Goal: Task Accomplishment & Management: Use online tool/utility

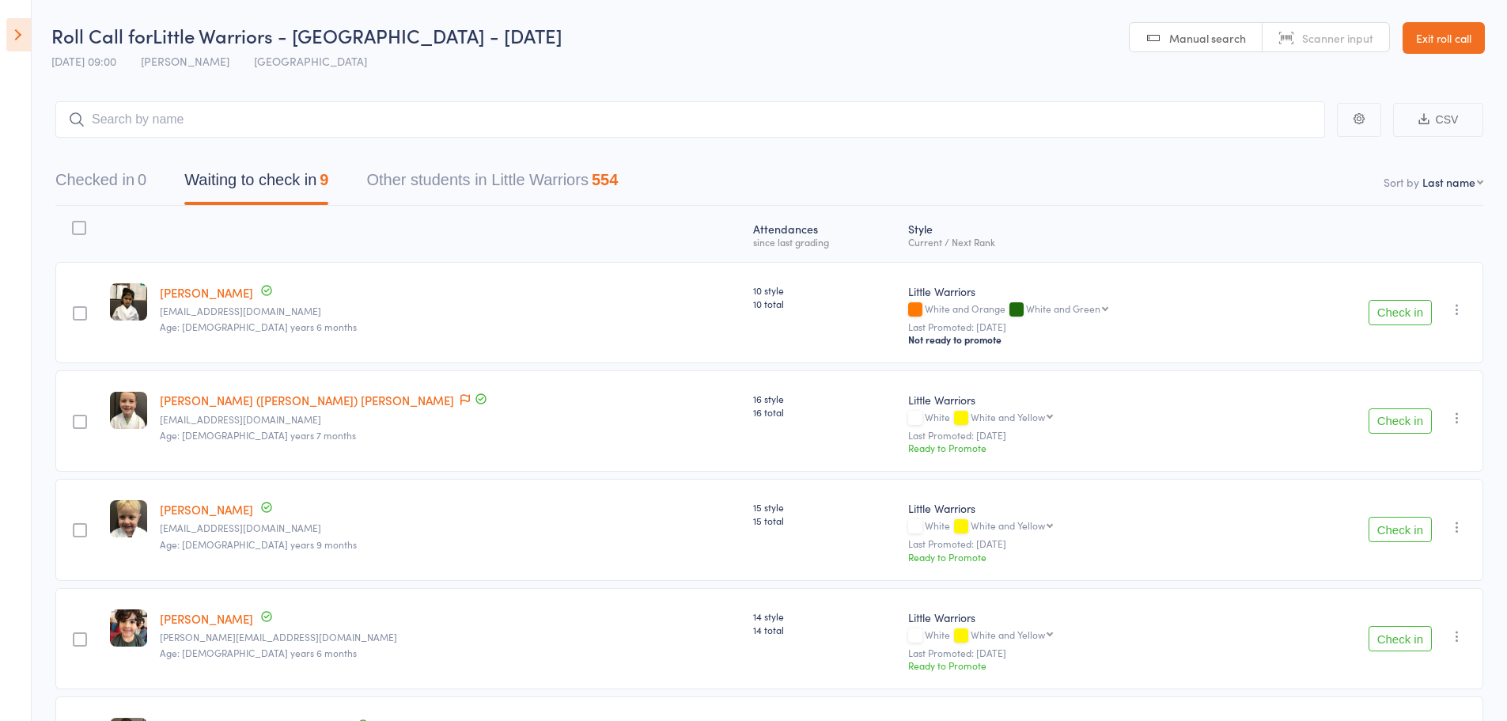
click at [1400, 315] on button "Check in" at bounding box center [1400, 312] width 63 height 25
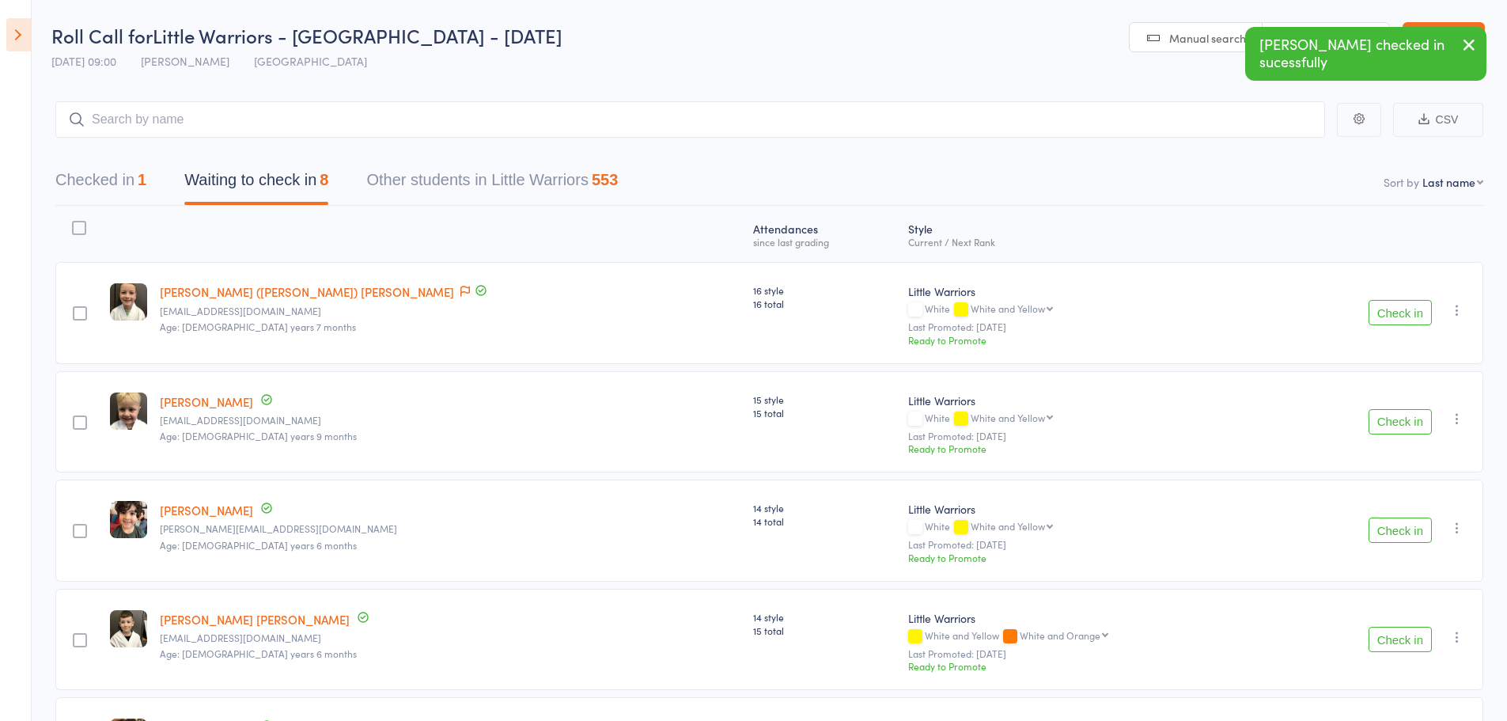
click at [1388, 538] on button "Check in" at bounding box center [1400, 529] width 63 height 25
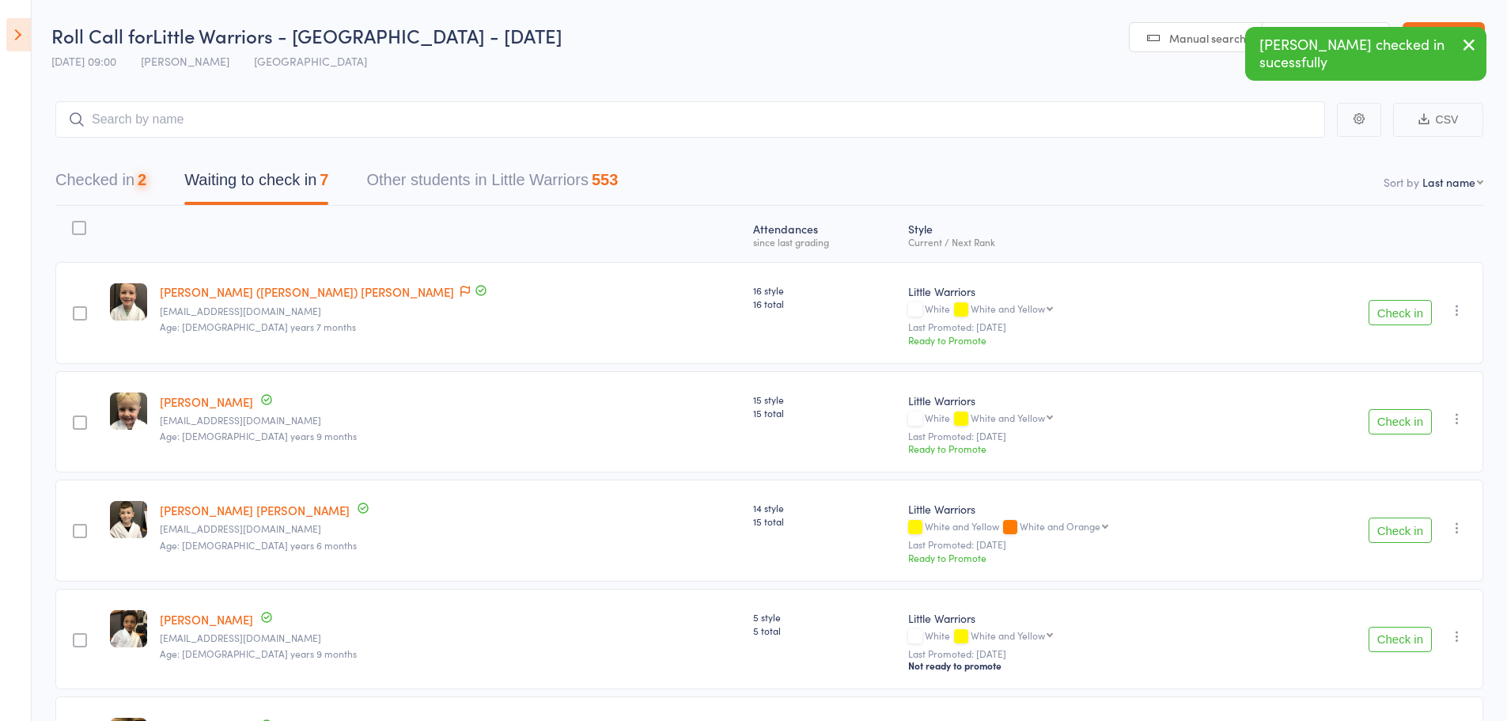
click at [1387, 538] on button "Check in" at bounding box center [1400, 529] width 63 height 25
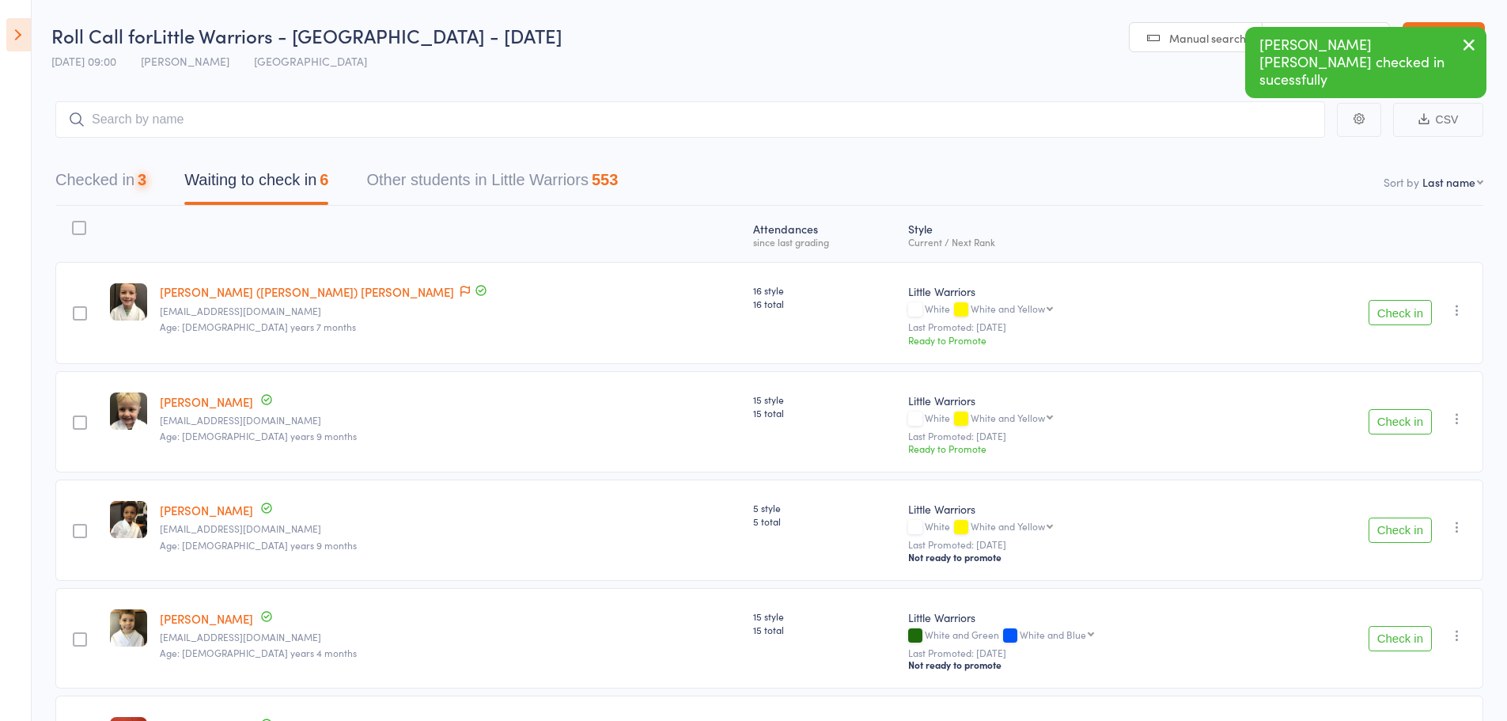
click at [1387, 538] on button "Check in" at bounding box center [1400, 529] width 63 height 25
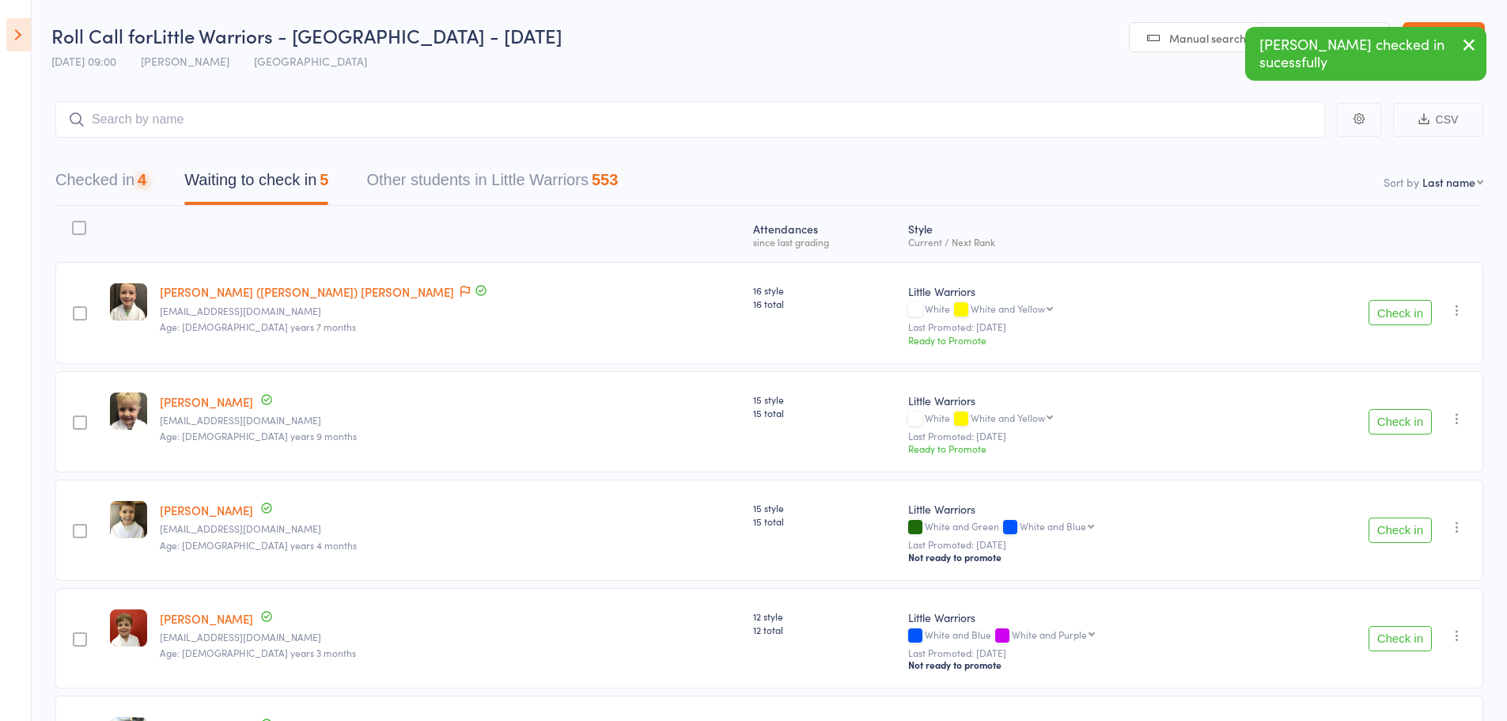
click at [1386, 538] on button "Check in" at bounding box center [1400, 529] width 63 height 25
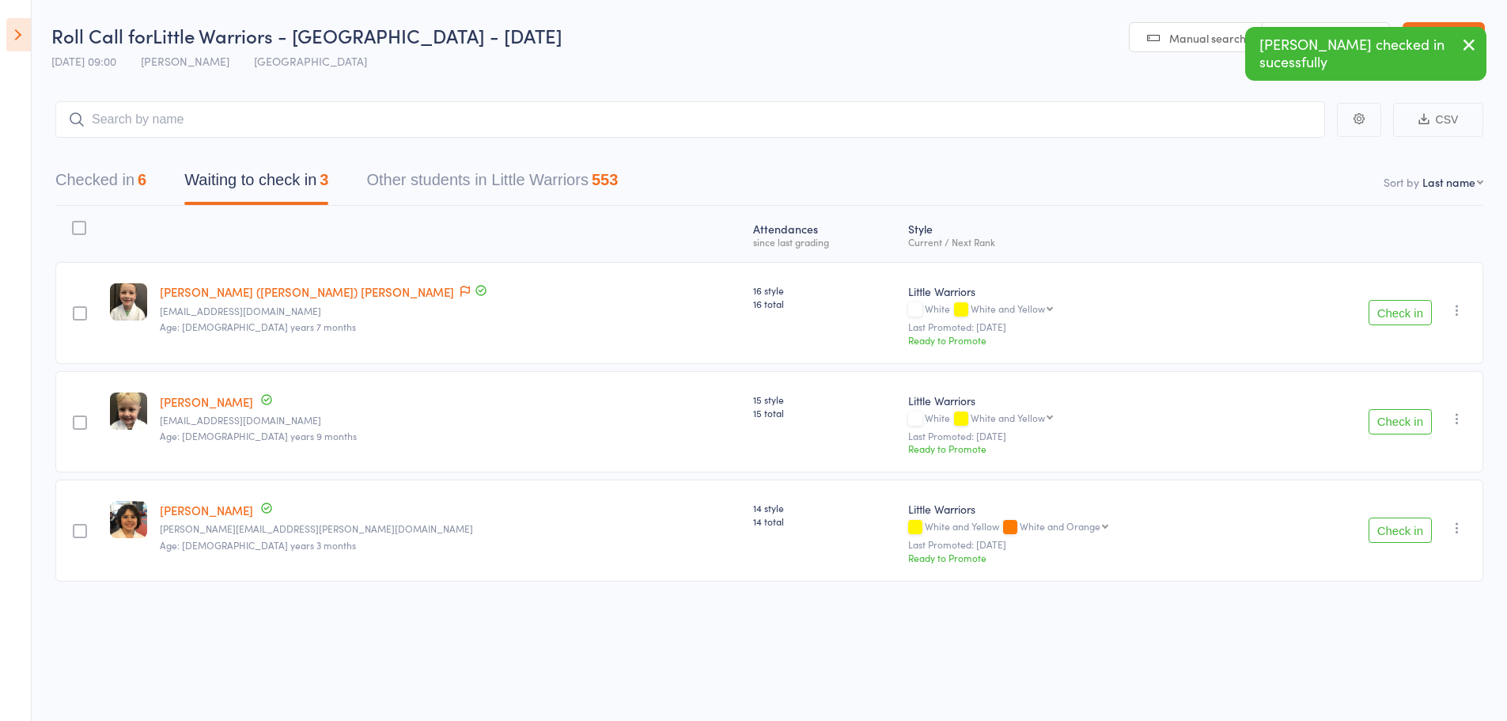
click at [1475, 48] on icon "button" at bounding box center [1469, 45] width 19 height 20
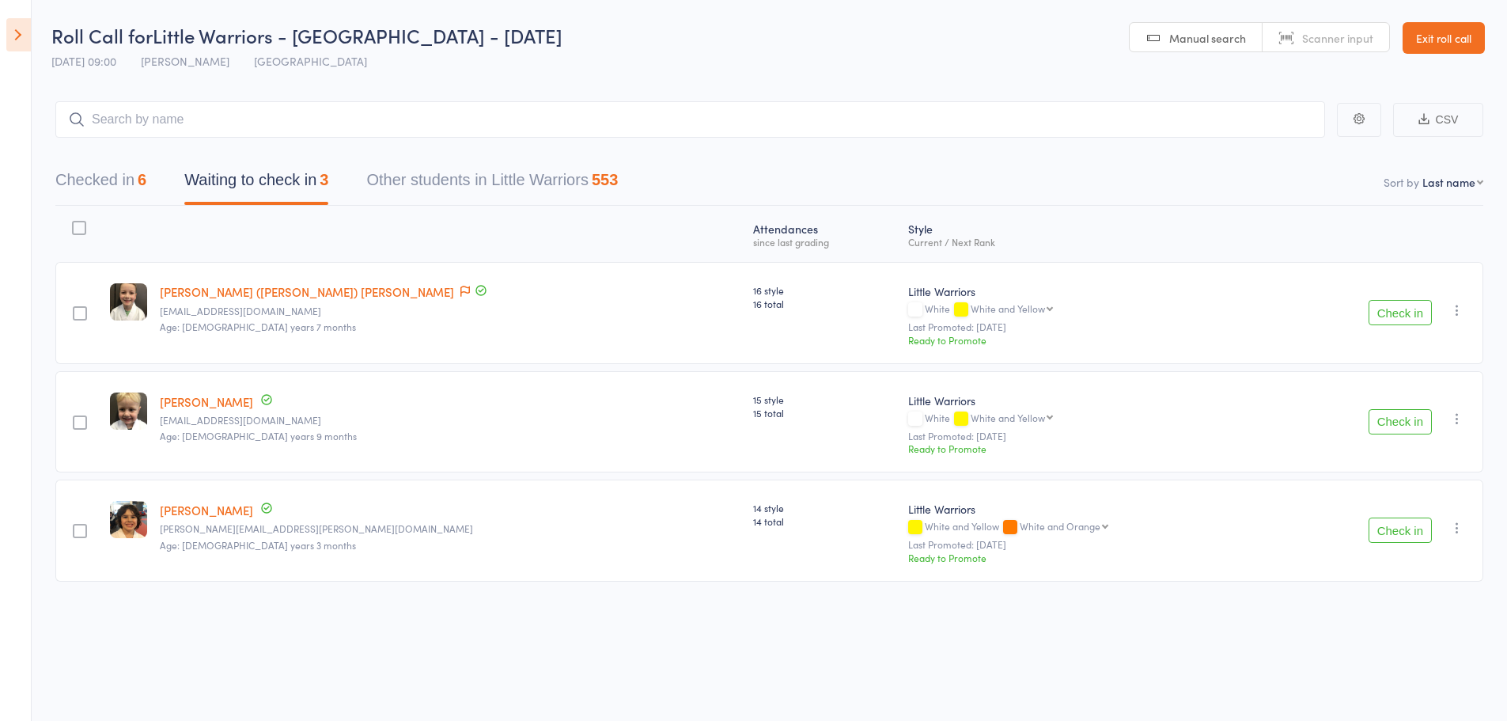
click at [78, 177] on button "Checked in 6" at bounding box center [100, 184] width 91 height 42
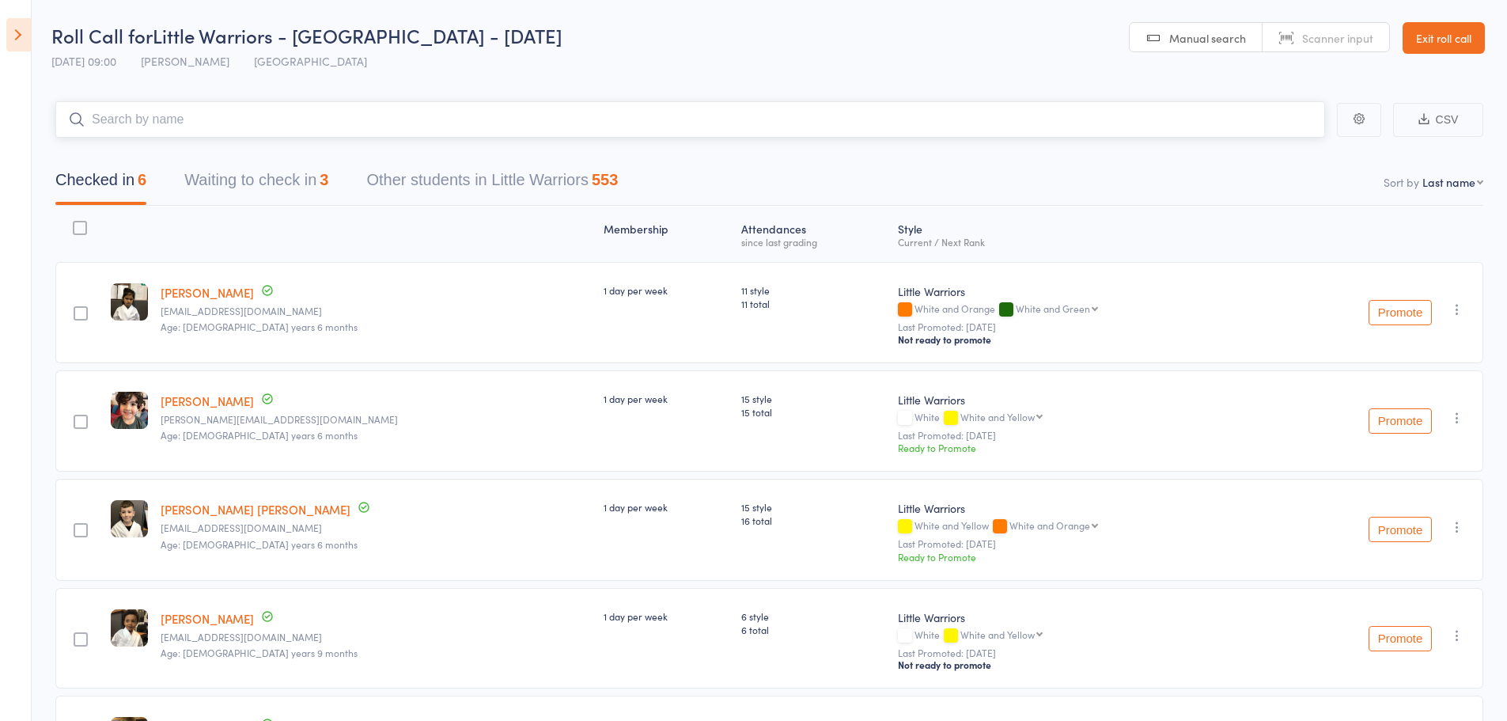
click at [166, 115] on input "search" at bounding box center [690, 119] width 1270 height 36
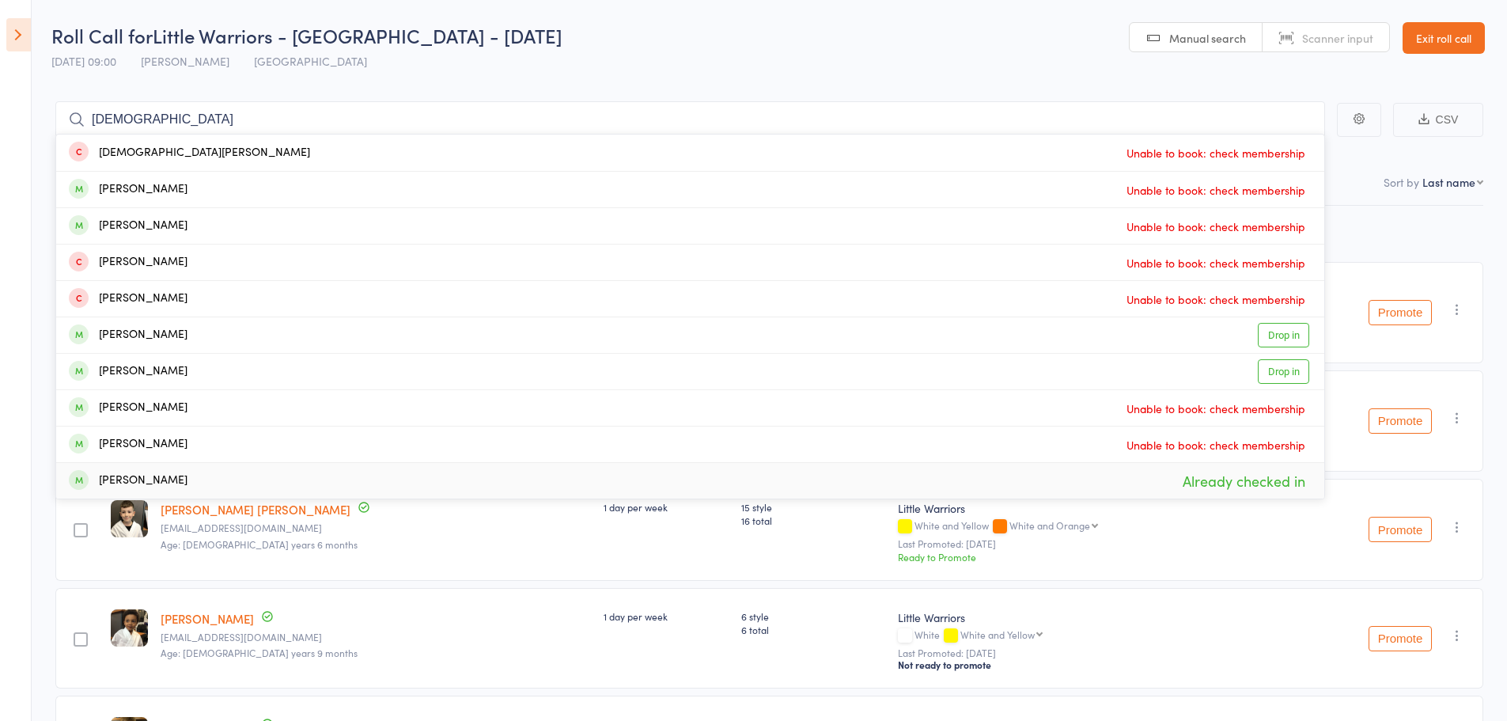
click at [407, 567] on div "Nash Manson Up to date jodiedq@hotmail.com Age: 6 years 6 months" at bounding box center [375, 530] width 443 height 102
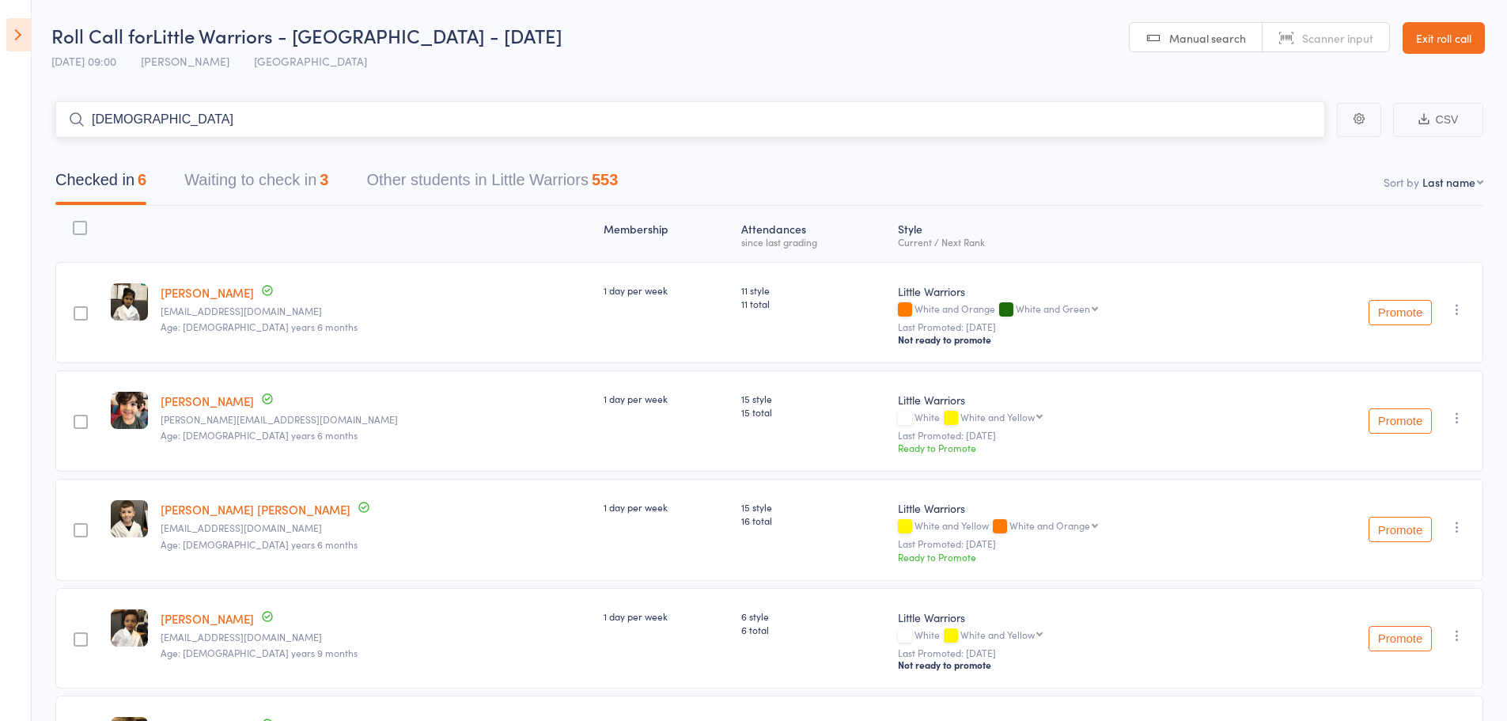
click at [178, 121] on input "kristan" at bounding box center [690, 119] width 1270 height 36
type input "k"
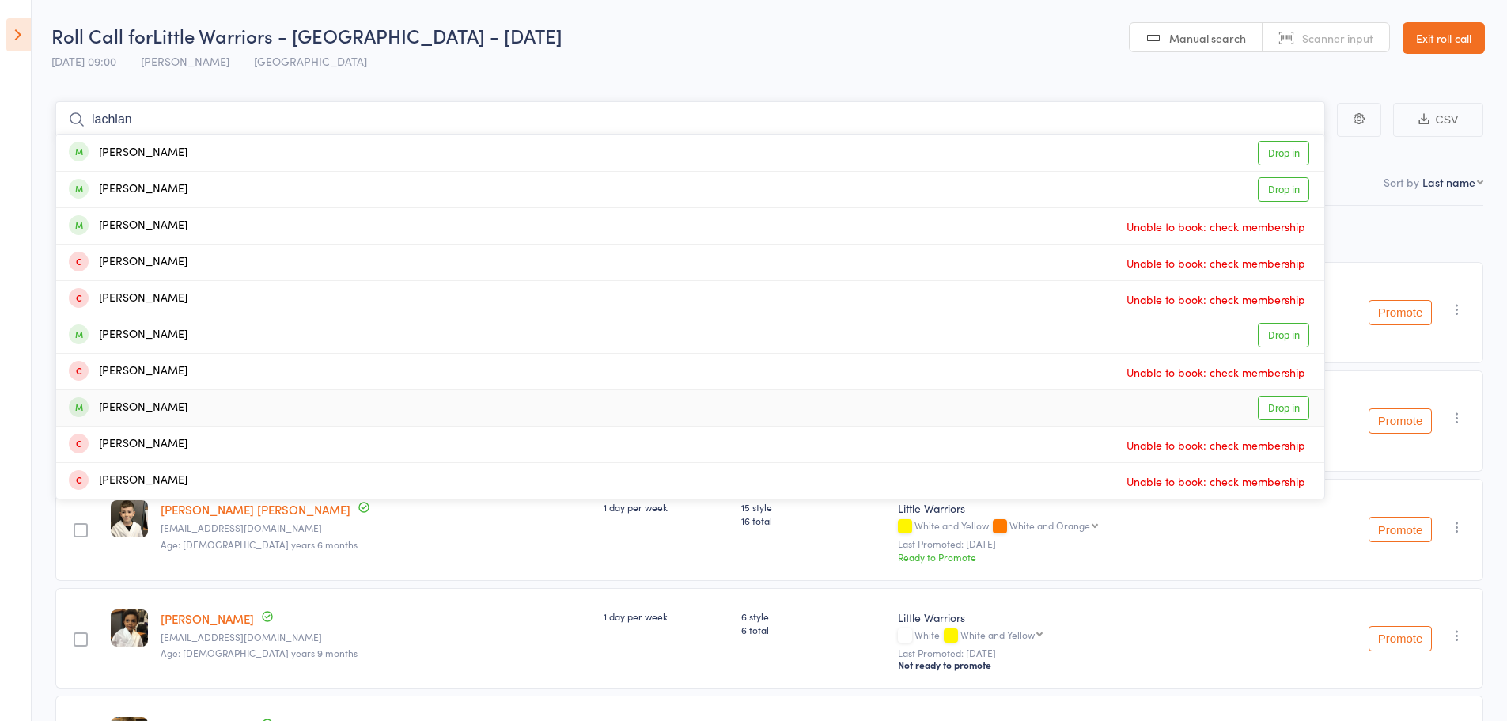
type input "lachlan"
click at [135, 399] on div "Lachlan Booth" at bounding box center [128, 408] width 119 height 18
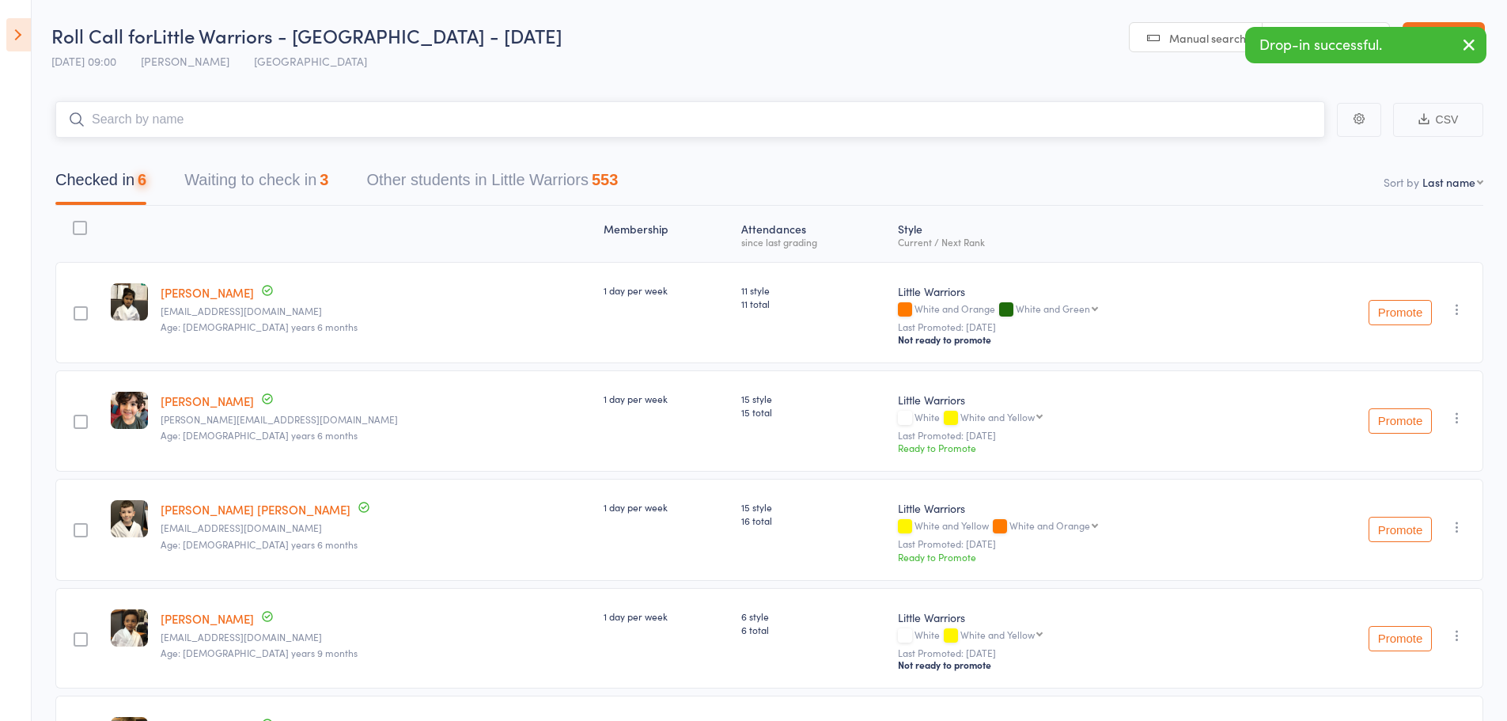
click at [198, 116] on input "search" at bounding box center [690, 119] width 1270 height 36
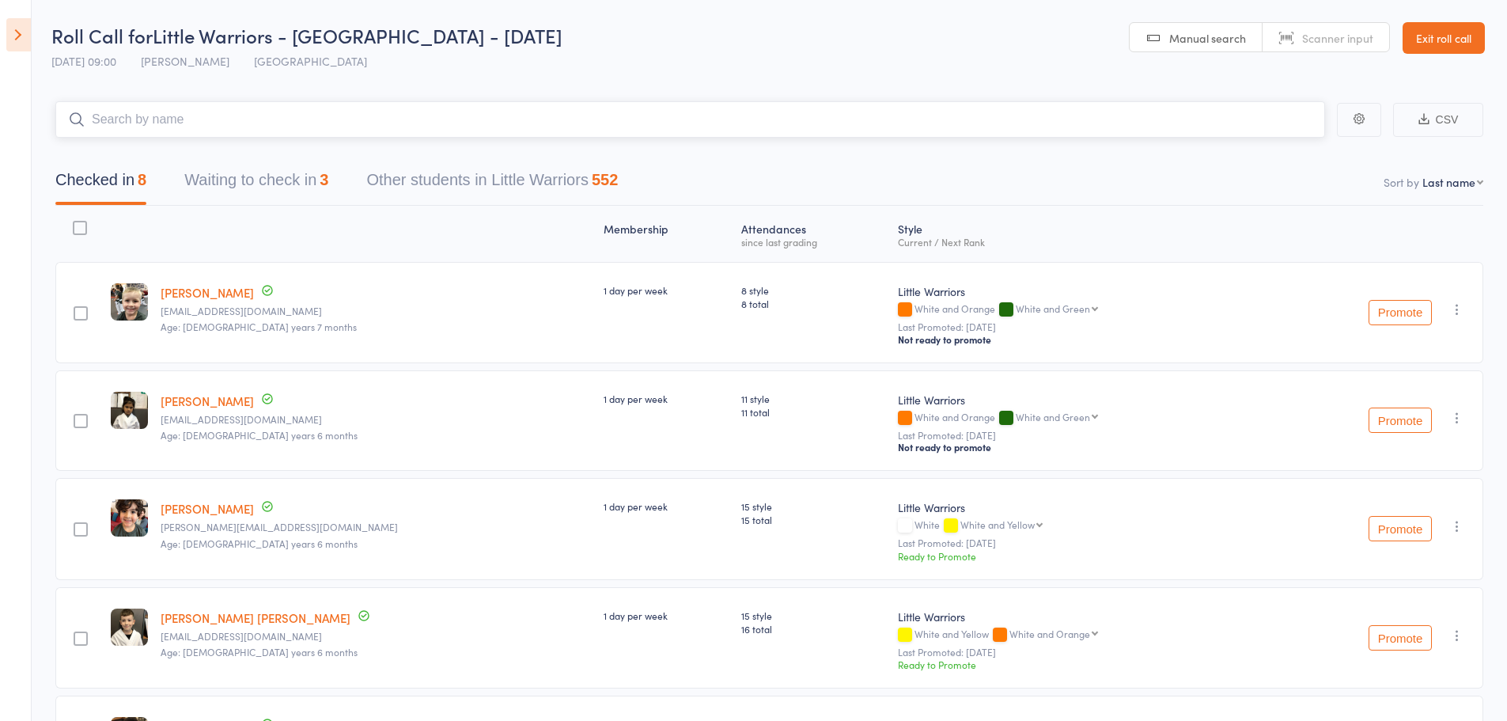
click at [242, 169] on button "Waiting to check in 3" at bounding box center [256, 184] width 144 height 42
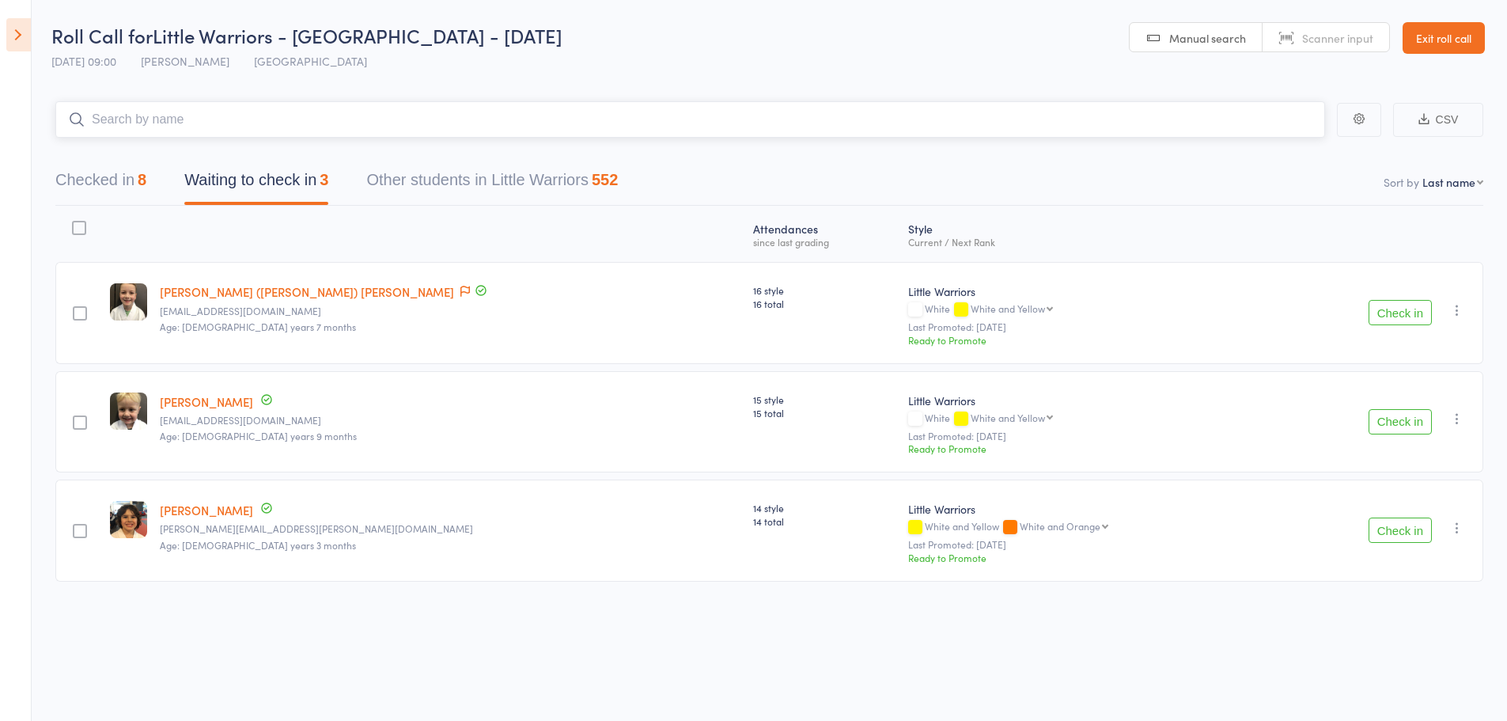
click at [107, 182] on button "Checked in 8" at bounding box center [100, 184] width 91 height 42
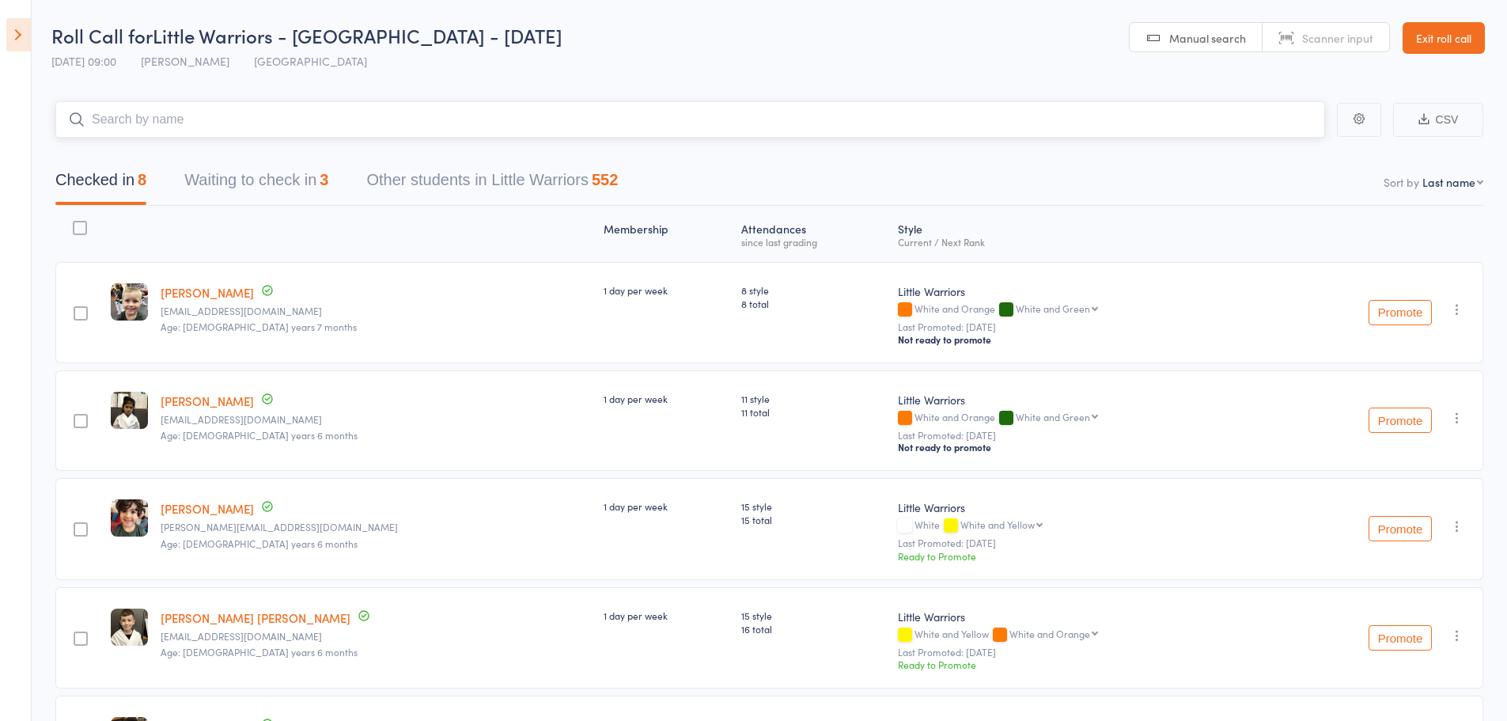
click at [252, 166] on button "Waiting to check in 3" at bounding box center [256, 184] width 144 height 42
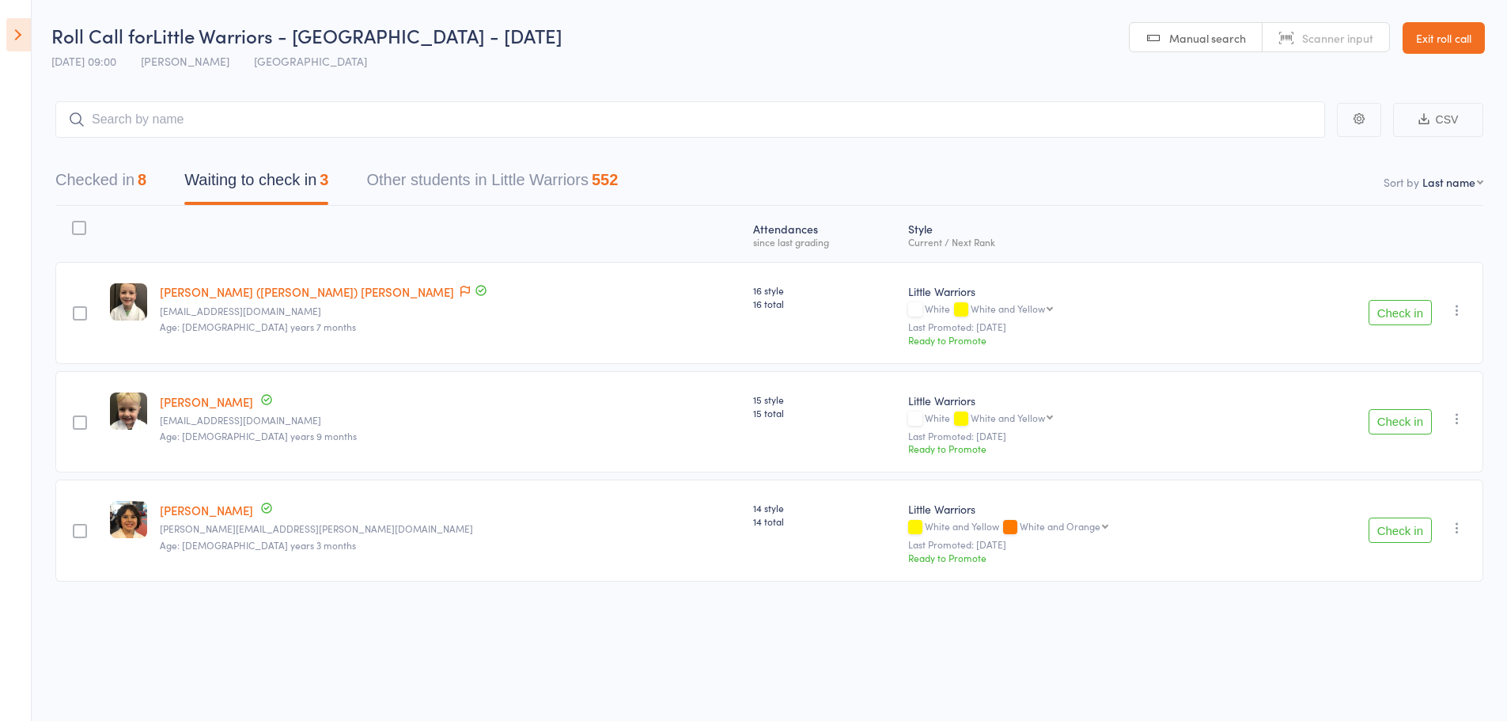
click at [1457, 316] on icon "button" at bounding box center [1458, 310] width 16 height 16
click at [1421, 495] on li "Mark absent" at bounding box center [1401, 489] width 131 height 21
click at [1457, 421] on icon "button" at bounding box center [1458, 419] width 16 height 16
click at [1430, 595] on li "Mark absent" at bounding box center [1401, 598] width 131 height 21
click at [1456, 529] on icon "button" at bounding box center [1458, 528] width 16 height 16
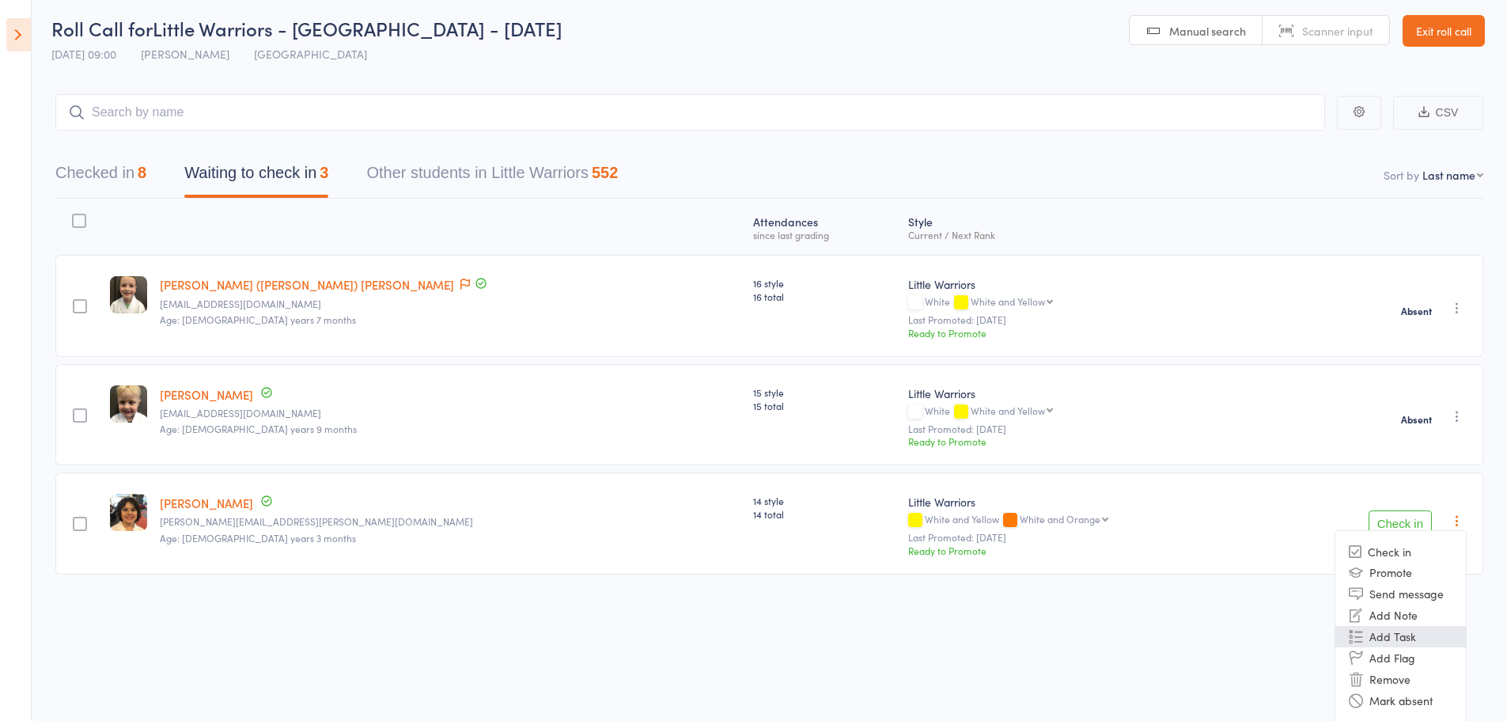
scroll to position [9, 0]
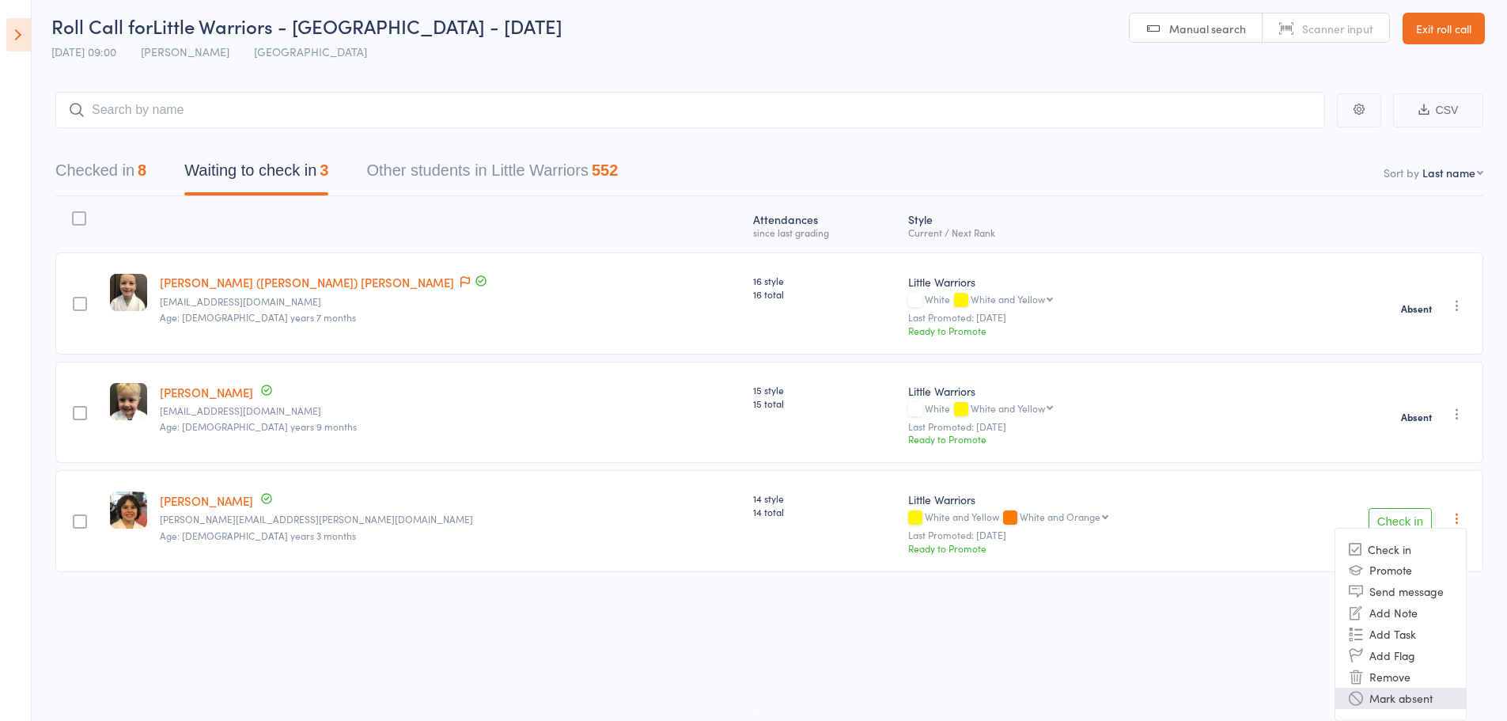
click at [1429, 692] on li "Mark absent" at bounding box center [1401, 698] width 131 height 21
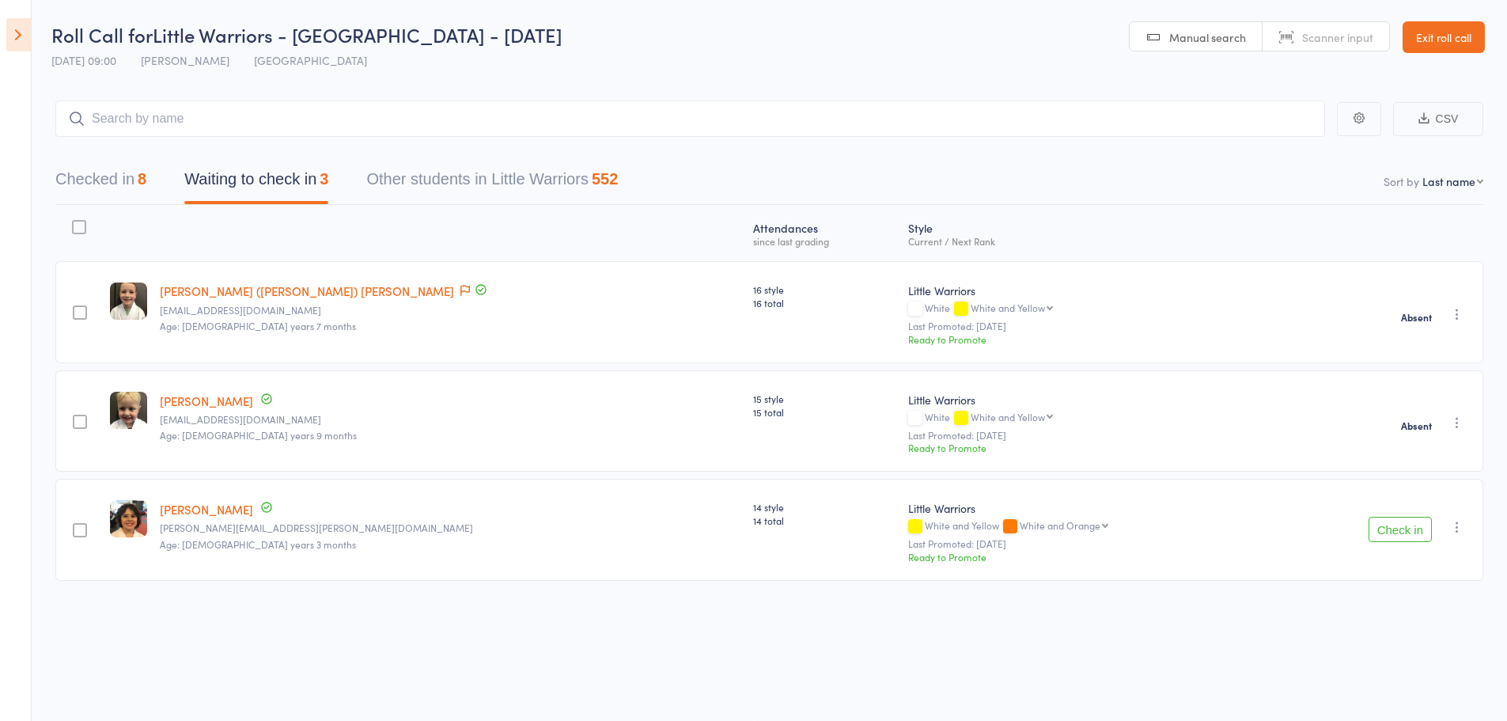
scroll to position [1, 0]
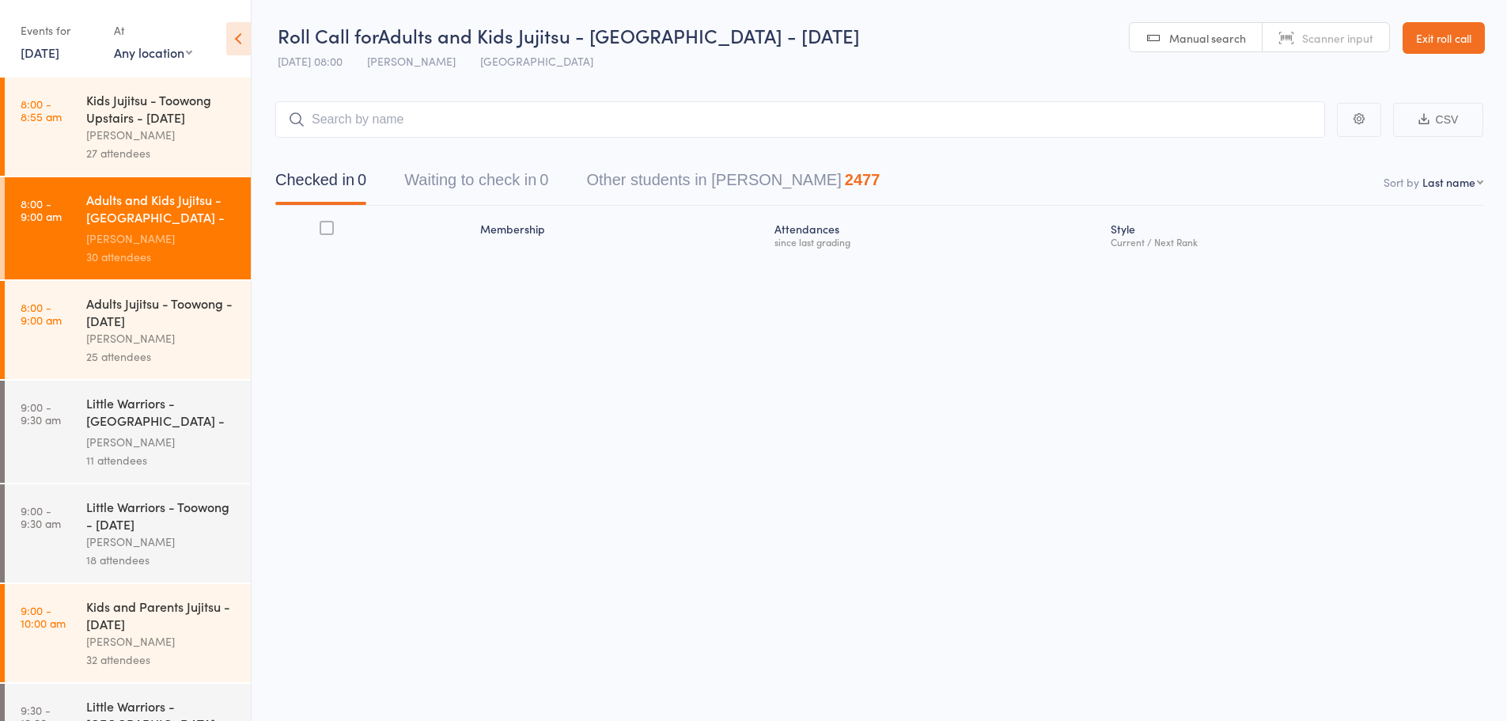
click at [244, 33] on icon at bounding box center [238, 38] width 25 height 33
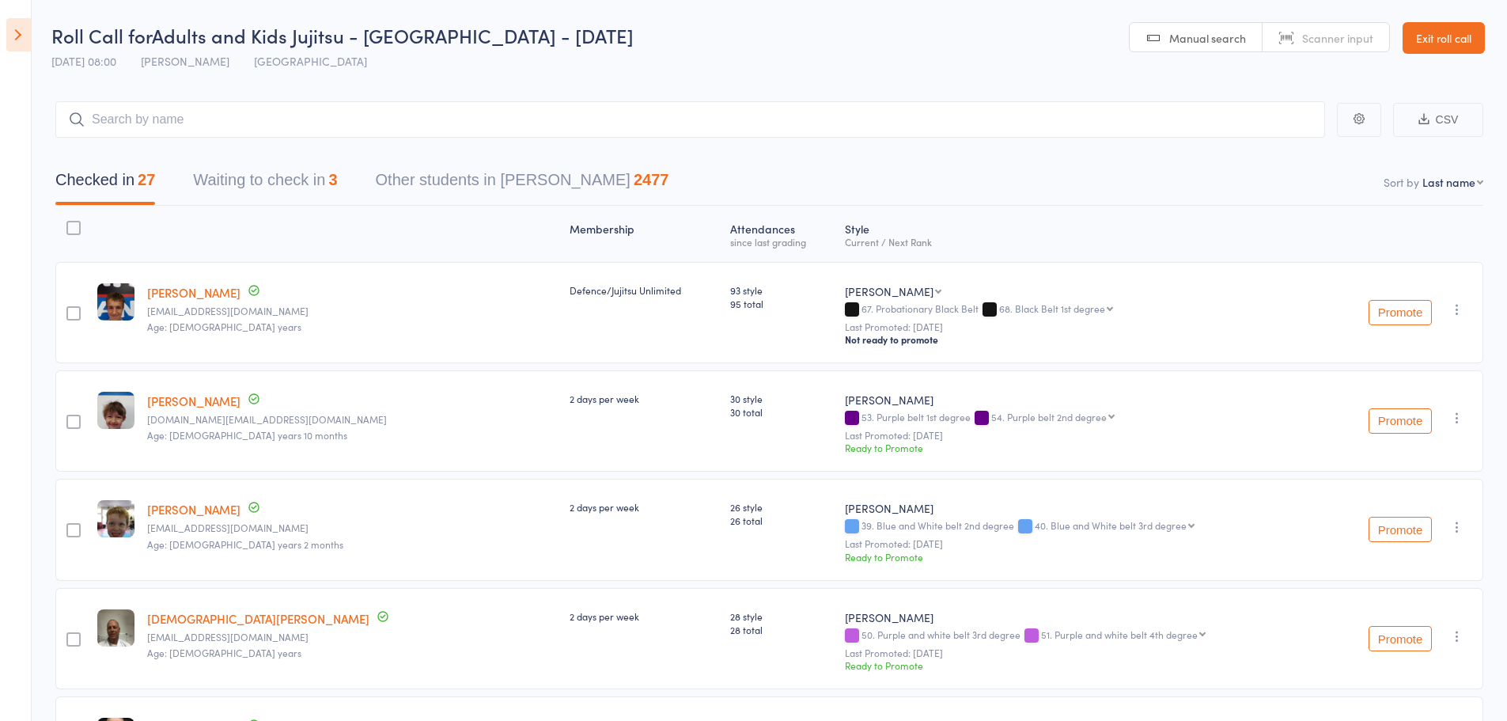
click at [223, 188] on button "Waiting to check in 3" at bounding box center [265, 184] width 144 height 42
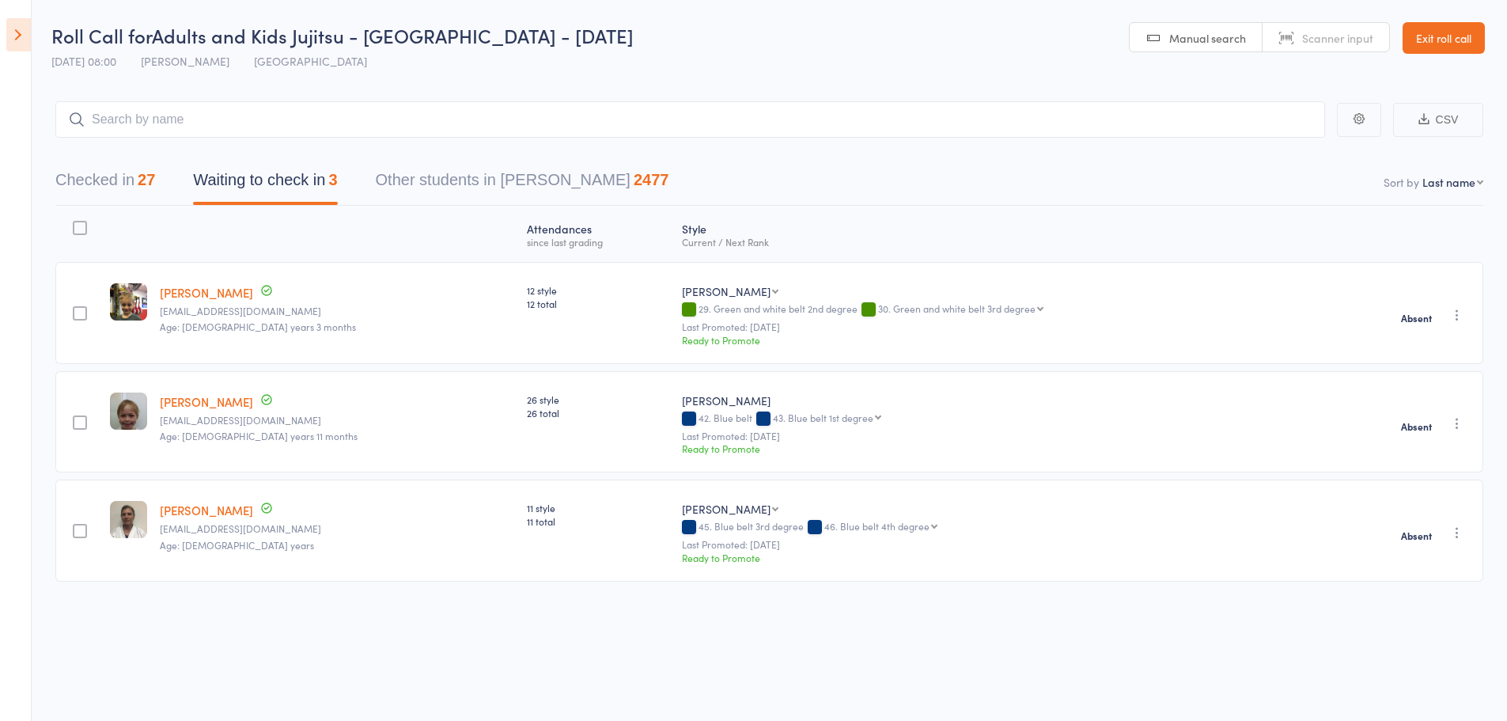
click at [155, 177] on div "27" at bounding box center [146, 179] width 17 height 17
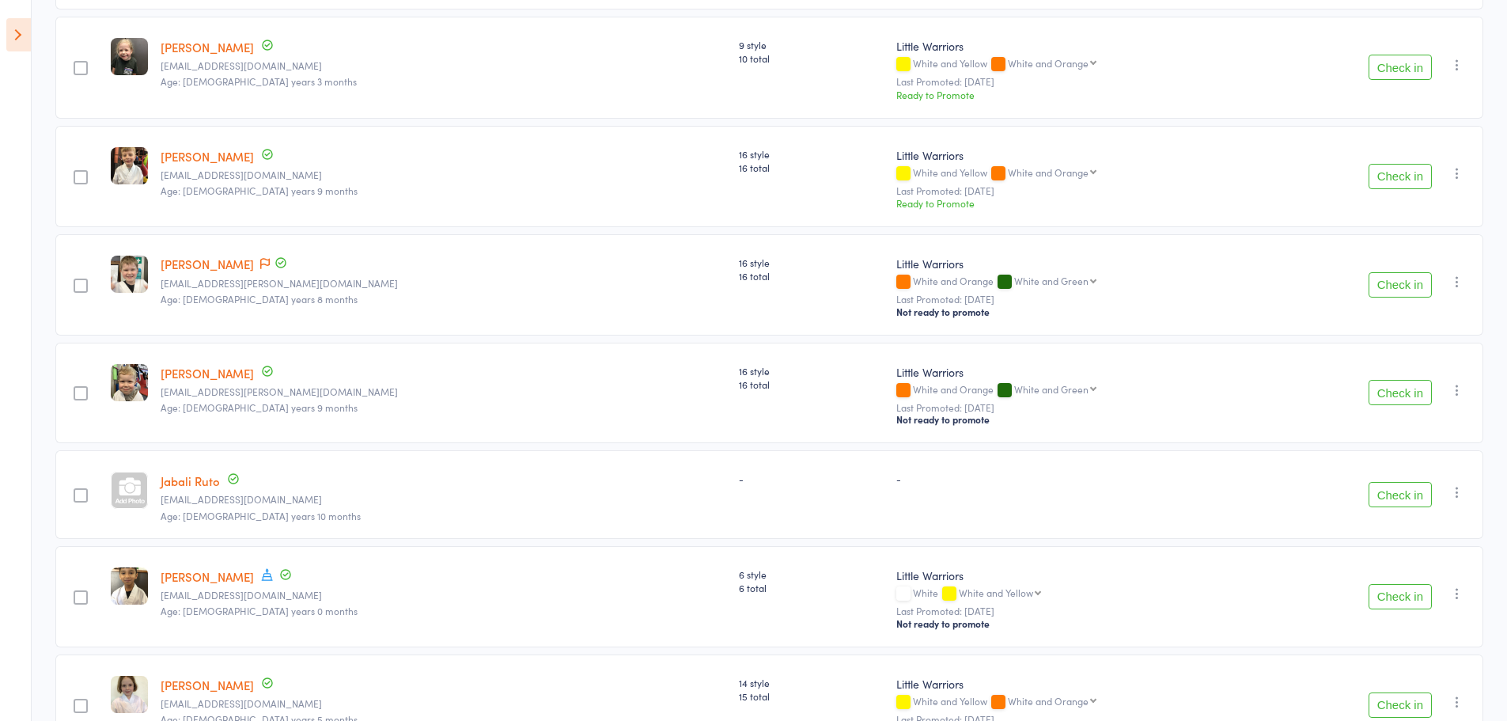
scroll to position [1741, 0]
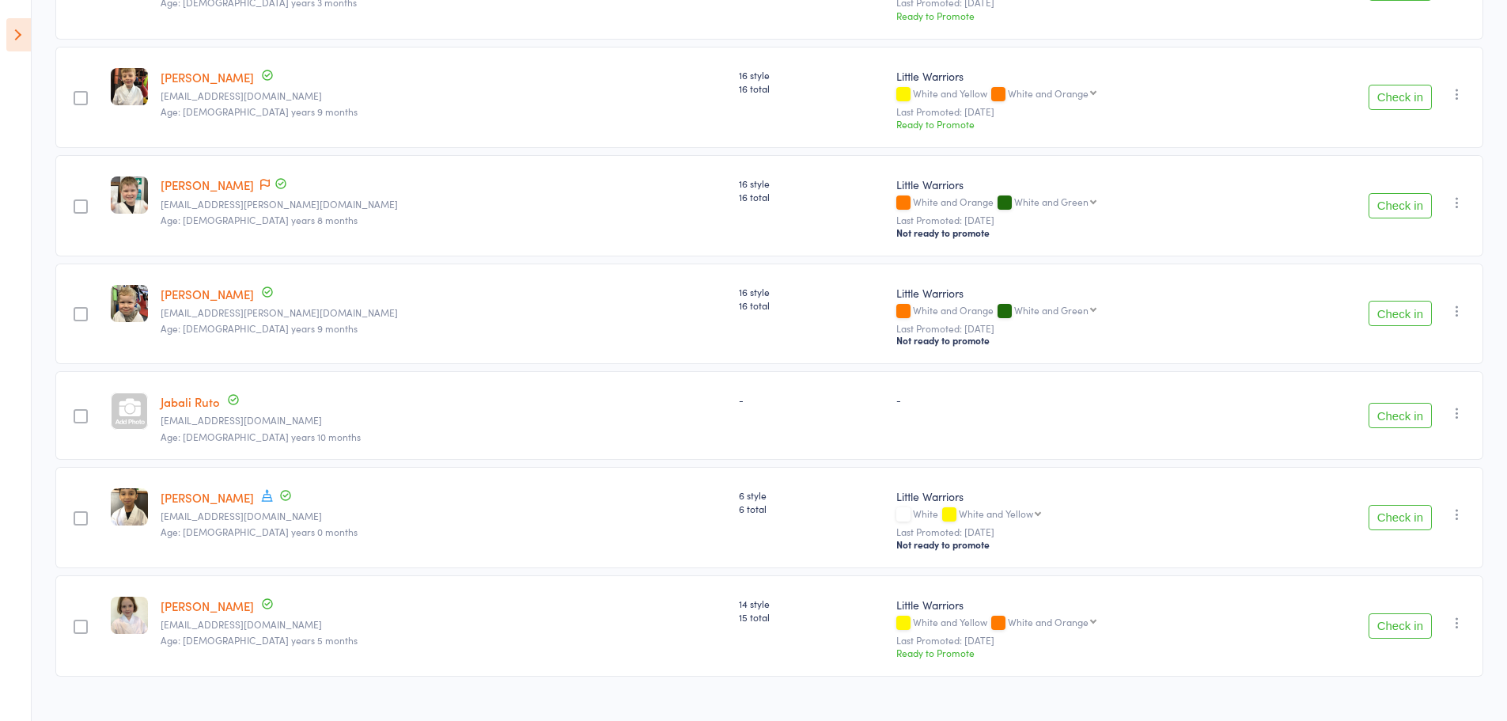
click at [1398, 425] on button "Check in" at bounding box center [1400, 415] width 63 height 25
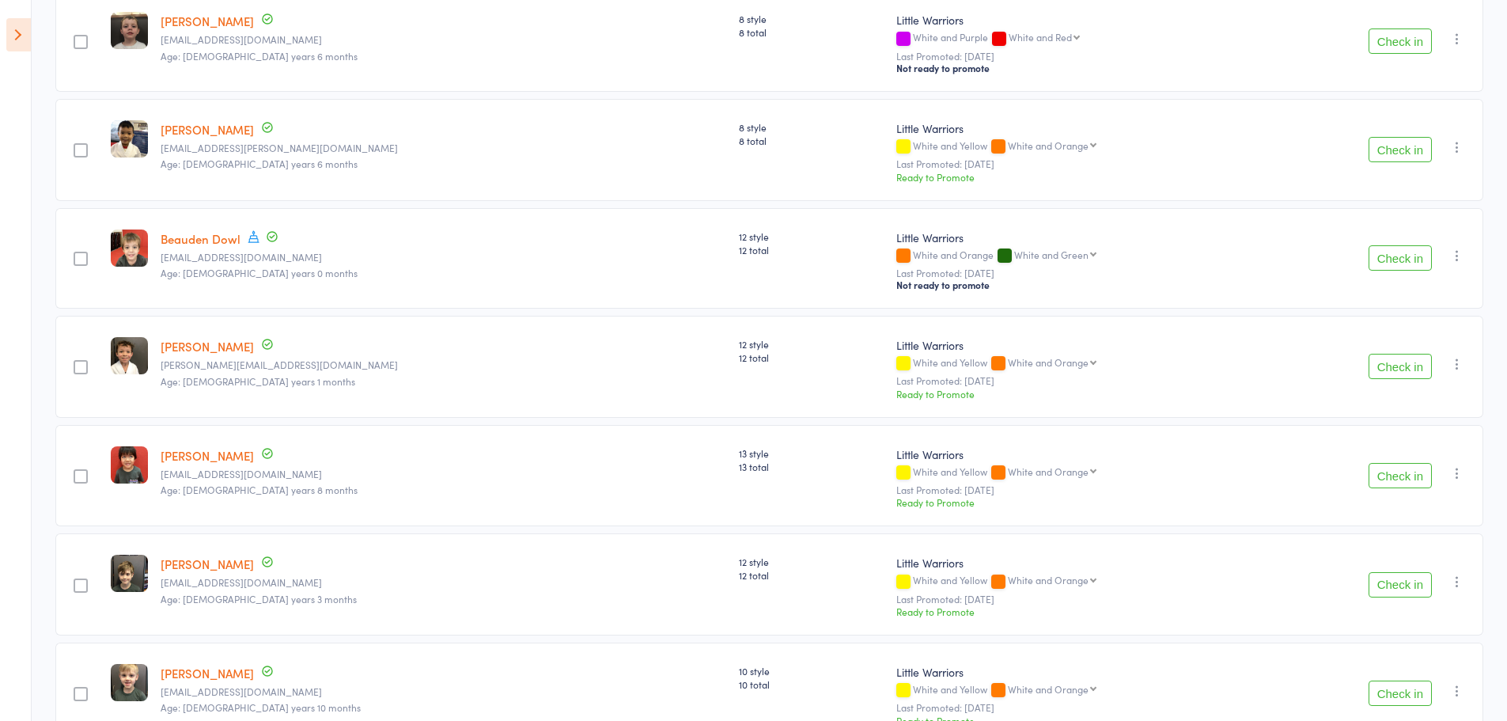
scroll to position [411, 0]
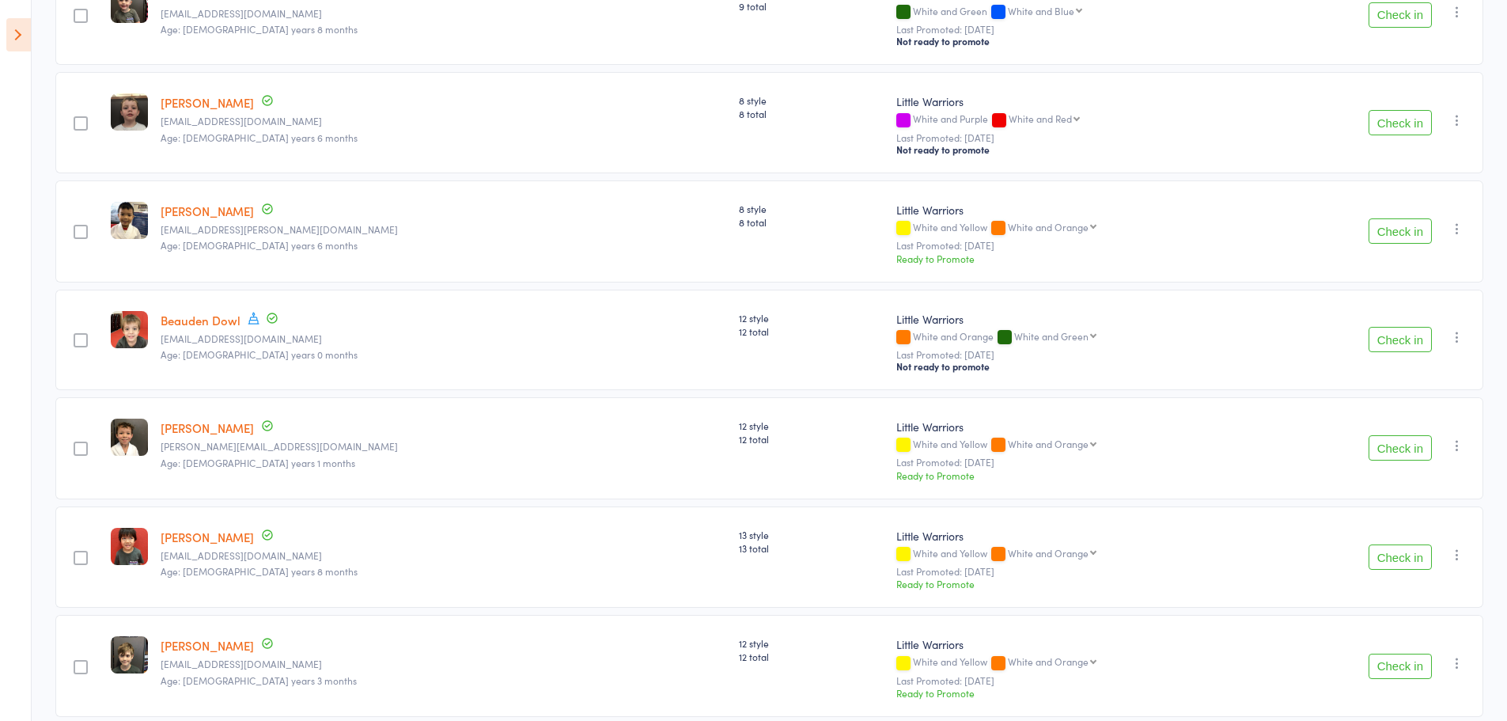
click at [1401, 241] on button "Check in" at bounding box center [1400, 230] width 63 height 25
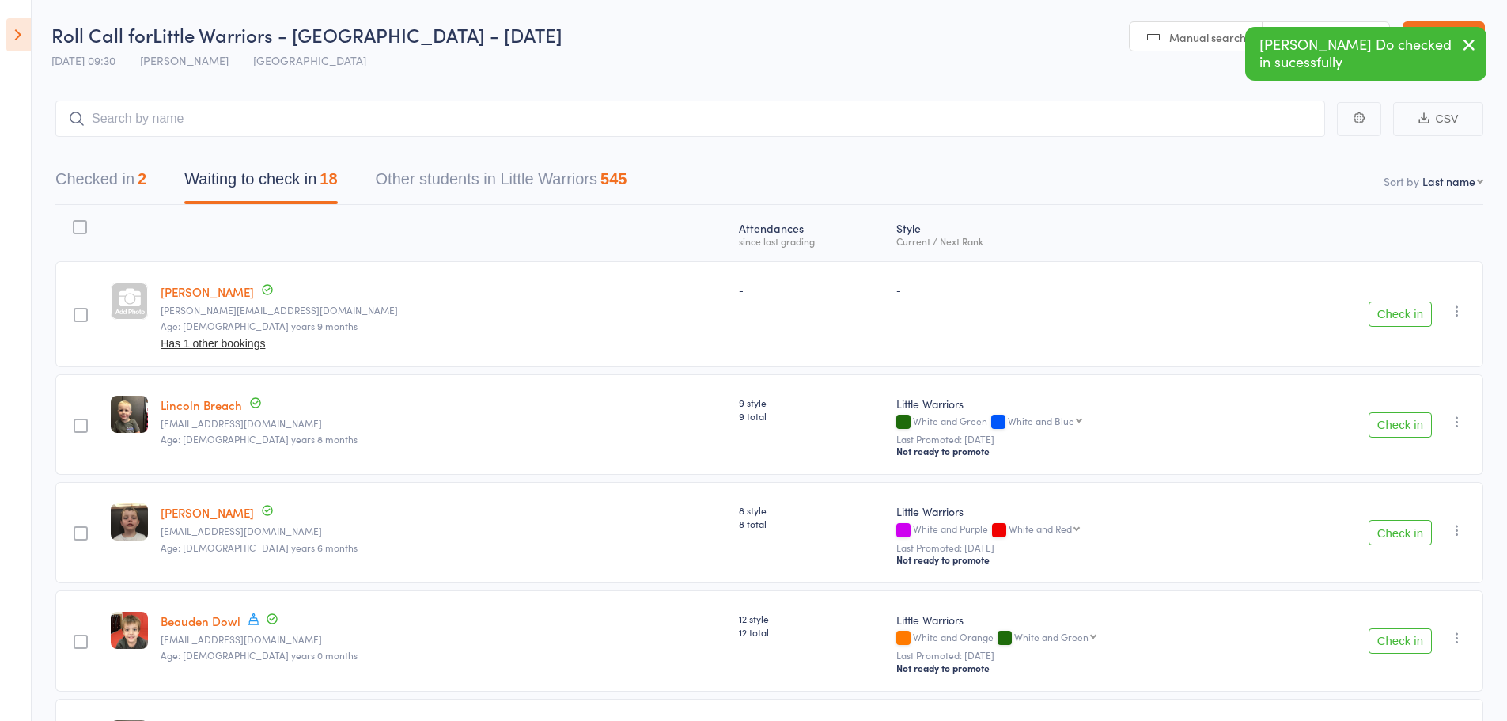
scroll to position [0, 0]
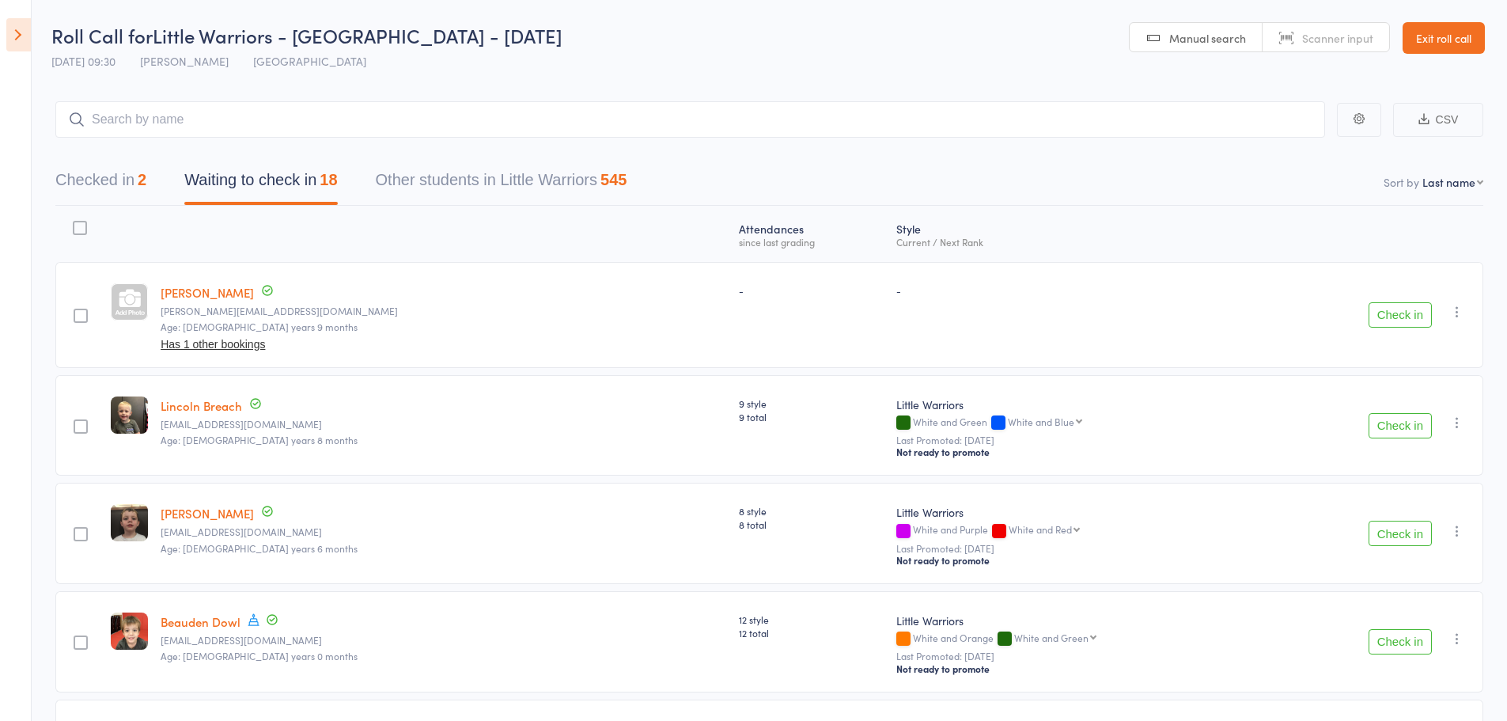
click at [1400, 434] on button "Check in" at bounding box center [1400, 425] width 63 height 25
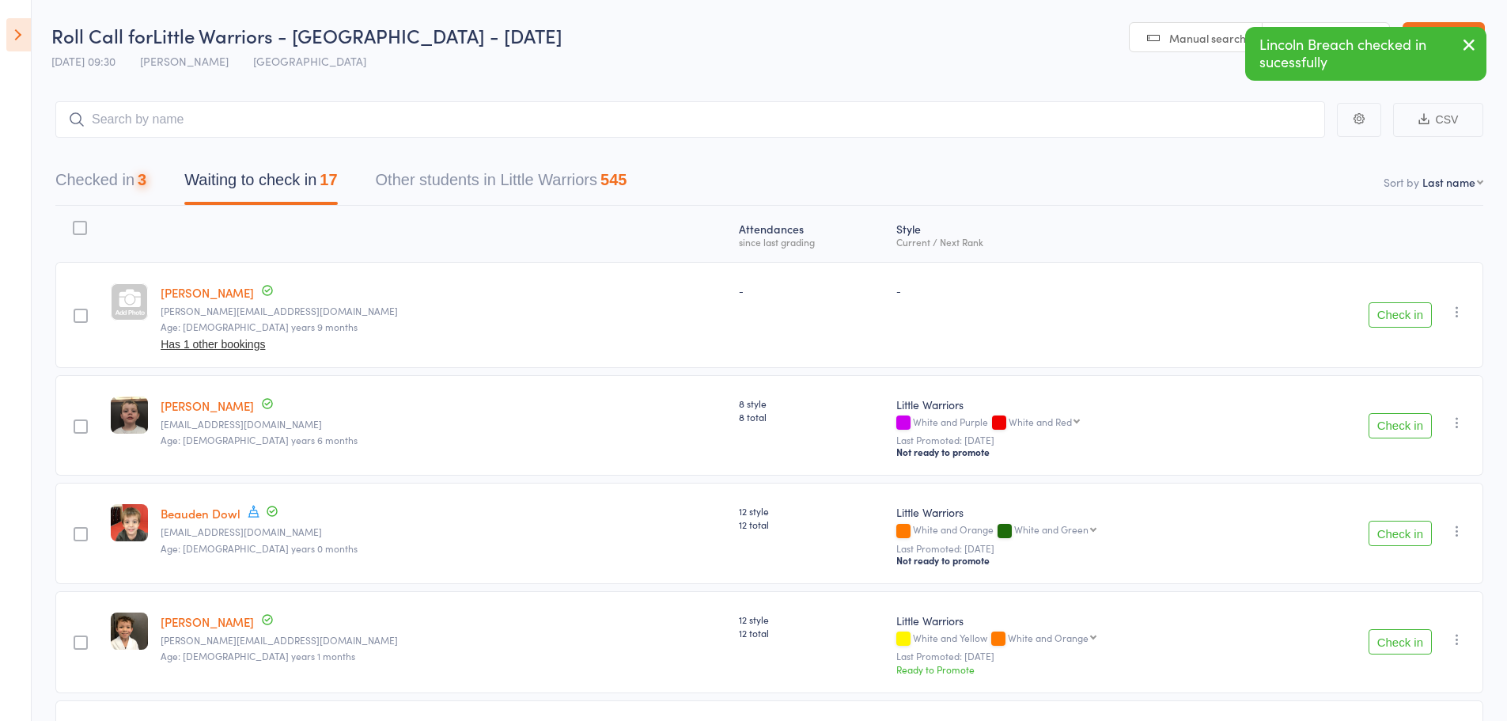
click at [1396, 429] on button "Check in" at bounding box center [1400, 425] width 63 height 25
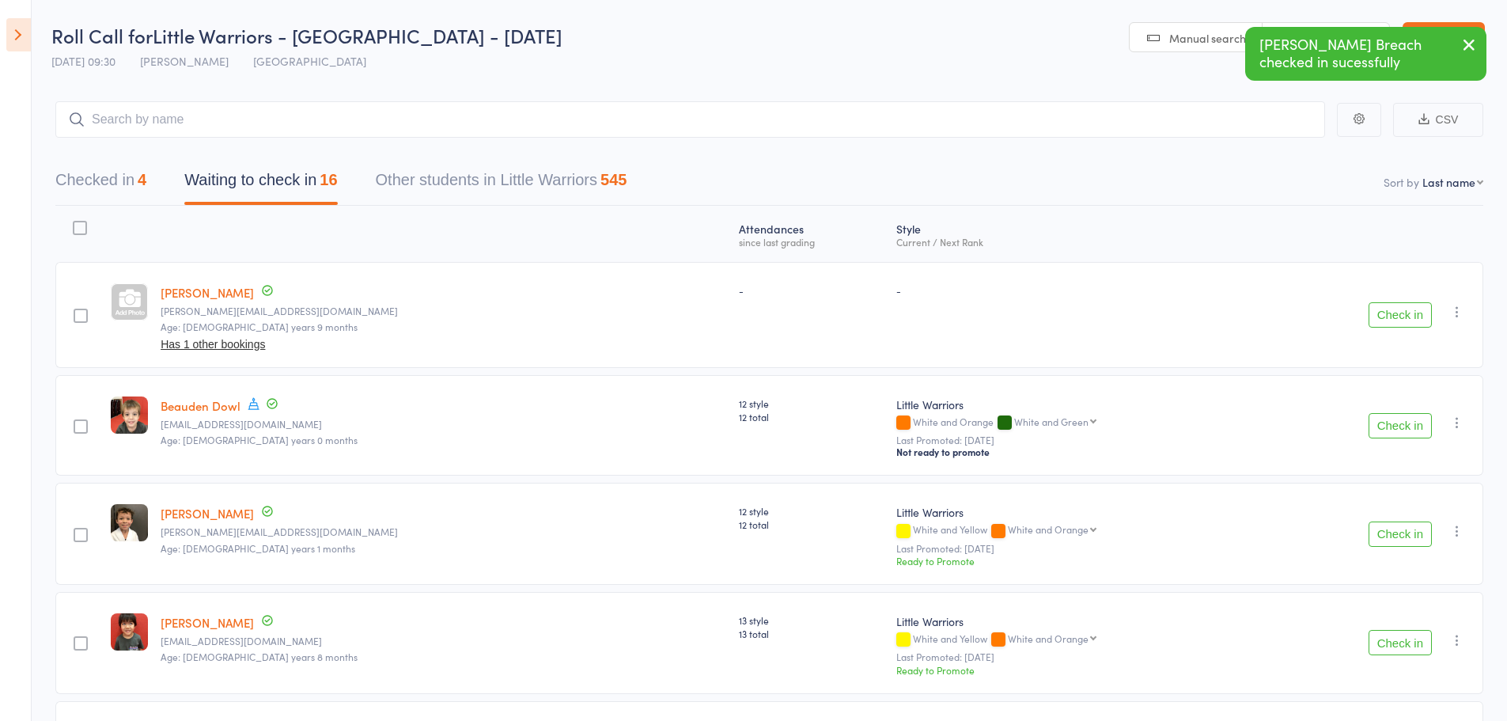
click at [1393, 426] on button "Check in" at bounding box center [1400, 425] width 63 height 25
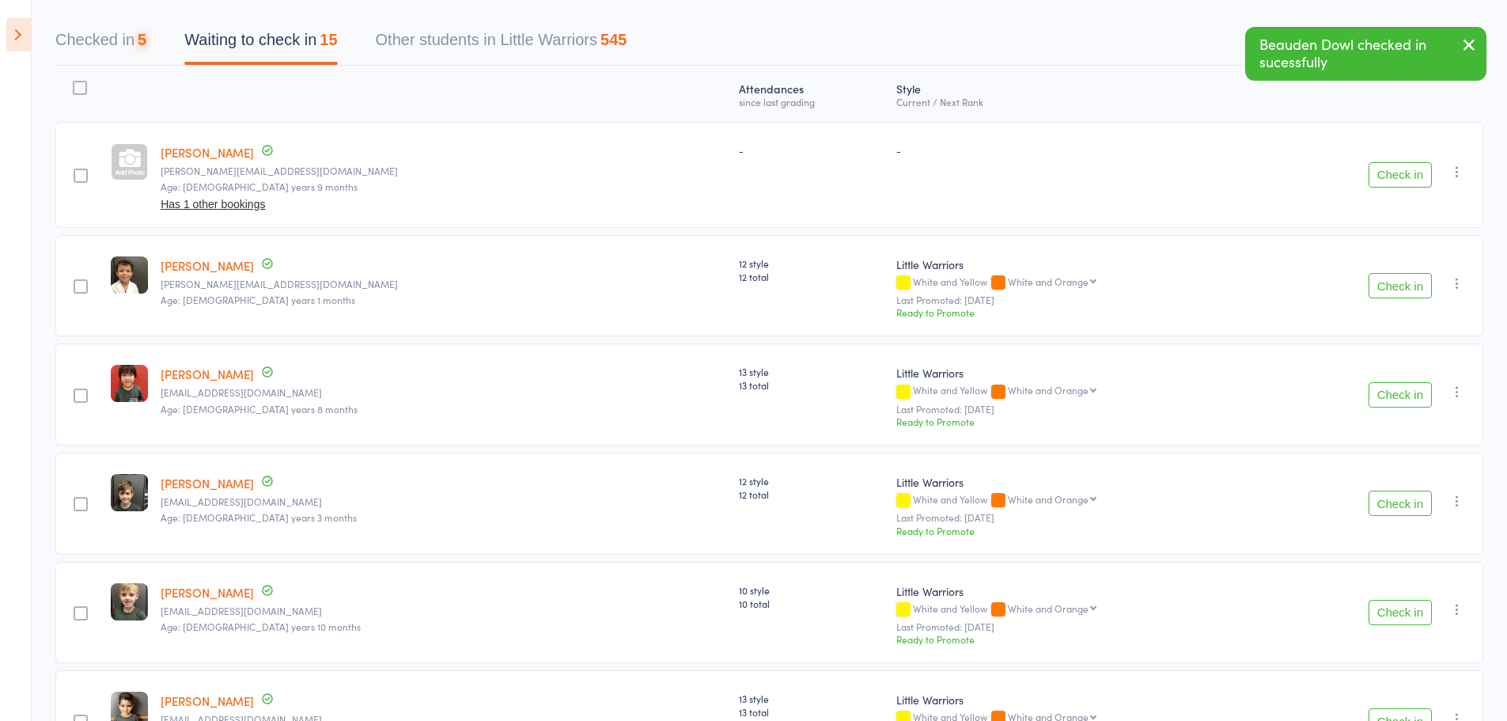
scroll to position [158, 0]
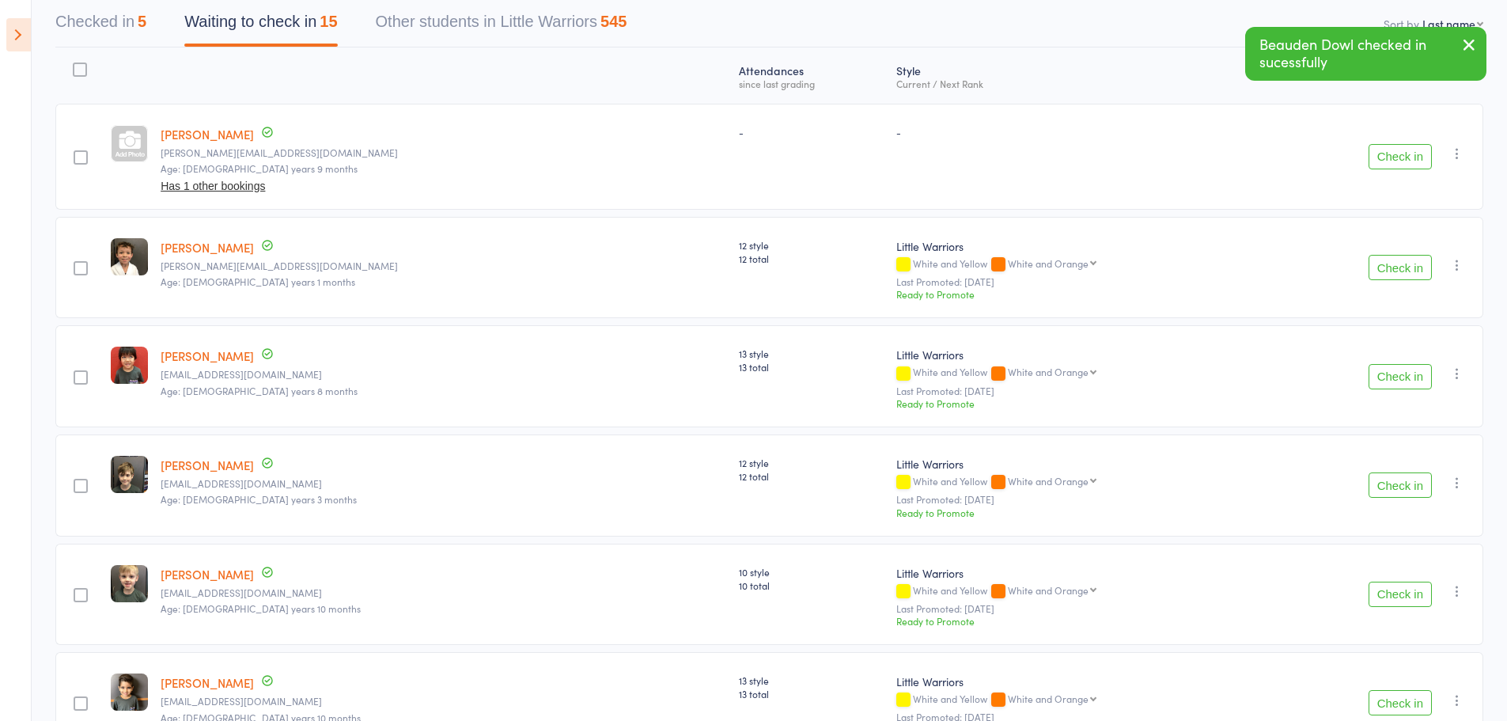
click at [1412, 373] on button "Check in" at bounding box center [1400, 376] width 63 height 25
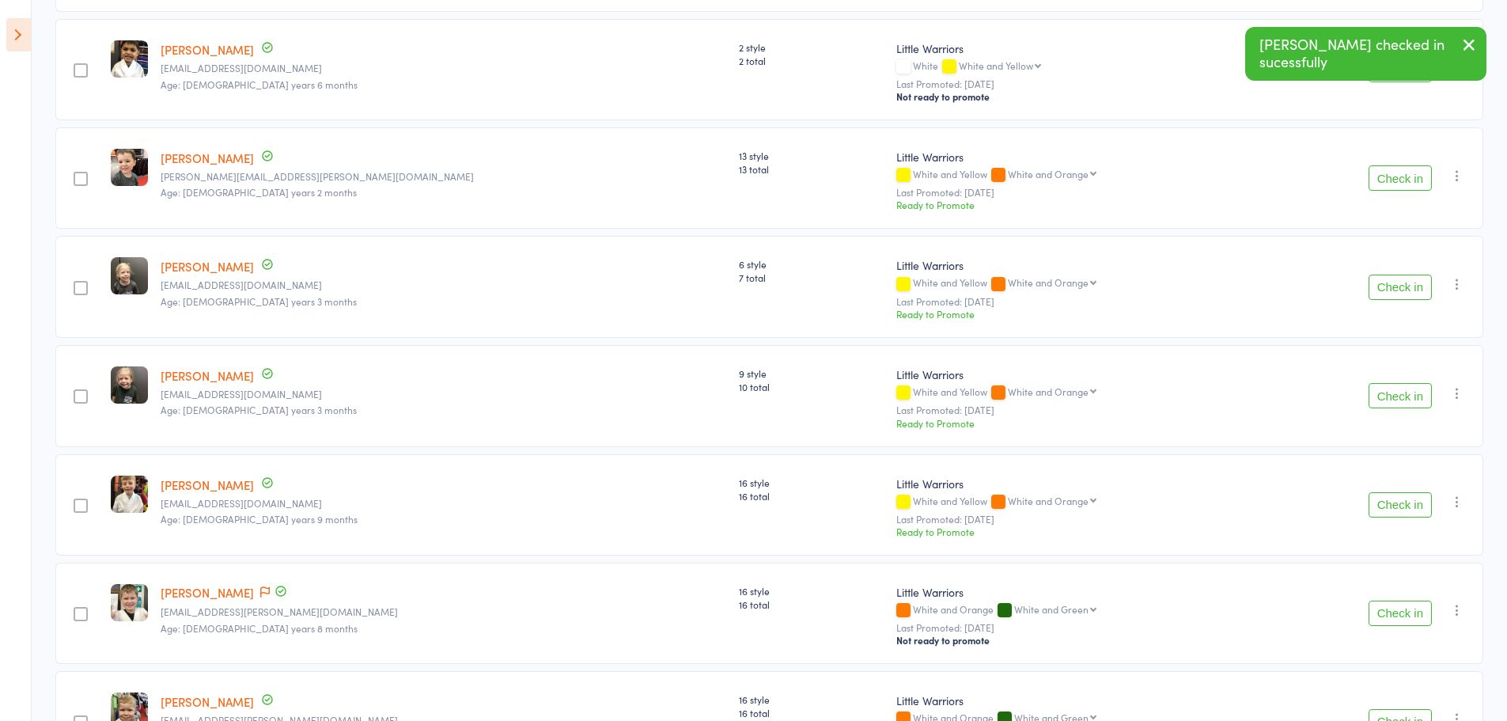
scroll to position [870, 0]
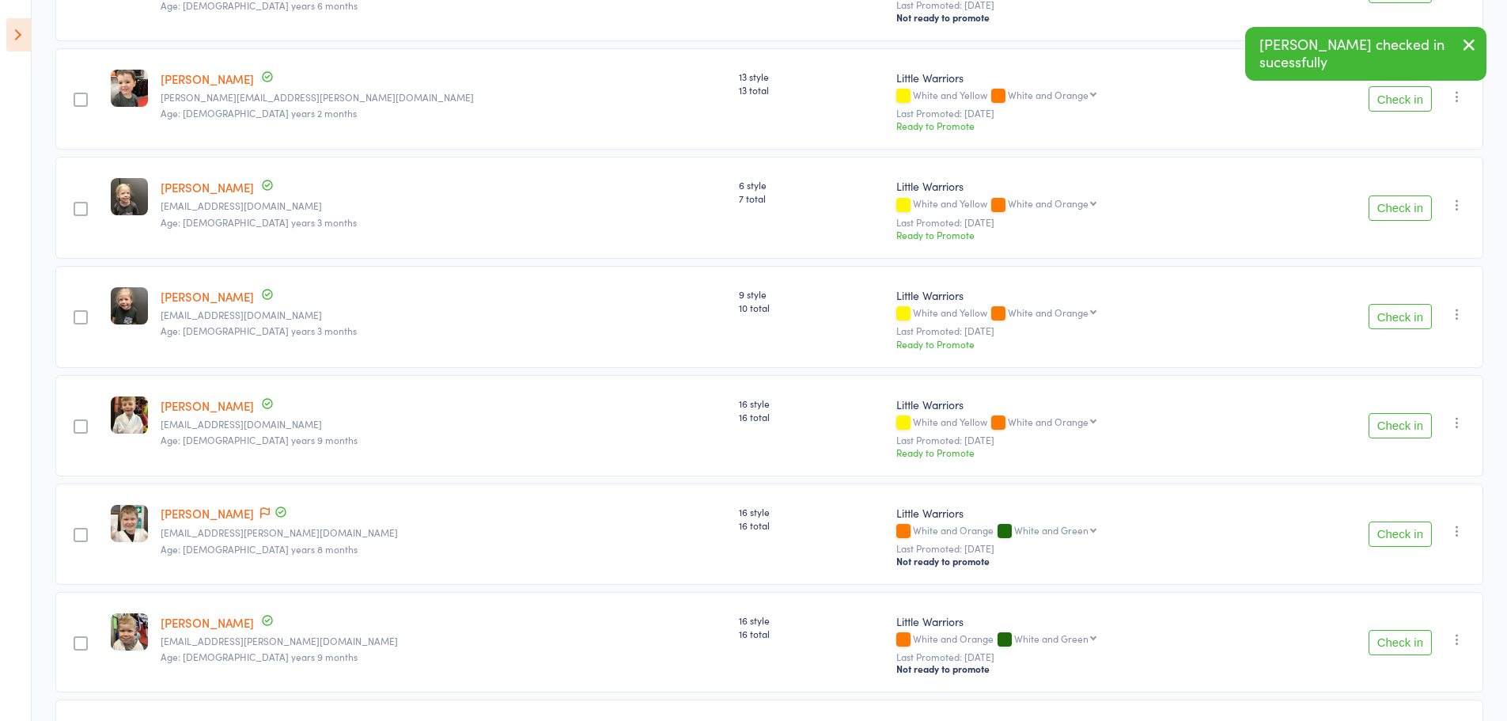
drag, startPoint x: 1388, startPoint y: 412, endPoint x: 1398, endPoint y: 416, distance: 11.0
click at [1389, 413] on div "Check in Check in Promote Send message Add Note Add Task Add Flag Remove Mark a…" at bounding box center [1375, 426] width 215 height 102
click at [1398, 416] on button "Check in" at bounding box center [1400, 425] width 63 height 25
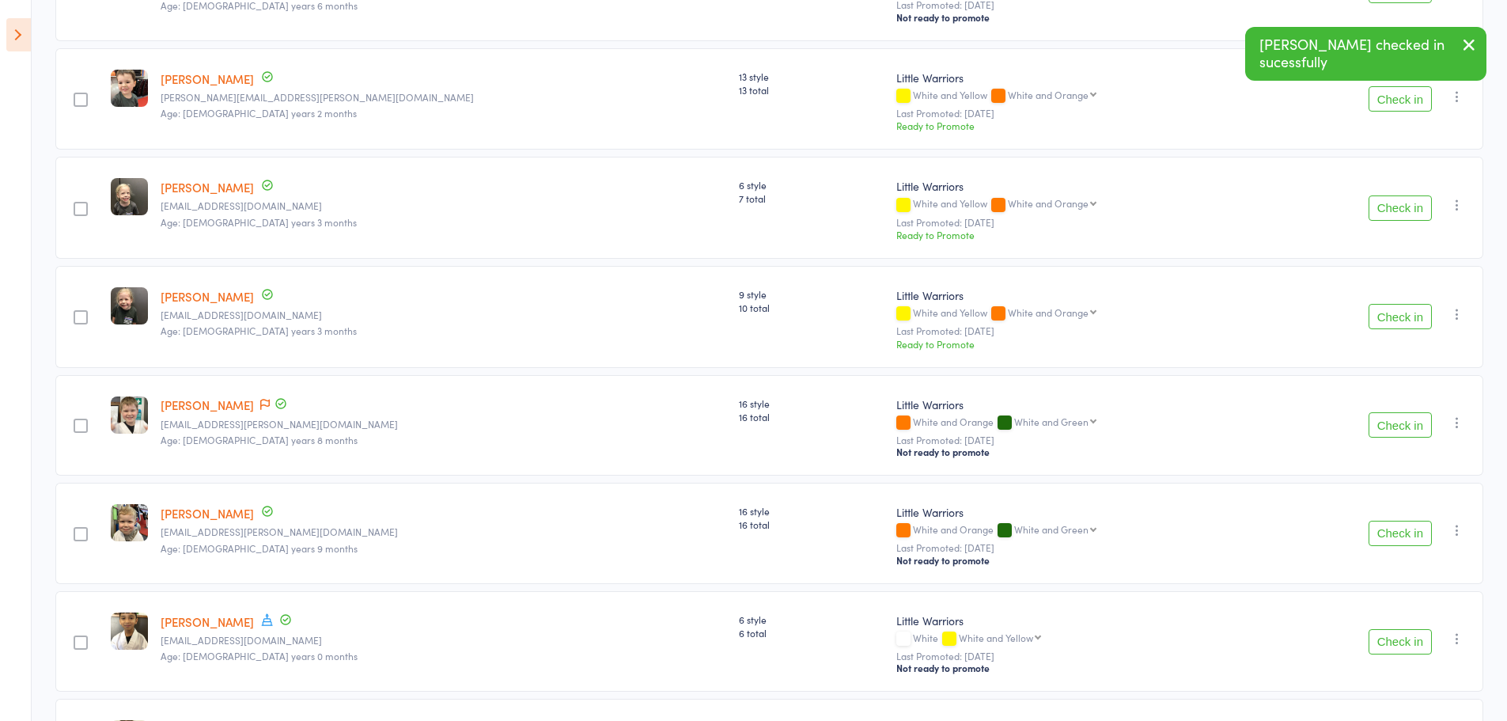
click at [1400, 421] on button "Check in" at bounding box center [1400, 424] width 63 height 25
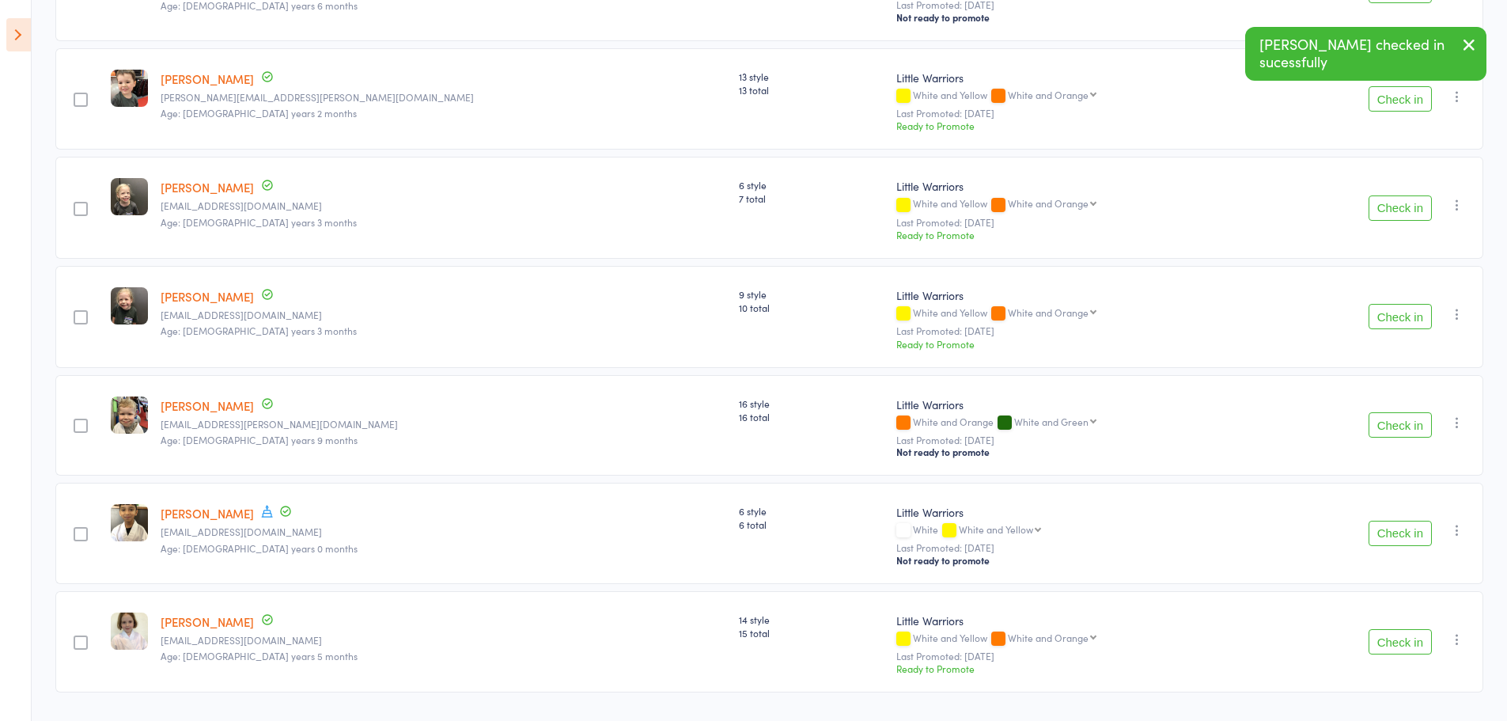
click at [1400, 421] on button "Check in" at bounding box center [1400, 424] width 63 height 25
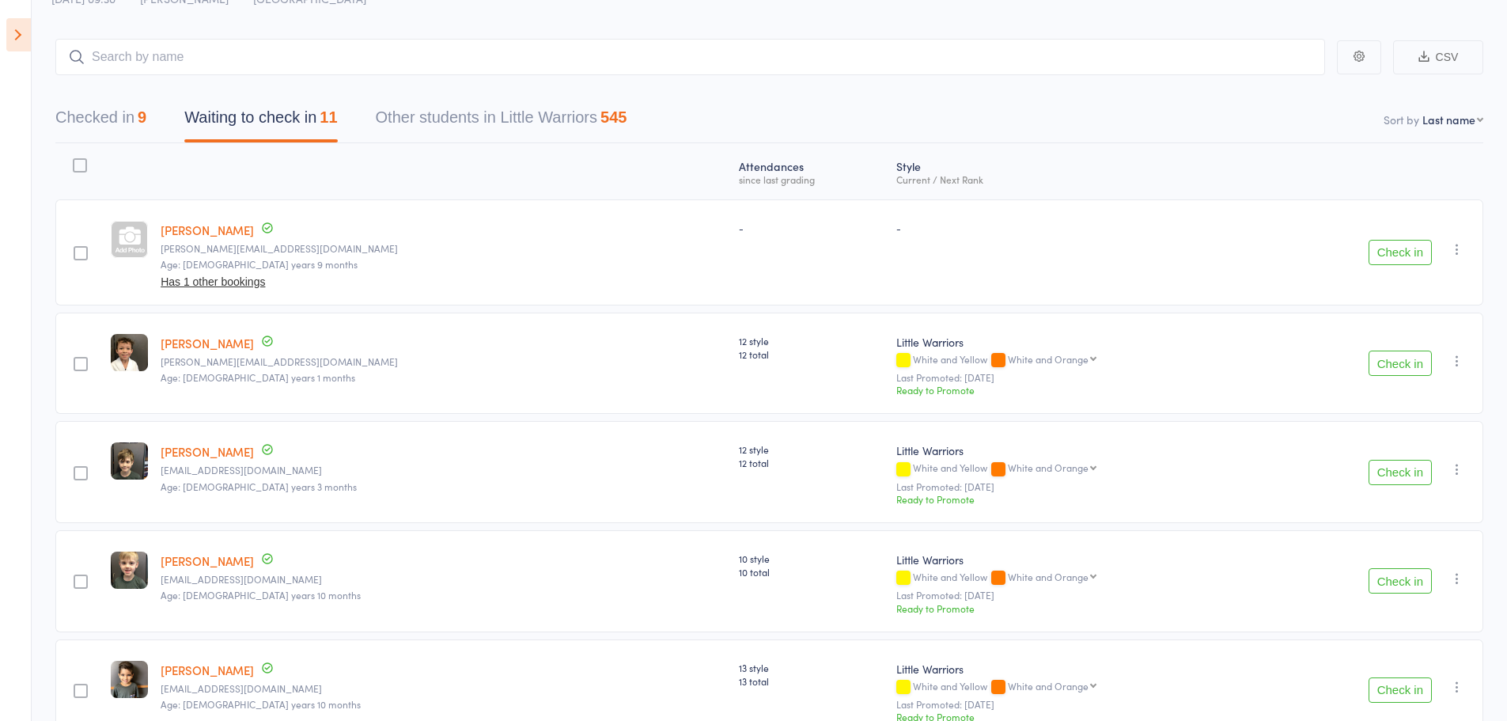
scroll to position [15, 0]
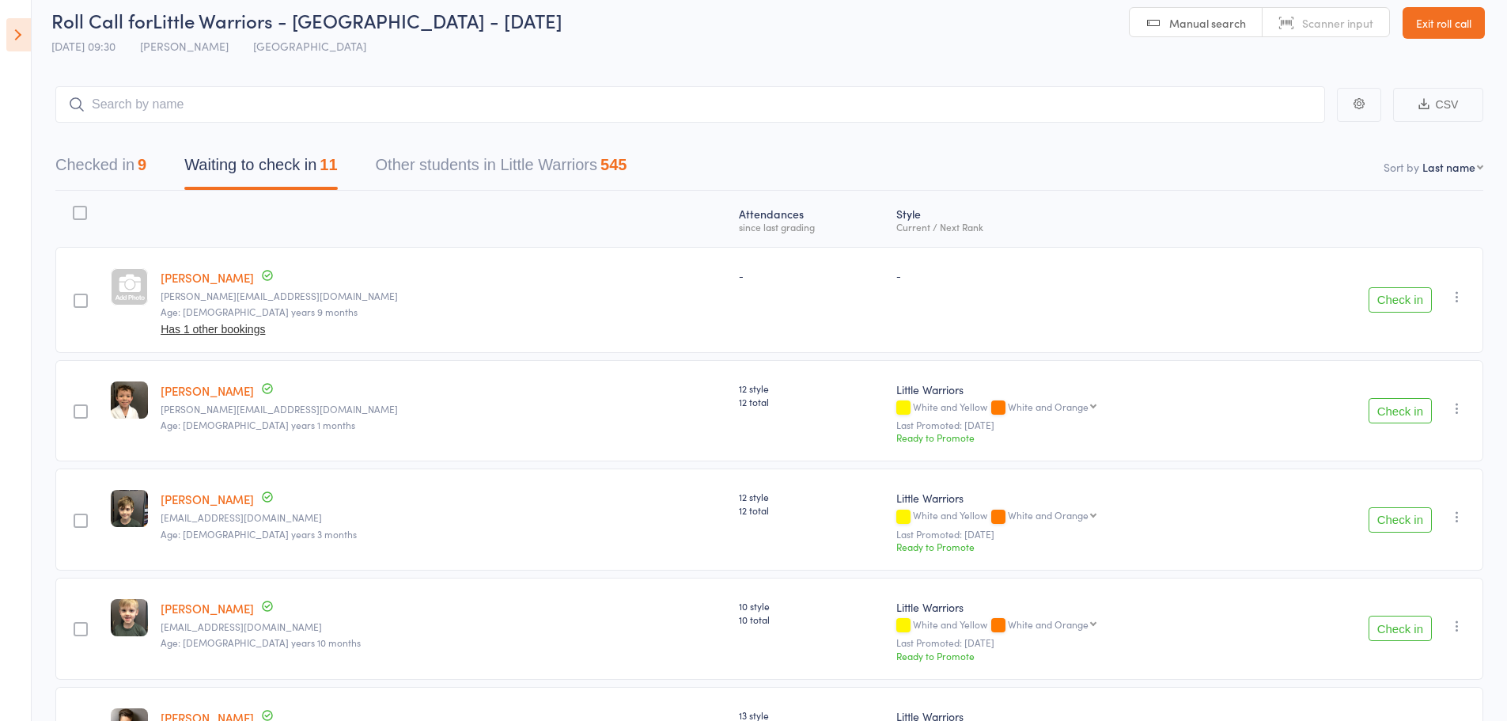
click at [1393, 518] on button "Check in" at bounding box center [1400, 519] width 63 height 25
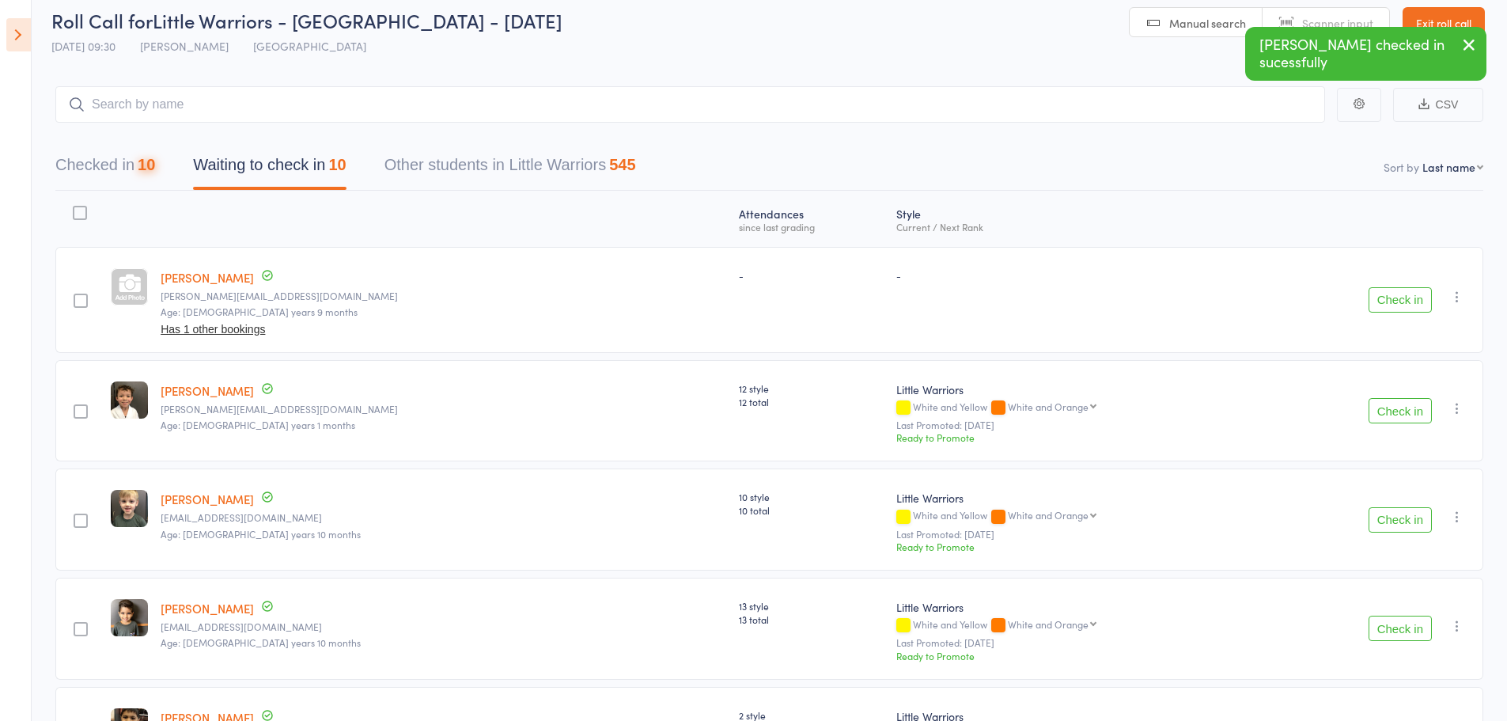
click at [1393, 518] on button "Check in" at bounding box center [1400, 519] width 63 height 25
click at [1464, 51] on icon "button" at bounding box center [1469, 45] width 19 height 20
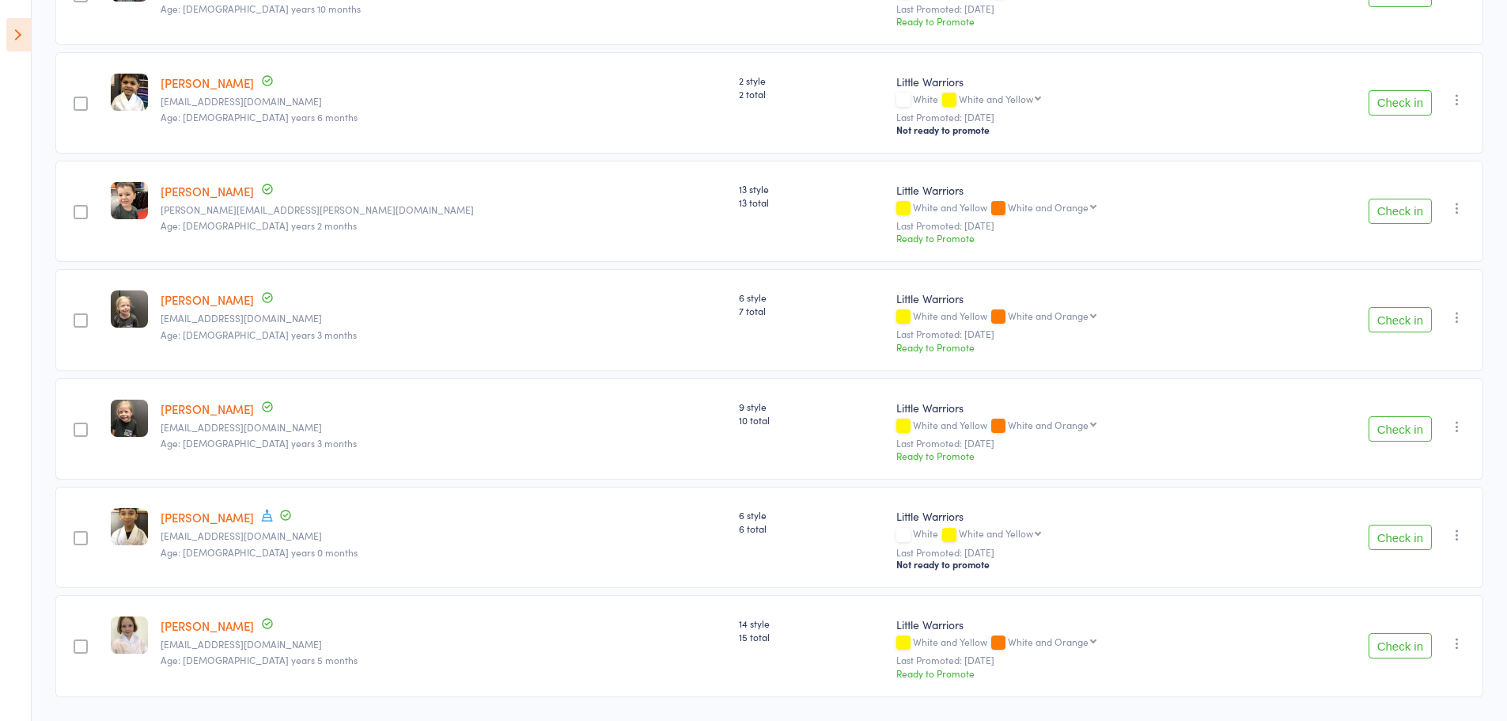
scroll to position [589, 0]
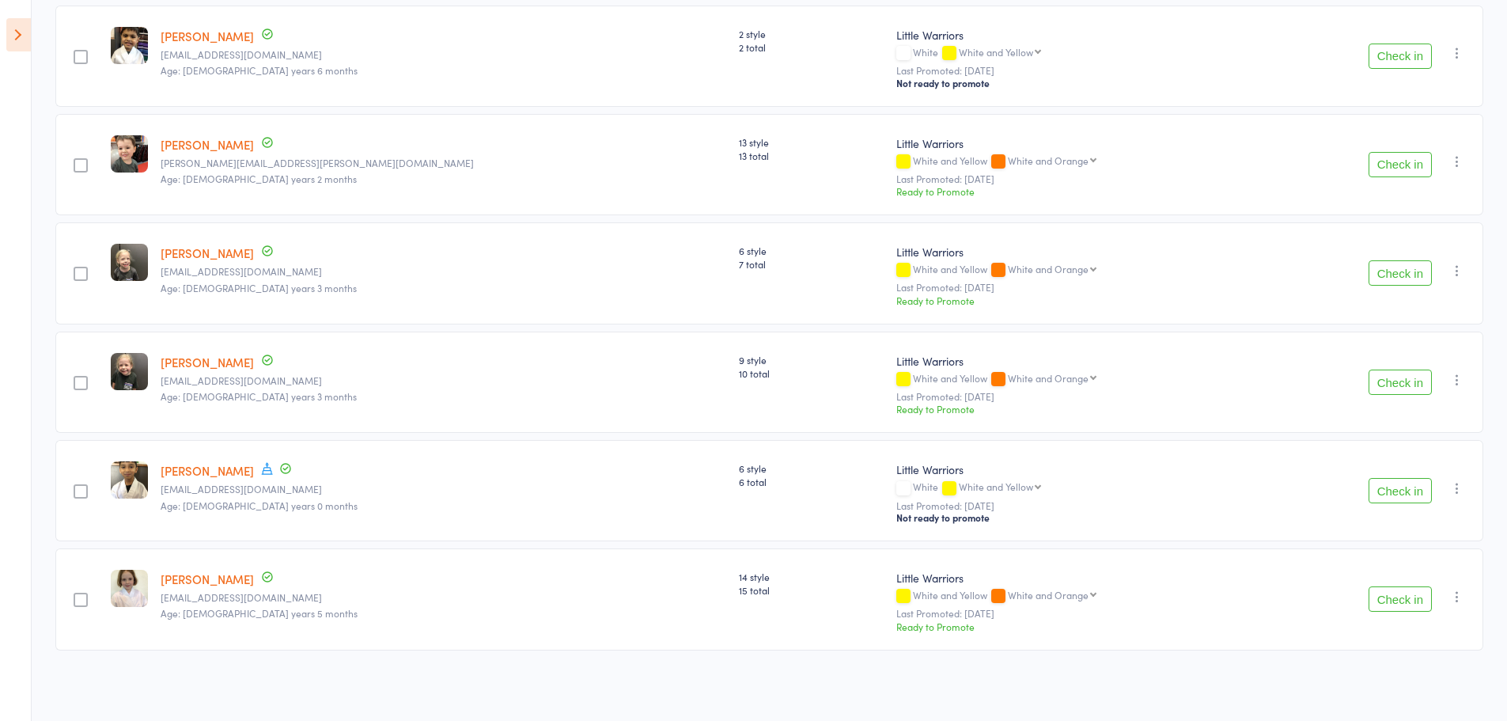
click at [1396, 604] on button "Check in" at bounding box center [1400, 598] width 63 height 25
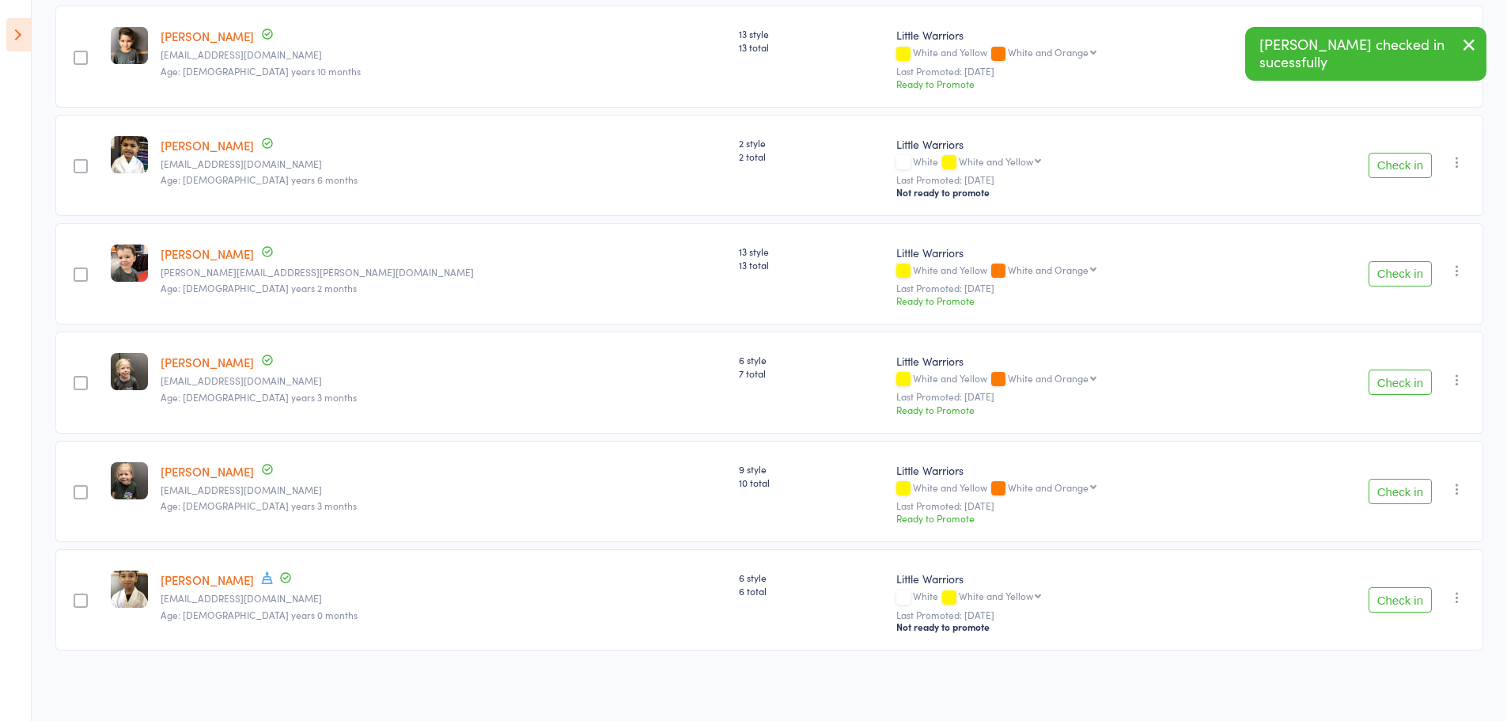
click at [1465, 47] on icon "button" at bounding box center [1469, 45] width 19 height 20
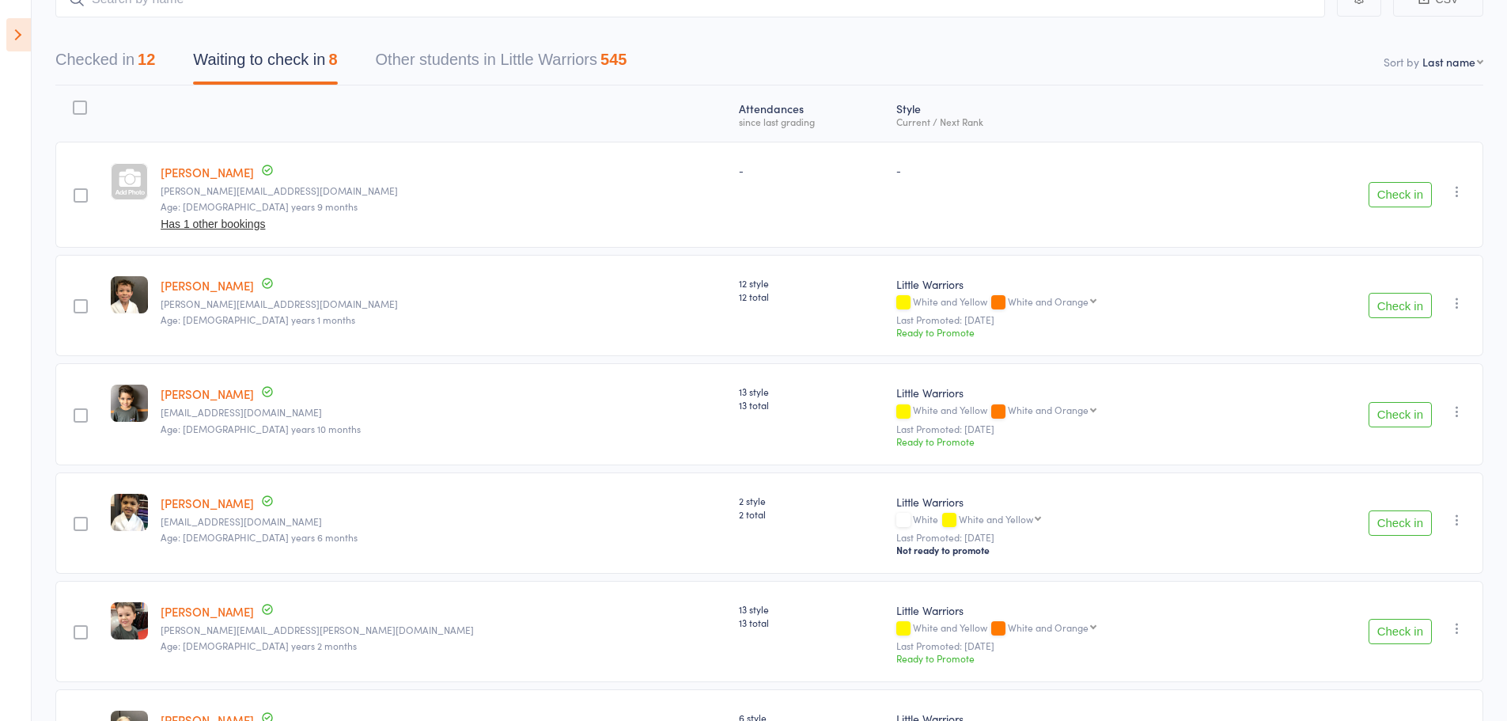
scroll to position [0, 0]
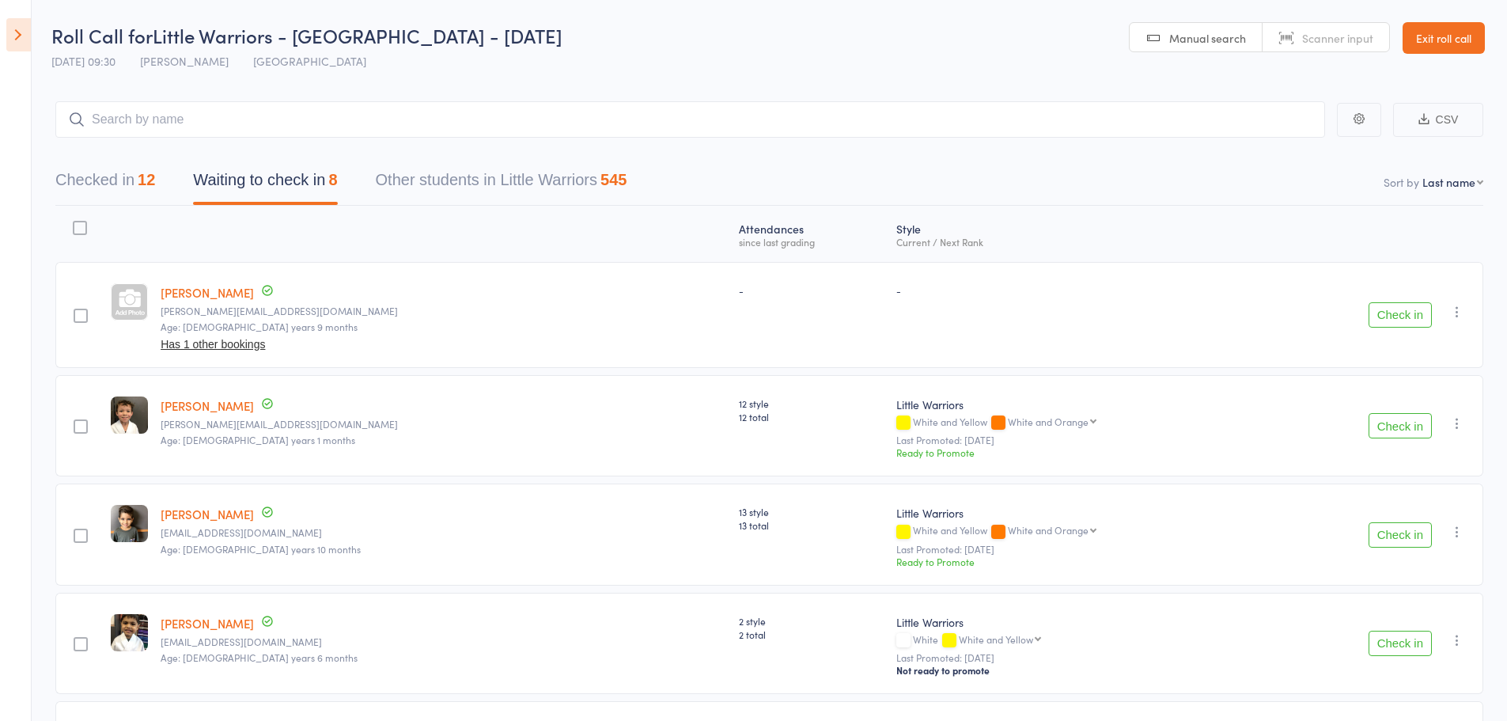
click at [132, 173] on button "Checked in 12" at bounding box center [105, 184] width 100 height 42
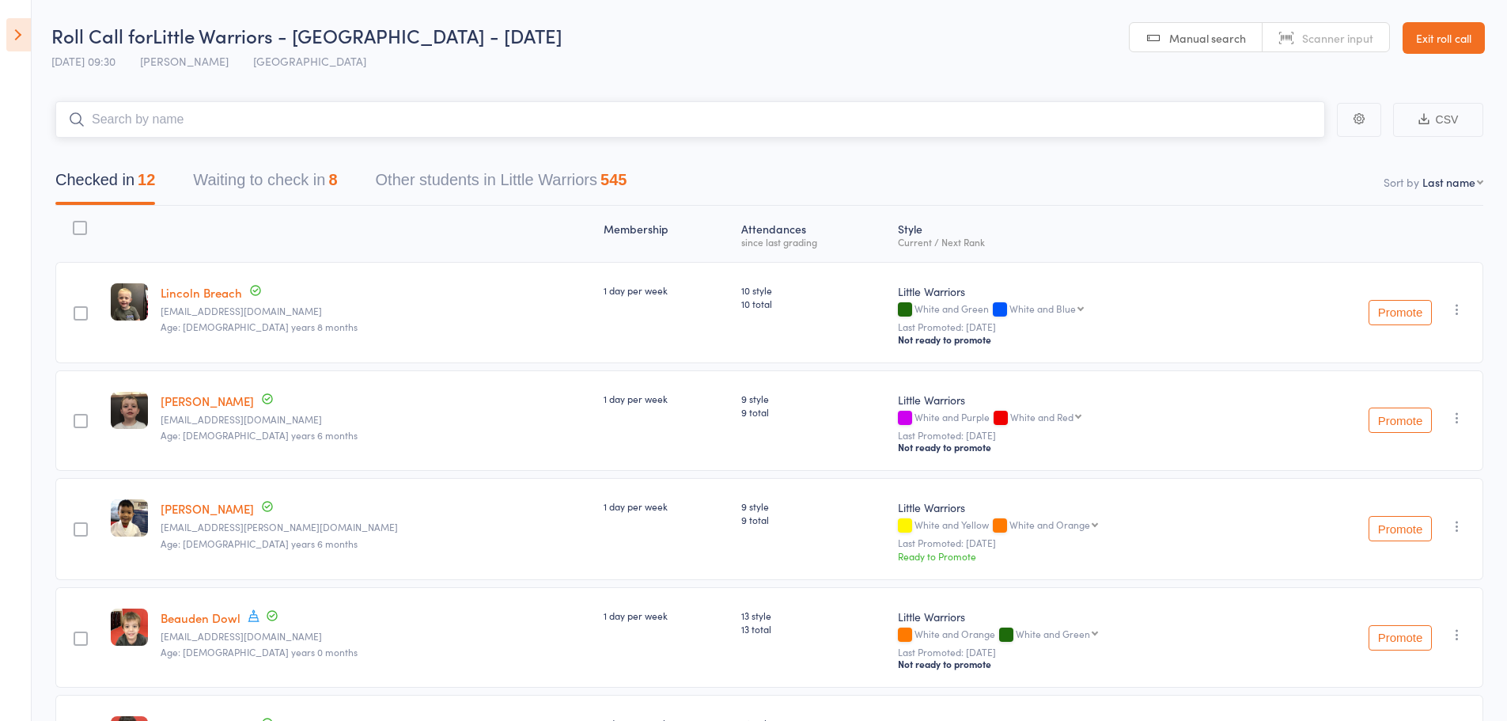
click at [282, 126] on input "search" at bounding box center [690, 119] width 1270 height 36
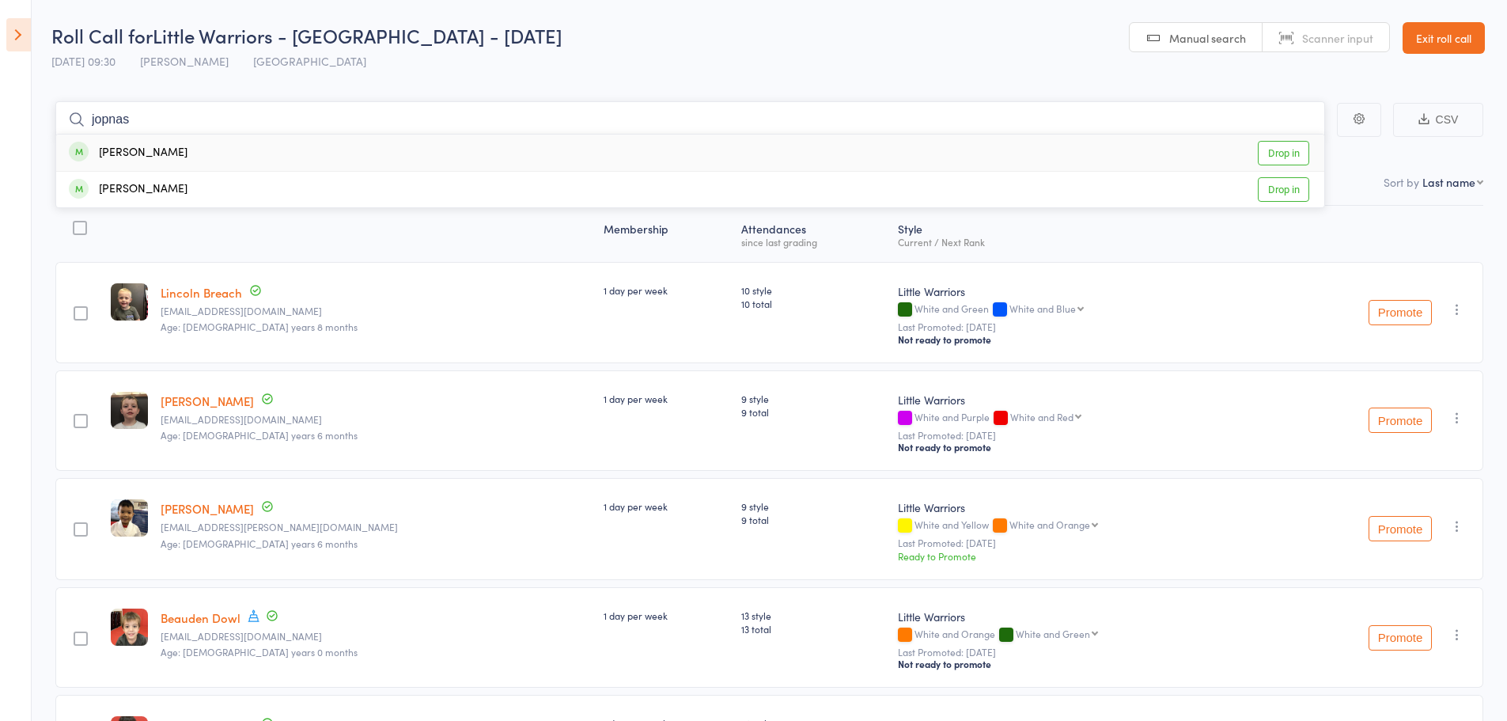
type input "jopnas"
click at [135, 153] on div "Jonas Parker" at bounding box center [128, 153] width 119 height 18
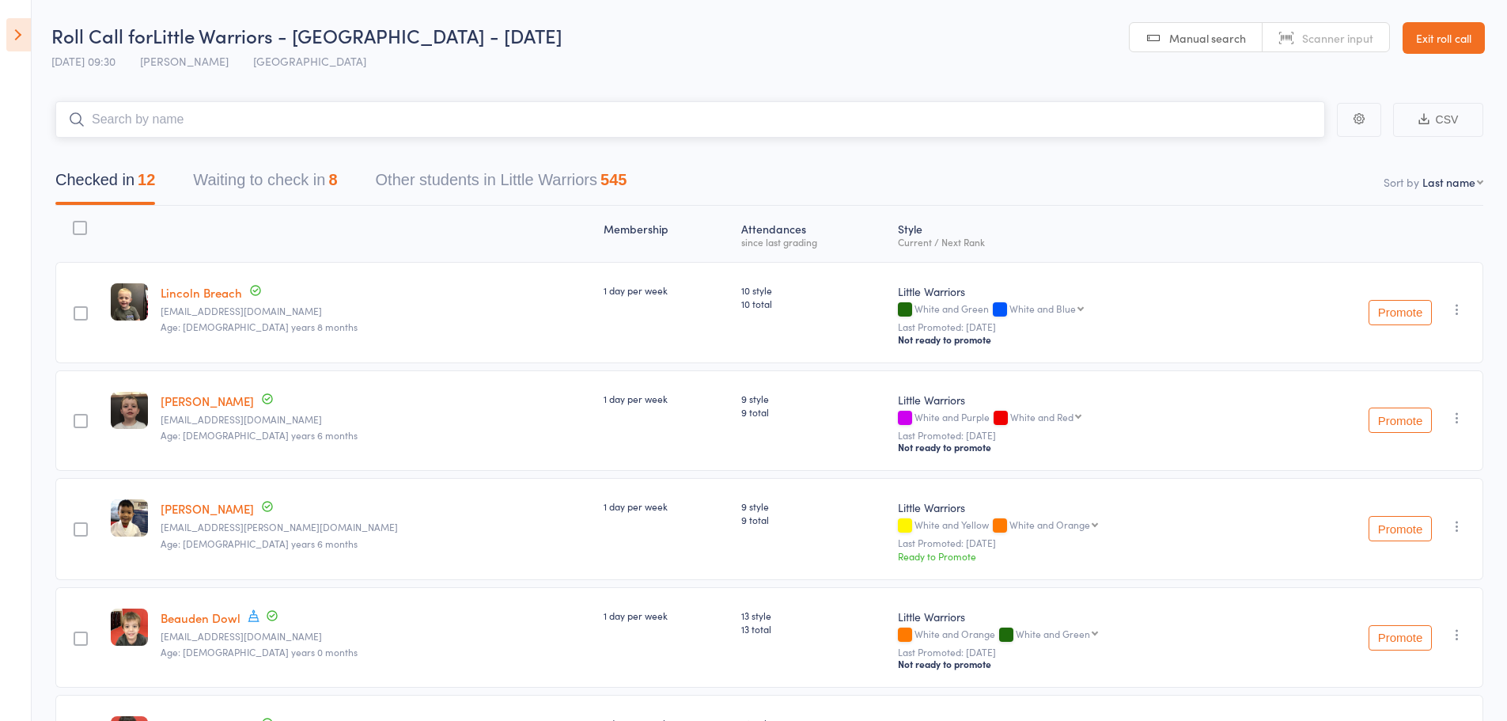
click at [124, 120] on input "search" at bounding box center [690, 119] width 1270 height 36
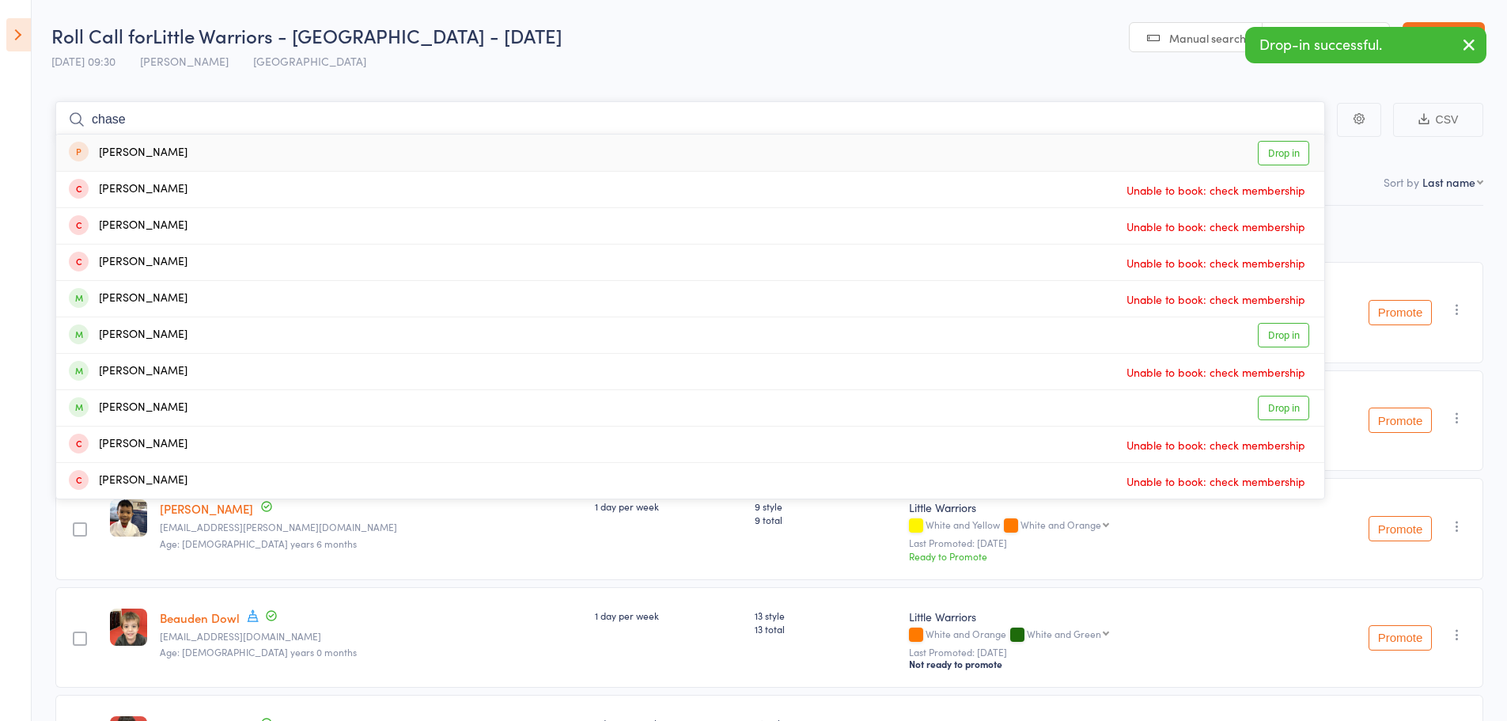
type input "chase"
click at [119, 153] on div "Chase Ponting" at bounding box center [128, 153] width 119 height 18
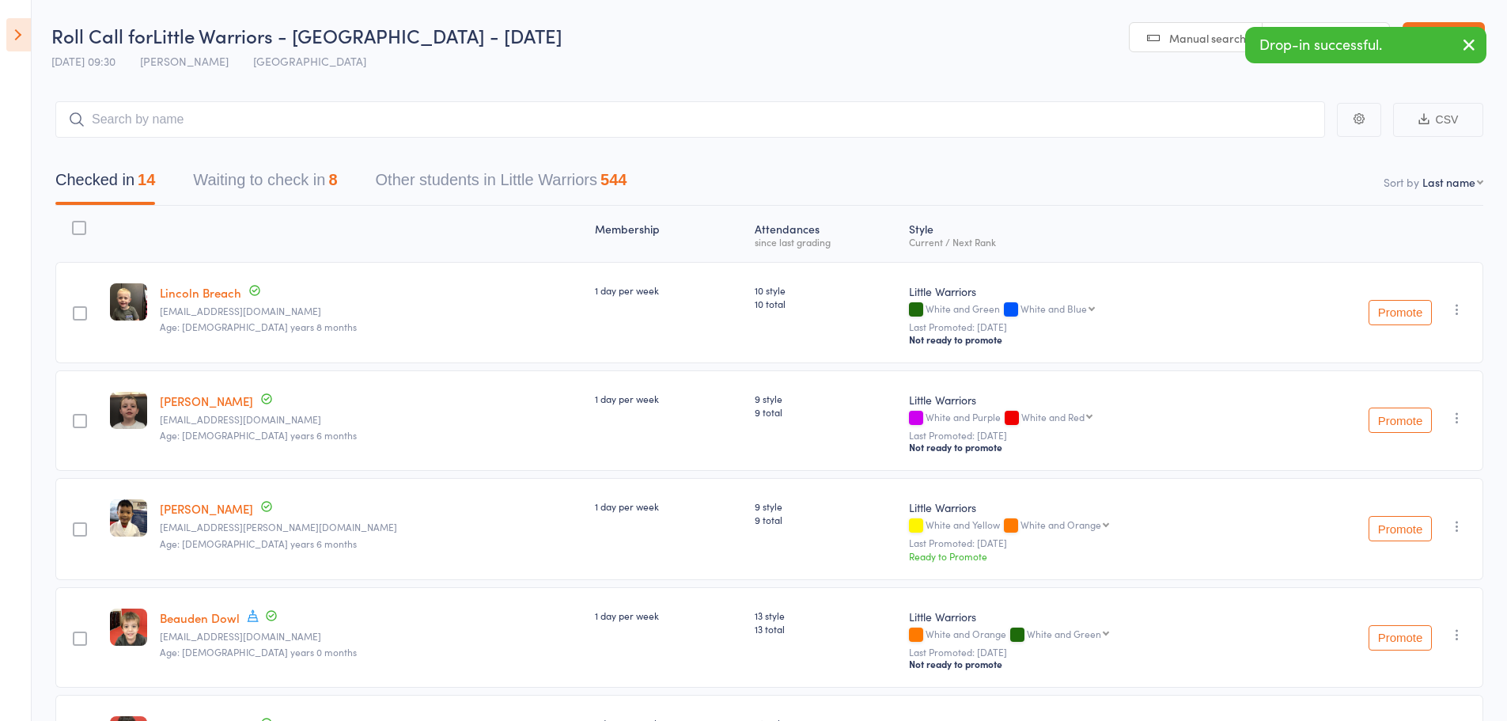
click at [1478, 47] on icon "button" at bounding box center [1469, 45] width 19 height 20
click at [301, 181] on button "Waiting to check in 8" at bounding box center [265, 184] width 144 height 42
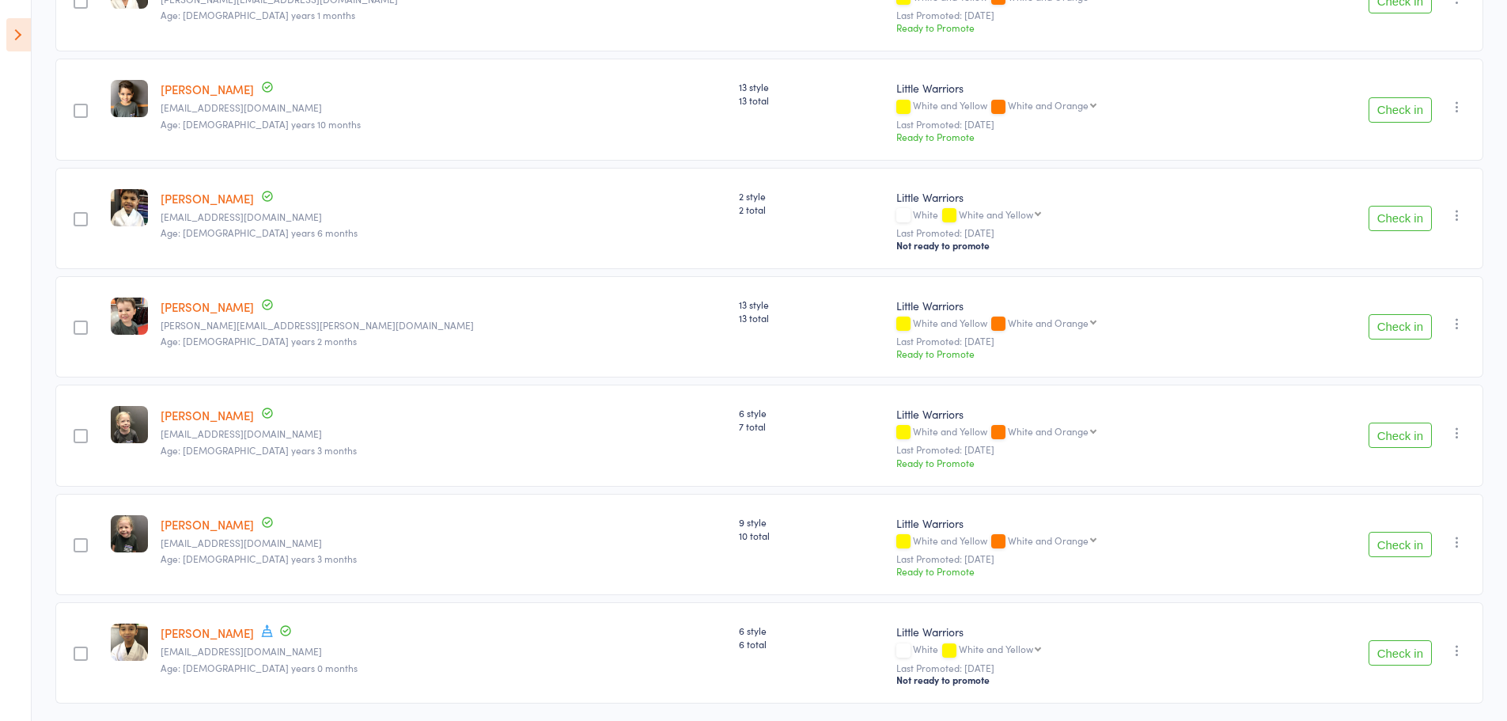
scroll to position [400, 0]
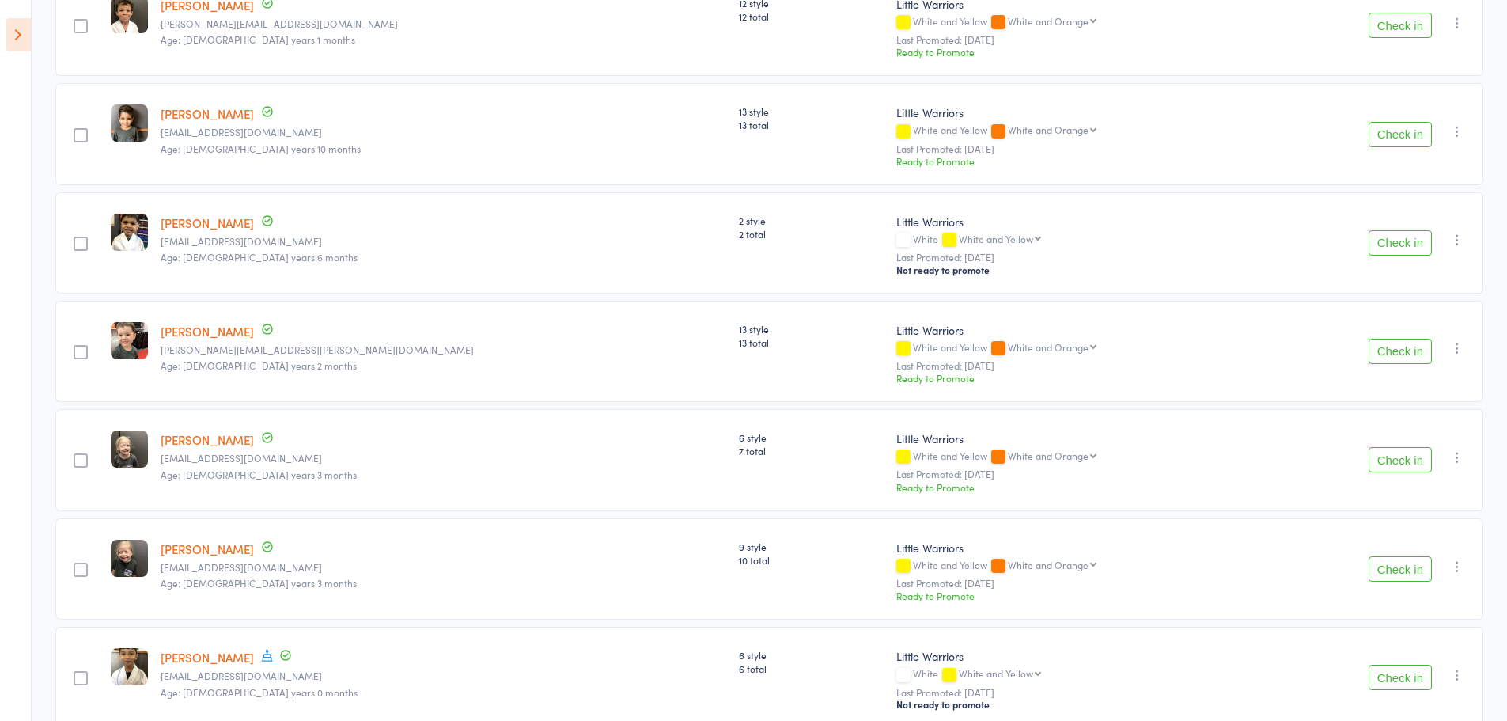
click at [1419, 136] on button "Check in" at bounding box center [1400, 134] width 63 height 25
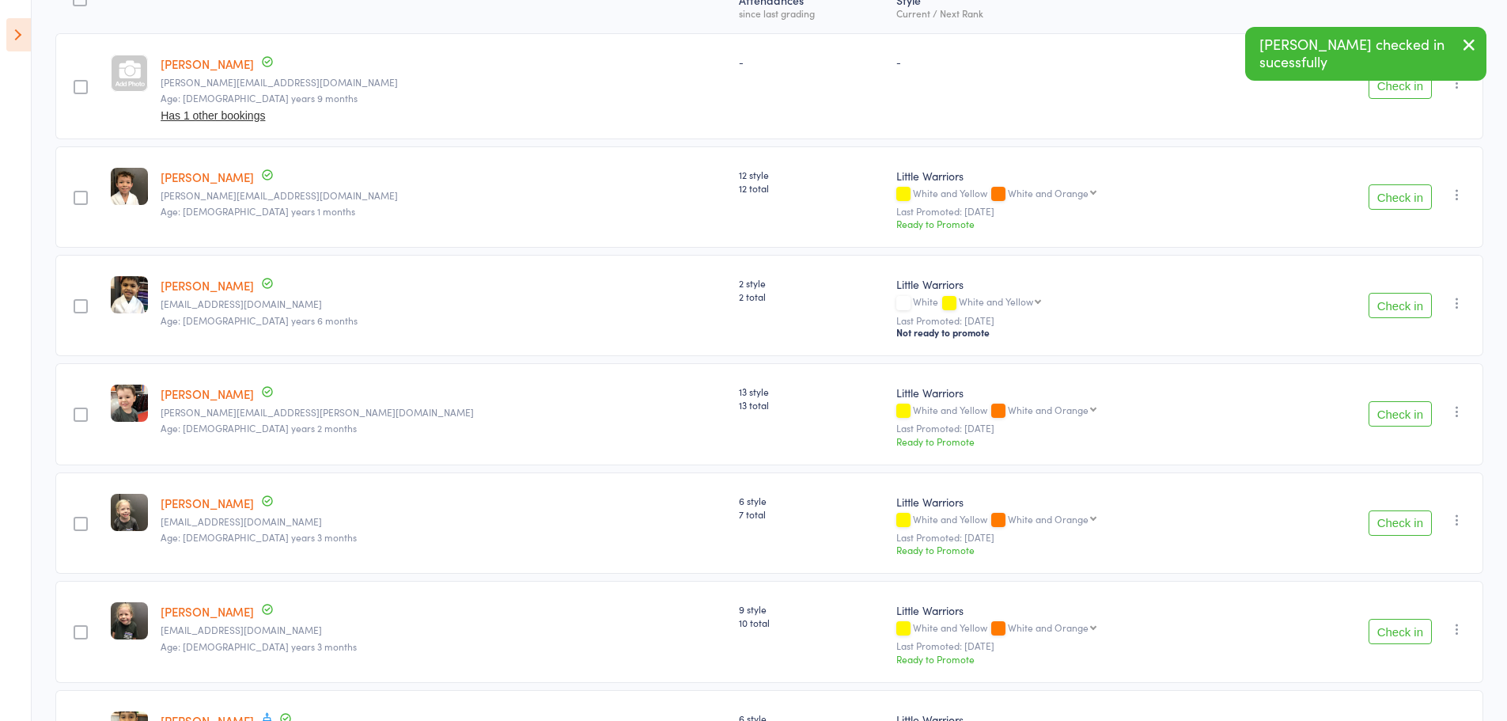
scroll to position [0, 0]
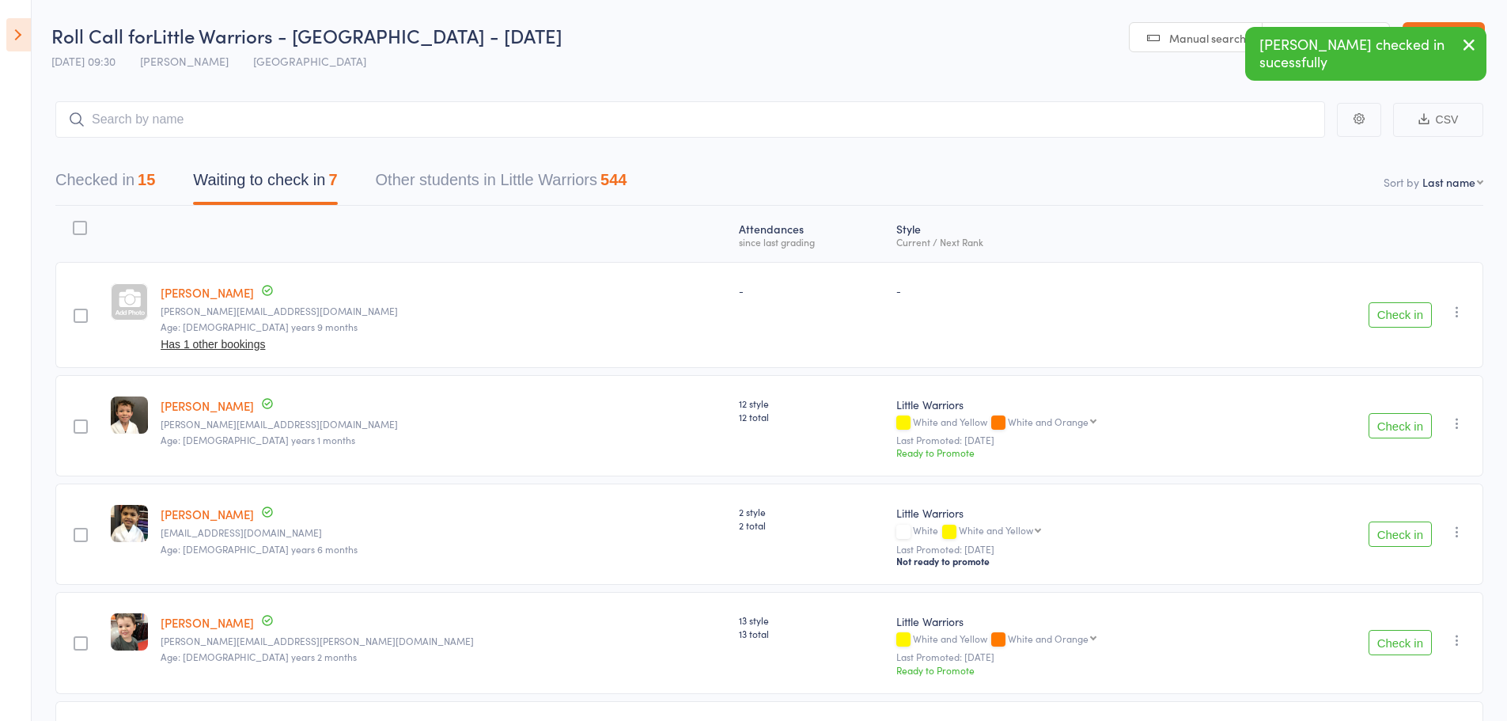
click at [1472, 48] on icon "button" at bounding box center [1469, 45] width 19 height 20
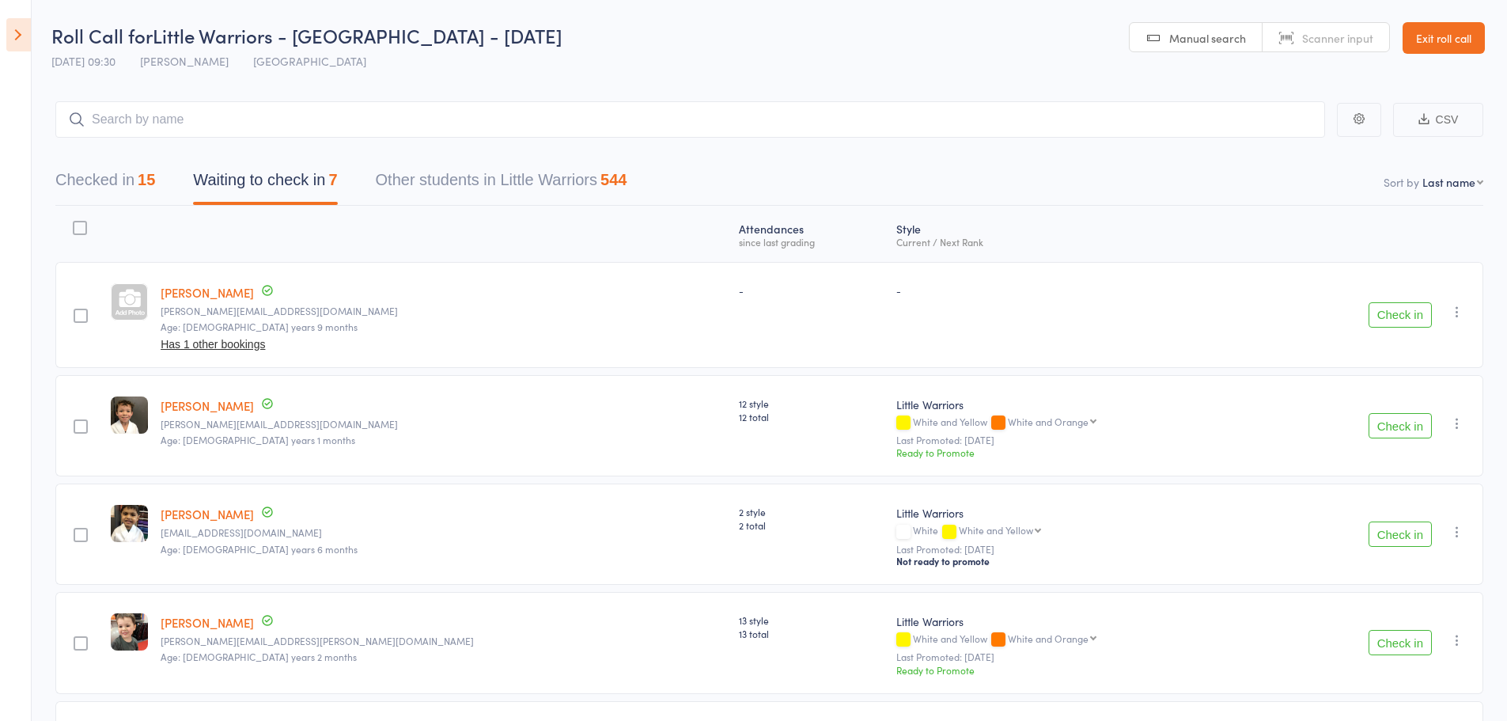
scroll to position [79, 0]
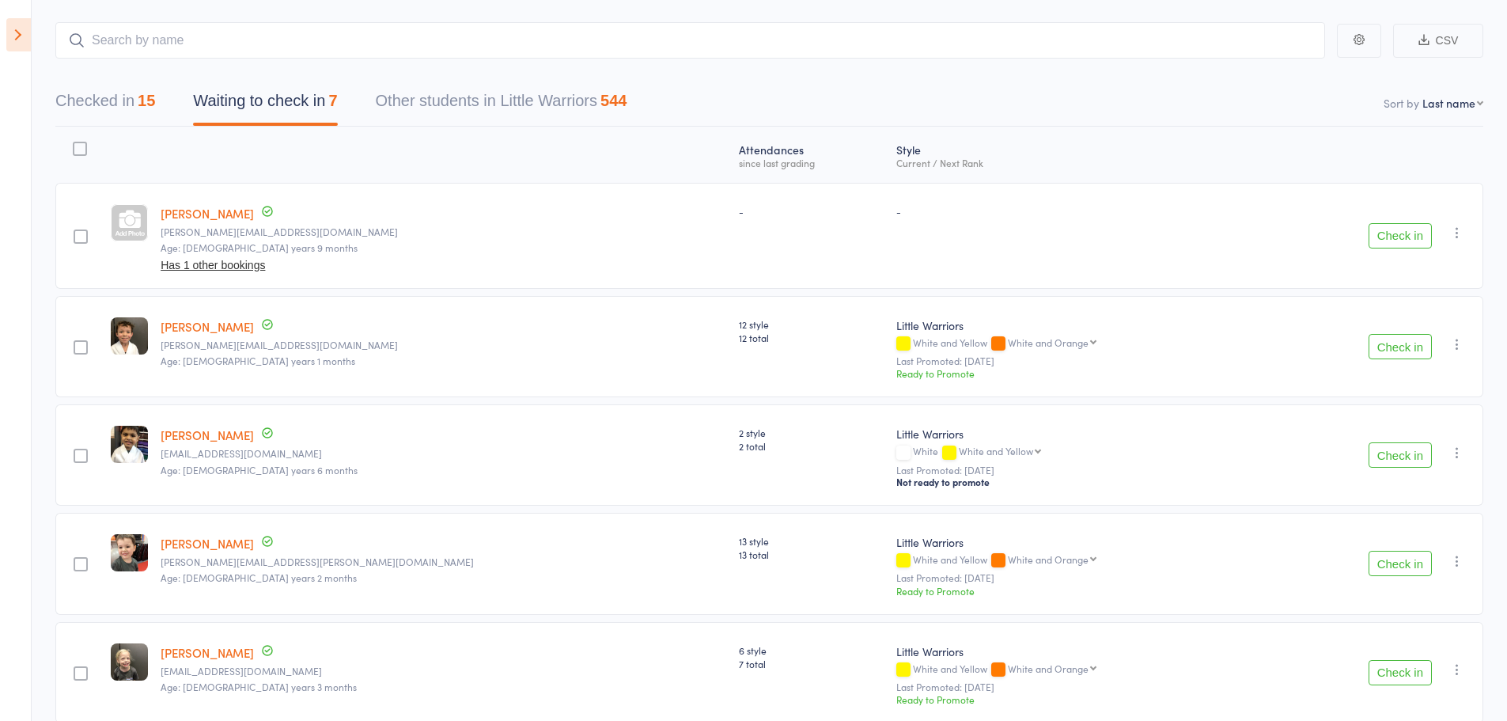
click at [1392, 338] on button "Check in" at bounding box center [1400, 346] width 63 height 25
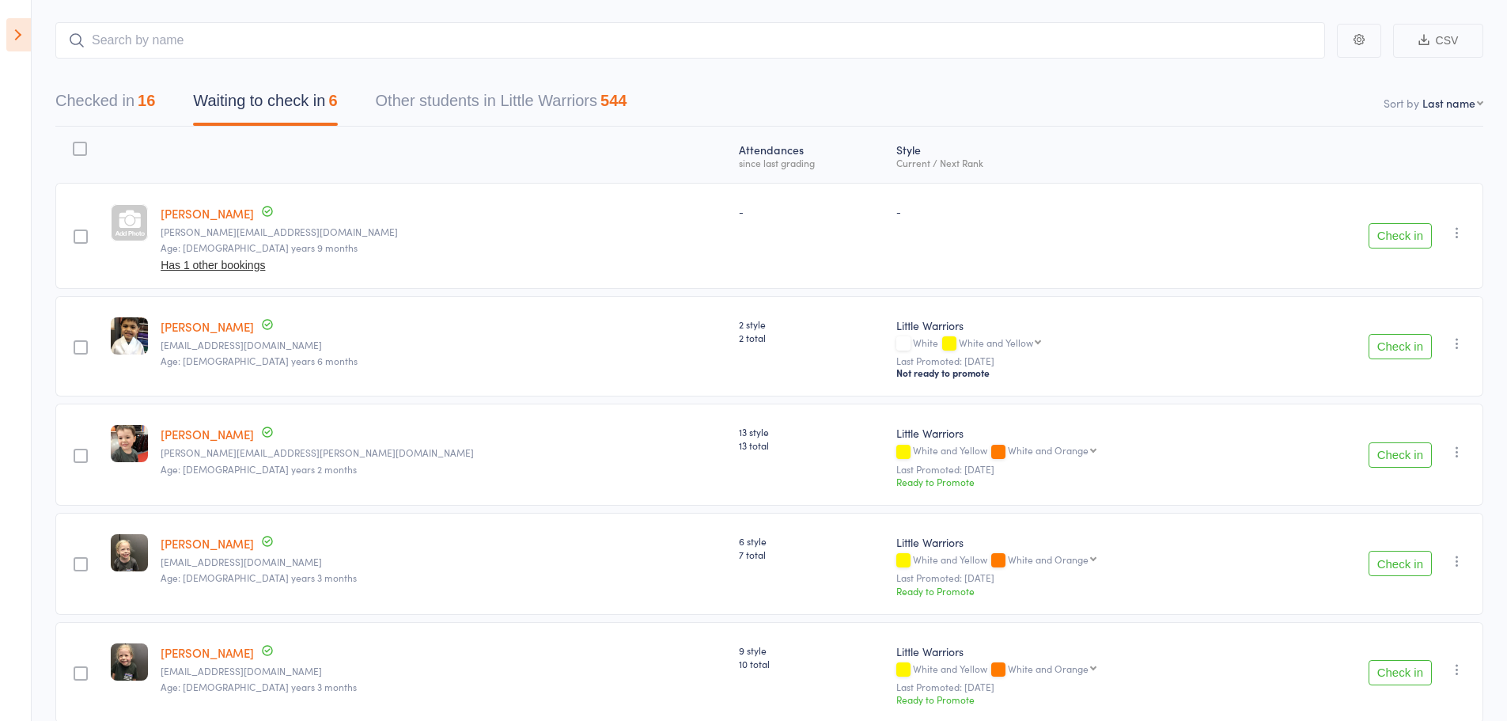
click at [1389, 465] on button "Check in" at bounding box center [1400, 454] width 63 height 25
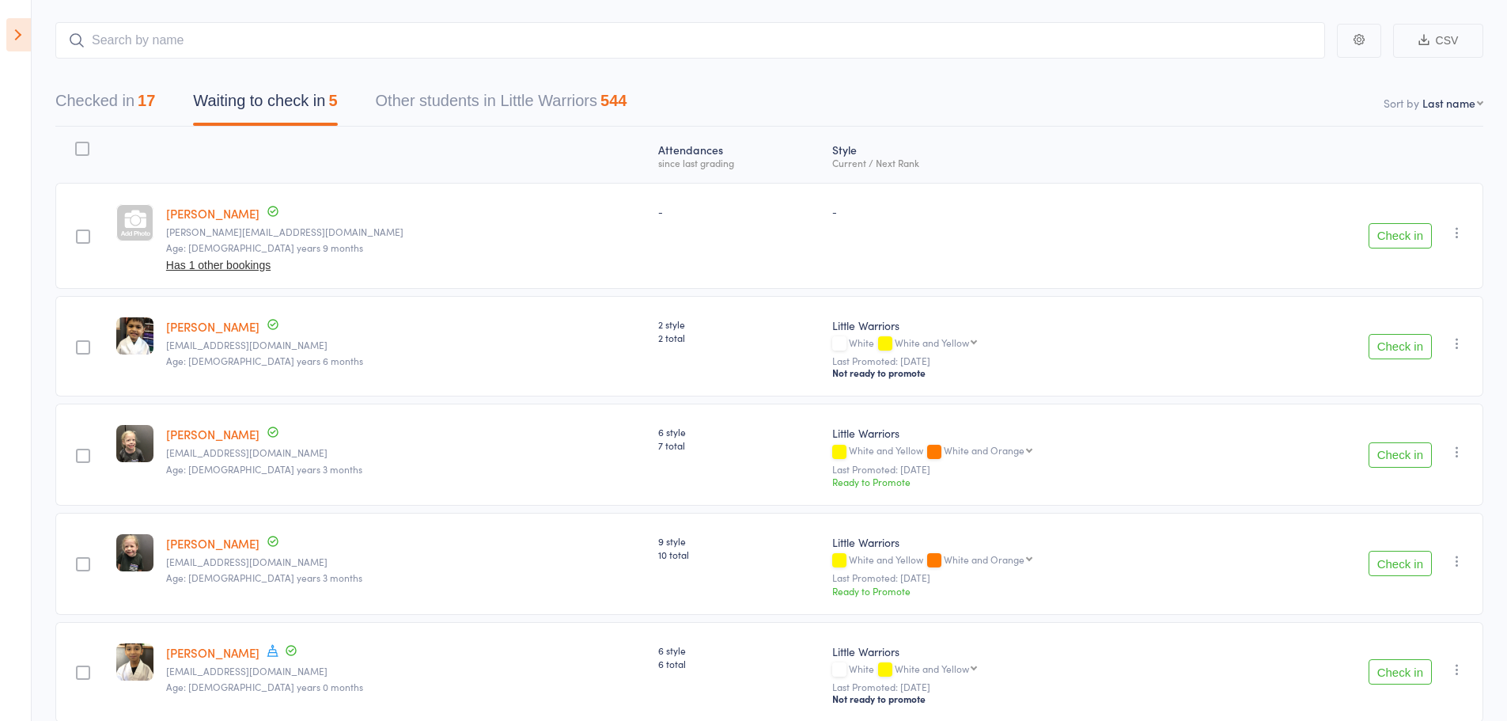
click at [1453, 229] on icon "button" at bounding box center [1458, 233] width 16 height 16
click at [1392, 392] on li "Mark absent" at bounding box center [1401, 391] width 131 height 21
click at [1456, 347] on icon "button" at bounding box center [1458, 343] width 16 height 16
click at [1398, 530] on li "Mark absent" at bounding box center [1401, 523] width 131 height 21
click at [1461, 458] on icon "button" at bounding box center [1458, 452] width 16 height 16
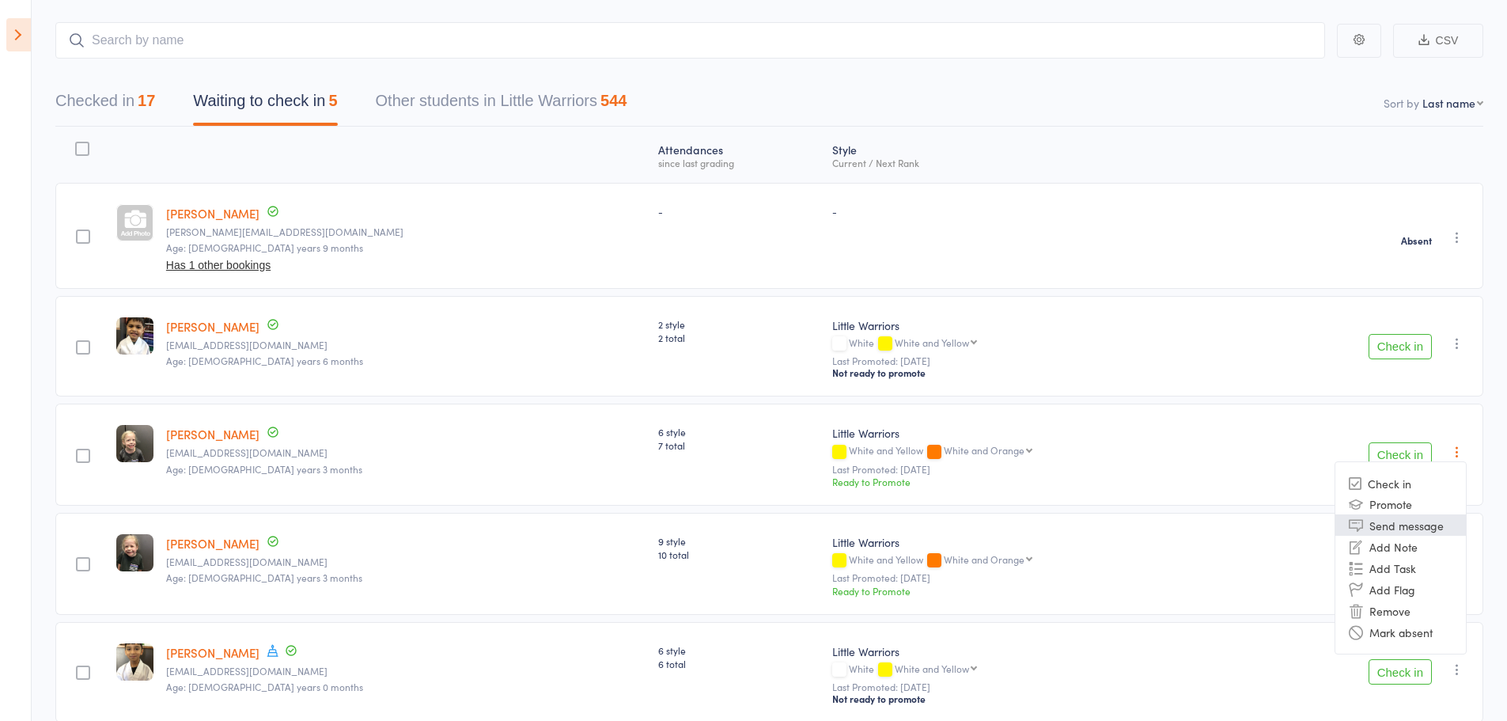
scroll to position [153, 0]
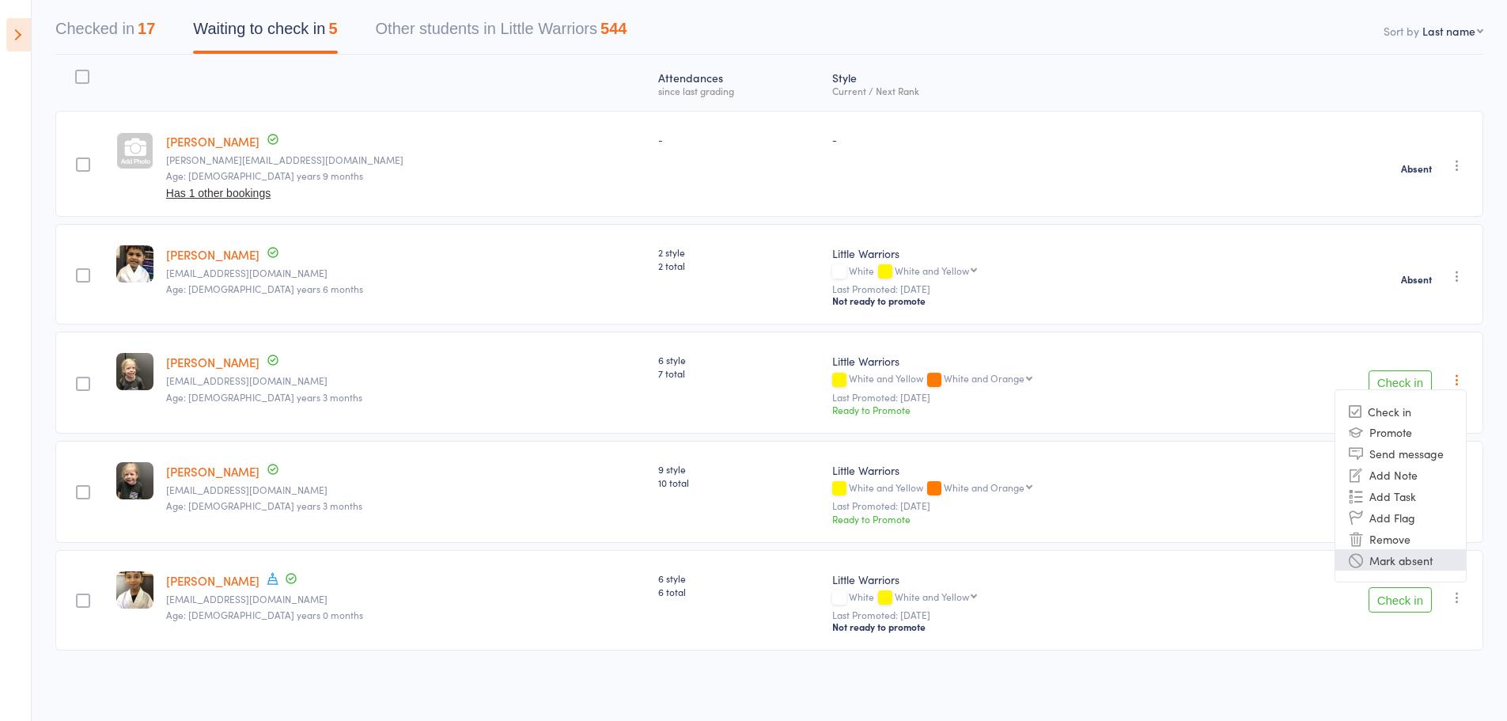
click at [1434, 565] on li "Mark absent" at bounding box center [1401, 559] width 131 height 21
click at [1457, 483] on icon "button" at bounding box center [1458, 489] width 16 height 16
click at [1415, 564] on li "Mark absent" at bounding box center [1401, 559] width 131 height 21
click at [1461, 601] on icon "button" at bounding box center [1458, 597] width 16 height 16
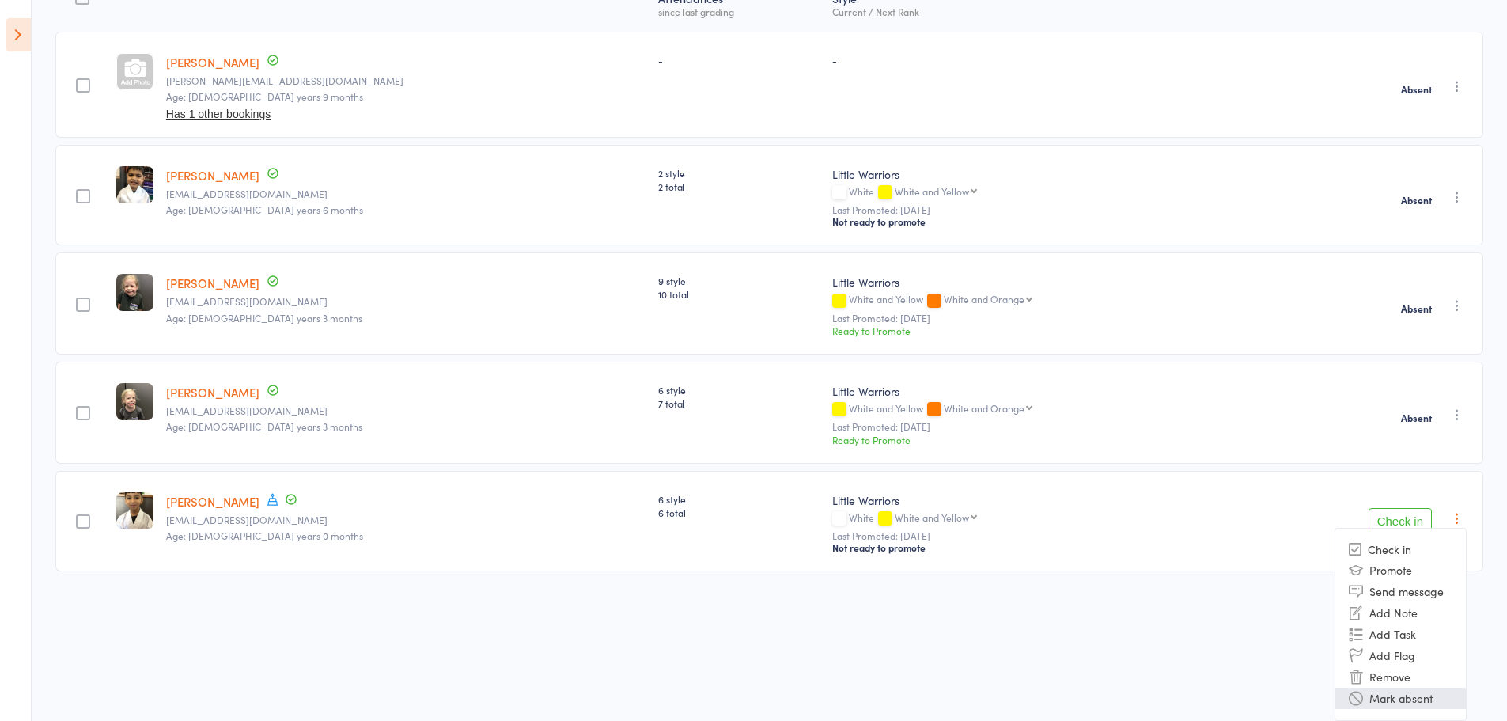
click at [1446, 695] on li "Mark absent" at bounding box center [1401, 698] width 131 height 21
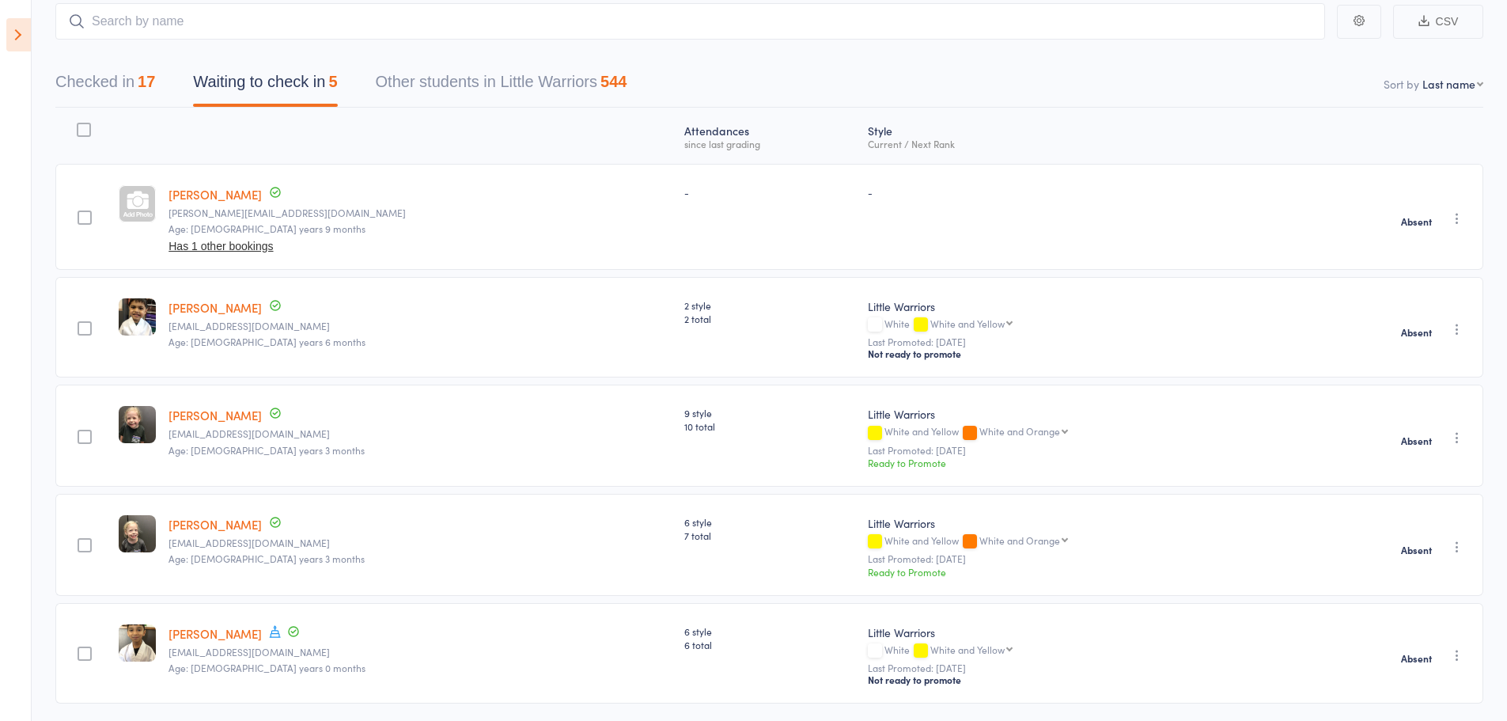
scroll to position [74, 0]
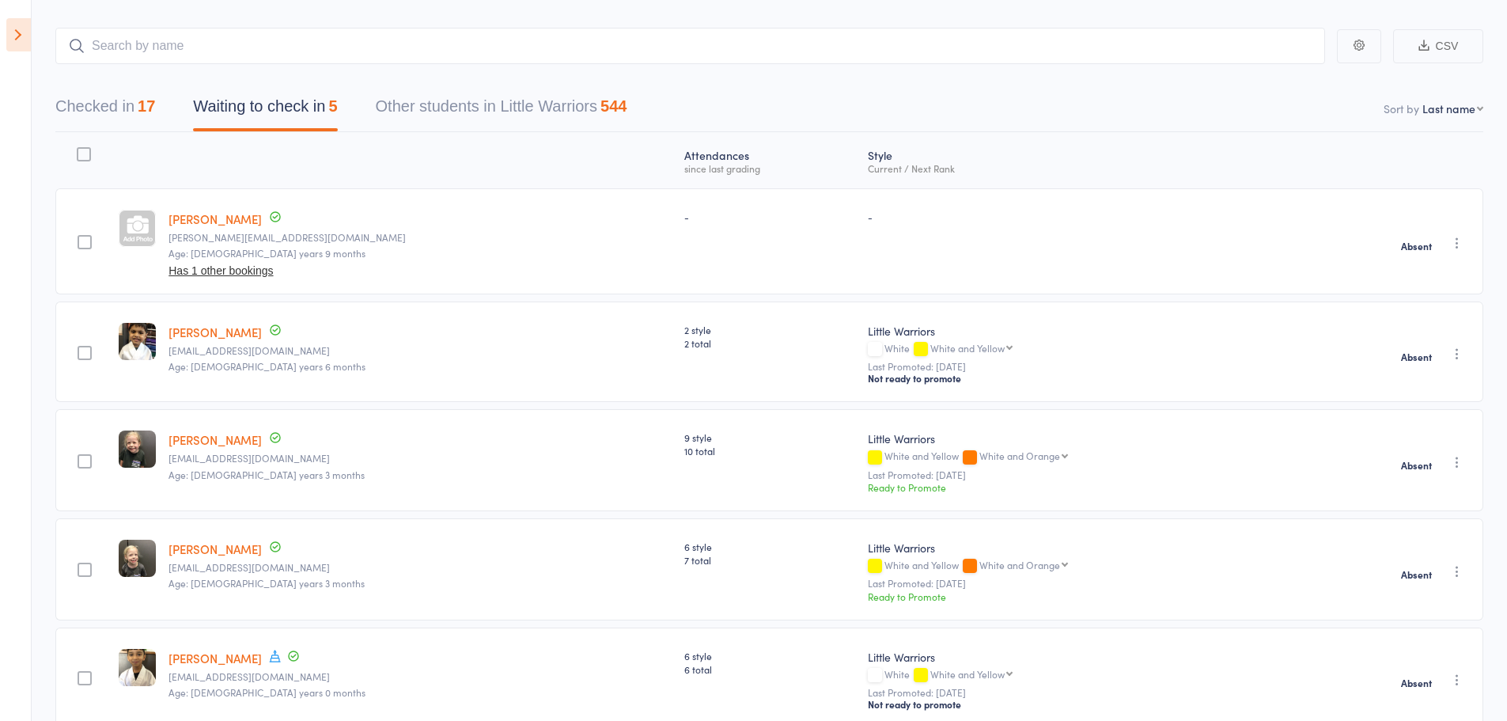
click at [90, 114] on button "Checked in 17" at bounding box center [105, 110] width 100 height 42
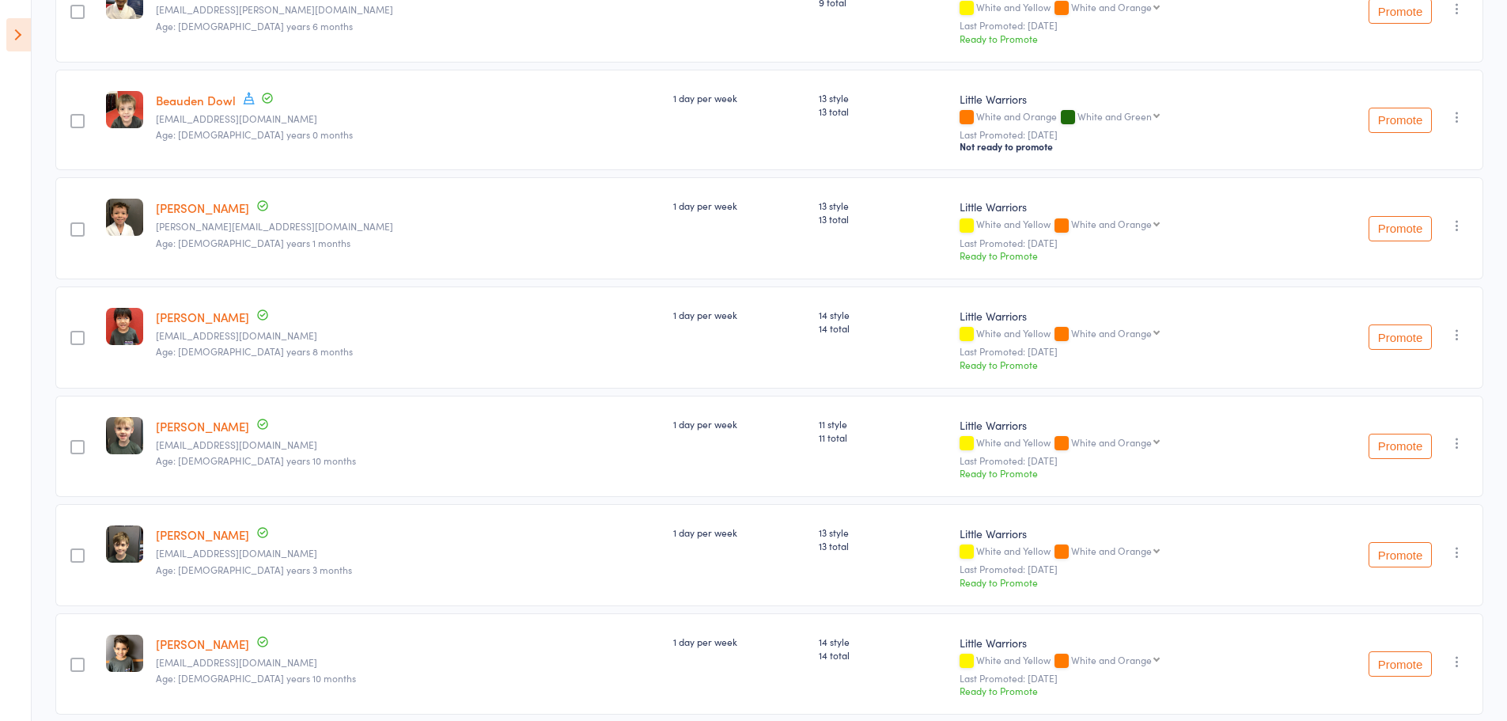
scroll to position [0, 0]
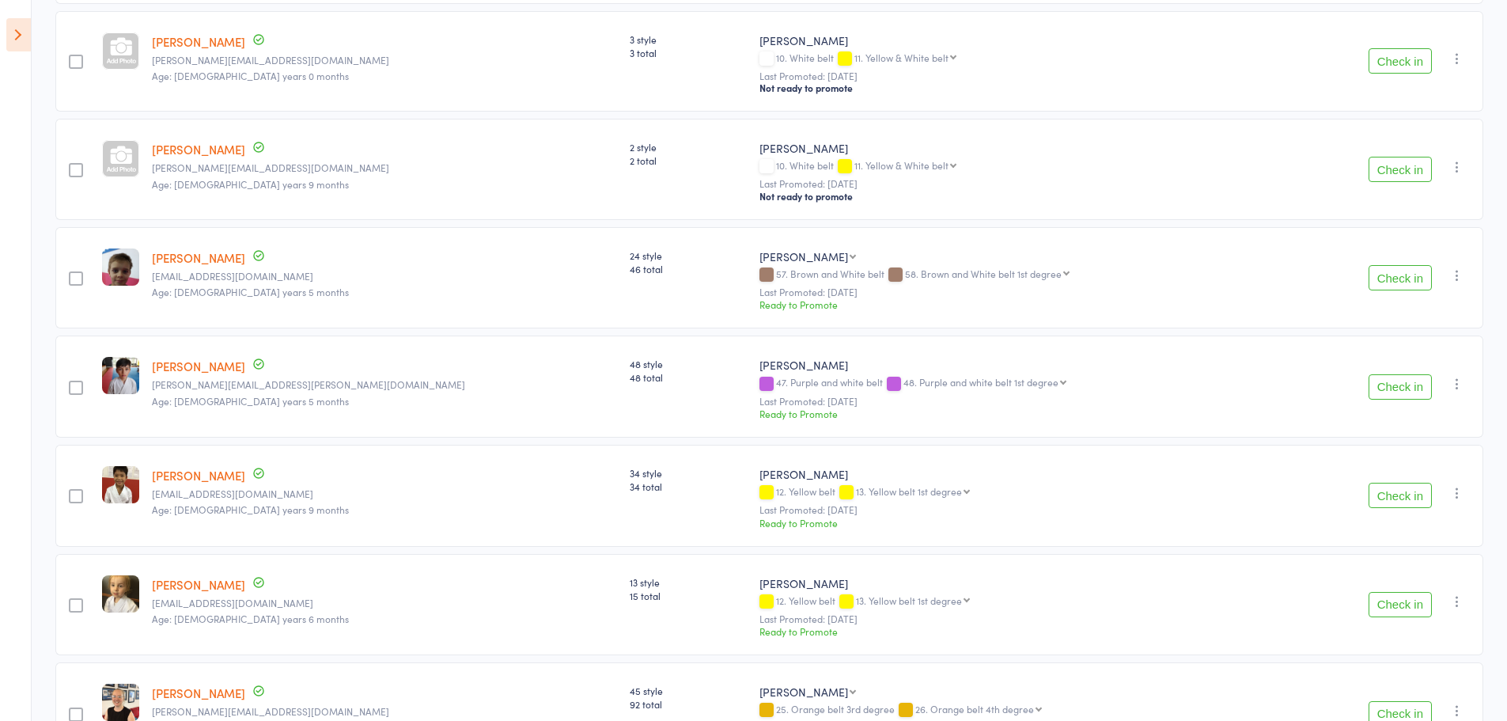
scroll to position [2326, 0]
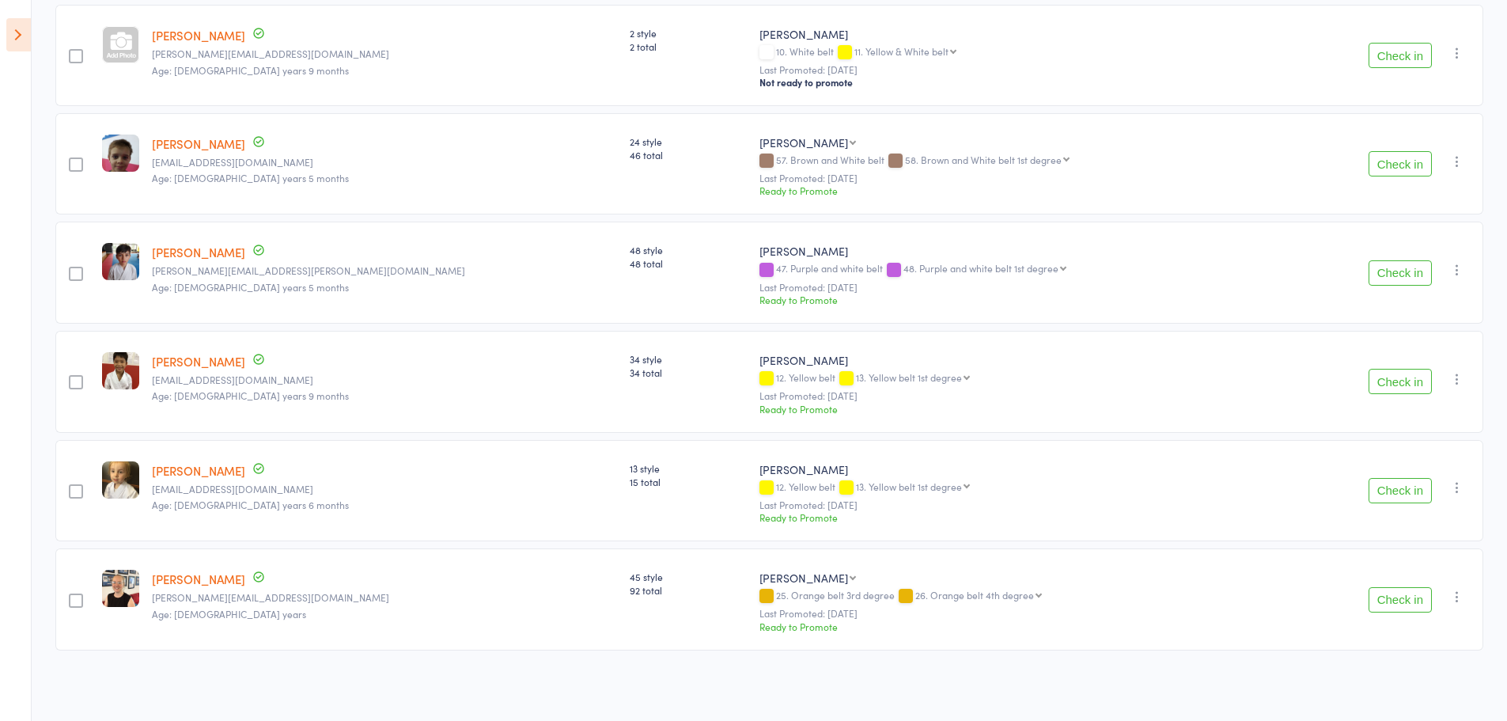
click at [1384, 608] on button "Check in" at bounding box center [1400, 599] width 63 height 25
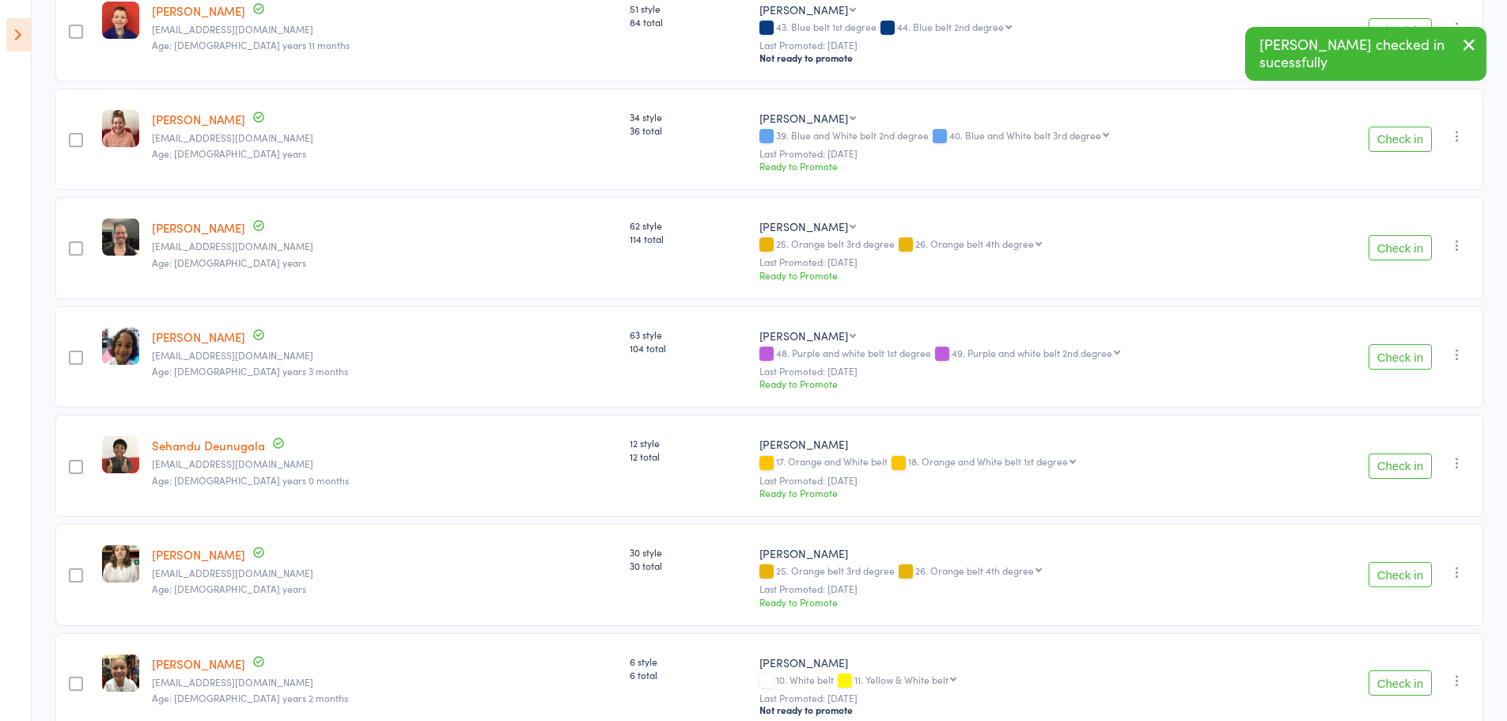
scroll to position [123, 0]
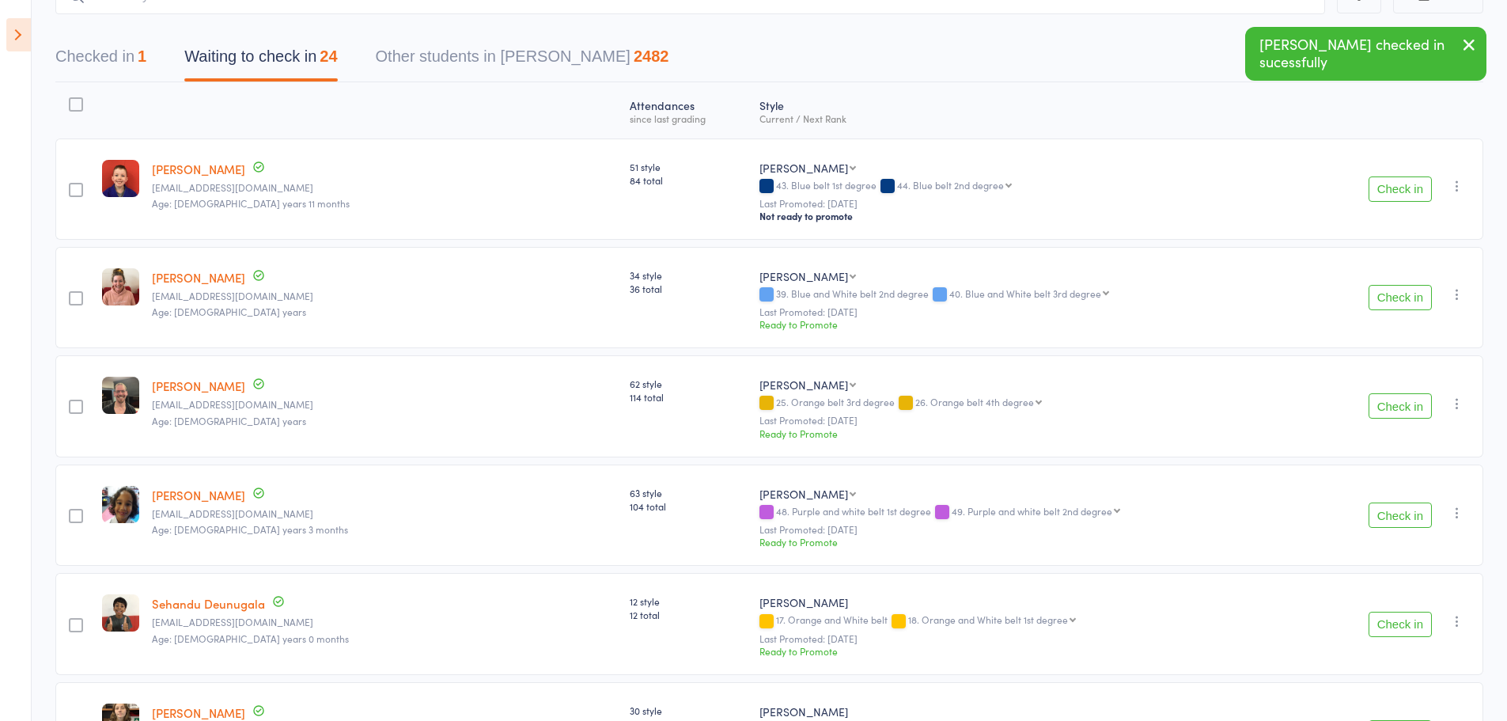
click at [1400, 190] on button "Check in" at bounding box center [1400, 188] width 63 height 25
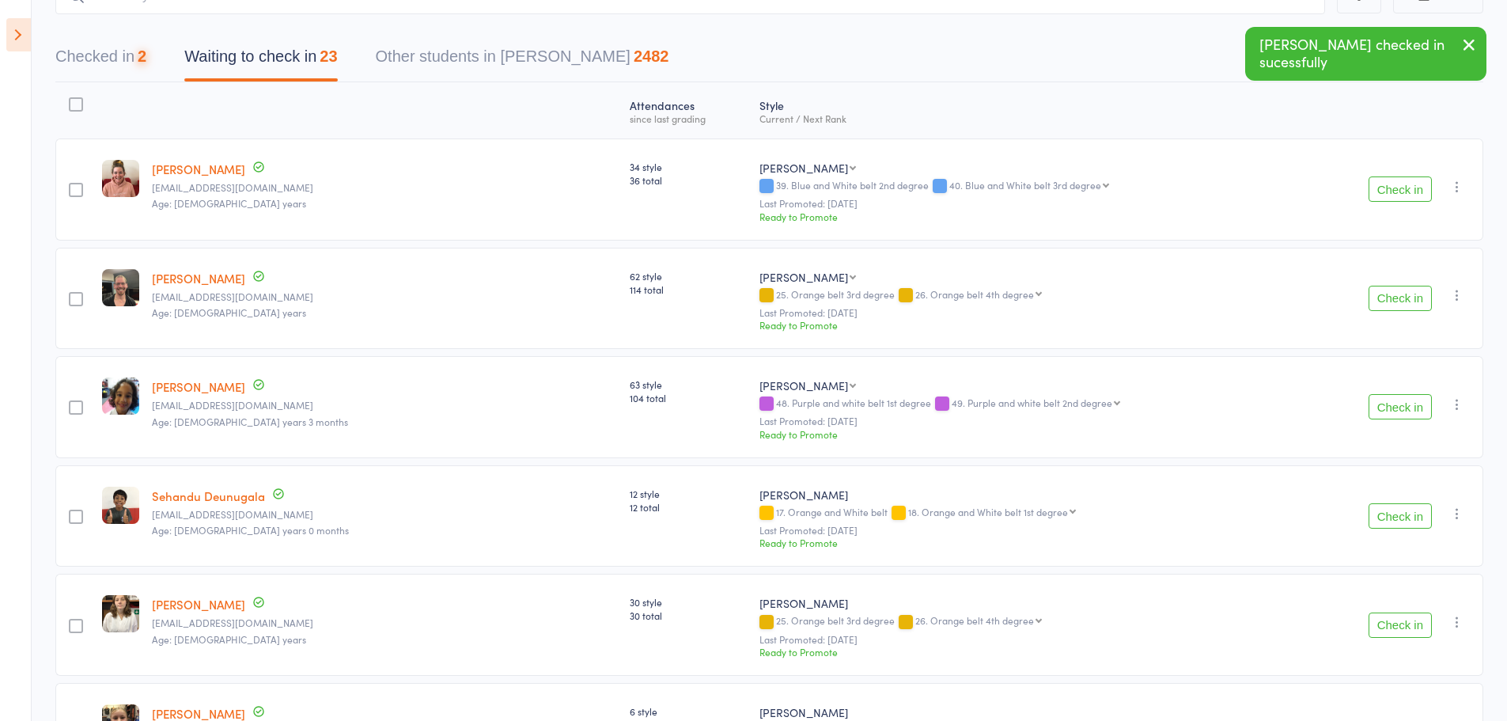
click at [1396, 190] on button "Check in" at bounding box center [1400, 188] width 63 height 25
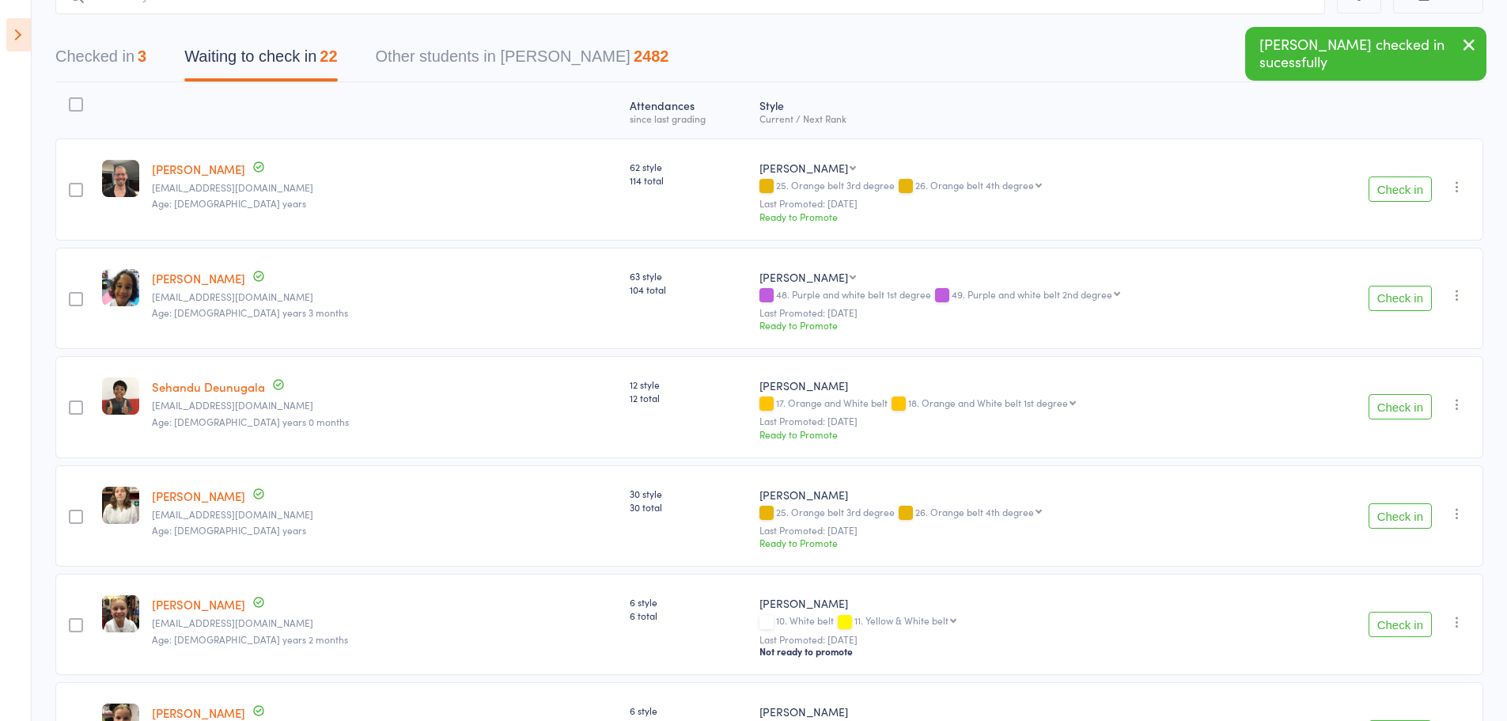
drag, startPoint x: 1470, startPoint y: 45, endPoint x: 1198, endPoint y: 285, distance: 362.7
click at [1467, 44] on icon "button" at bounding box center [1469, 45] width 19 height 20
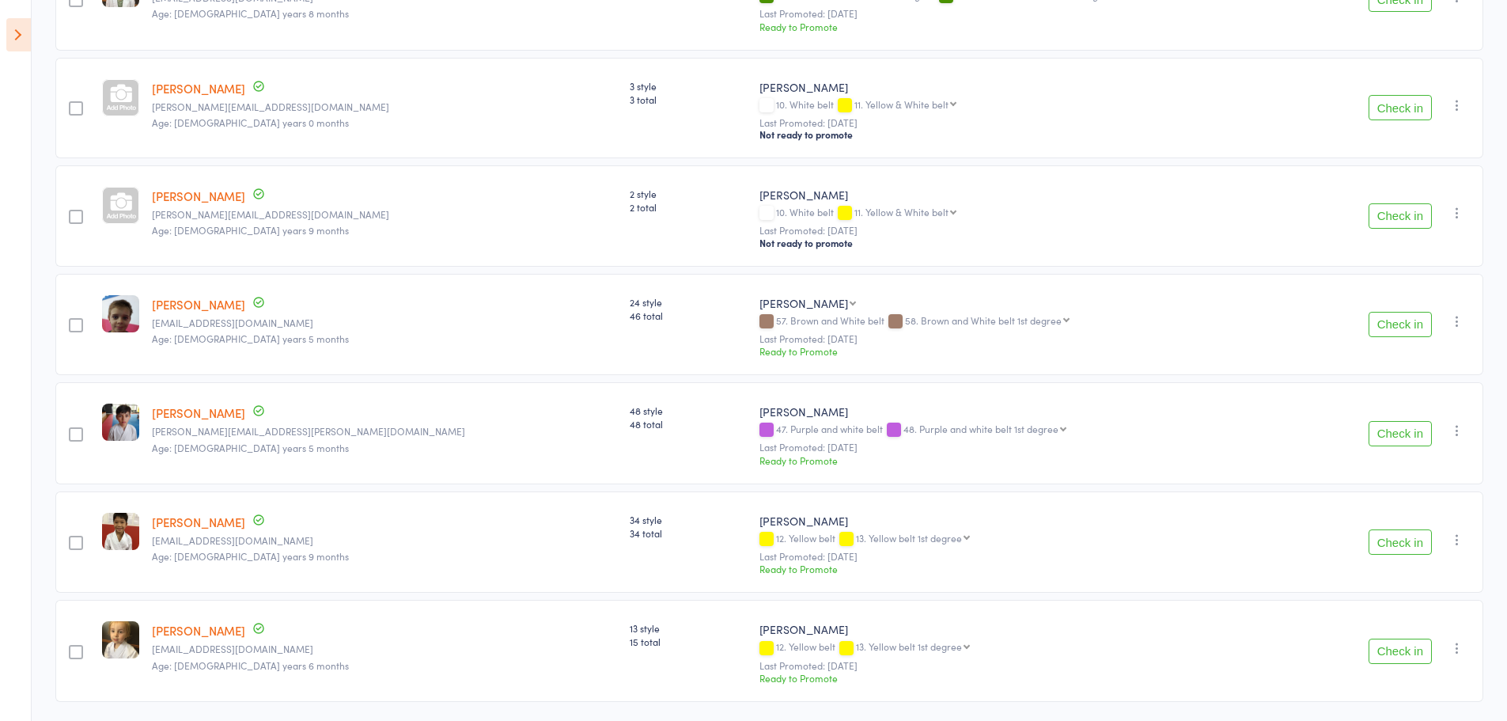
scroll to position [1999, 0]
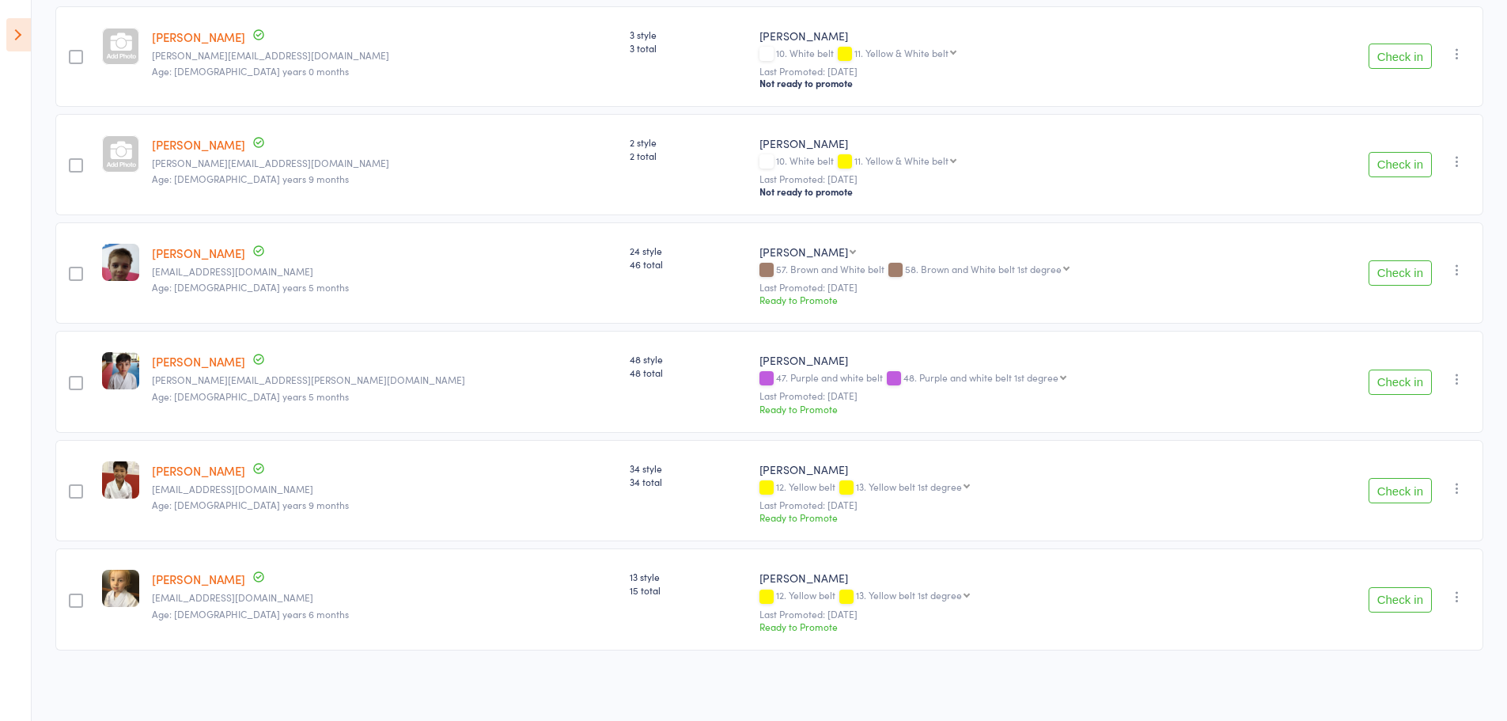
click at [1401, 378] on button "Check in" at bounding box center [1400, 381] width 63 height 25
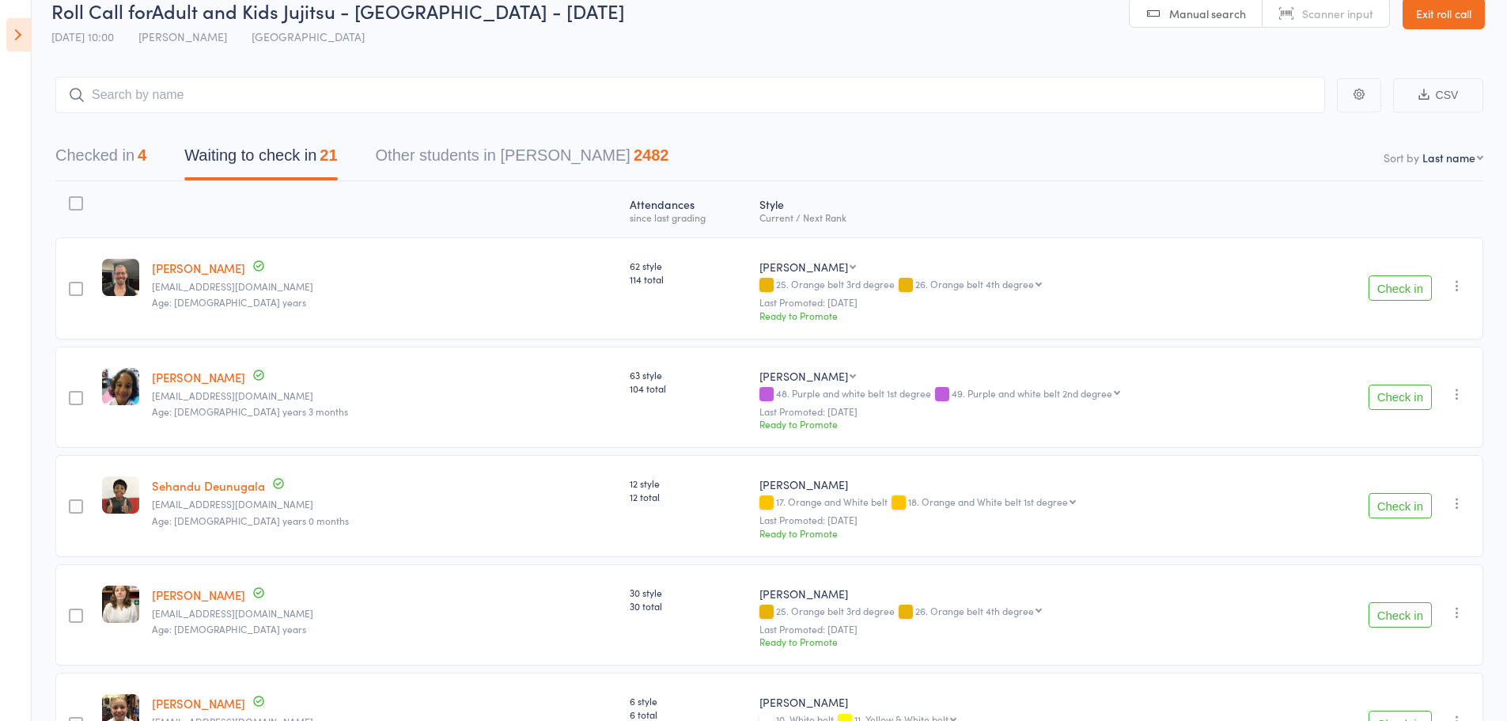
scroll to position [0, 0]
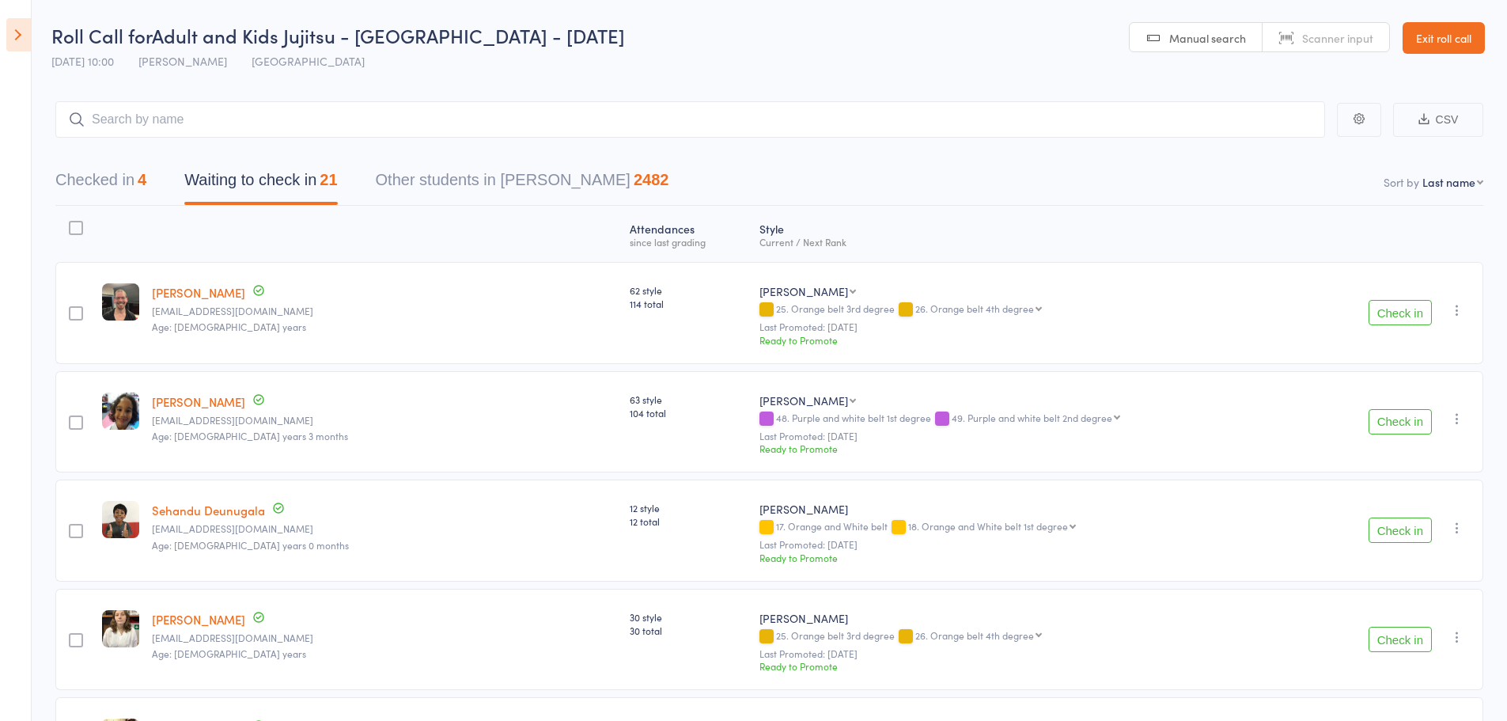
click at [1406, 316] on button "Check in" at bounding box center [1400, 312] width 63 height 25
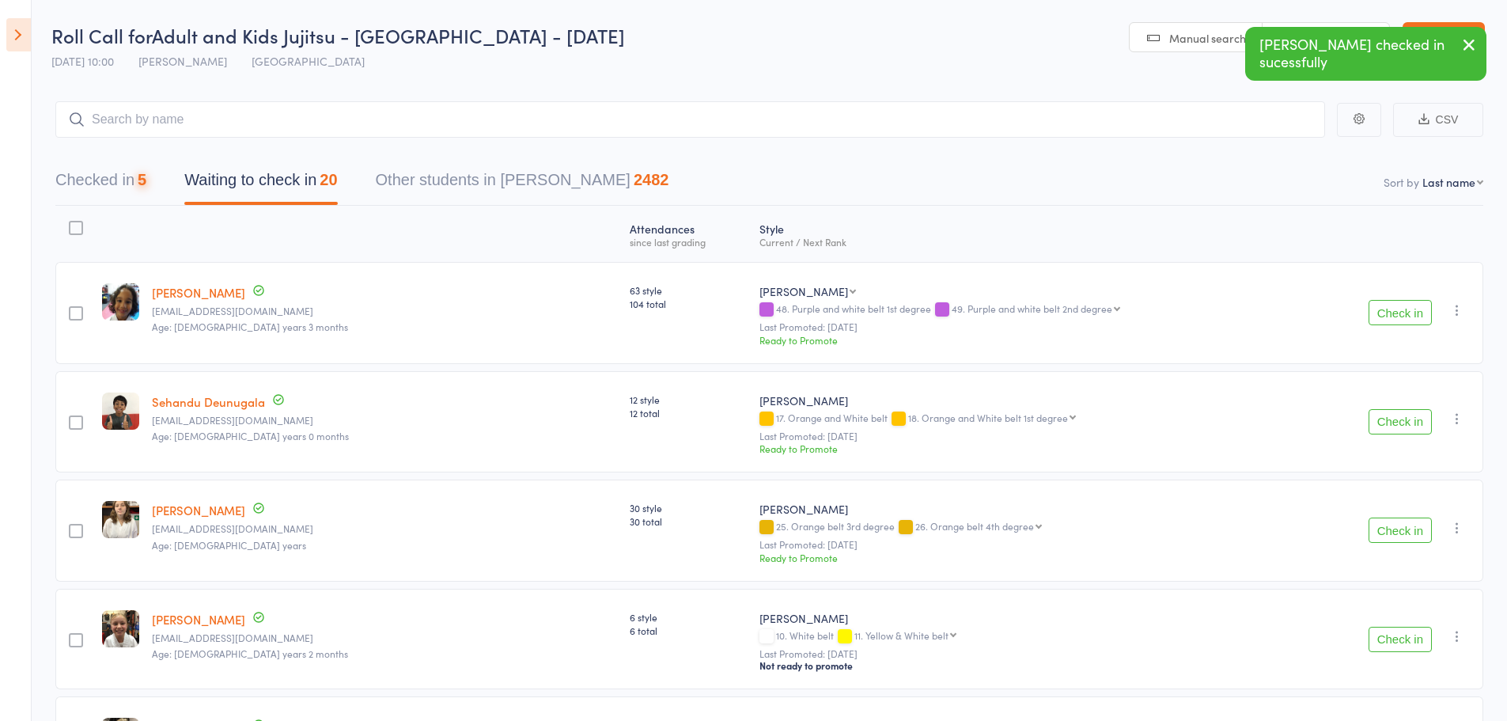
click at [1400, 315] on button "Check in" at bounding box center [1400, 312] width 63 height 25
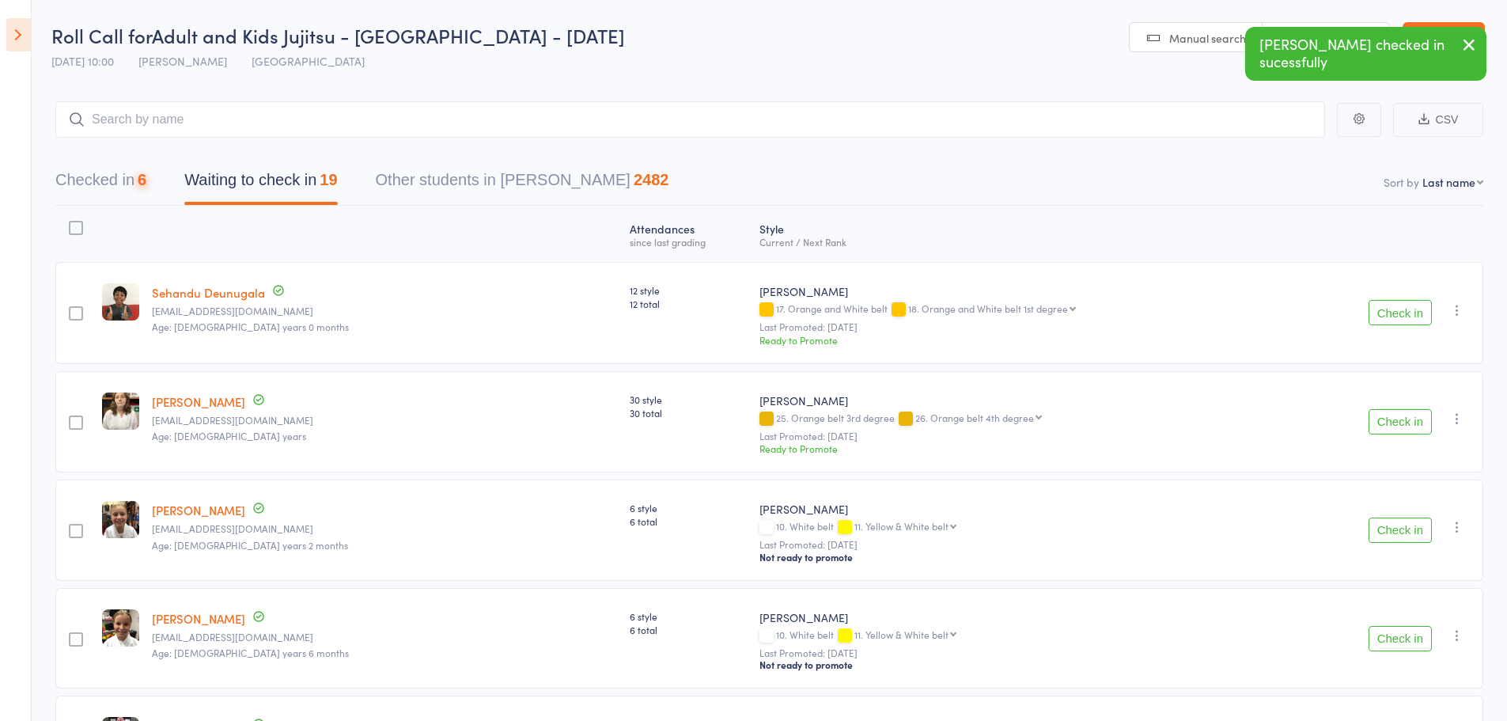
click at [1400, 315] on button "Check in" at bounding box center [1400, 312] width 63 height 25
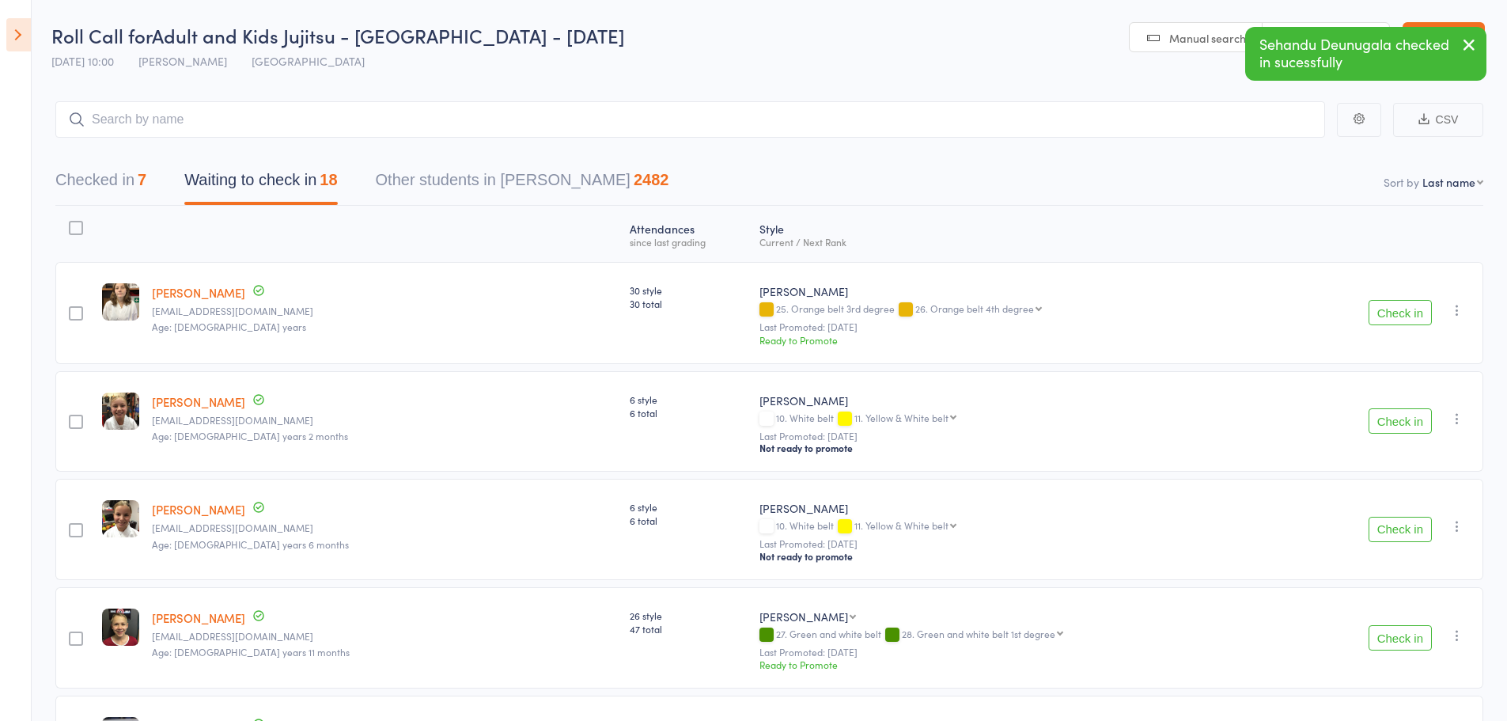
click at [1398, 315] on button "Check in" at bounding box center [1400, 312] width 63 height 25
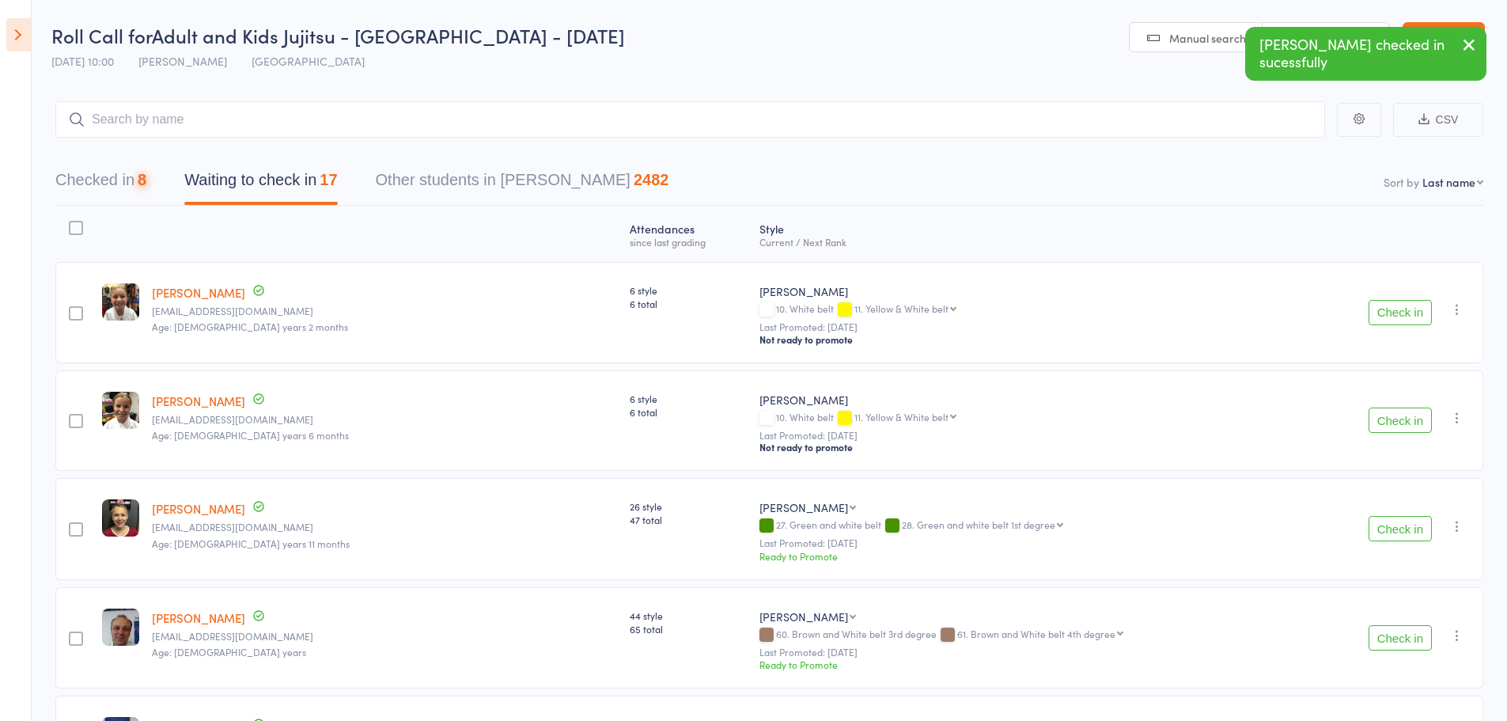
click at [1398, 315] on button "Check in" at bounding box center [1400, 312] width 63 height 25
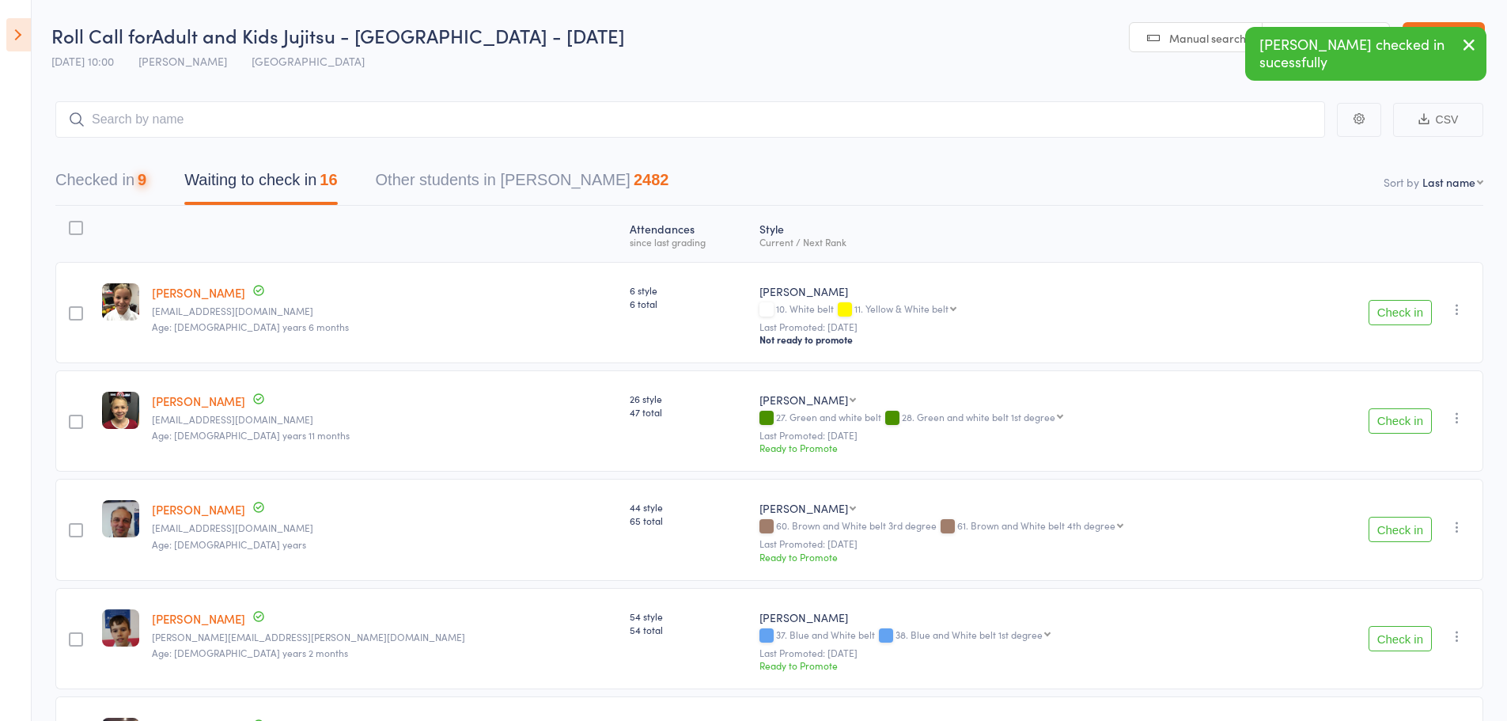
click at [1398, 315] on button "Check in" at bounding box center [1400, 312] width 63 height 25
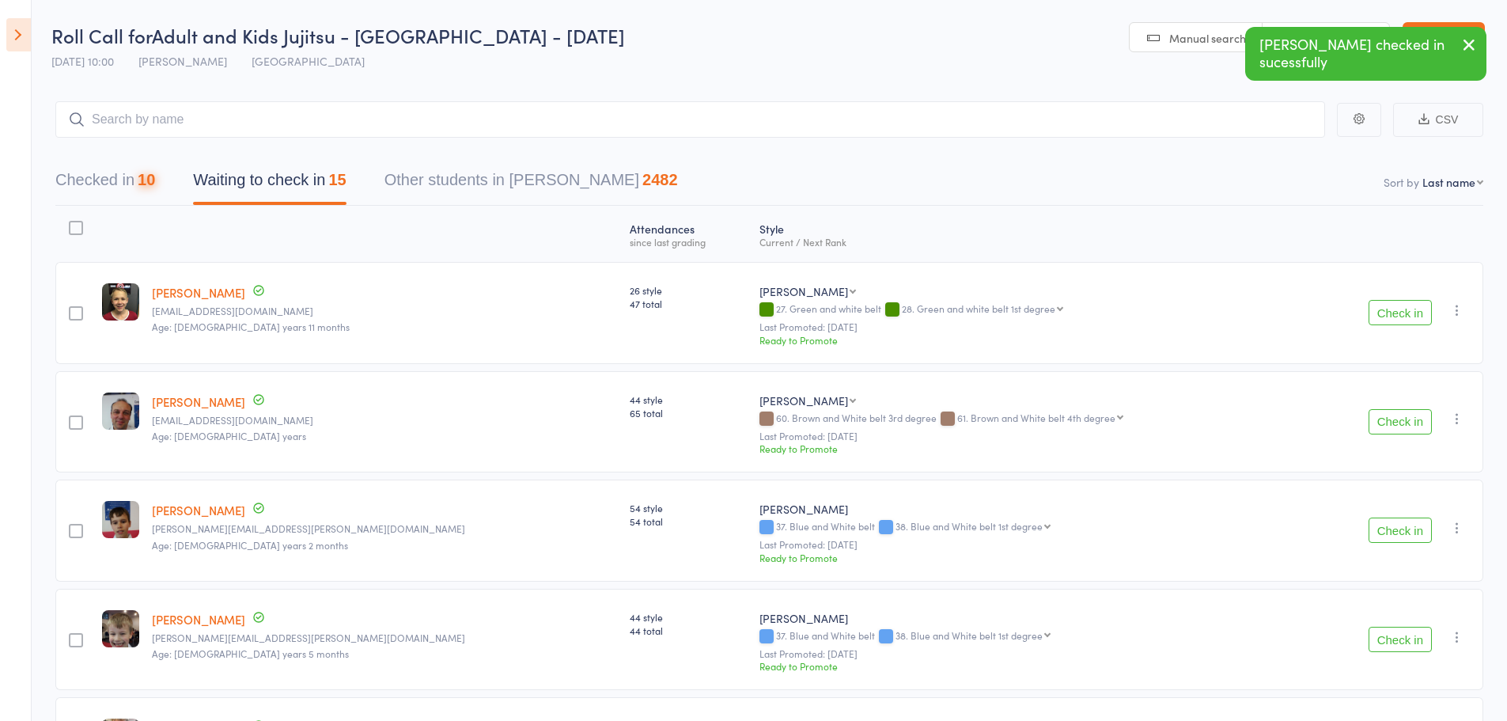
click at [1398, 315] on button "Check in" at bounding box center [1400, 312] width 63 height 25
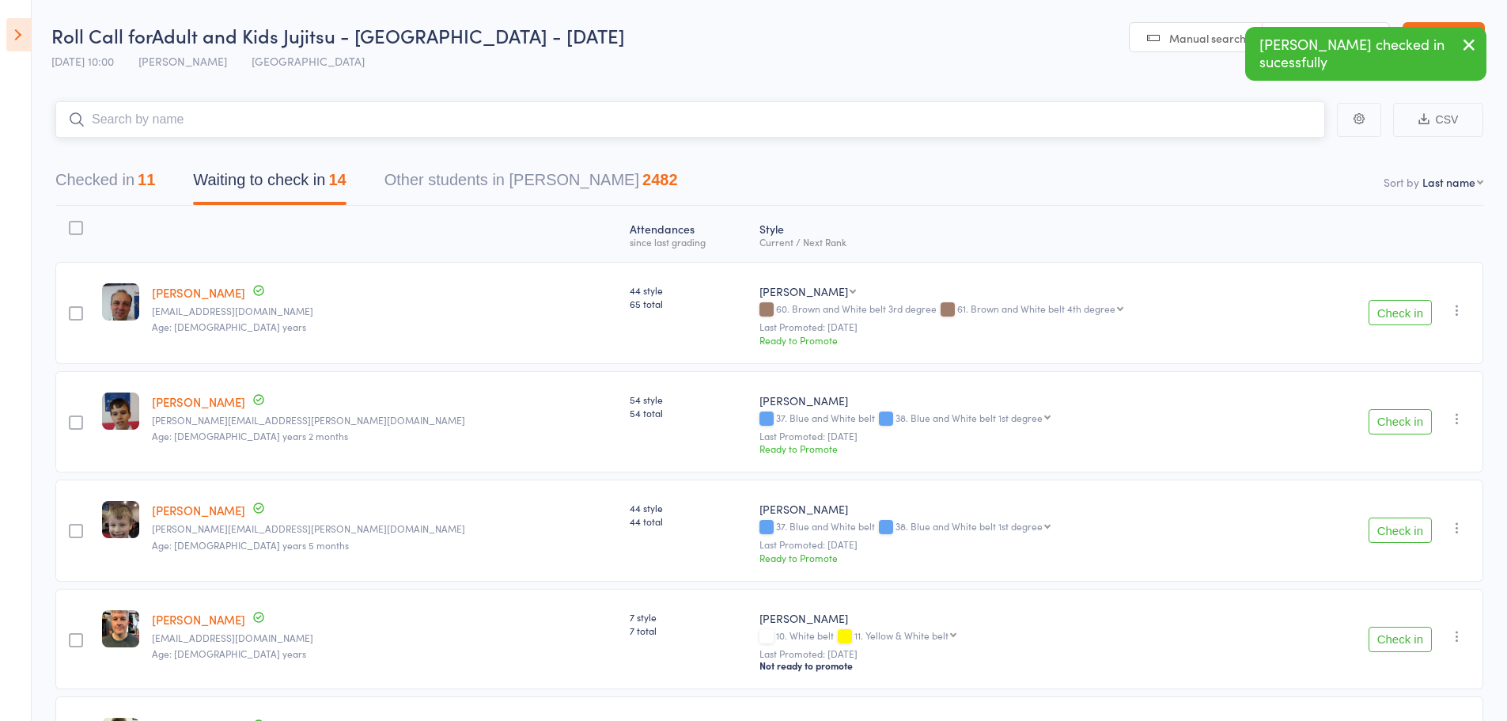
click at [327, 124] on input "search" at bounding box center [690, 119] width 1270 height 36
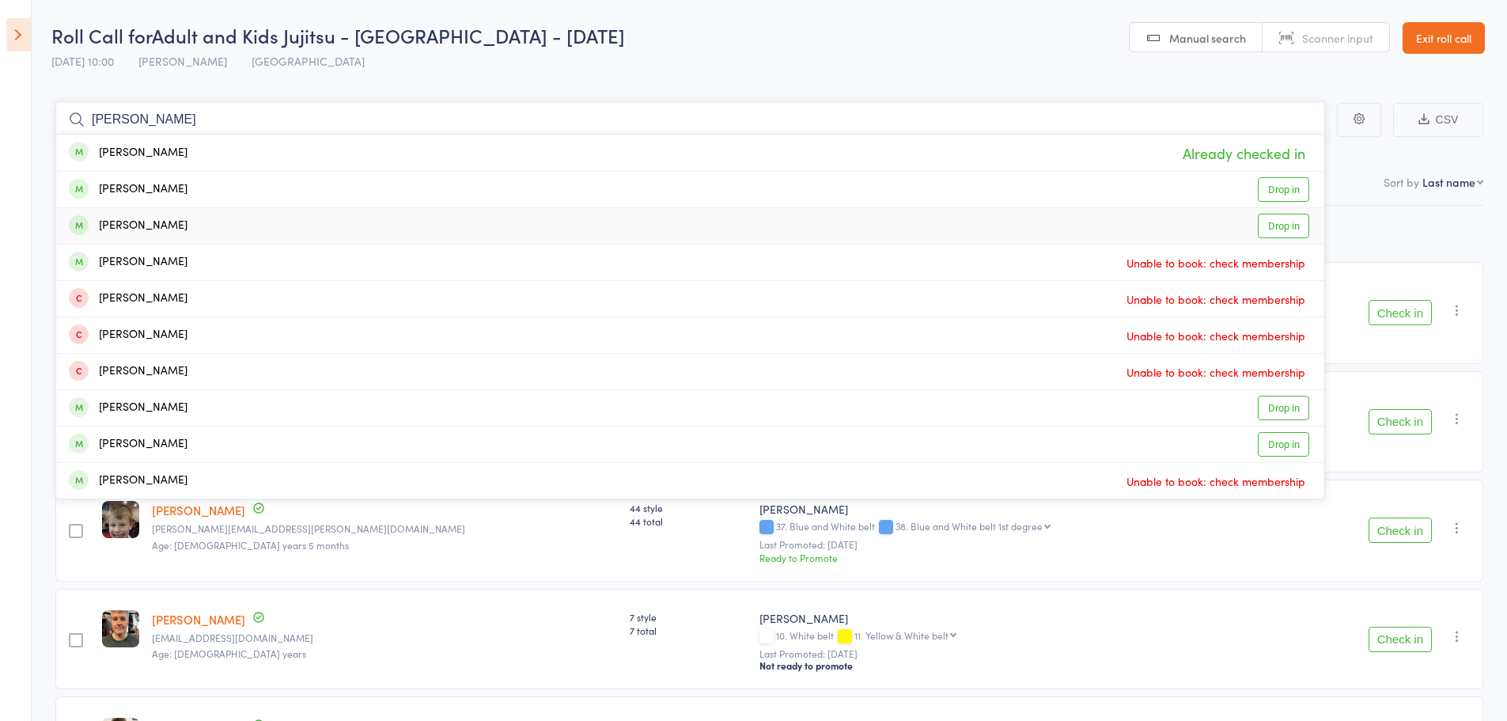
type input "ferris"
click at [142, 221] on div "[PERSON_NAME]" at bounding box center [128, 226] width 119 height 18
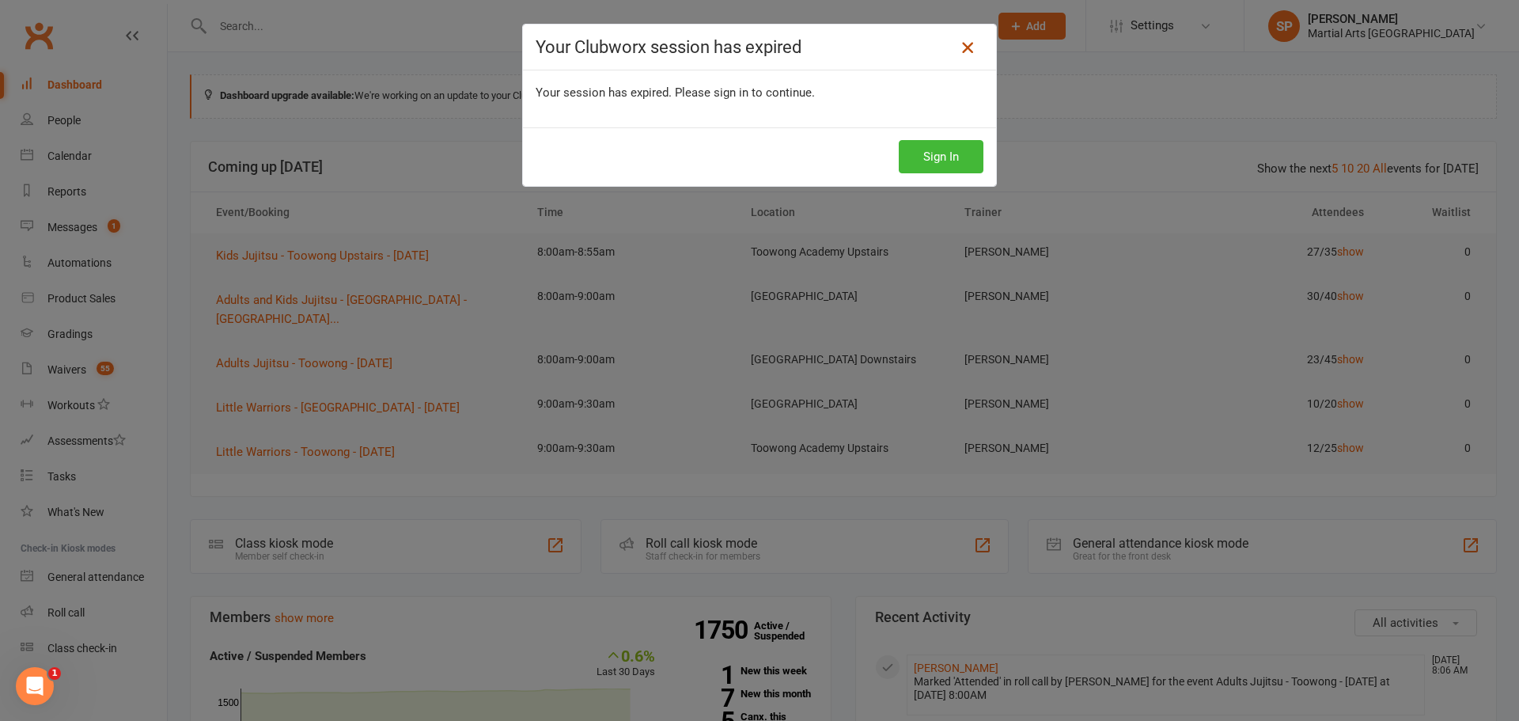
click at [962, 52] on icon at bounding box center [967, 47] width 19 height 19
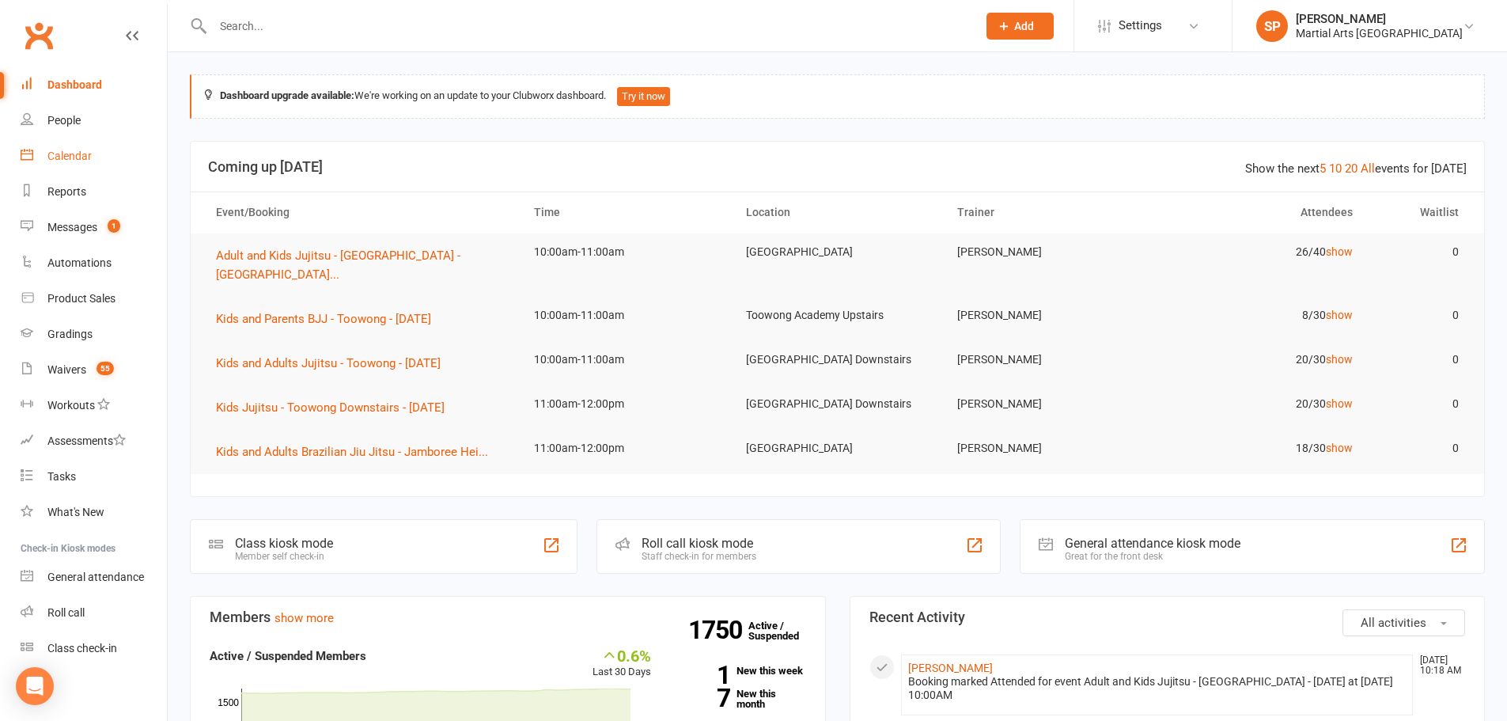
click at [85, 150] on div "Calendar" at bounding box center [69, 156] width 44 height 13
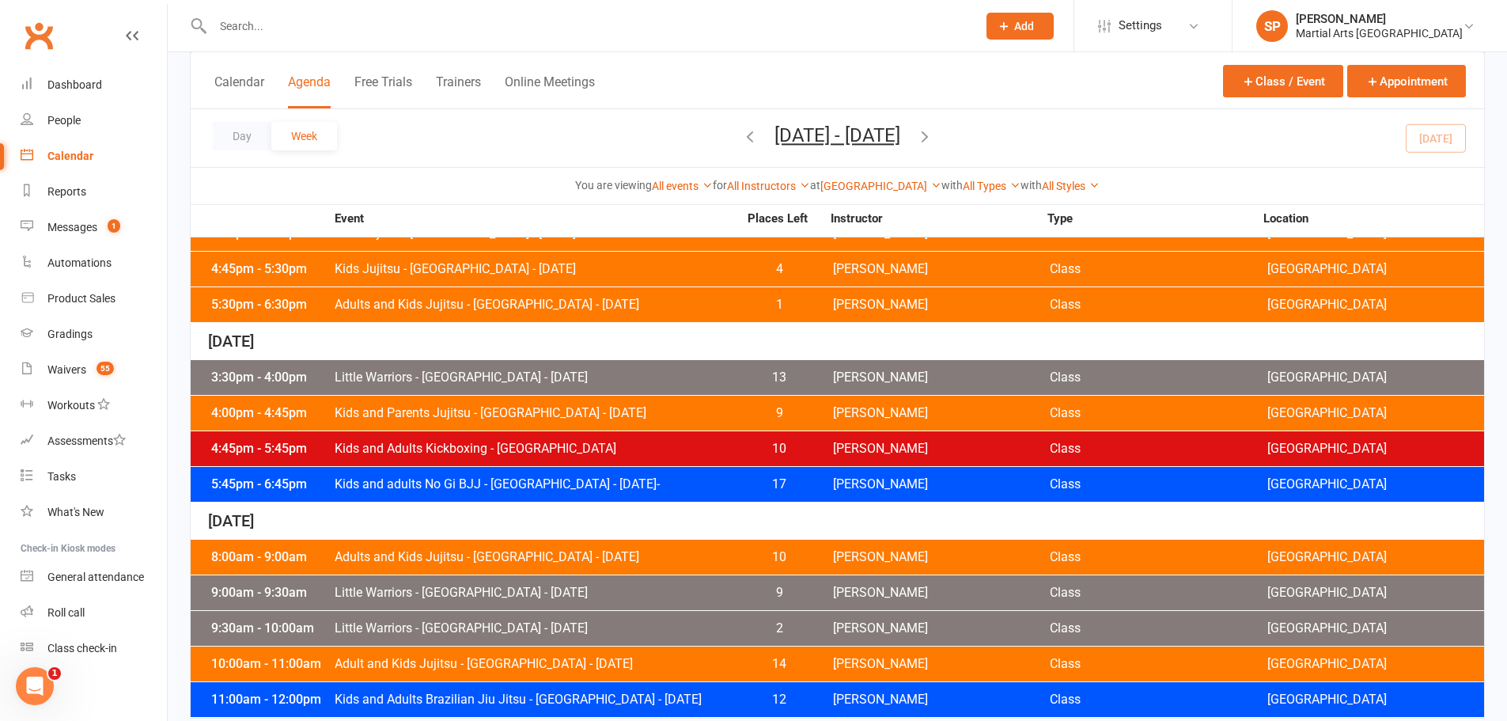
scroll to position [694, 0]
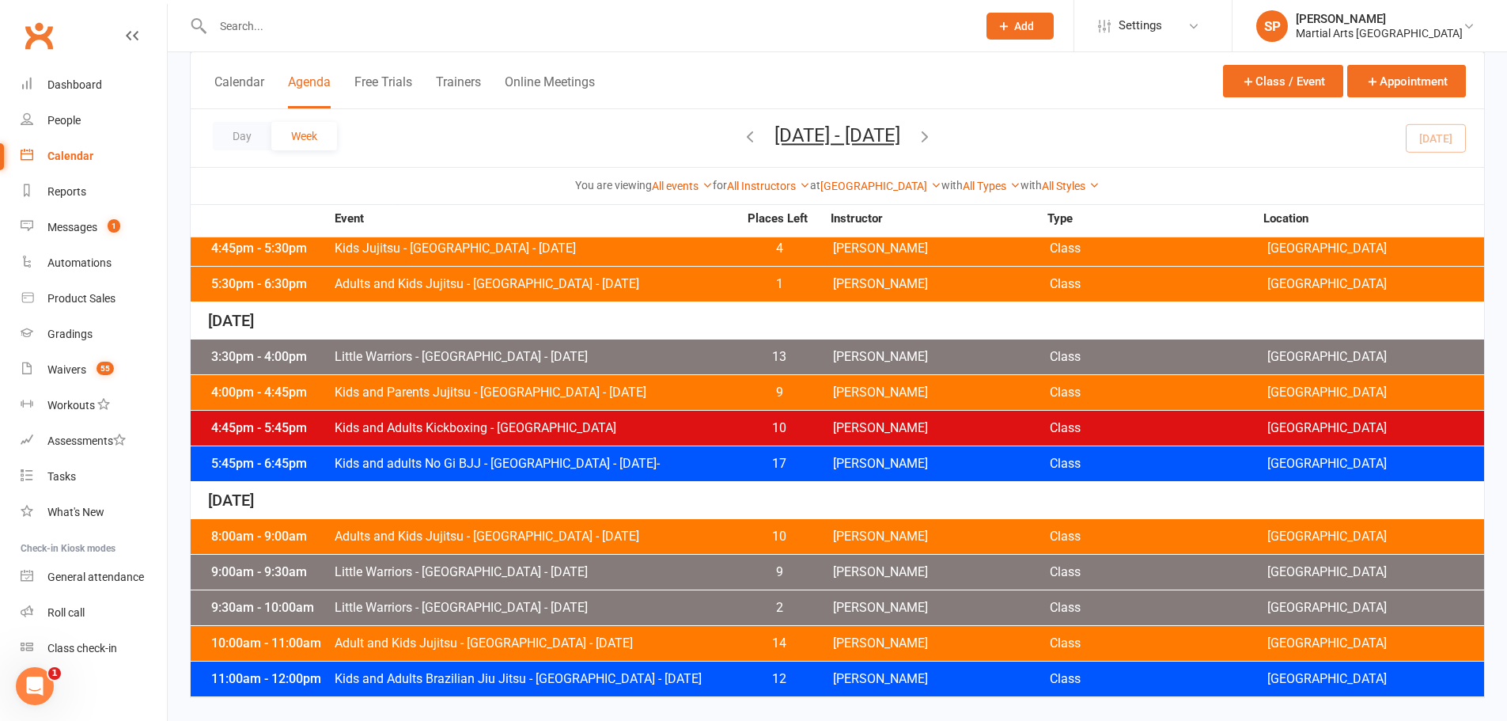
click at [603, 638] on span "Adult and Kids Jujitsu - [GEOGRAPHIC_DATA] - [DATE]" at bounding box center [536, 643] width 404 height 13
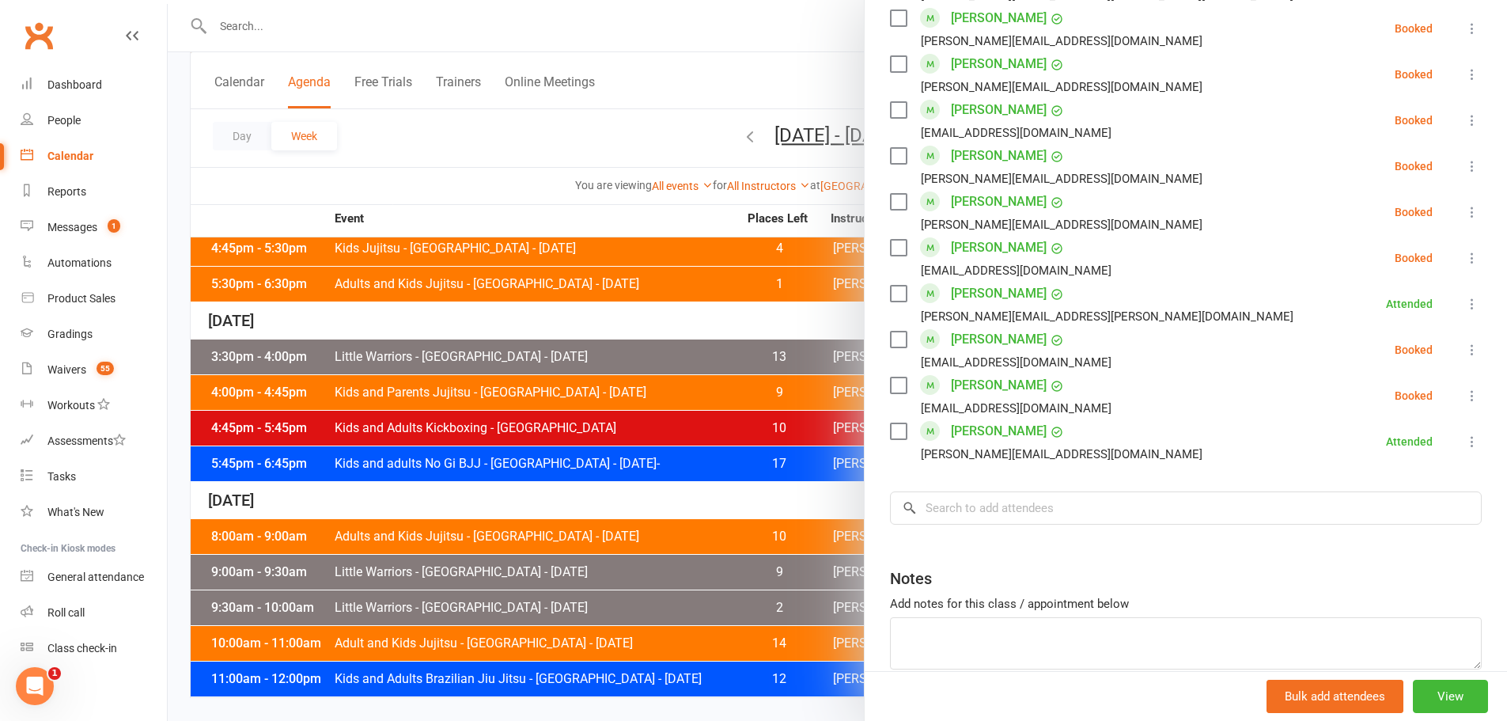
scroll to position [1101, 0]
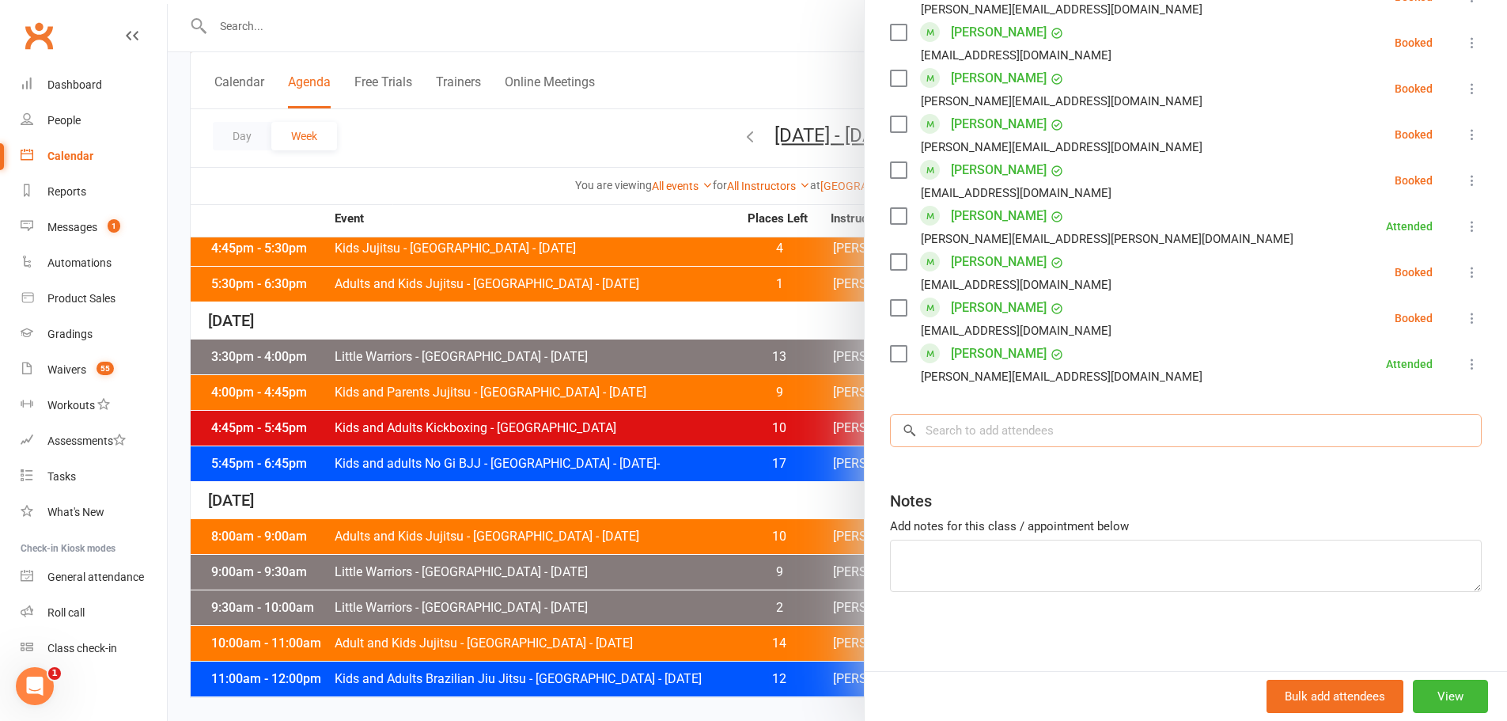
click at [948, 434] on input "search" at bounding box center [1186, 430] width 592 height 33
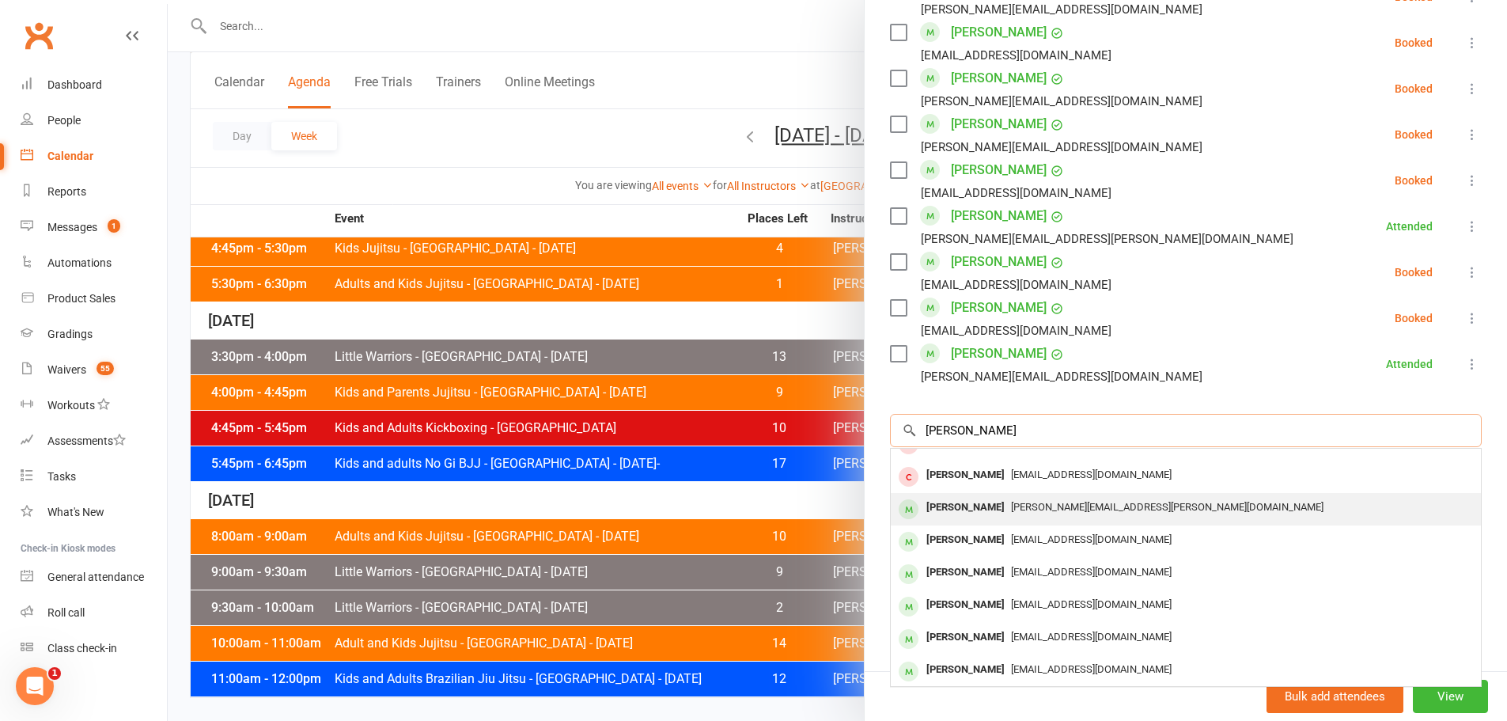
scroll to position [87, 0]
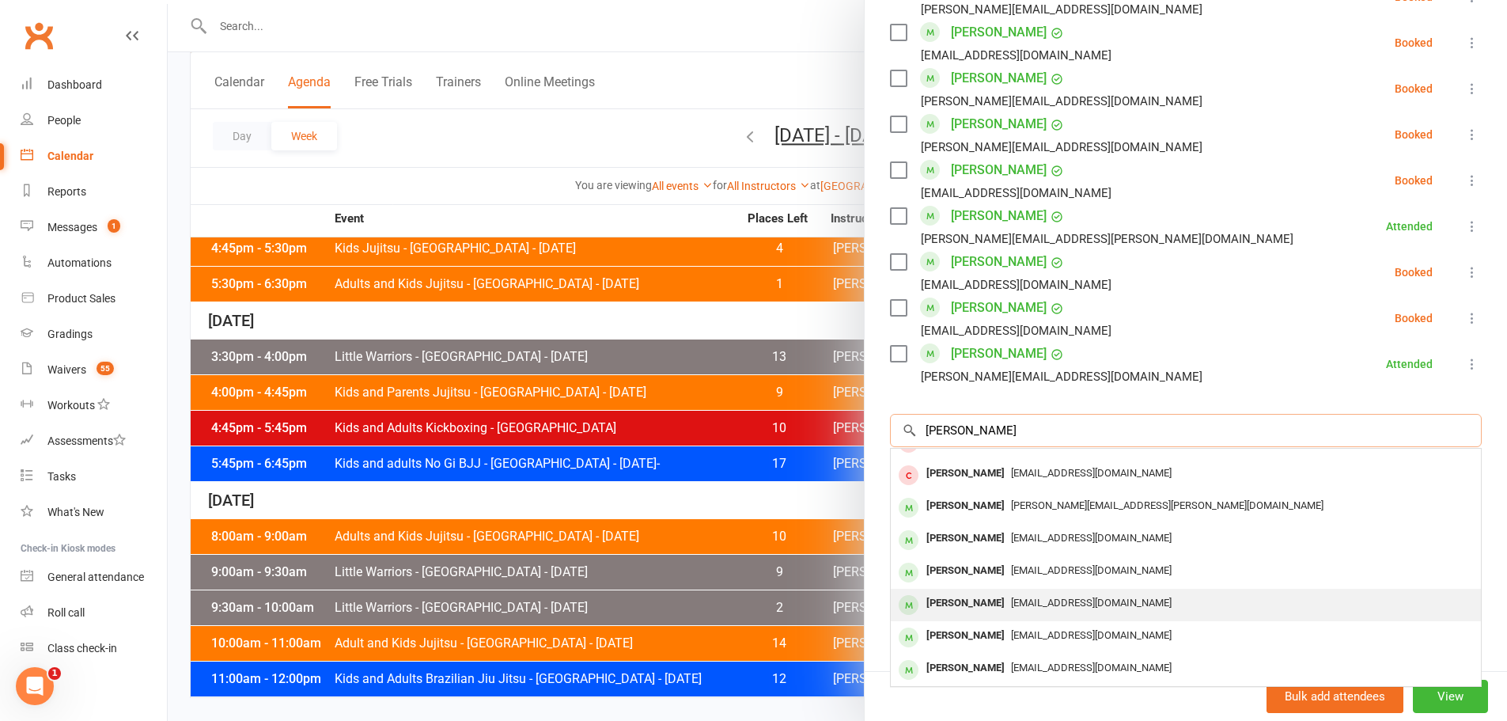
type input "[PERSON_NAME]"
click at [961, 605] on div "[PERSON_NAME]" at bounding box center [965, 603] width 91 height 23
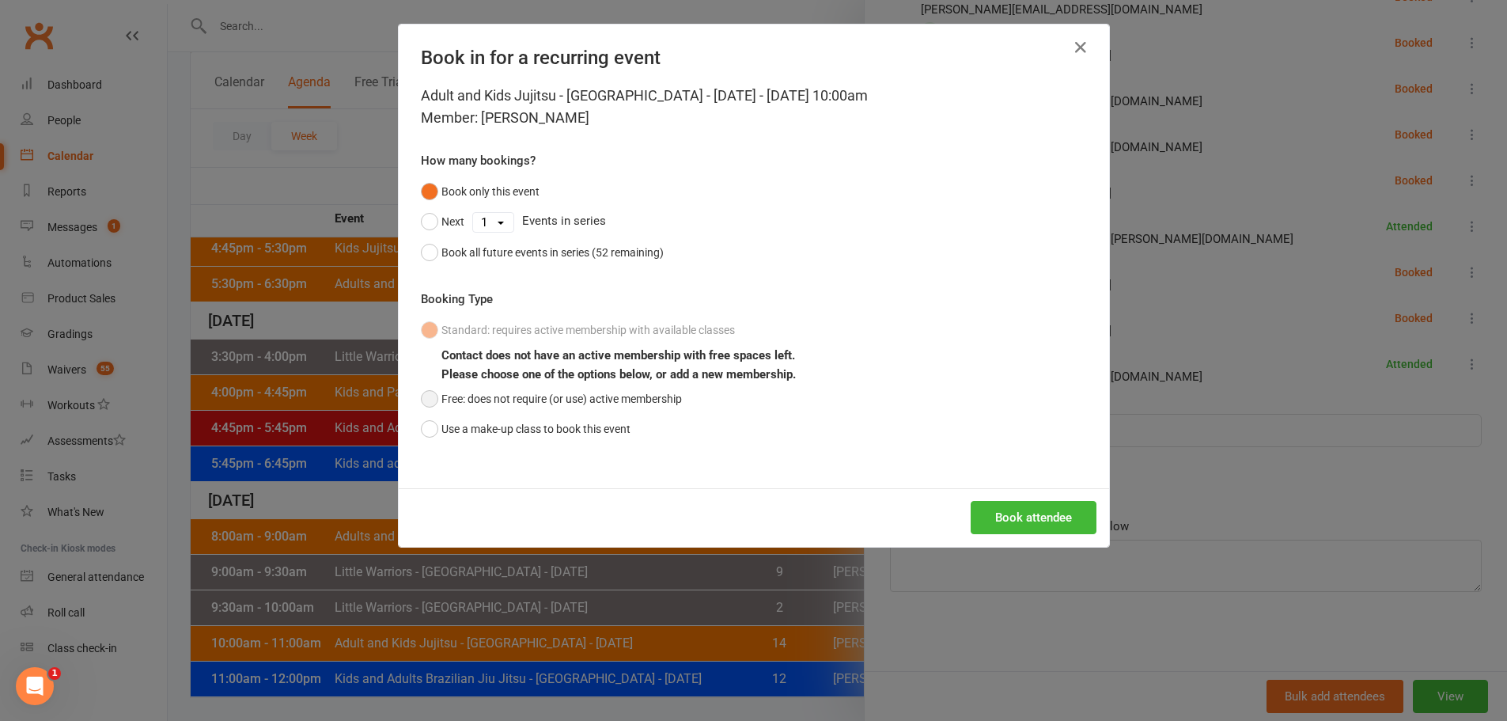
click at [599, 401] on button "Free: does not require (or use) active membership" at bounding box center [551, 399] width 261 height 30
click at [1008, 516] on button "Book attendee" at bounding box center [1034, 517] width 126 height 33
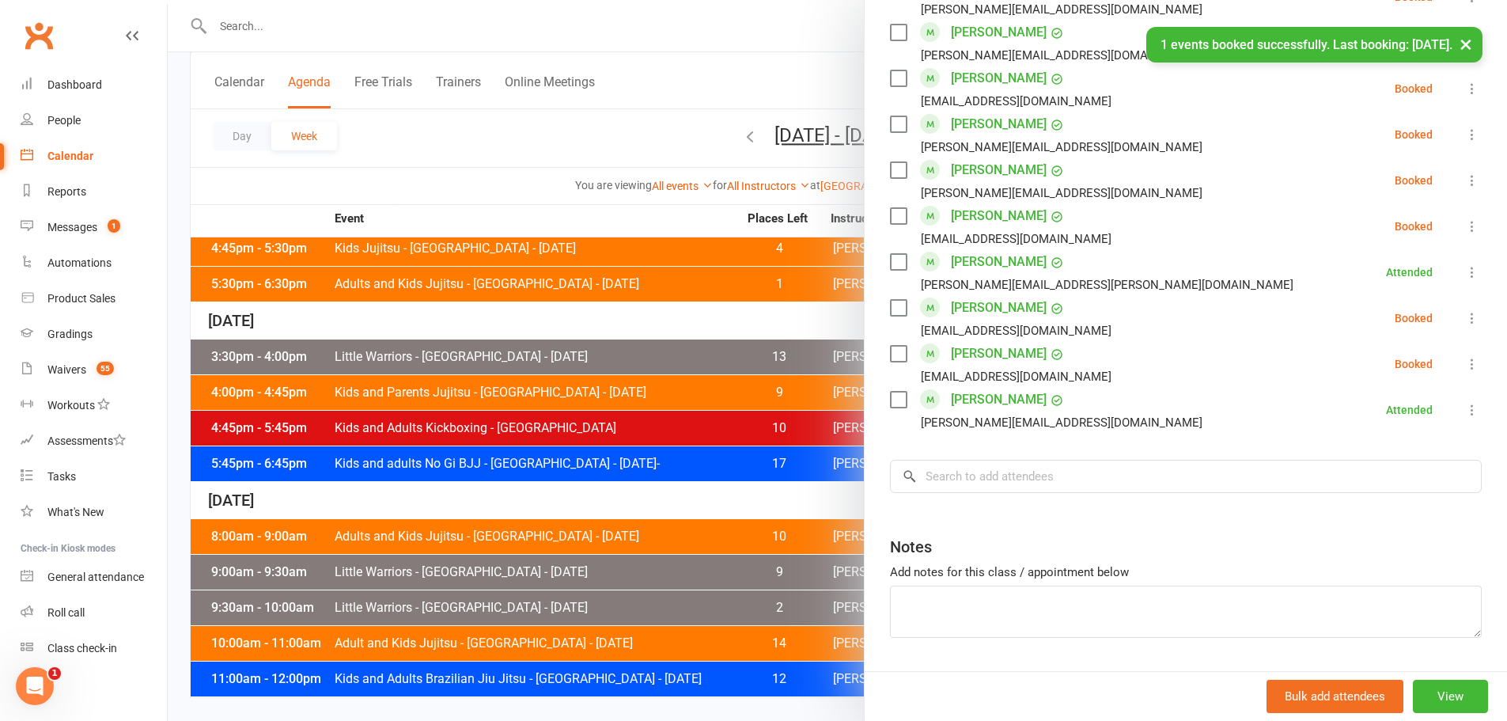
scroll to position [1147, 0]
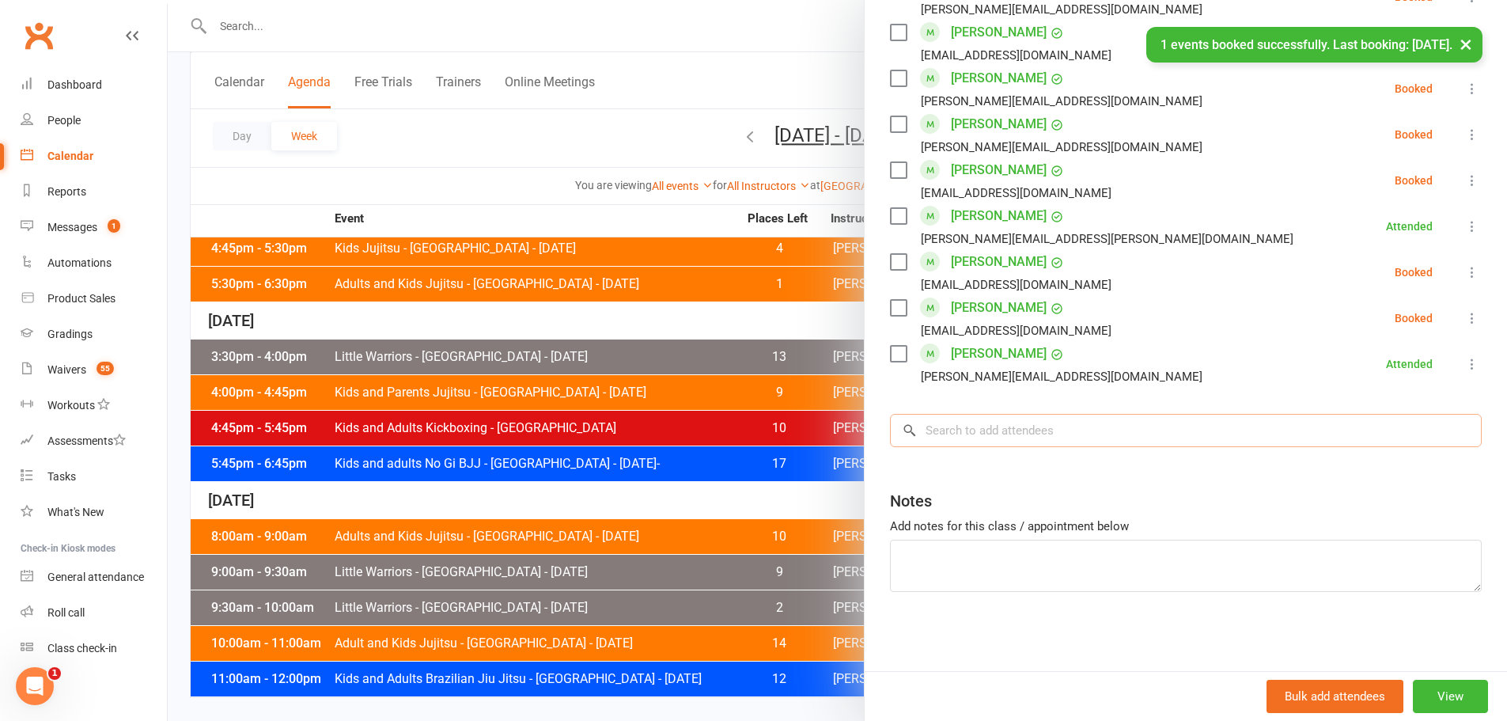
click at [953, 434] on input "search" at bounding box center [1186, 430] width 592 height 33
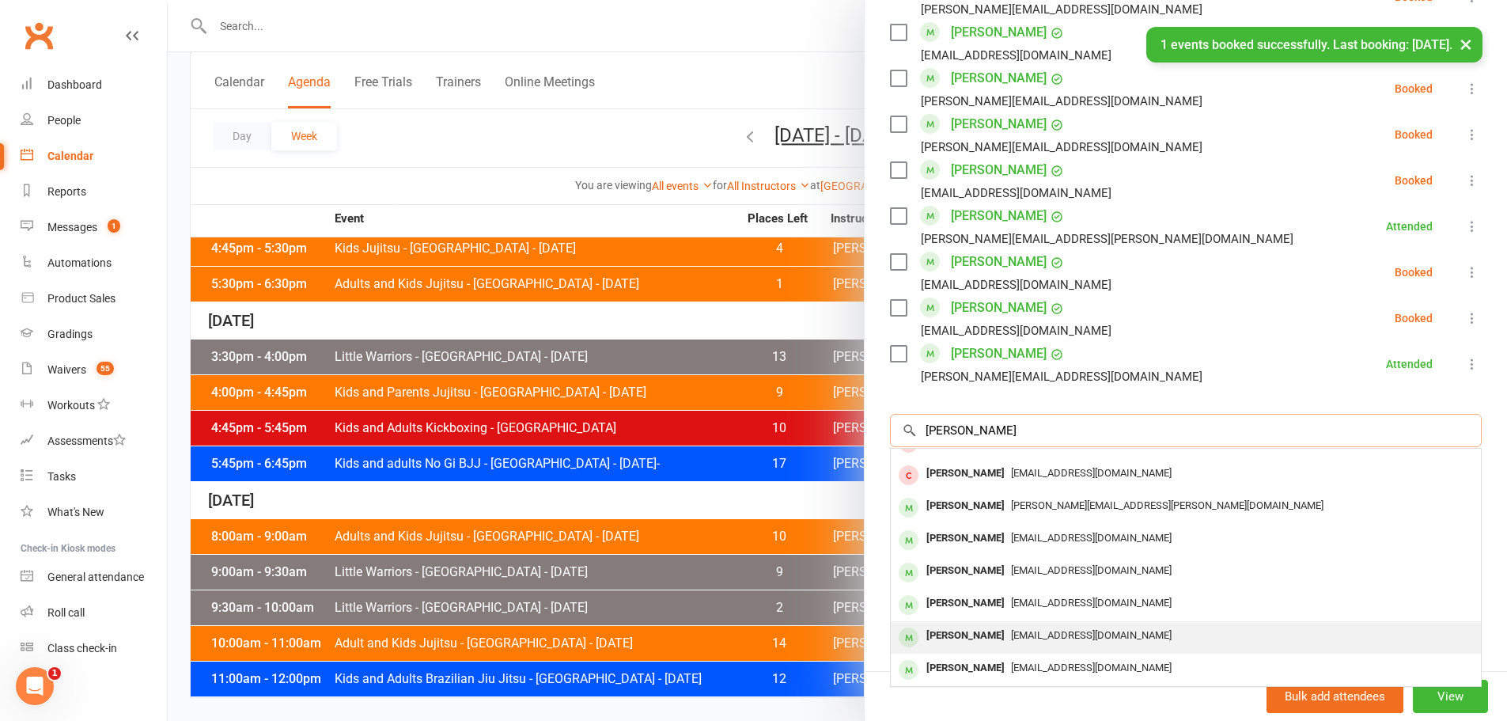
type input "finn"
click at [947, 631] on div "Alanna Finn" at bounding box center [965, 635] width 91 height 23
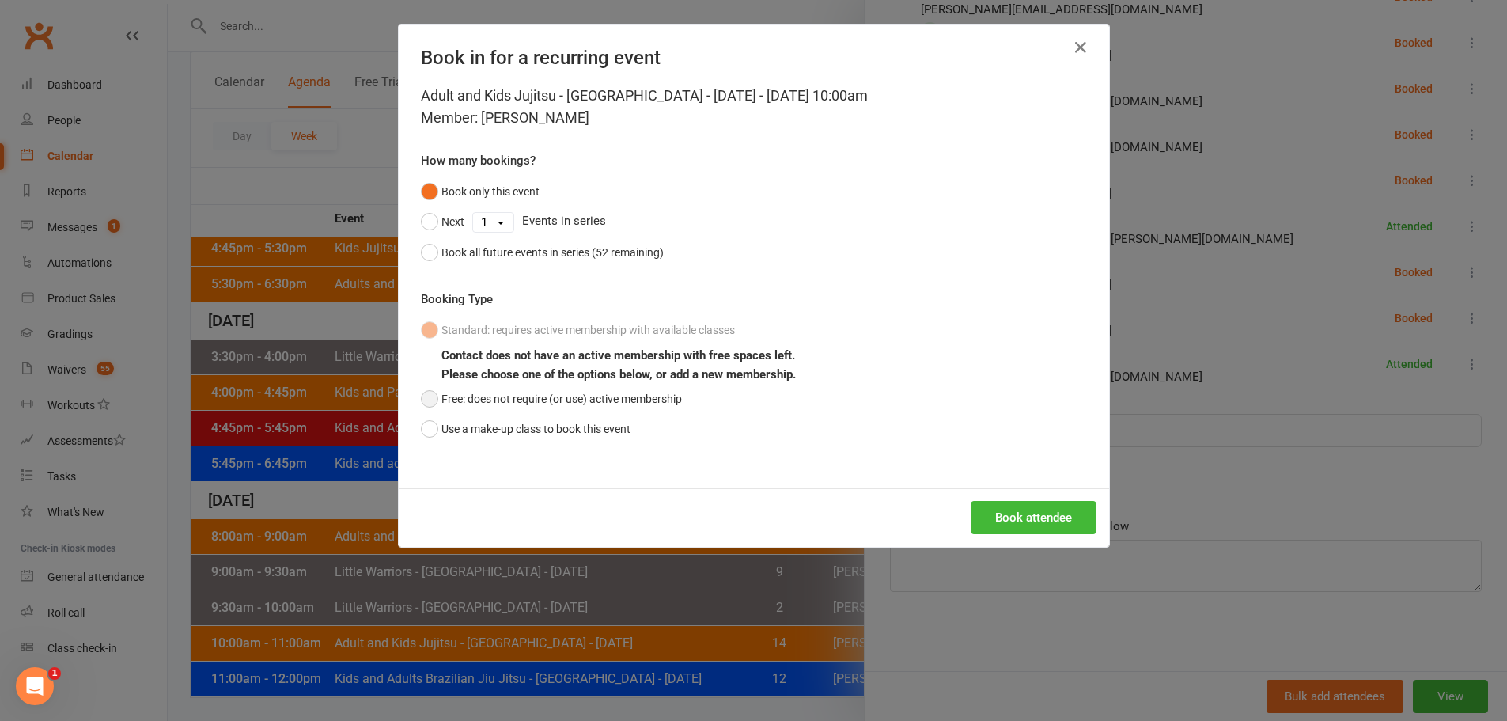
click at [669, 389] on button "Free: does not require (or use) active membership" at bounding box center [551, 399] width 261 height 30
click at [975, 510] on button "Book attendee" at bounding box center [1034, 517] width 126 height 33
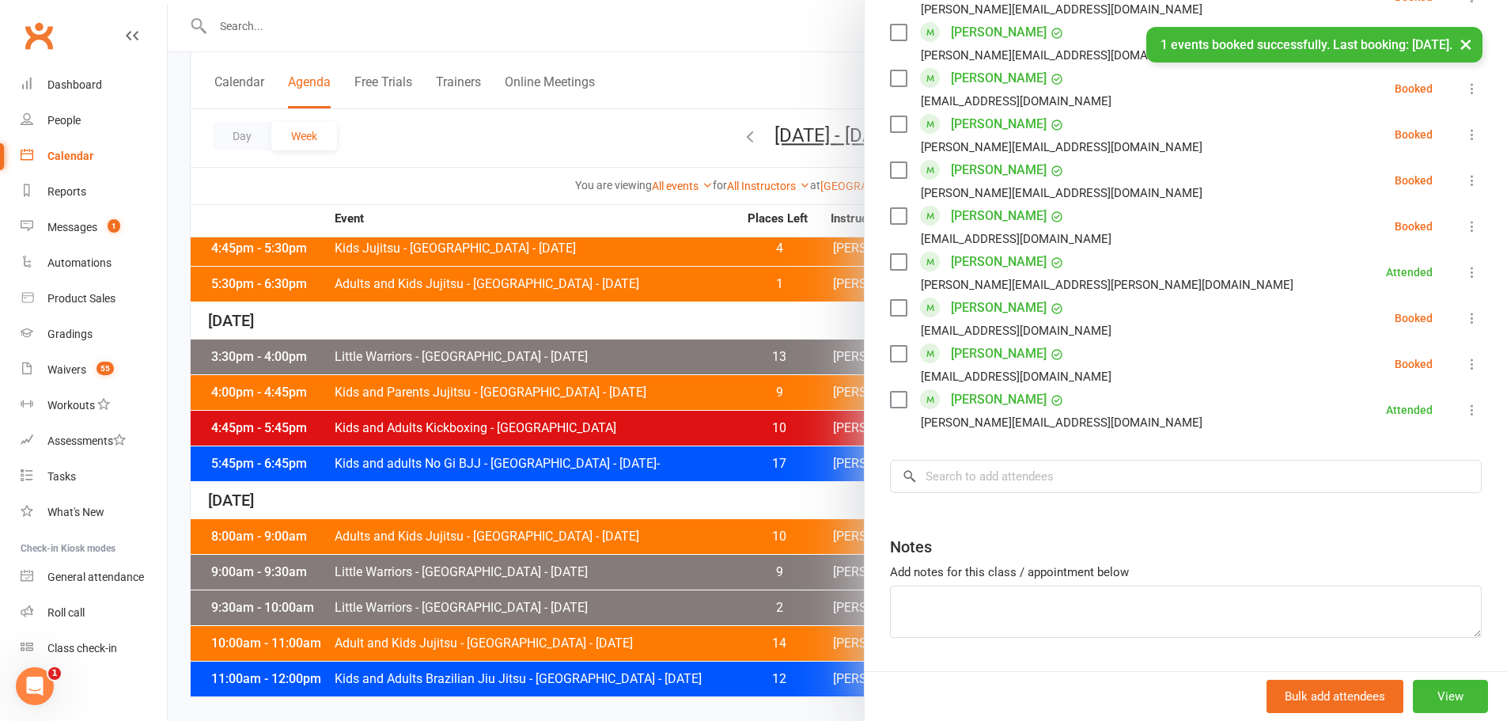
scroll to position [1193, 0]
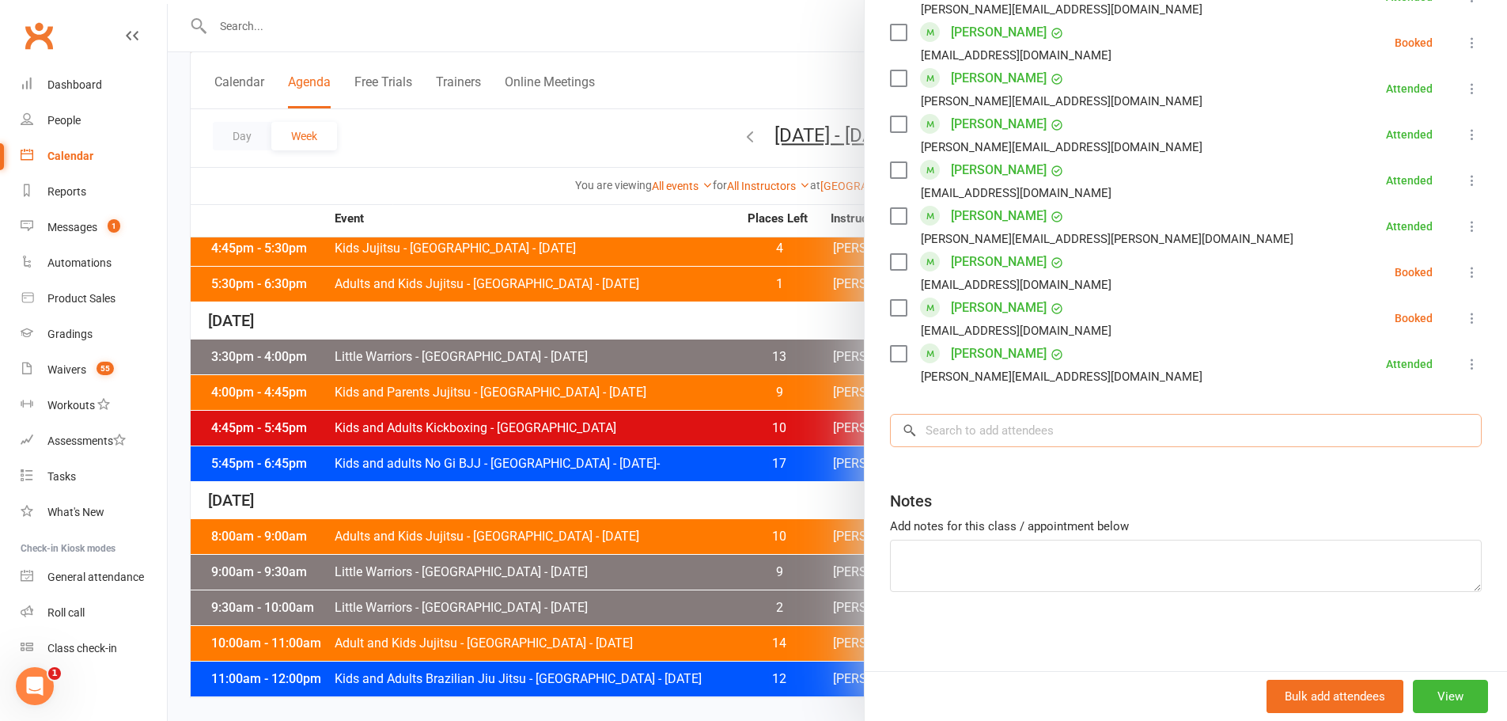
click at [1010, 430] on input "search" at bounding box center [1186, 430] width 592 height 33
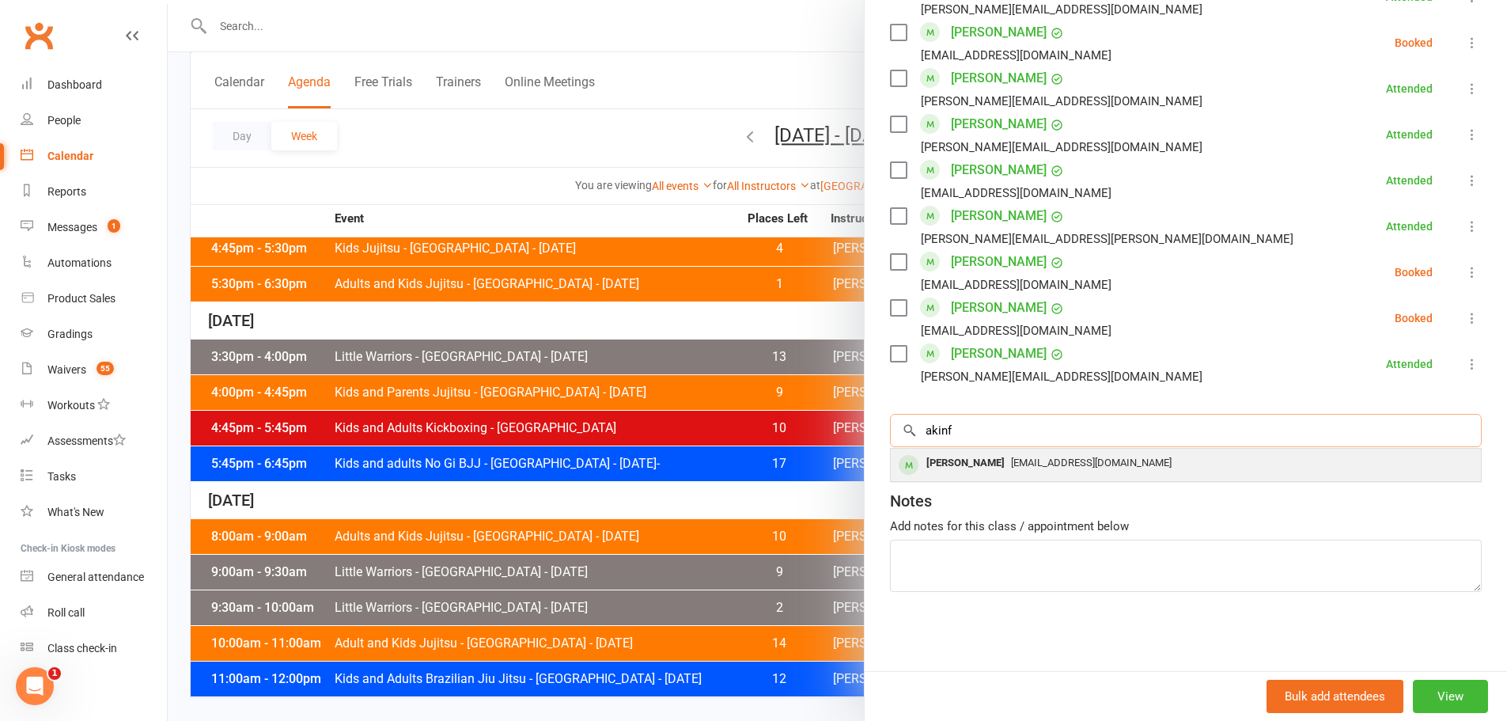
type input "akinf"
click at [983, 452] on div "[PERSON_NAME]" at bounding box center [965, 463] width 91 height 23
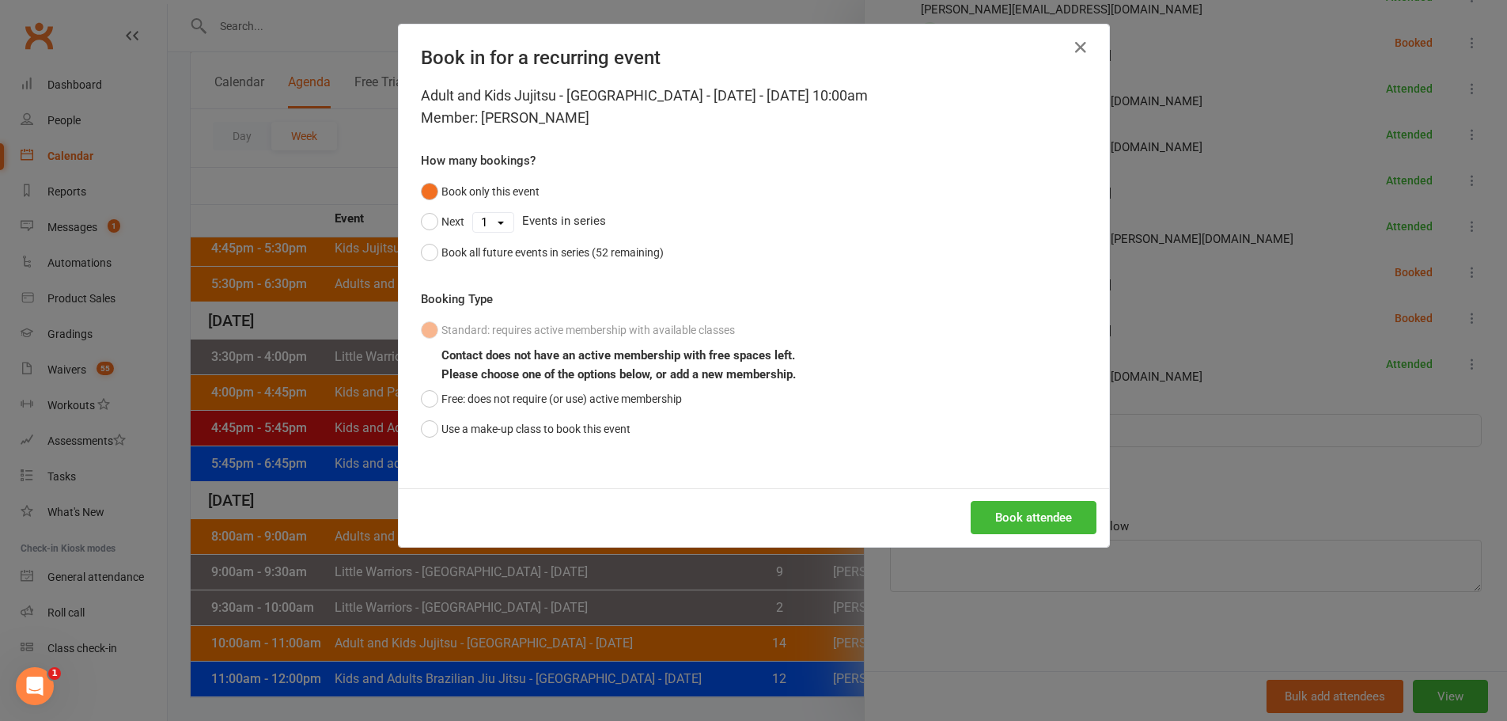
click at [618, 377] on b "Please choose one of the options below, or add a new membership." at bounding box center [618, 374] width 354 height 14
click at [620, 404] on button "Free: does not require (or use) active membership" at bounding box center [551, 399] width 261 height 30
click at [1006, 506] on button "Book attendee" at bounding box center [1034, 517] width 126 height 33
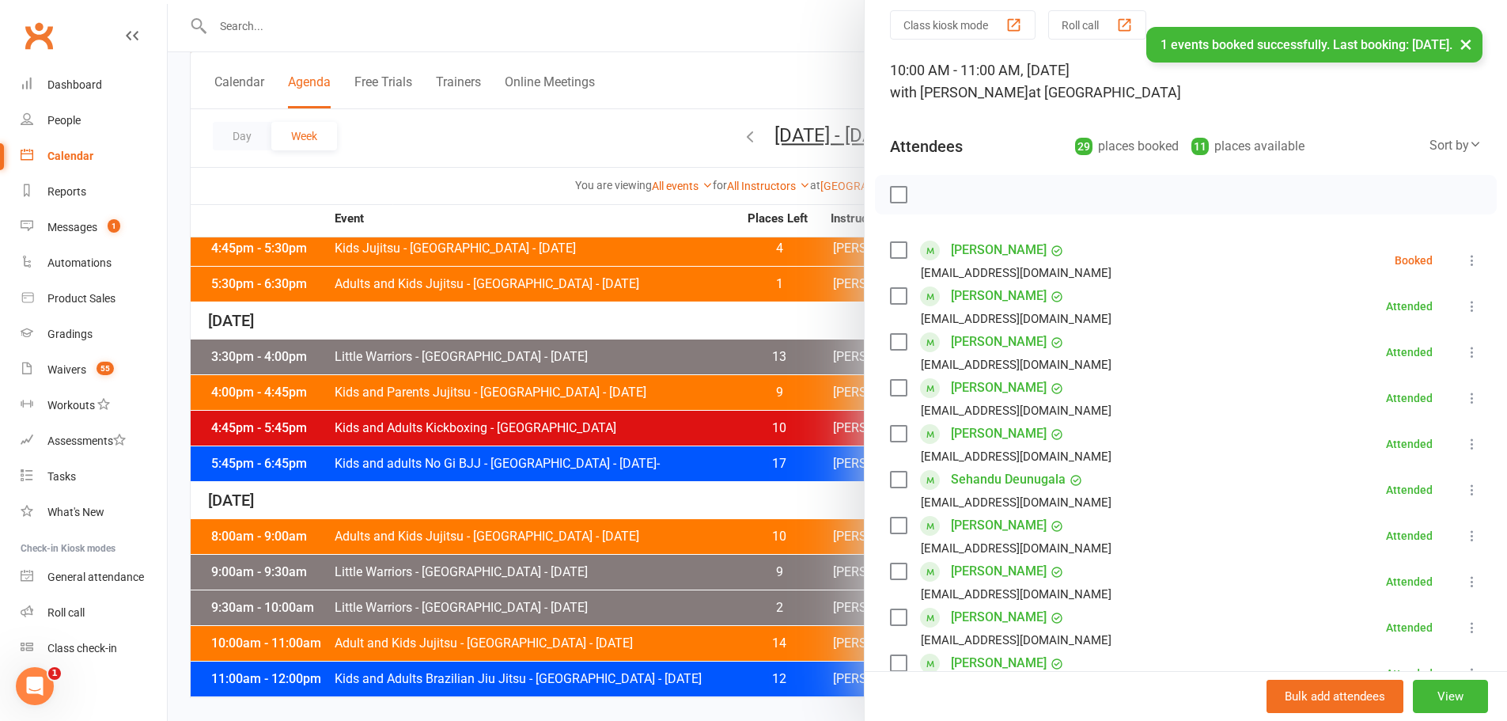
scroll to position [52, 0]
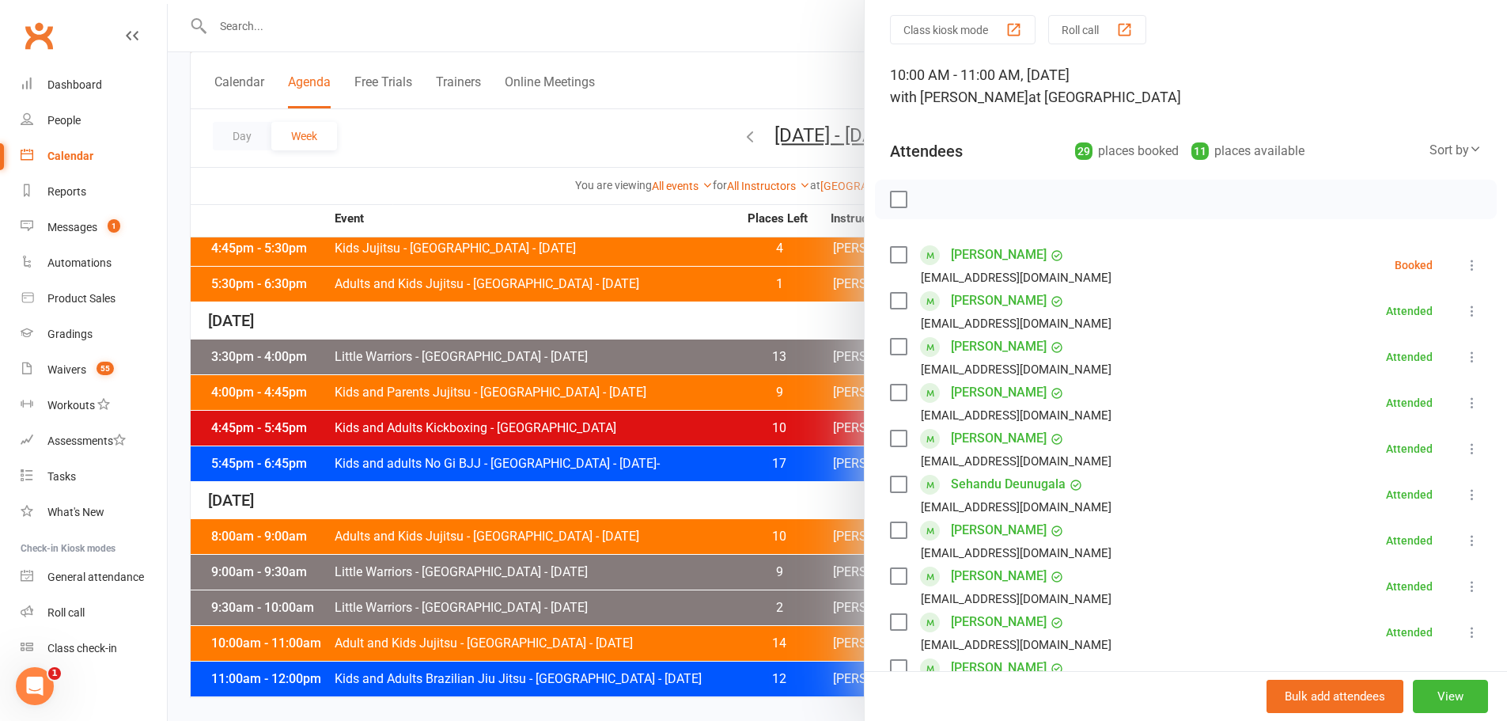
click at [1438, 263] on li "Leo Akinfiiev akvita@gmail.com Booked More info Remove Check in Mark absent Sen…" at bounding box center [1186, 265] width 592 height 46
click at [1465, 267] on icon at bounding box center [1473, 265] width 16 height 16
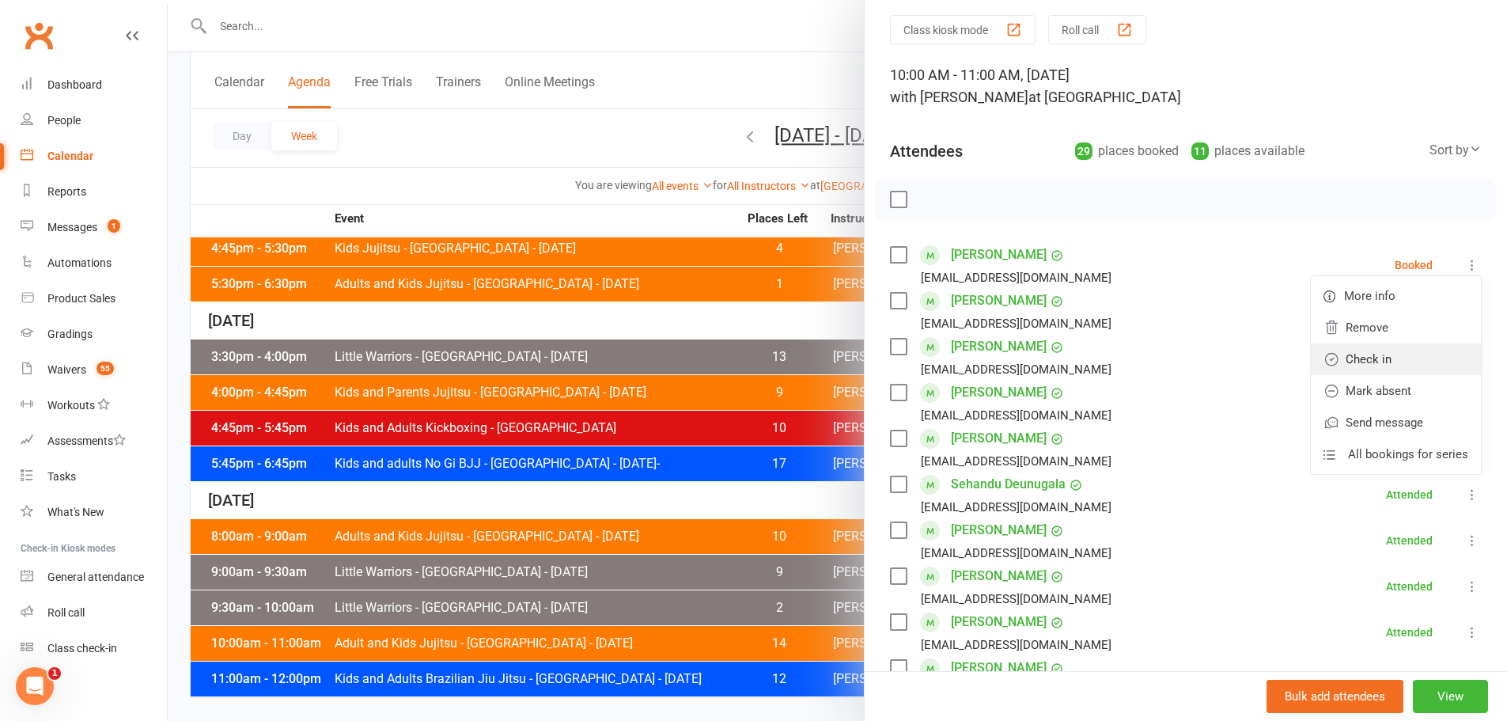
click at [1351, 364] on link "Check in" at bounding box center [1396, 359] width 170 height 32
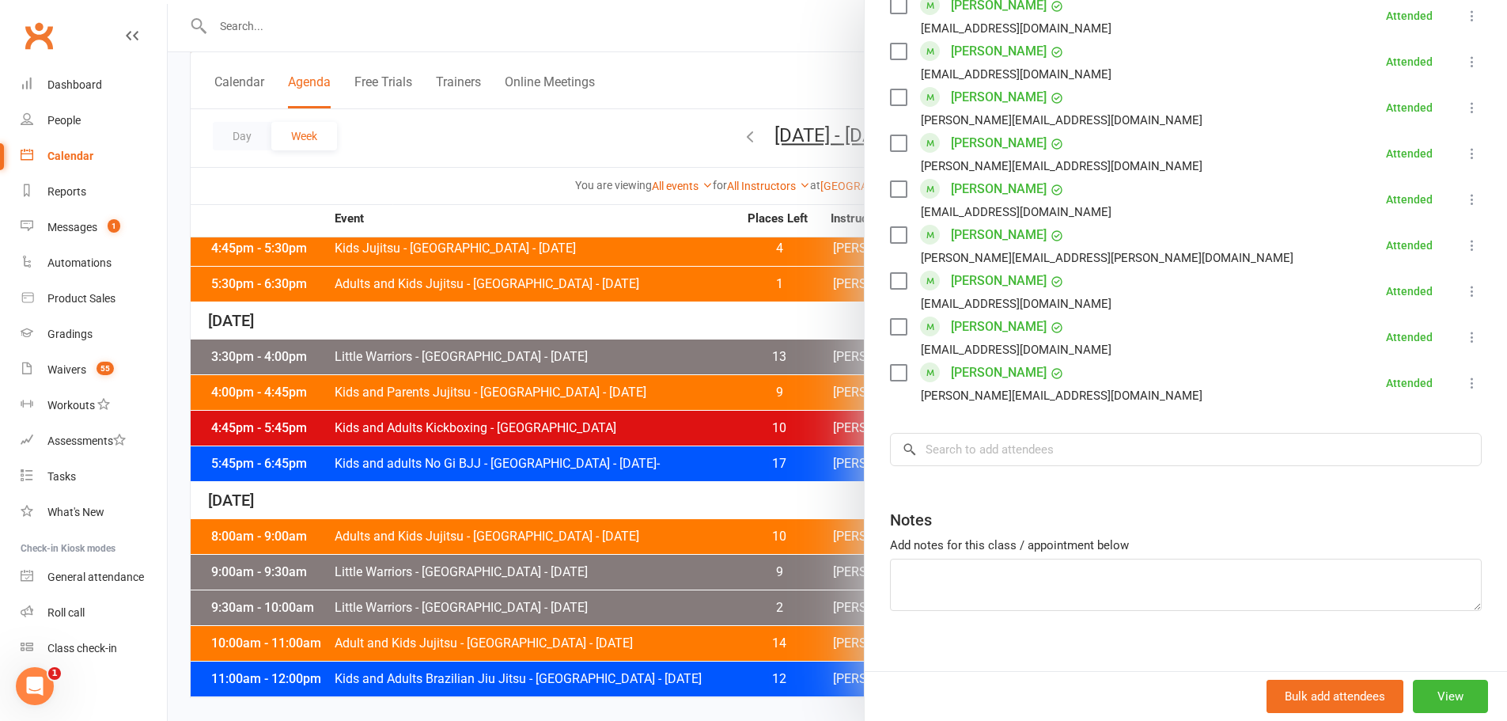
scroll to position [1331, 0]
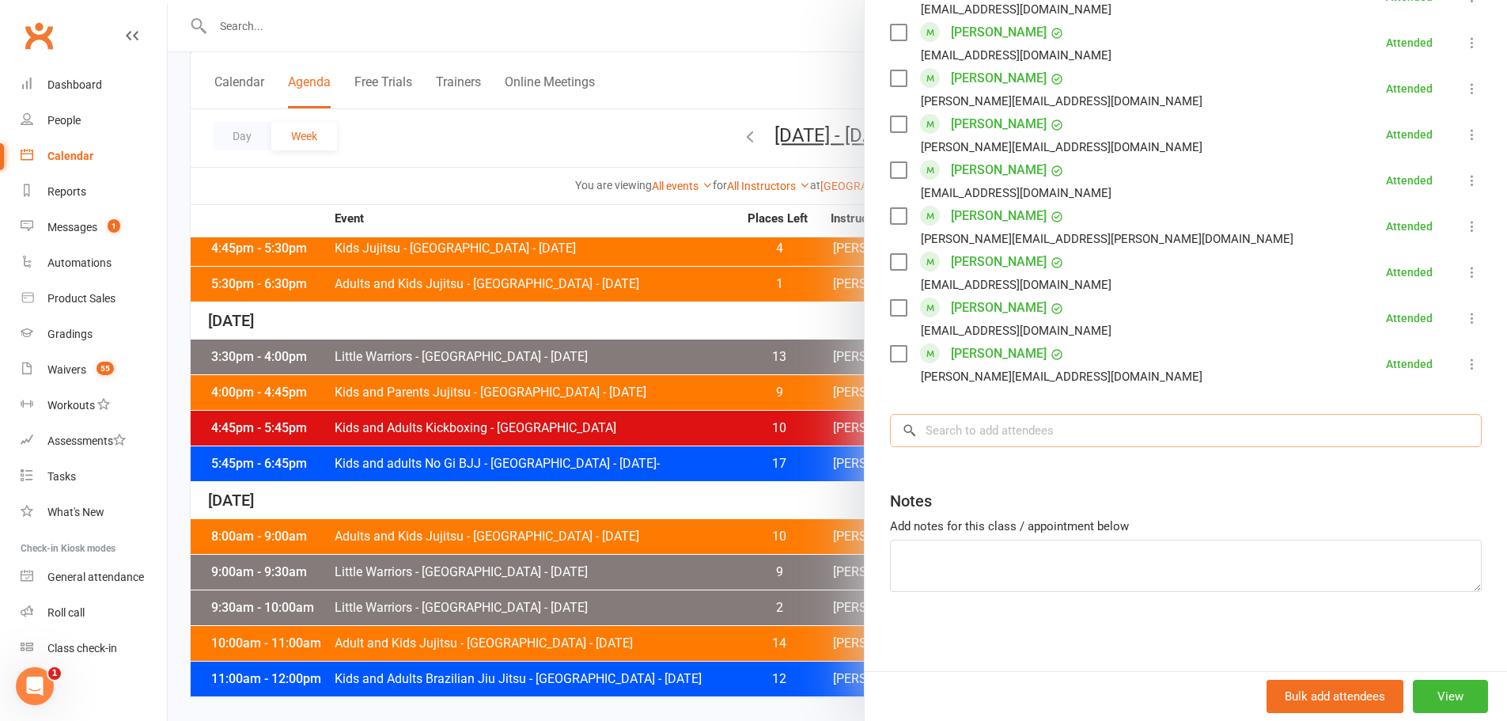
click at [975, 421] on input "search" at bounding box center [1186, 430] width 592 height 33
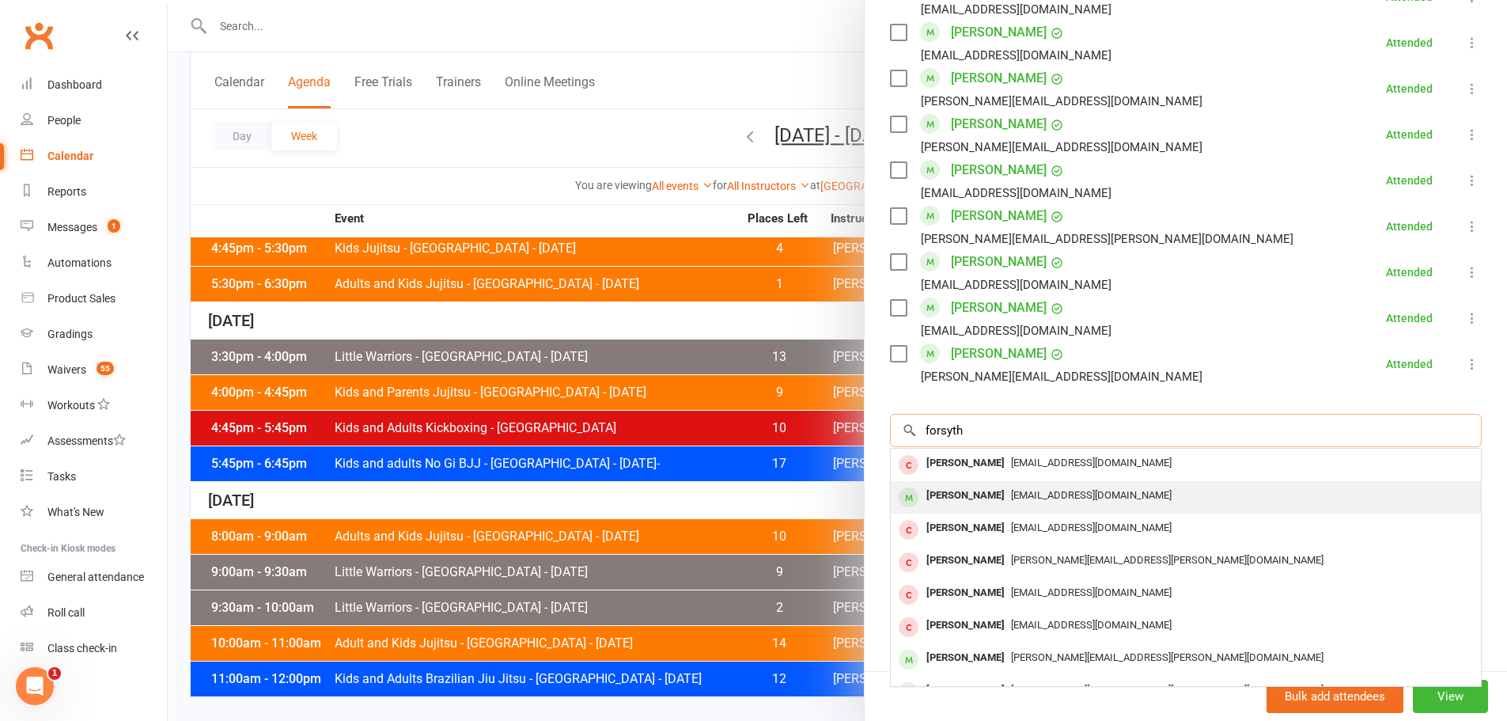
type input "forsyth"
click at [946, 497] on div "[PERSON_NAME]" at bounding box center [965, 495] width 91 height 23
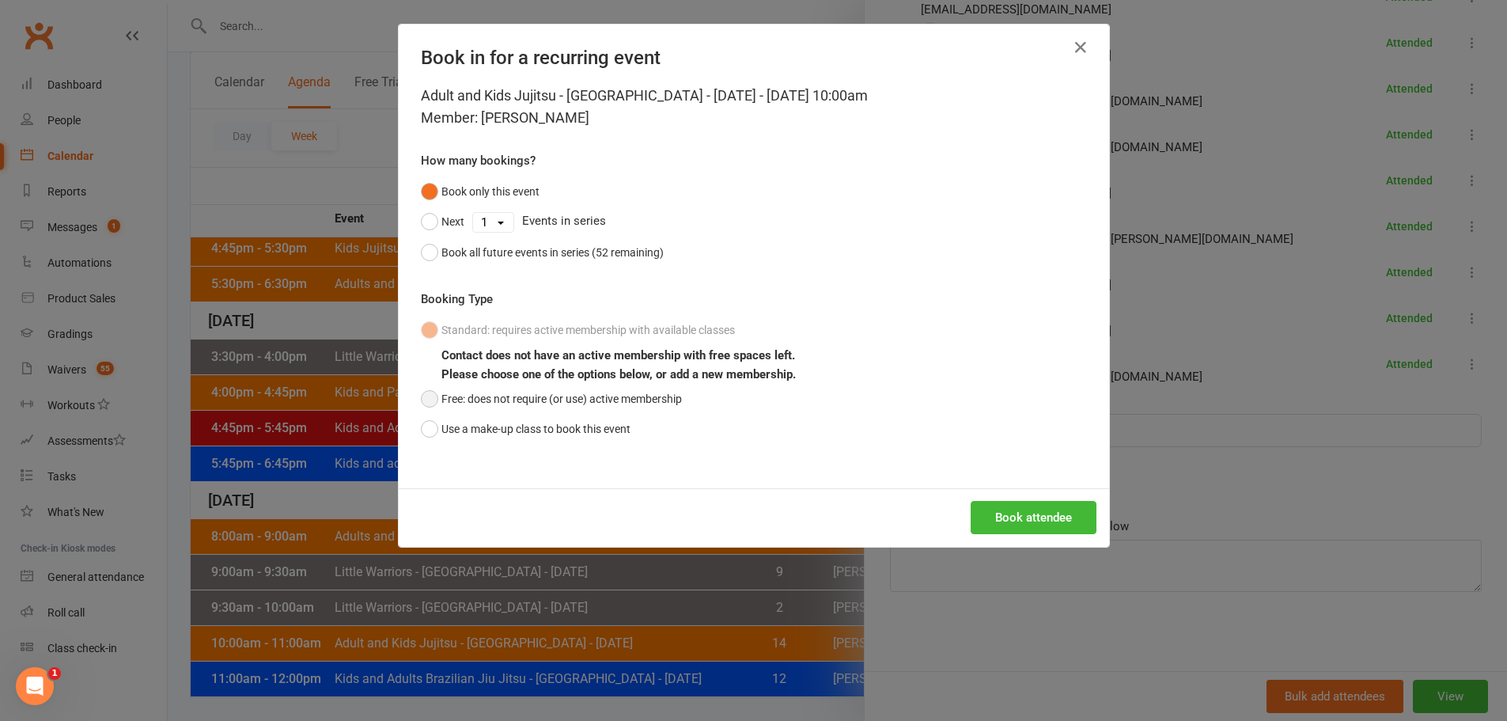
click at [631, 394] on button "Free: does not require (or use) active membership" at bounding box center [551, 399] width 261 height 30
drag, startPoint x: 1080, startPoint y: 524, endPoint x: 1073, endPoint y: 528, distance: 8.1
click at [1080, 525] on button "Book attendee" at bounding box center [1034, 517] width 126 height 33
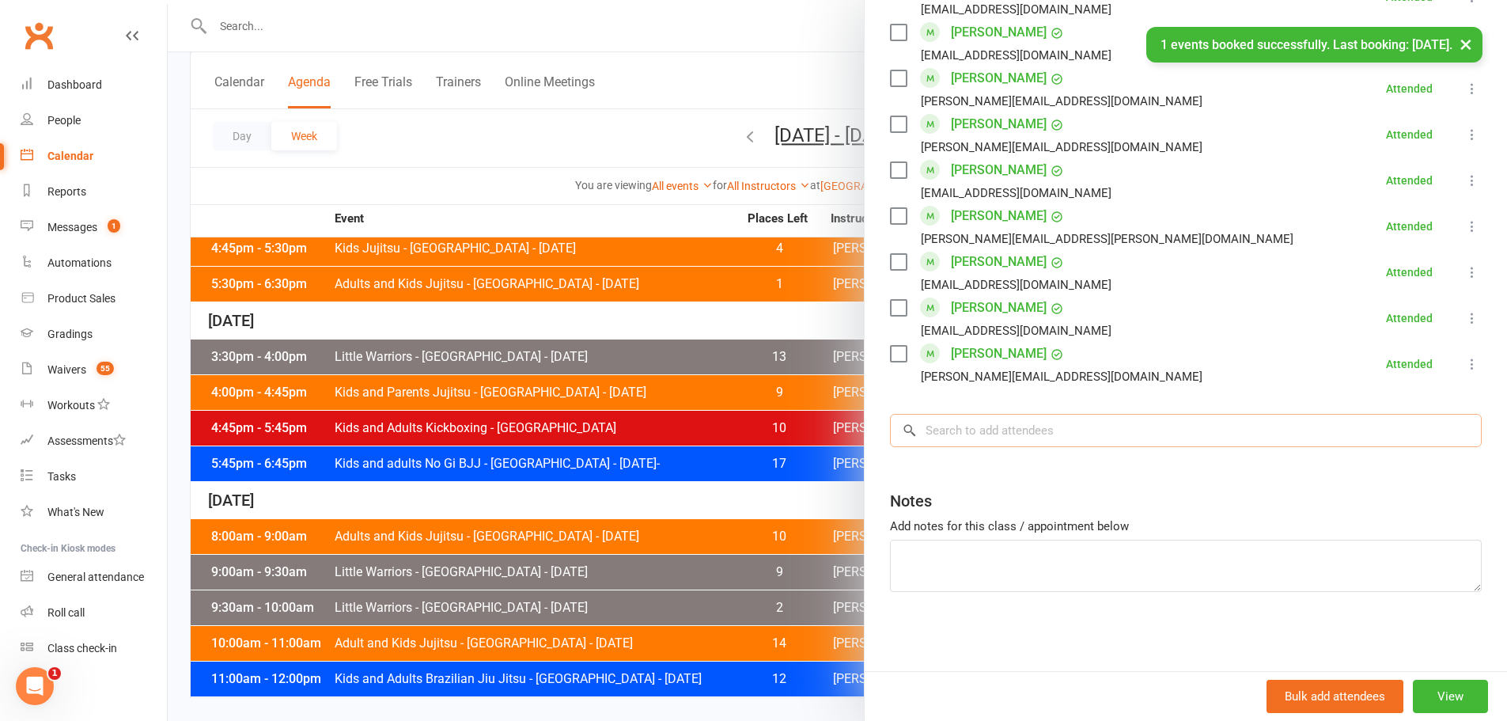
click at [975, 437] on input "search" at bounding box center [1186, 430] width 592 height 33
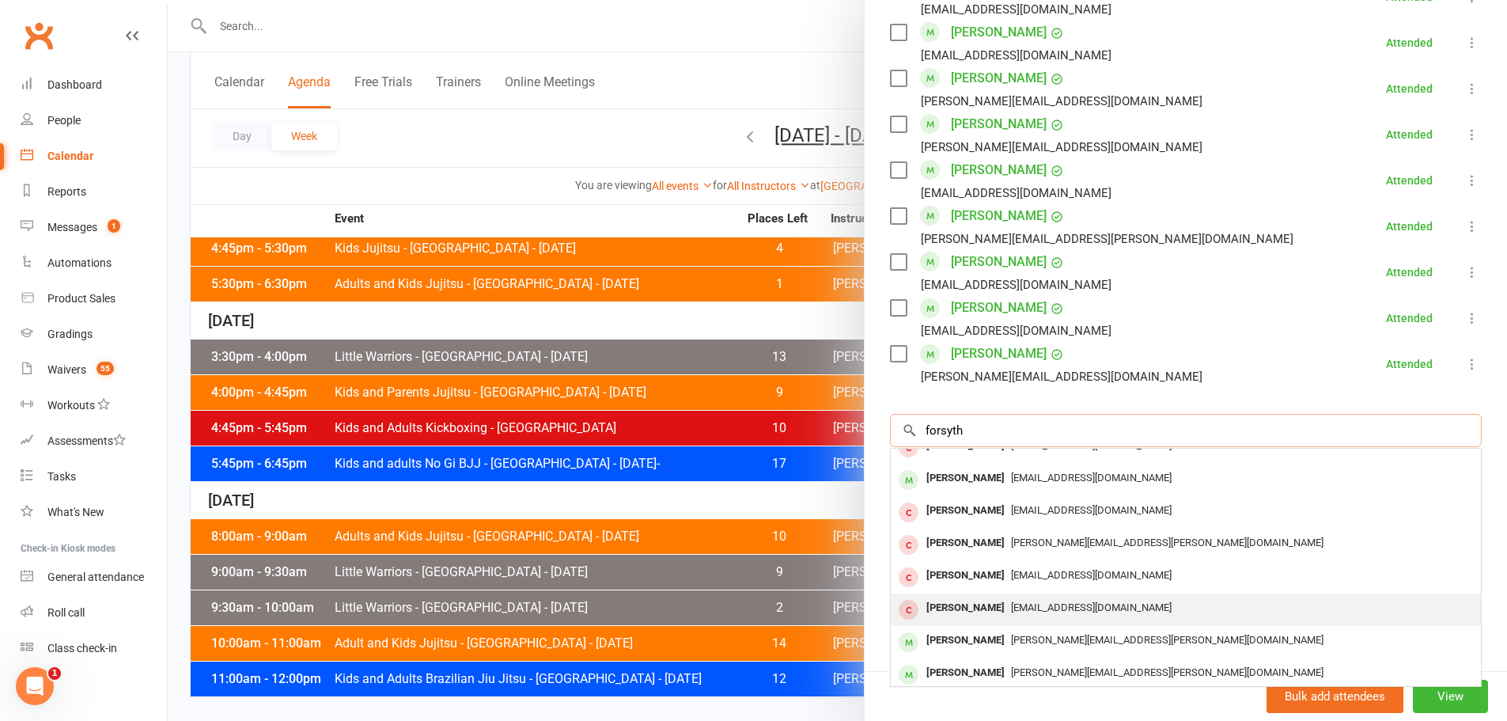
scroll to position [22, 0]
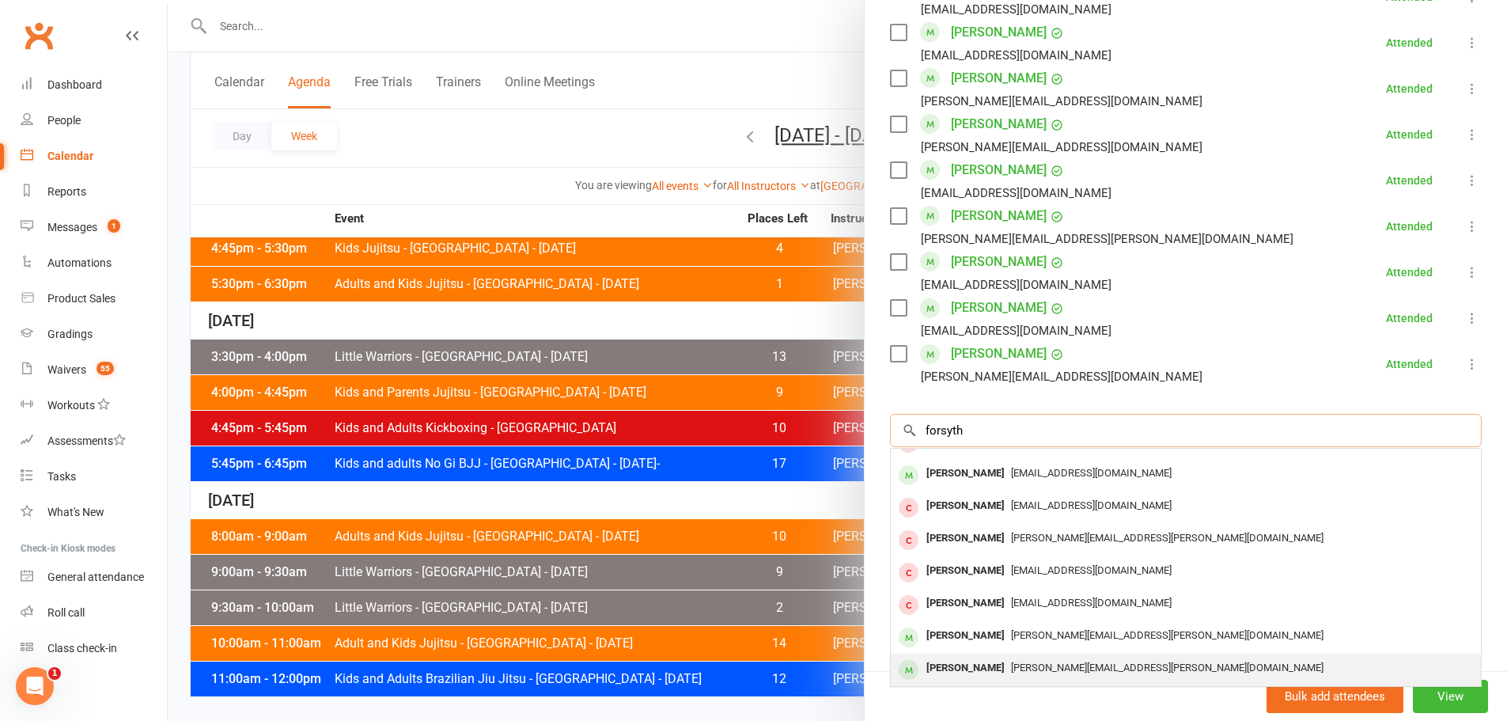
type input "forsyth"
click at [984, 665] on div "[PERSON_NAME]" at bounding box center [965, 668] width 91 height 23
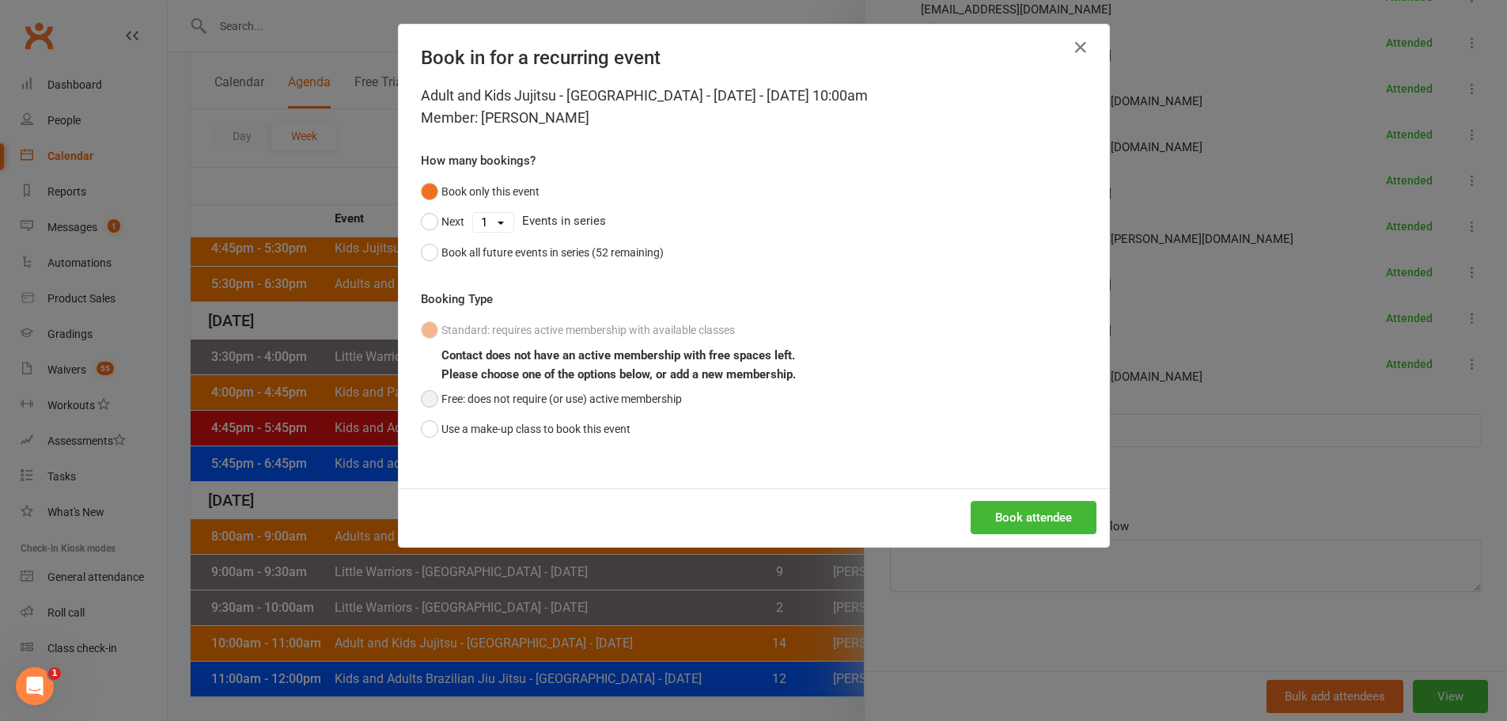
click at [610, 396] on button "Free: does not require (or use) active membership" at bounding box center [551, 399] width 261 height 30
click at [1014, 521] on button "Book attendee" at bounding box center [1034, 517] width 126 height 33
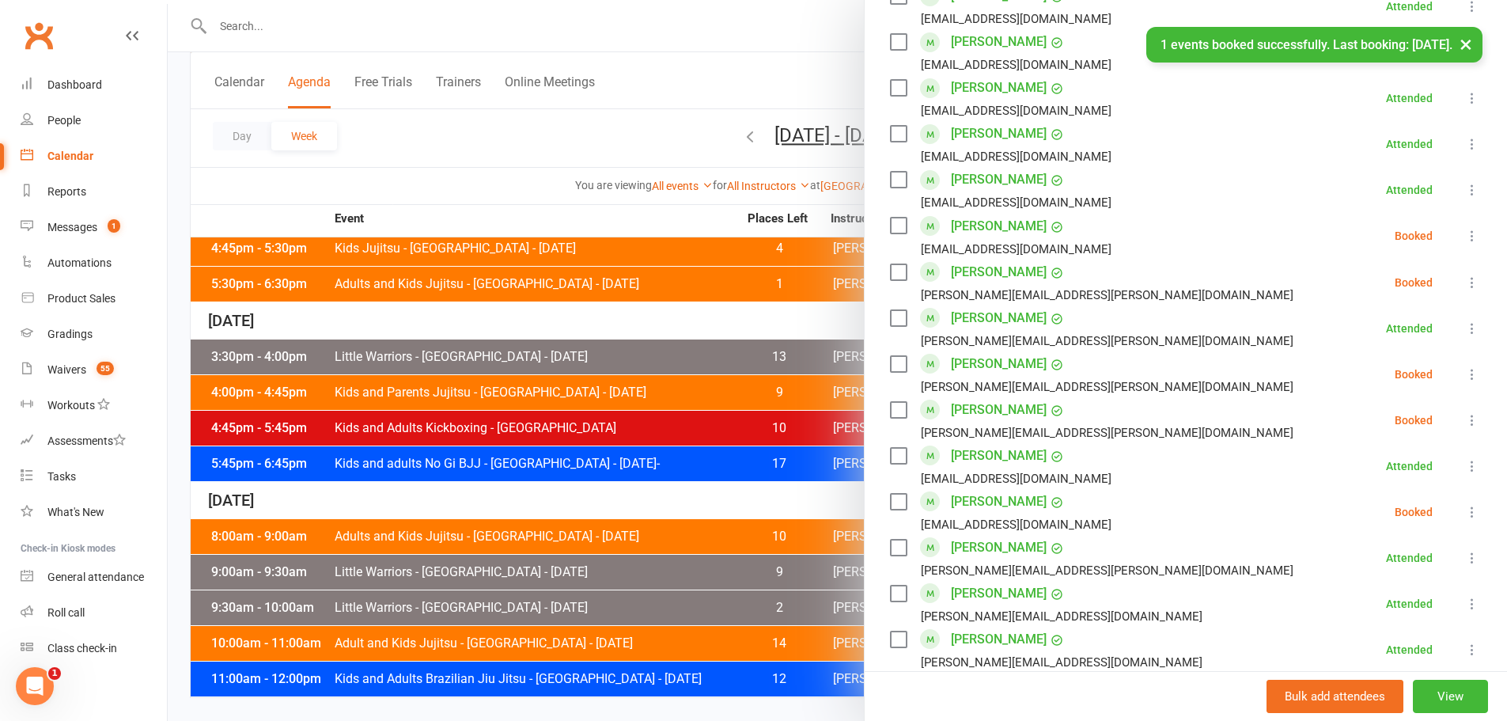
scroll to position [756, 0]
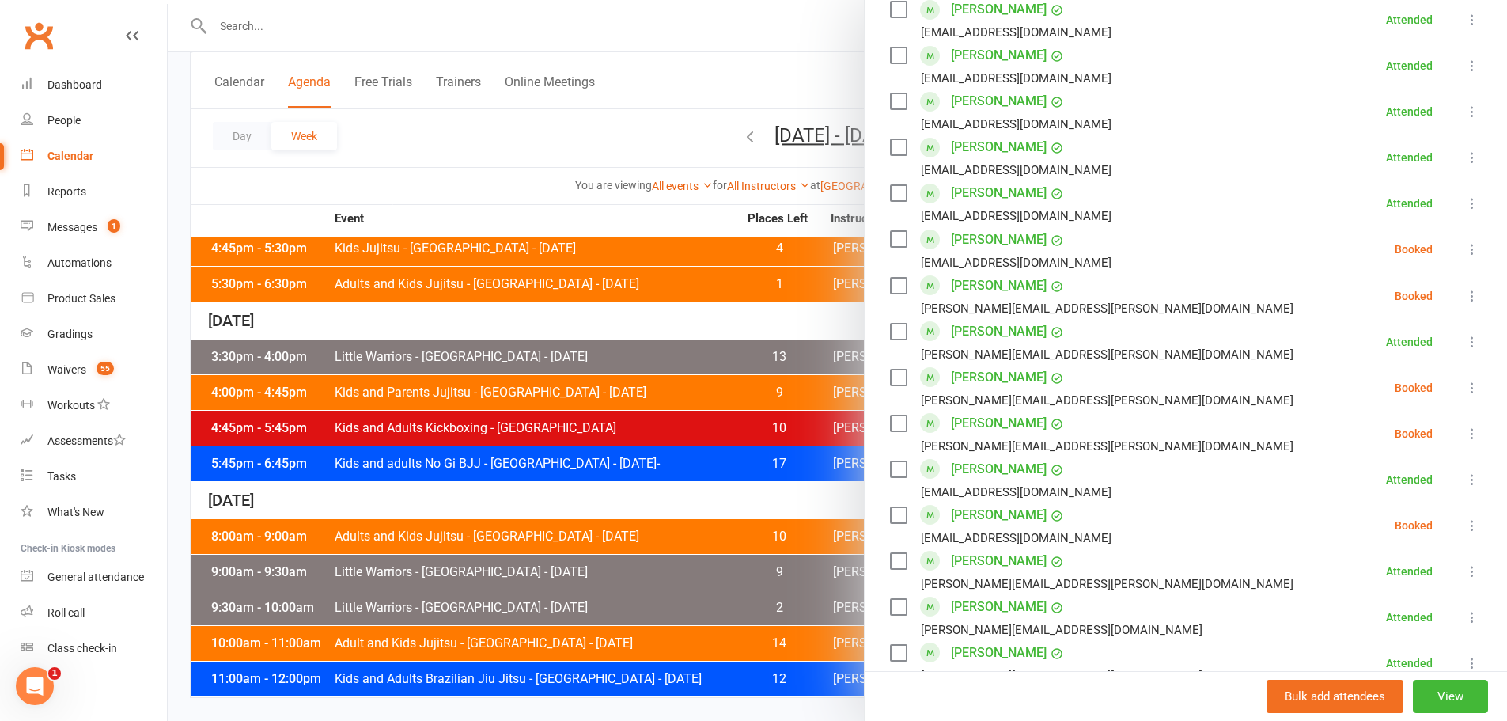
click at [1465, 245] on icon at bounding box center [1473, 249] width 16 height 16
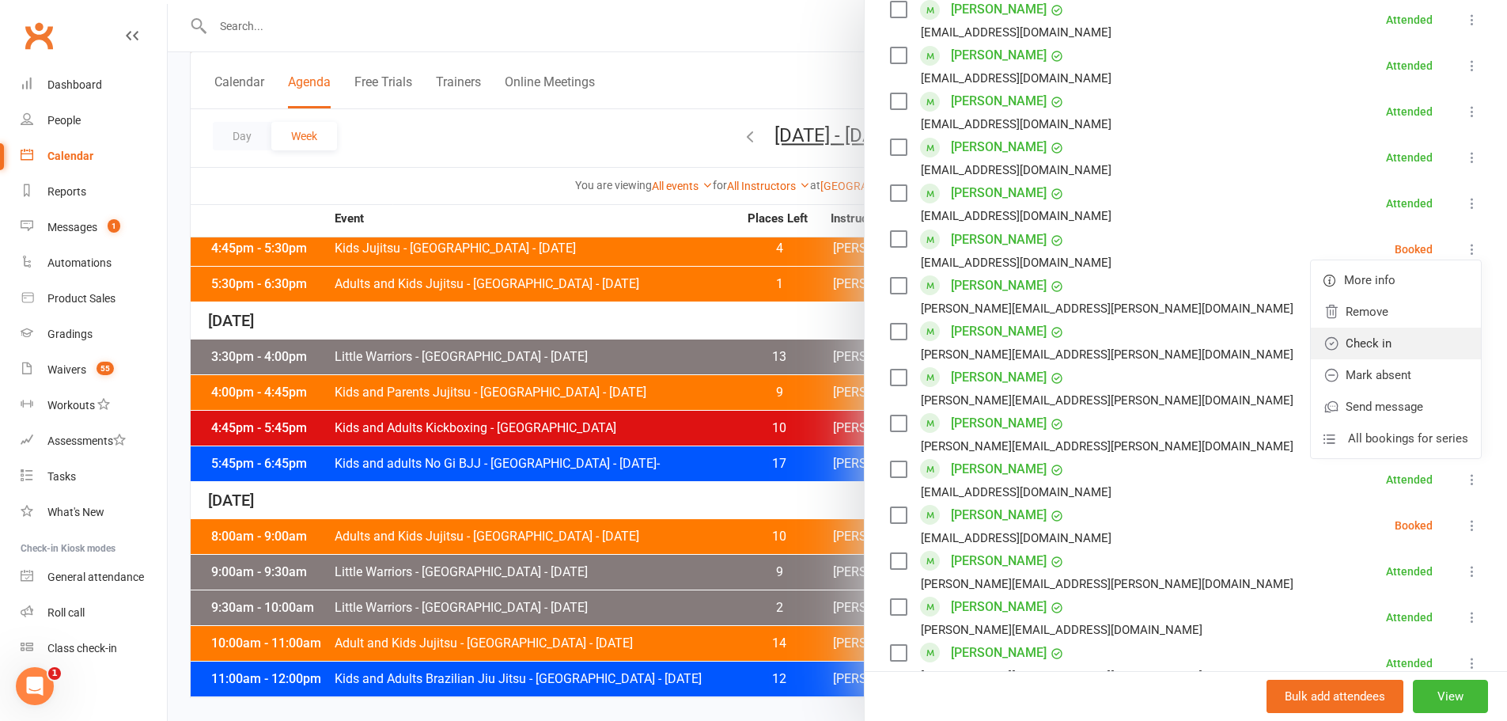
click at [1353, 347] on link "Check in" at bounding box center [1396, 344] width 170 height 32
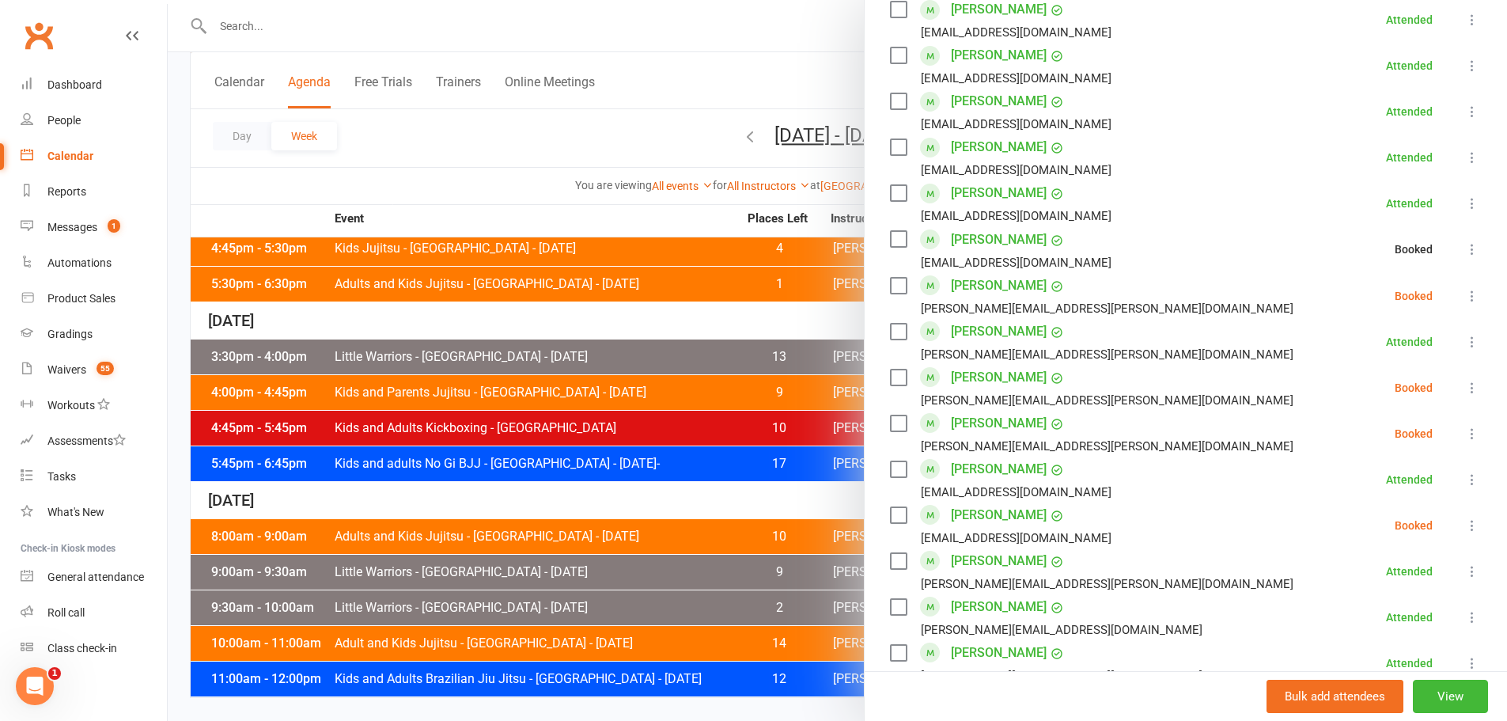
click at [1465, 301] on icon at bounding box center [1473, 296] width 16 height 16
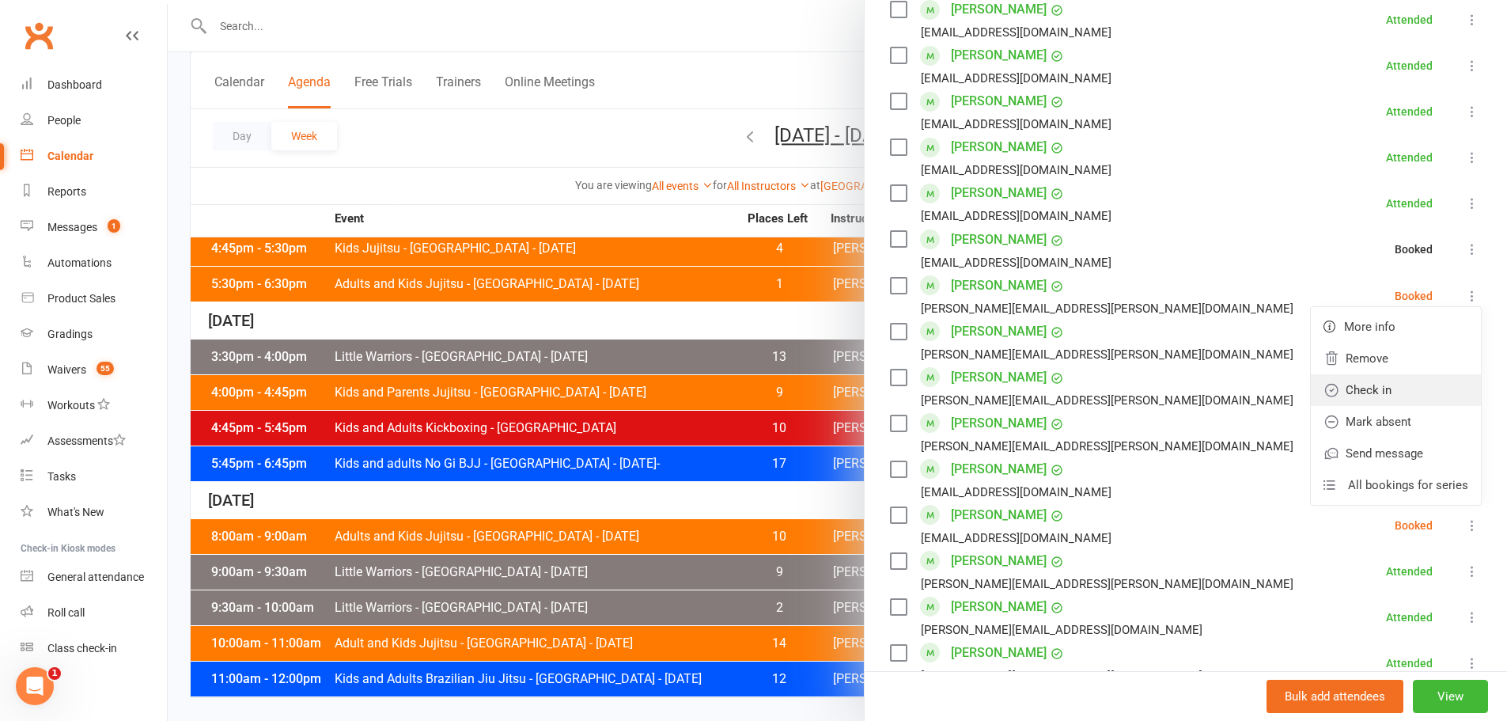
click at [1378, 394] on link "Check in" at bounding box center [1396, 390] width 170 height 32
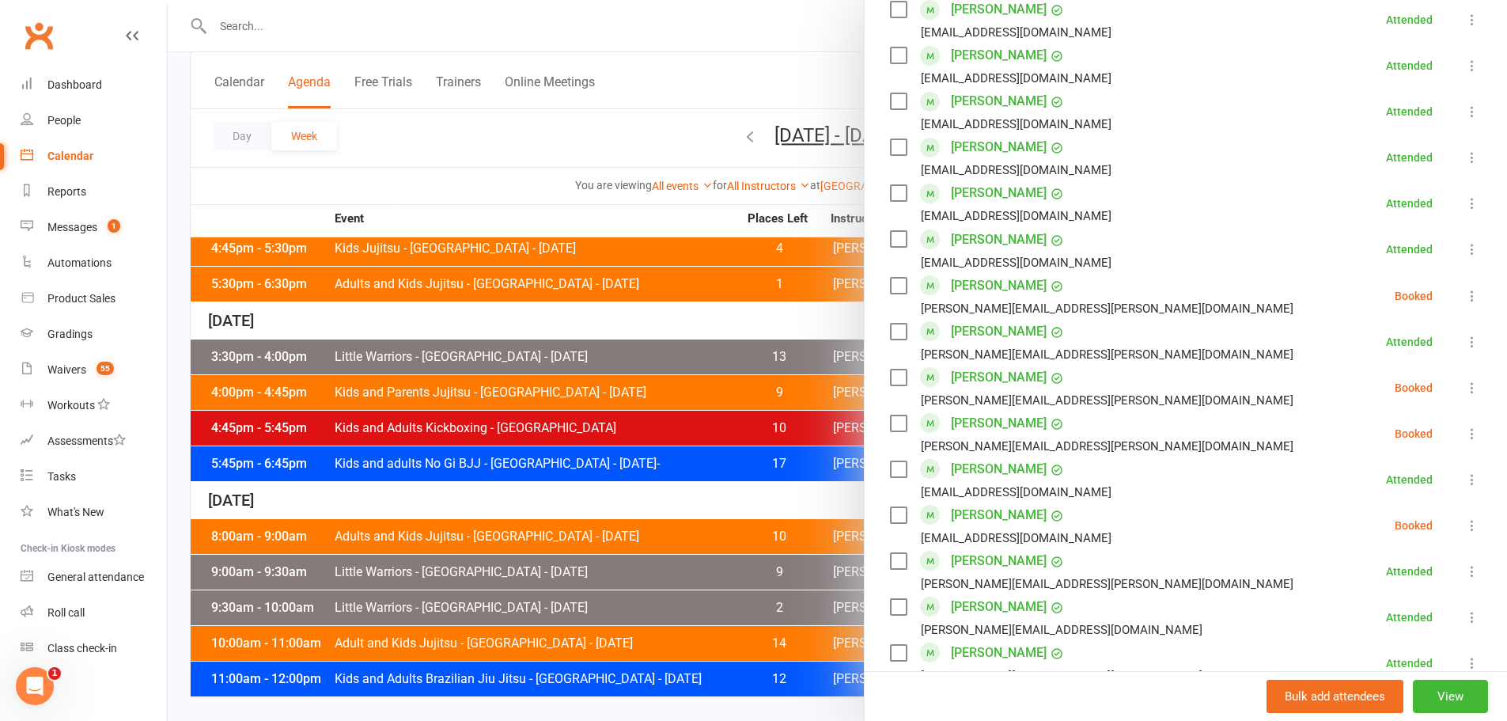
drag, startPoint x: 1451, startPoint y: 380, endPoint x: 1437, endPoint y: 407, distance: 30.4
click at [1465, 381] on icon at bounding box center [1473, 388] width 16 height 16
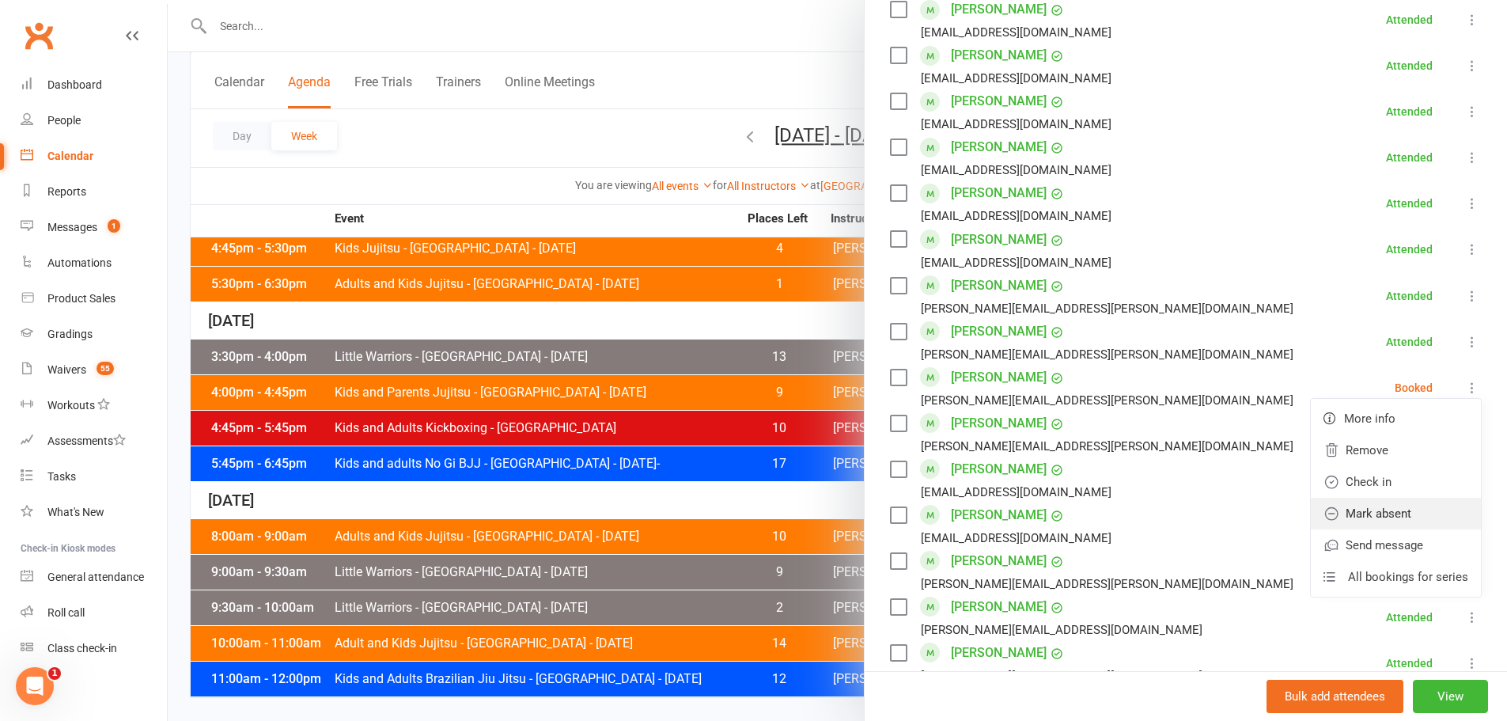
click at [1369, 515] on link "Mark absent" at bounding box center [1396, 514] width 170 height 32
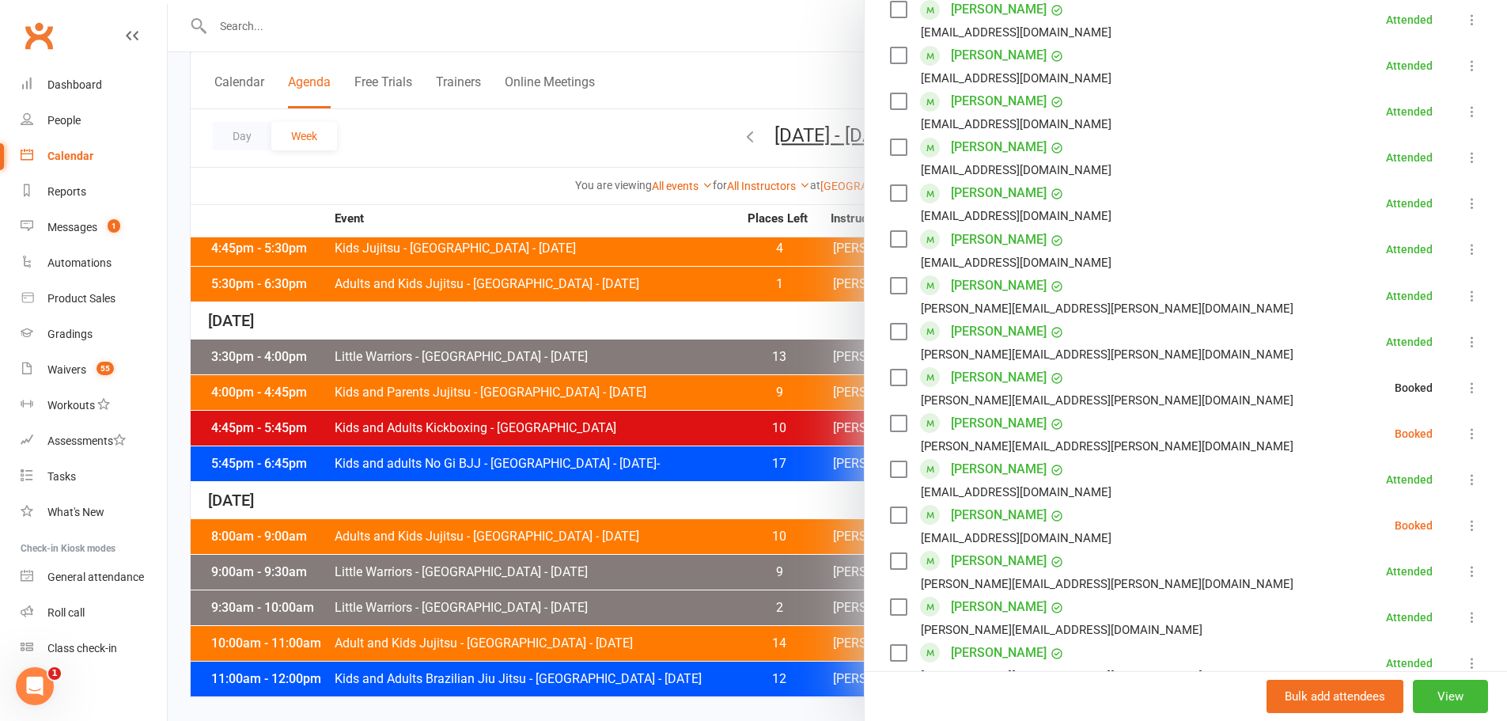
click at [1465, 432] on icon at bounding box center [1473, 434] width 16 height 16
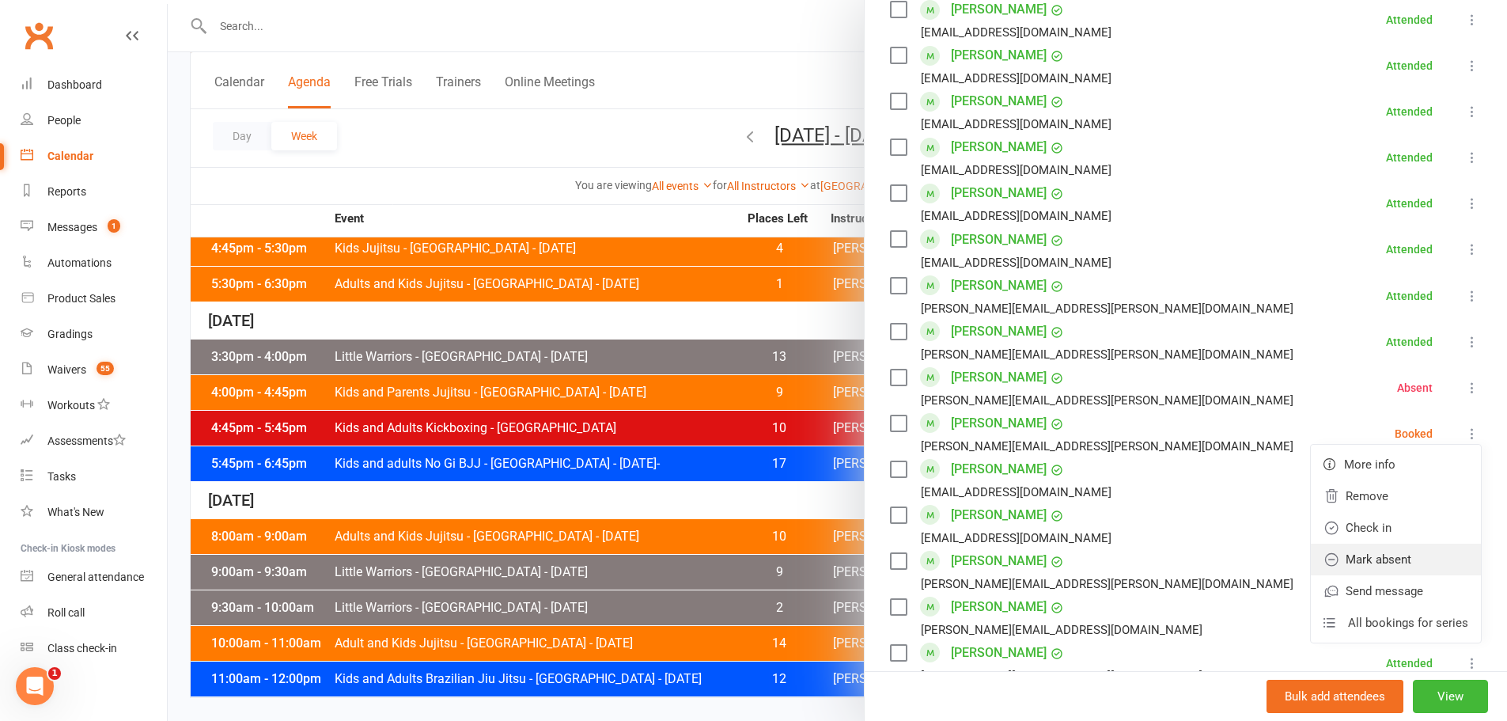
click at [1366, 556] on link "Mark absent" at bounding box center [1396, 560] width 170 height 32
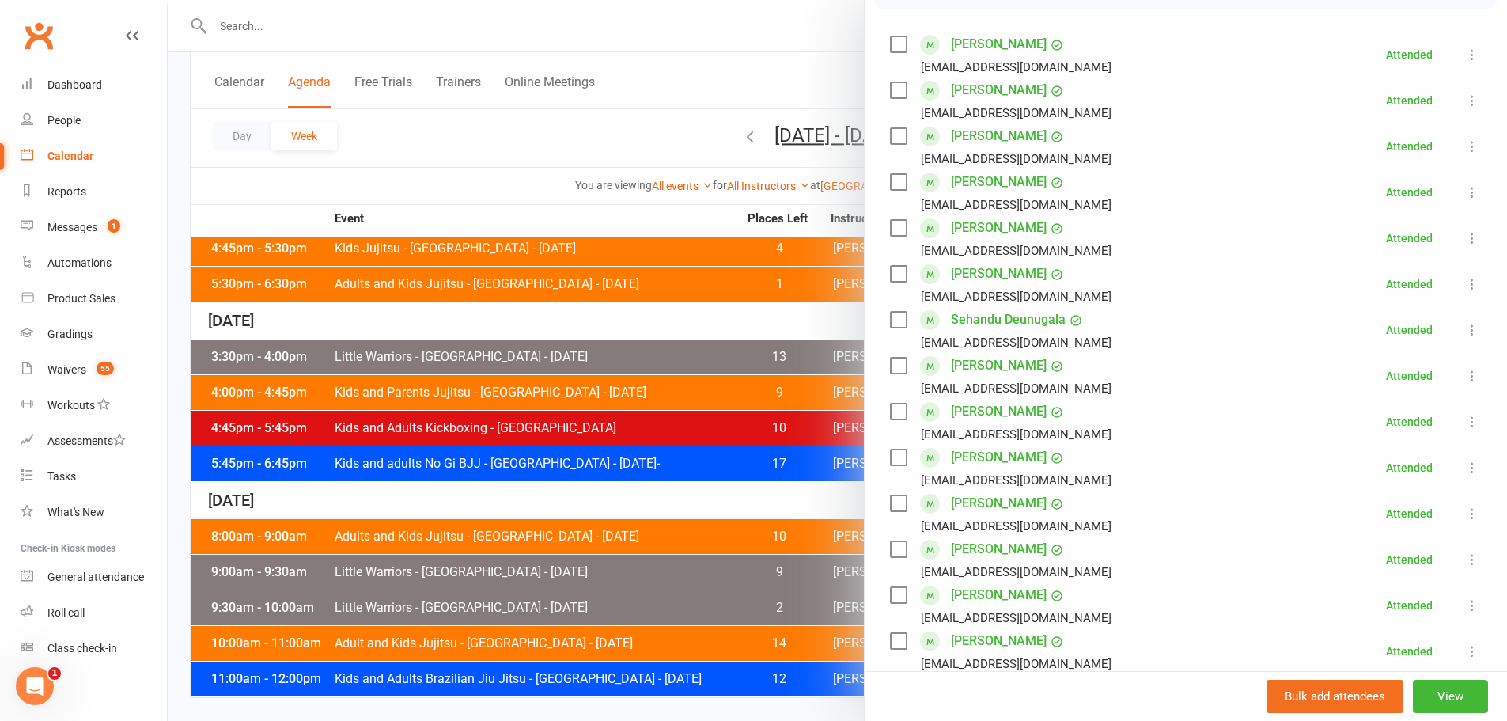
scroll to position [123, 0]
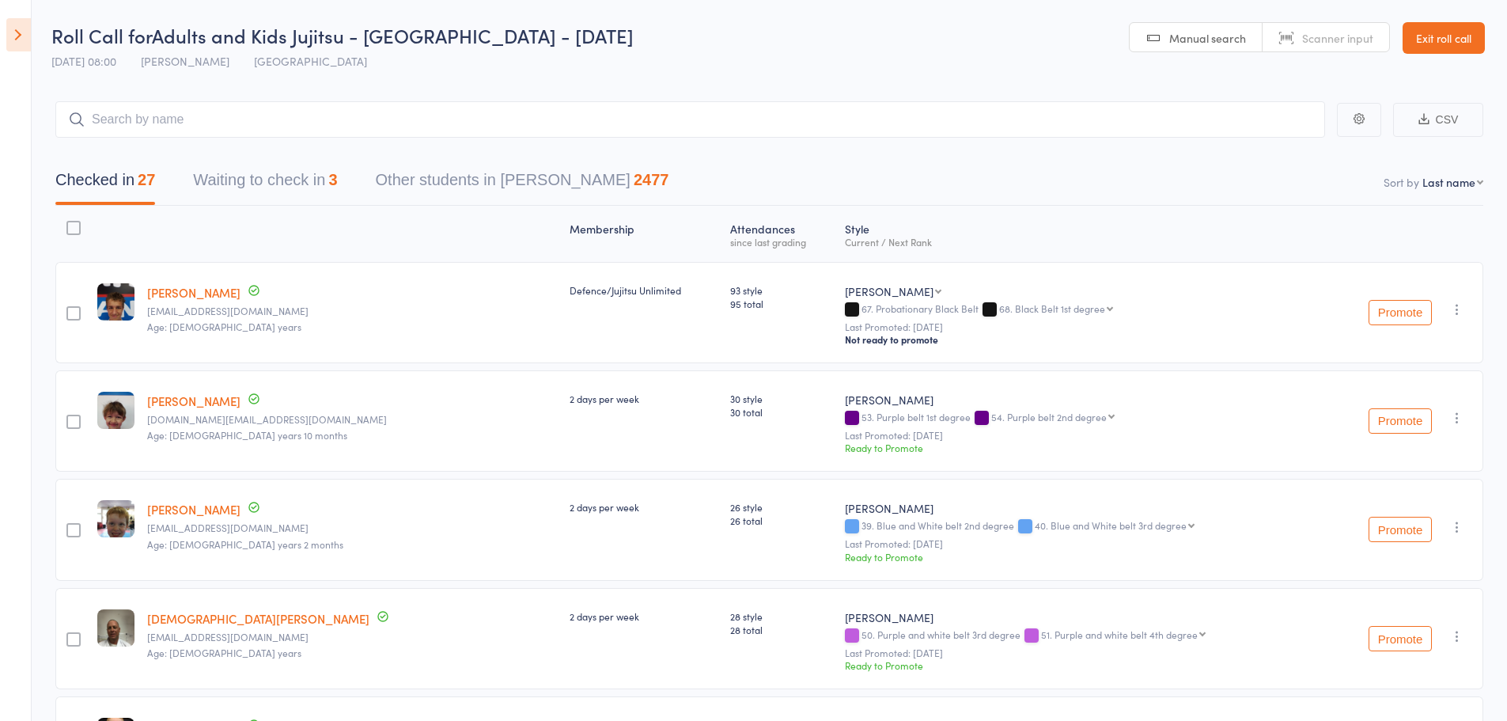
click at [282, 194] on button "Waiting to check in 3" at bounding box center [265, 184] width 144 height 42
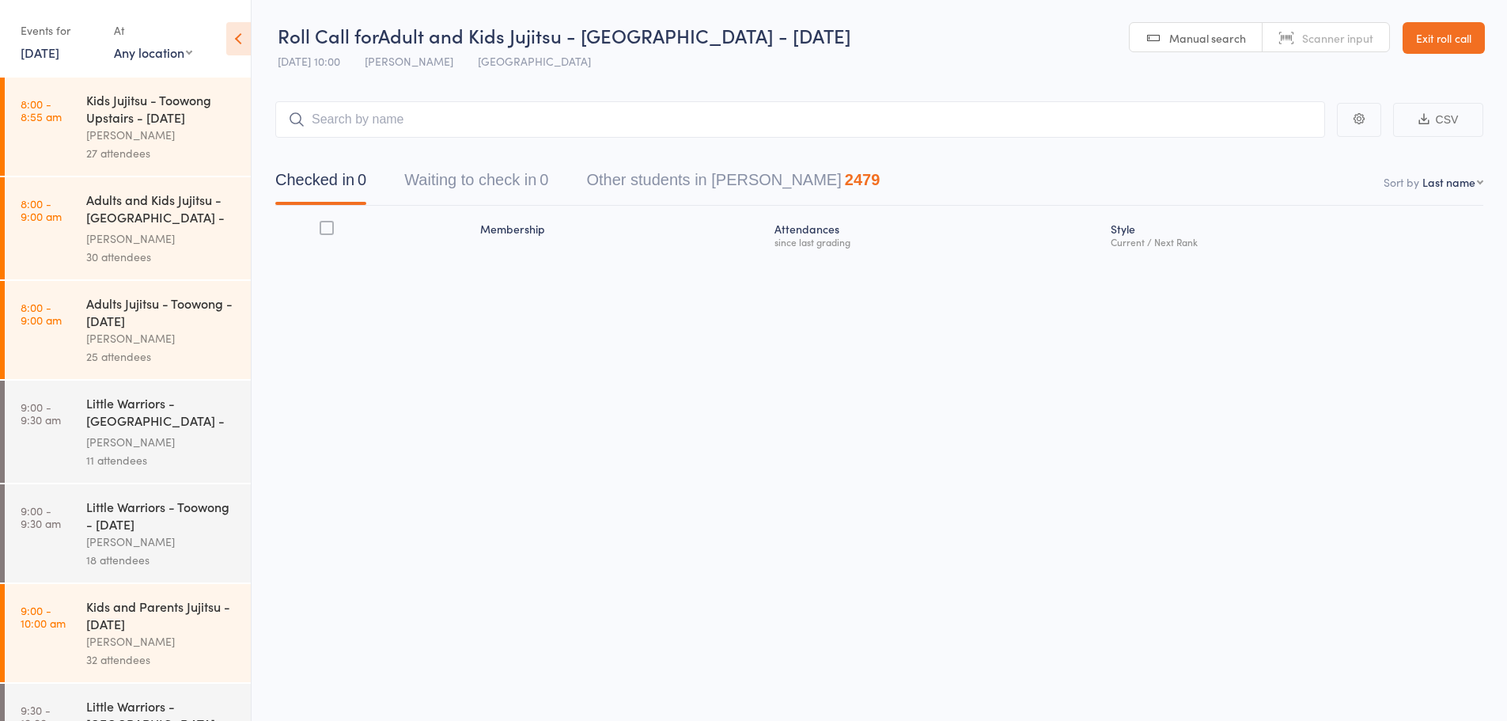
click at [495, 187] on button "Waiting to check in 0" at bounding box center [476, 184] width 144 height 42
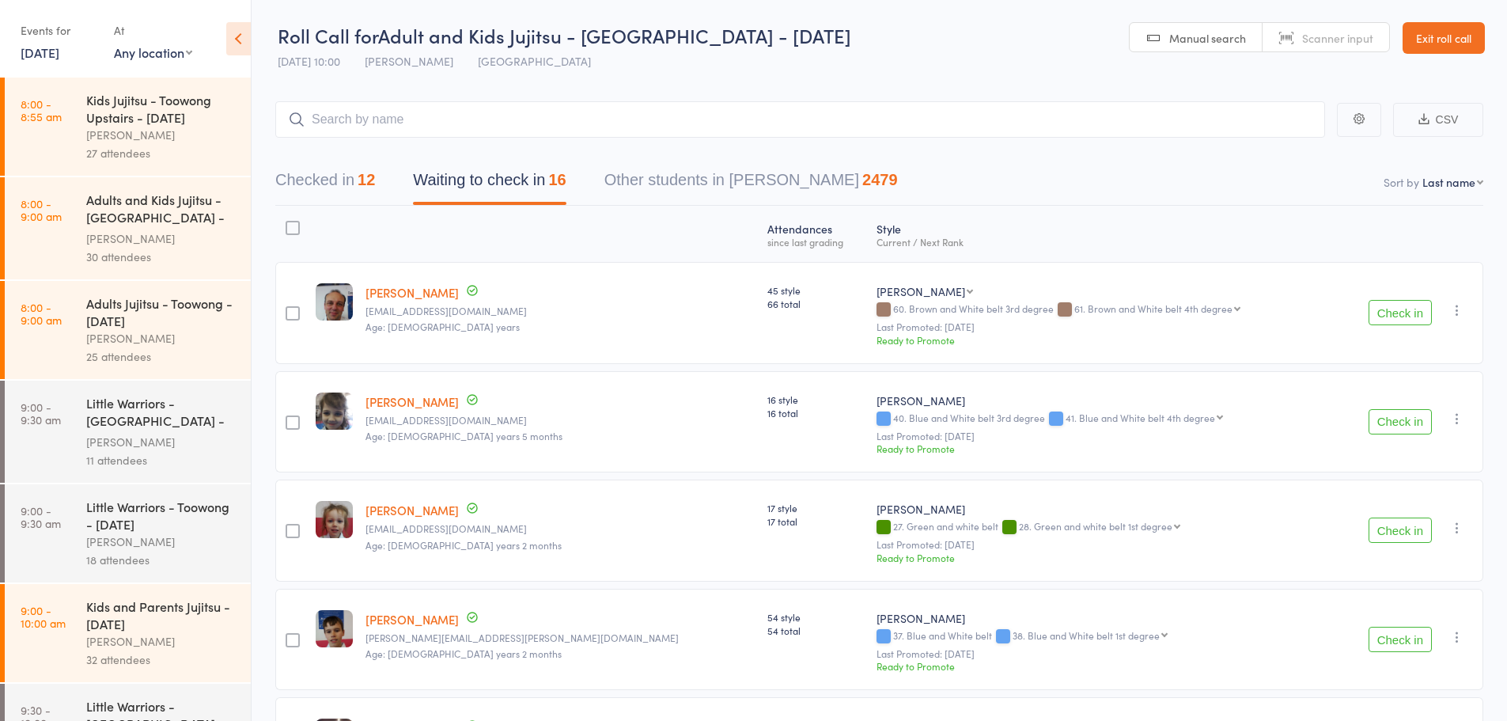
click at [1381, 307] on button "Check in" at bounding box center [1400, 312] width 63 height 25
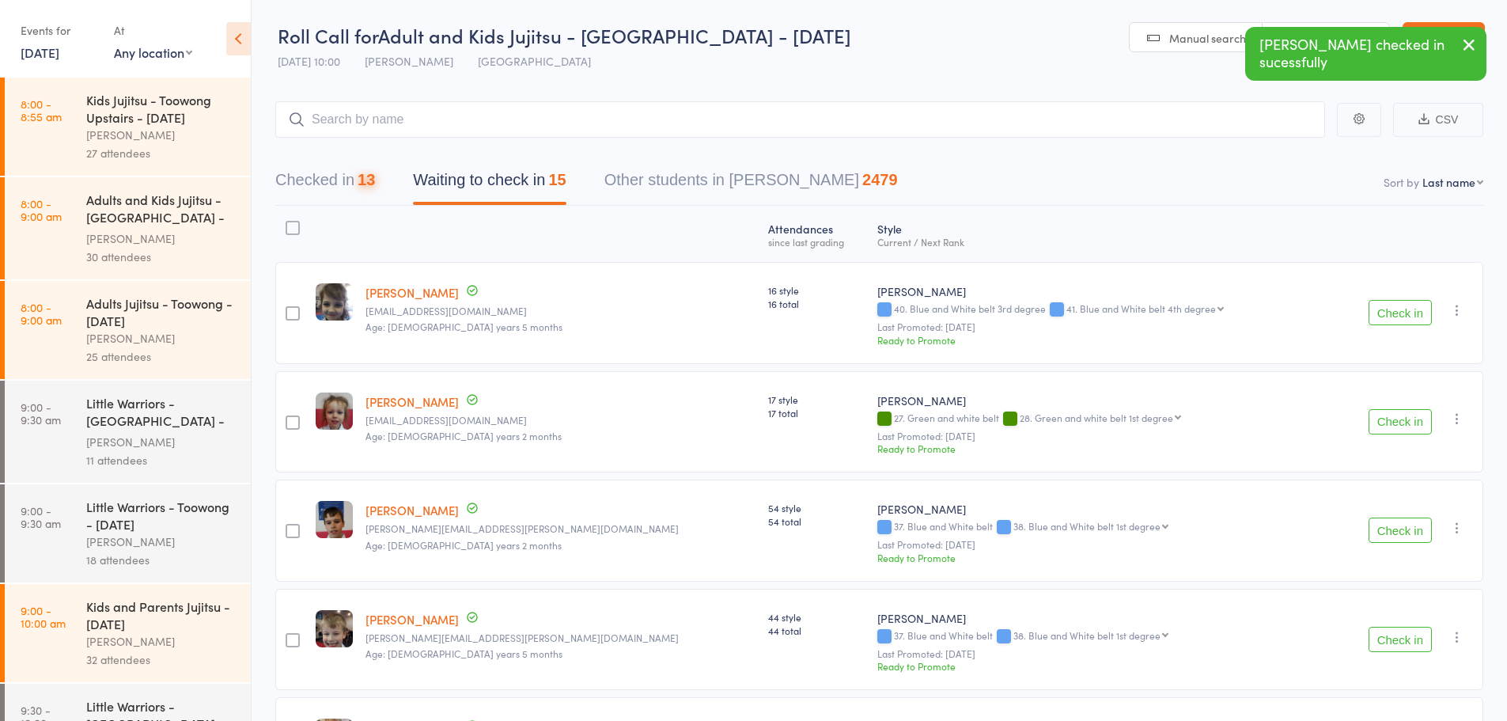
click at [1381, 307] on button "Check in" at bounding box center [1400, 312] width 63 height 25
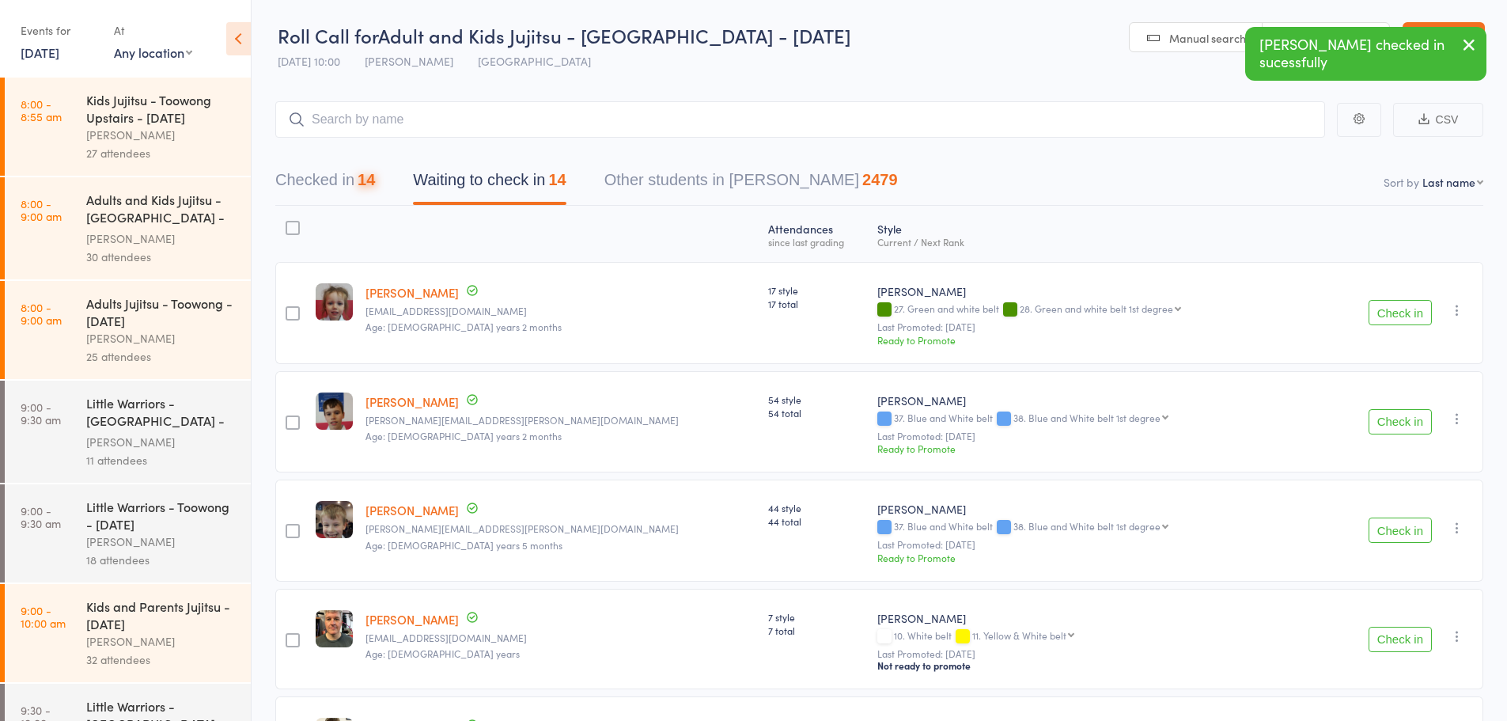
click at [1381, 307] on button "Check in" at bounding box center [1400, 312] width 63 height 25
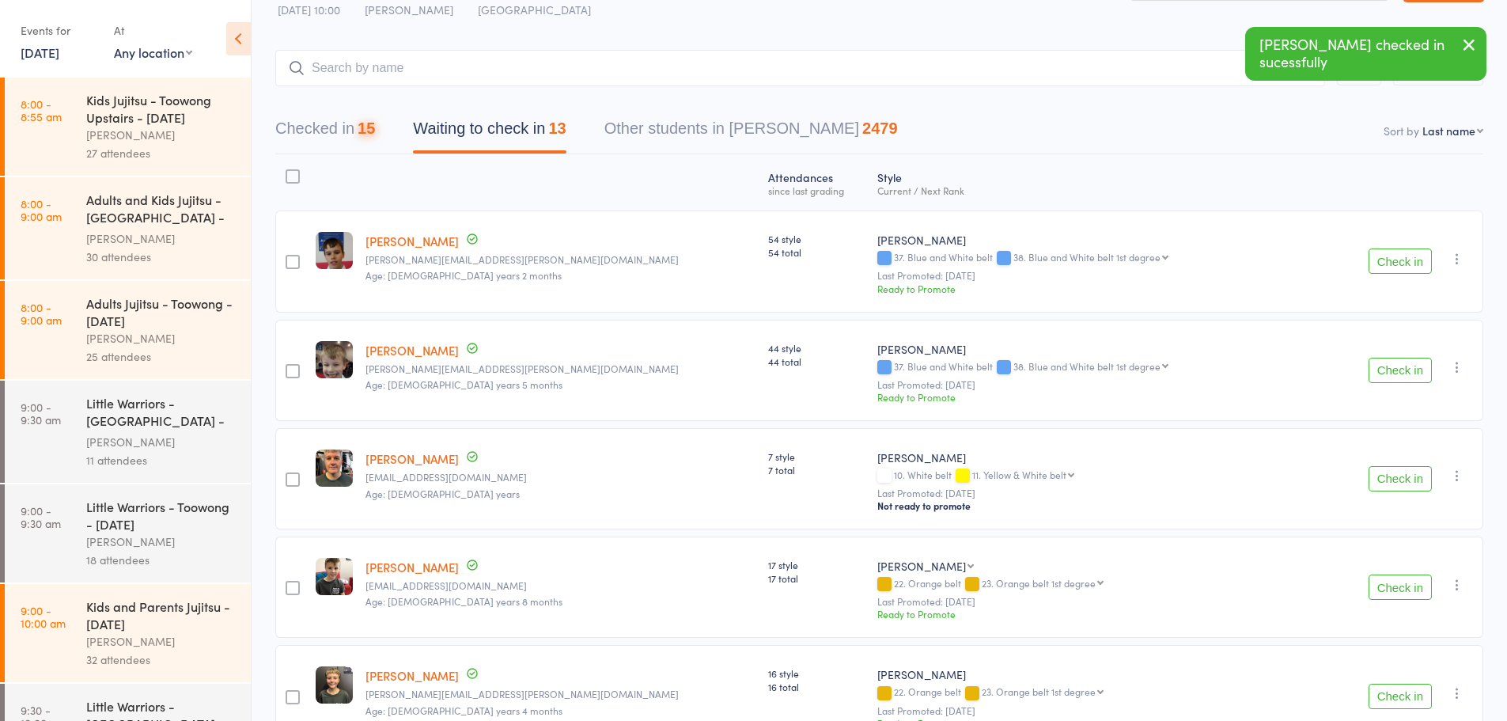
scroll to position [79, 0]
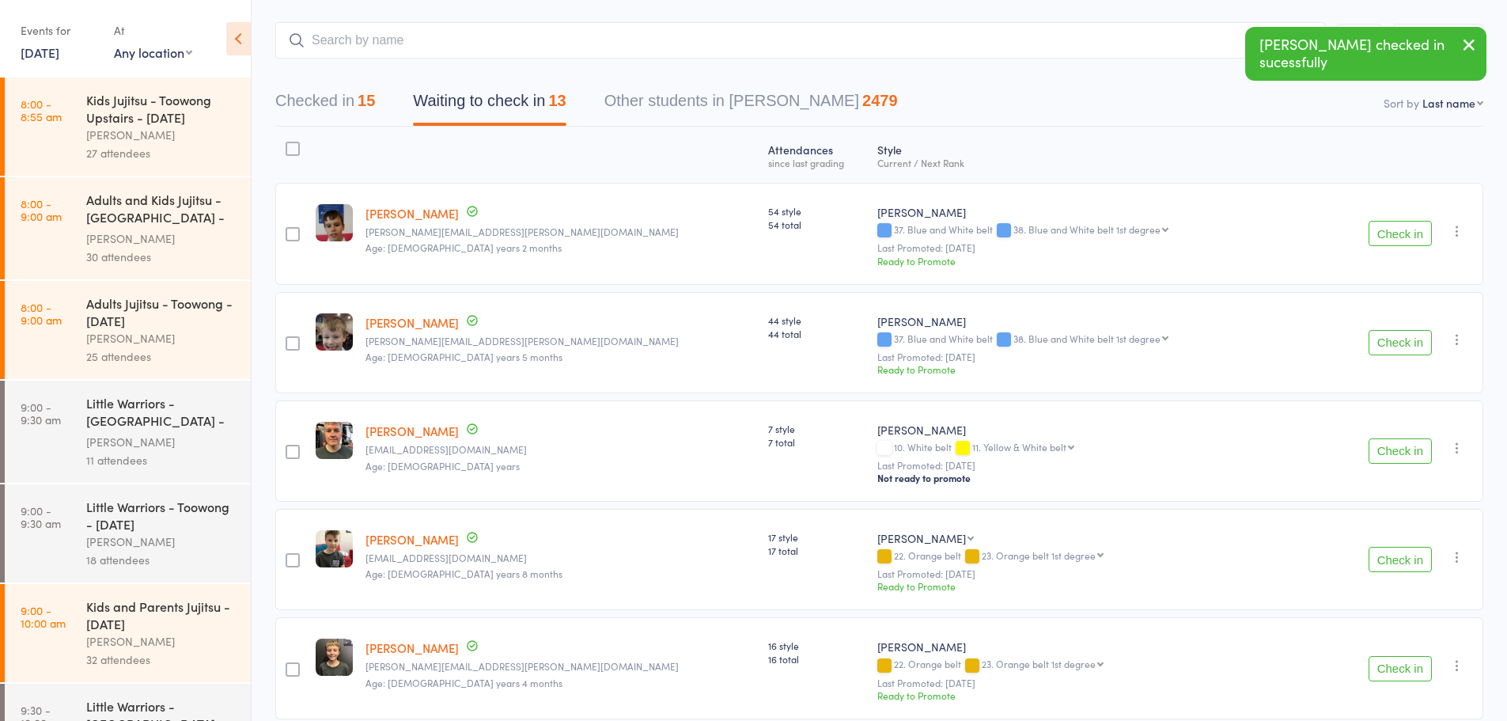
click at [1403, 446] on button "Check in" at bounding box center [1400, 450] width 63 height 25
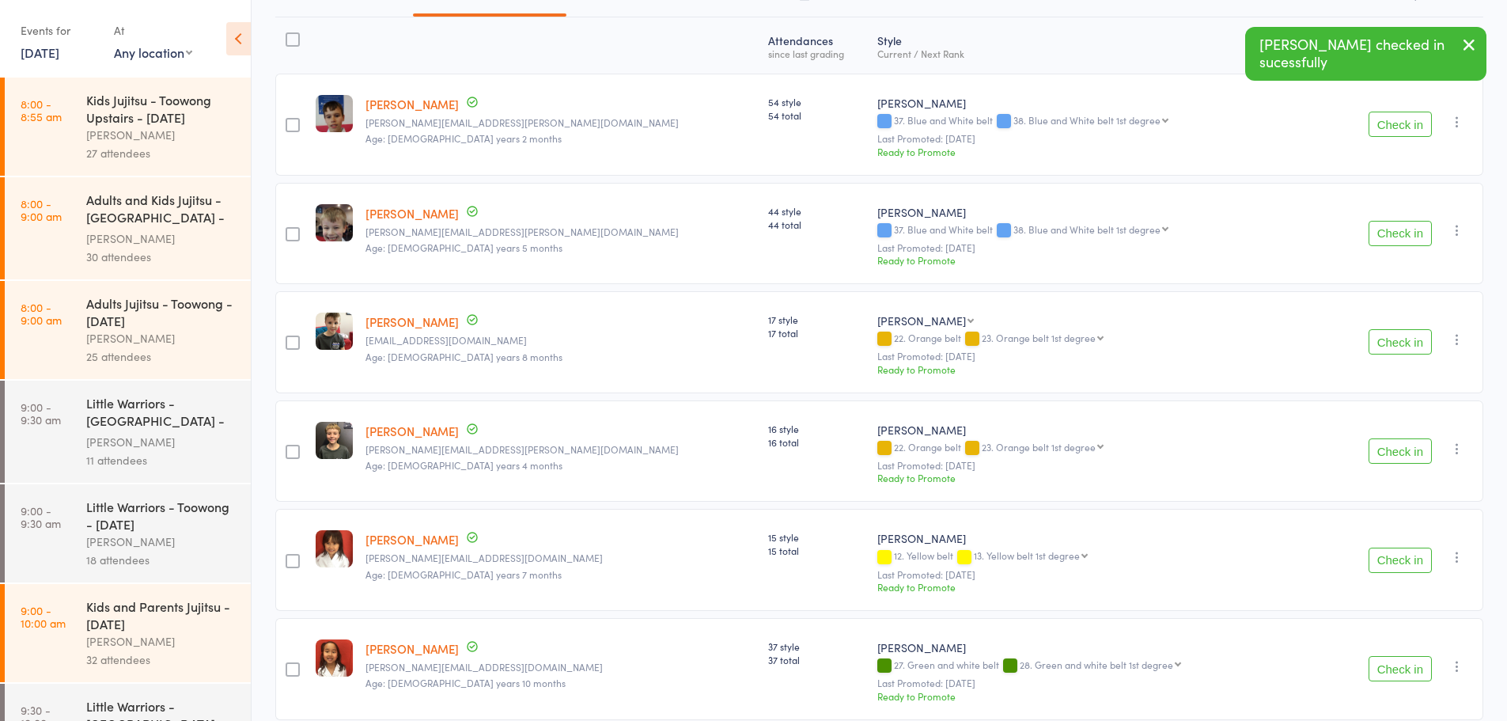
scroll to position [237, 0]
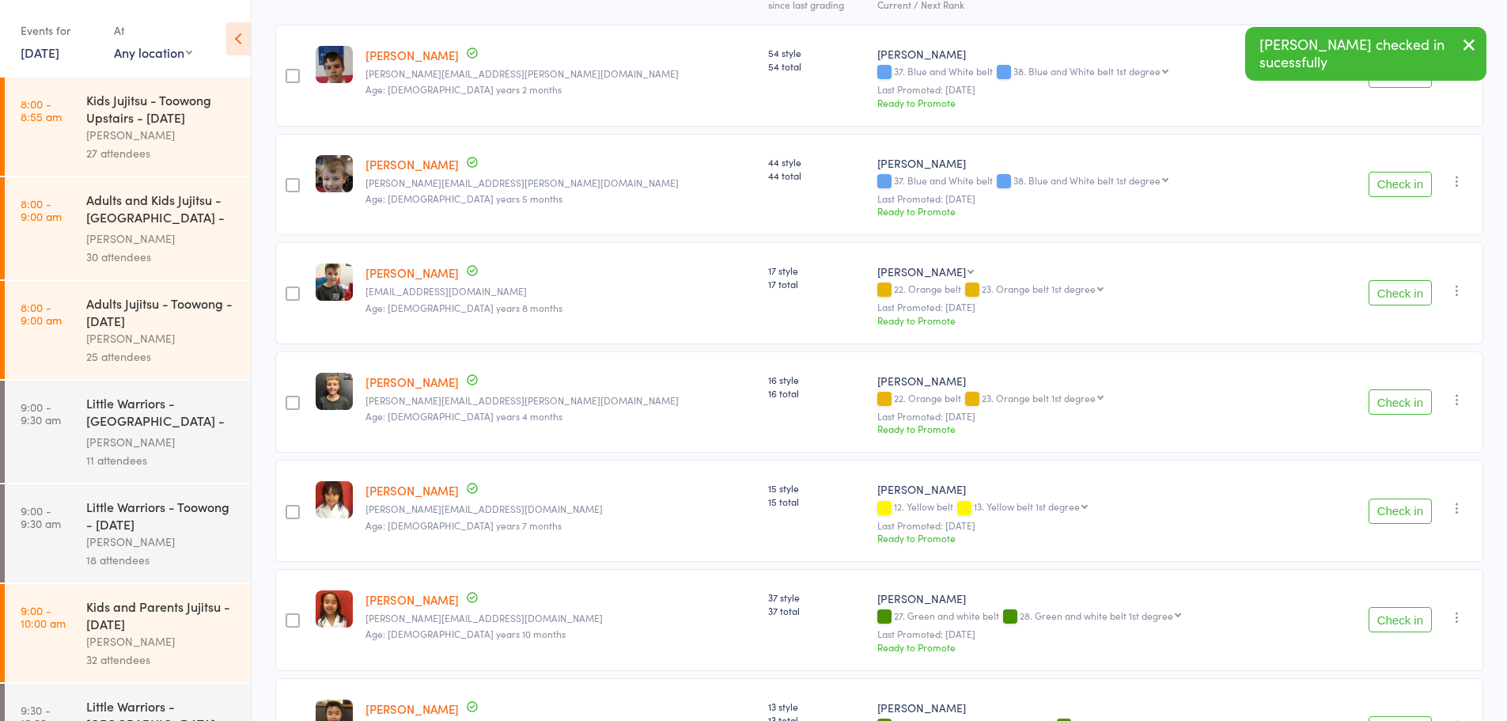
drag, startPoint x: 241, startPoint y: 48, endPoint x: 238, endPoint y: 59, distance: 10.6
click at [237, 48] on icon at bounding box center [238, 38] width 25 height 33
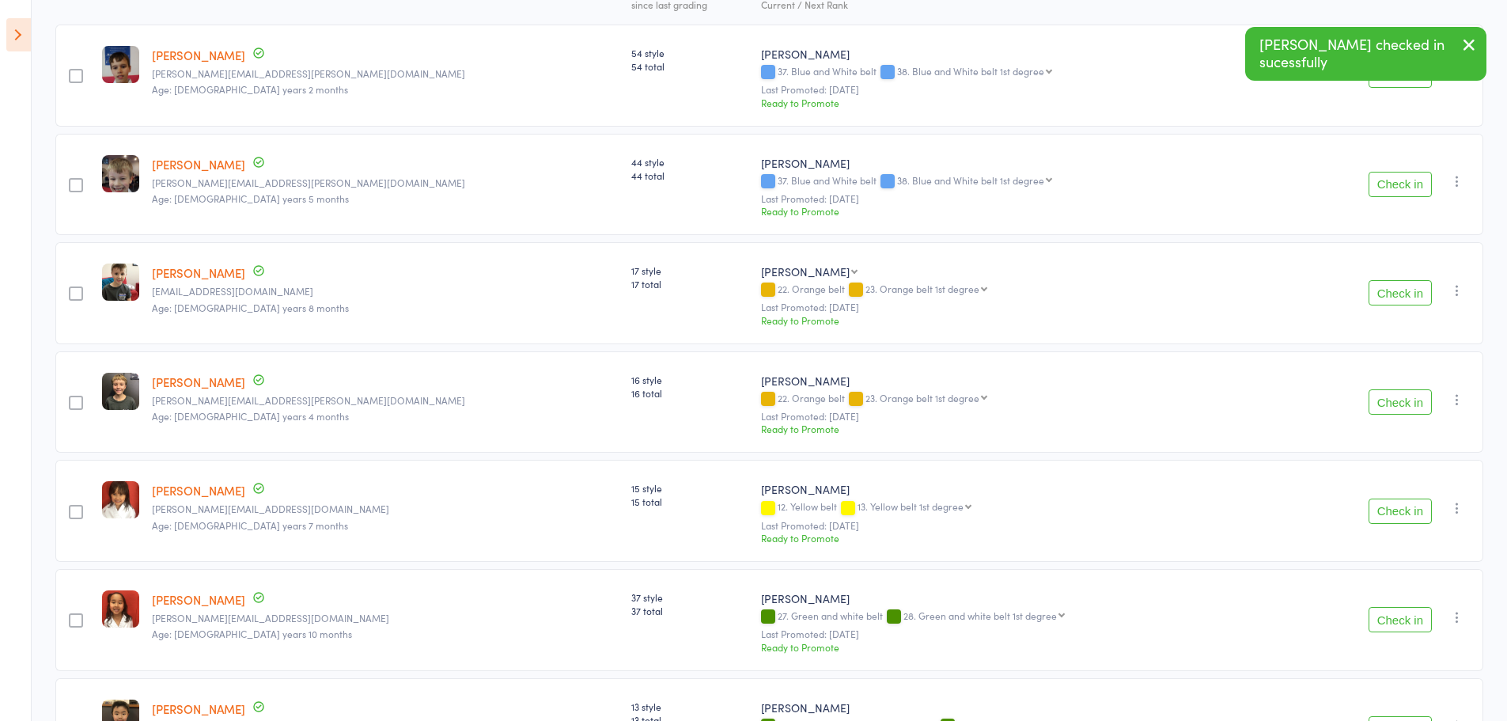
click at [1391, 496] on div "Check in Check in Promote Send message Add Note Add Task Add Flag Remove Mark a…" at bounding box center [1395, 511] width 178 height 102
click at [1396, 510] on button "Check in" at bounding box center [1400, 510] width 63 height 25
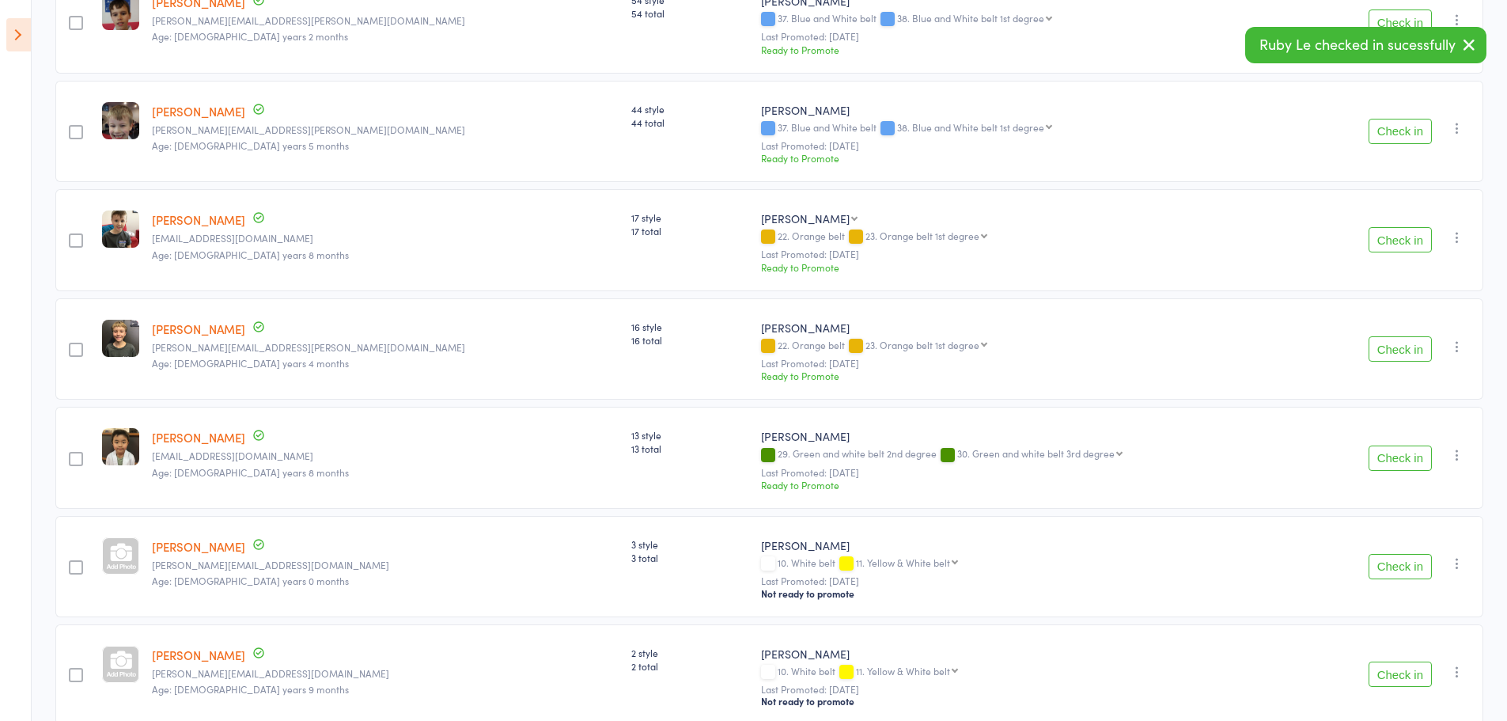
scroll to position [316, 0]
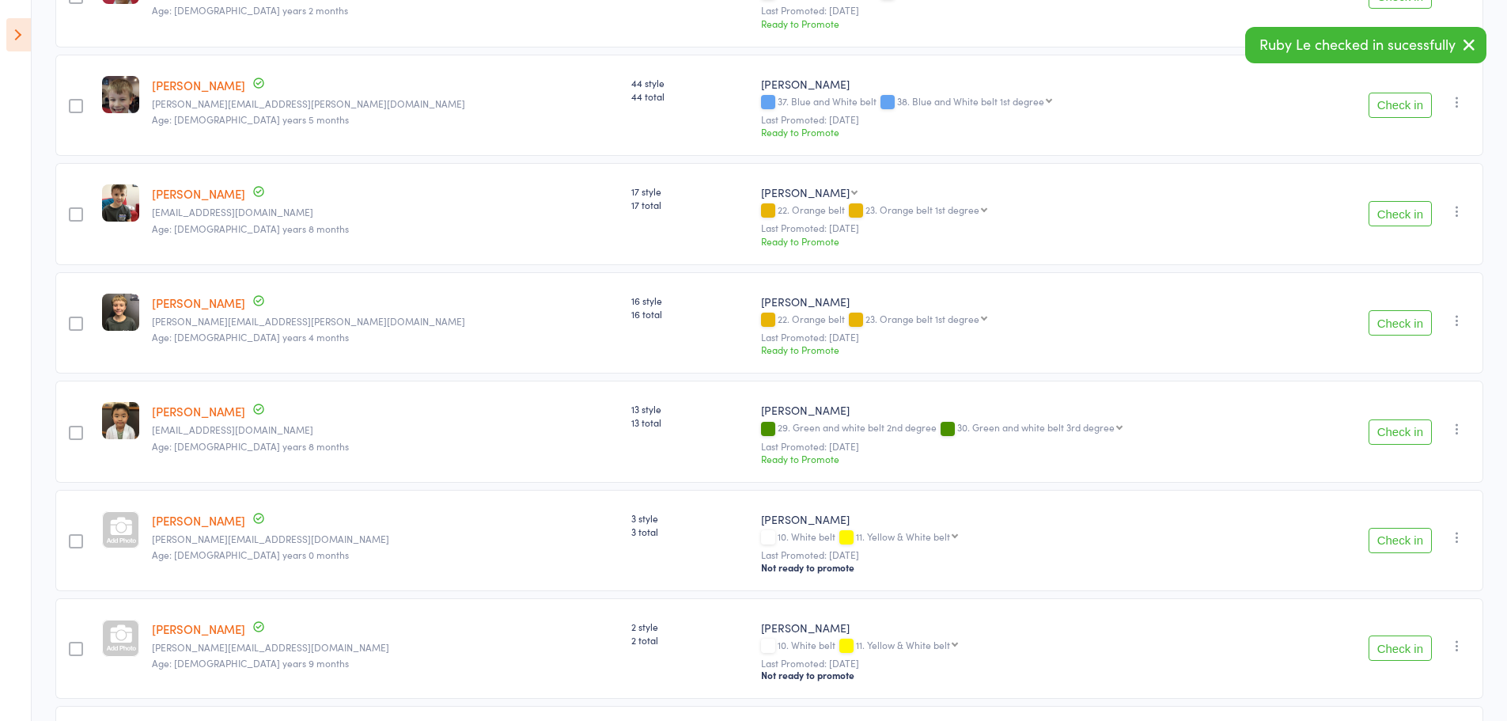
click at [1396, 532] on button "Check in" at bounding box center [1400, 540] width 63 height 25
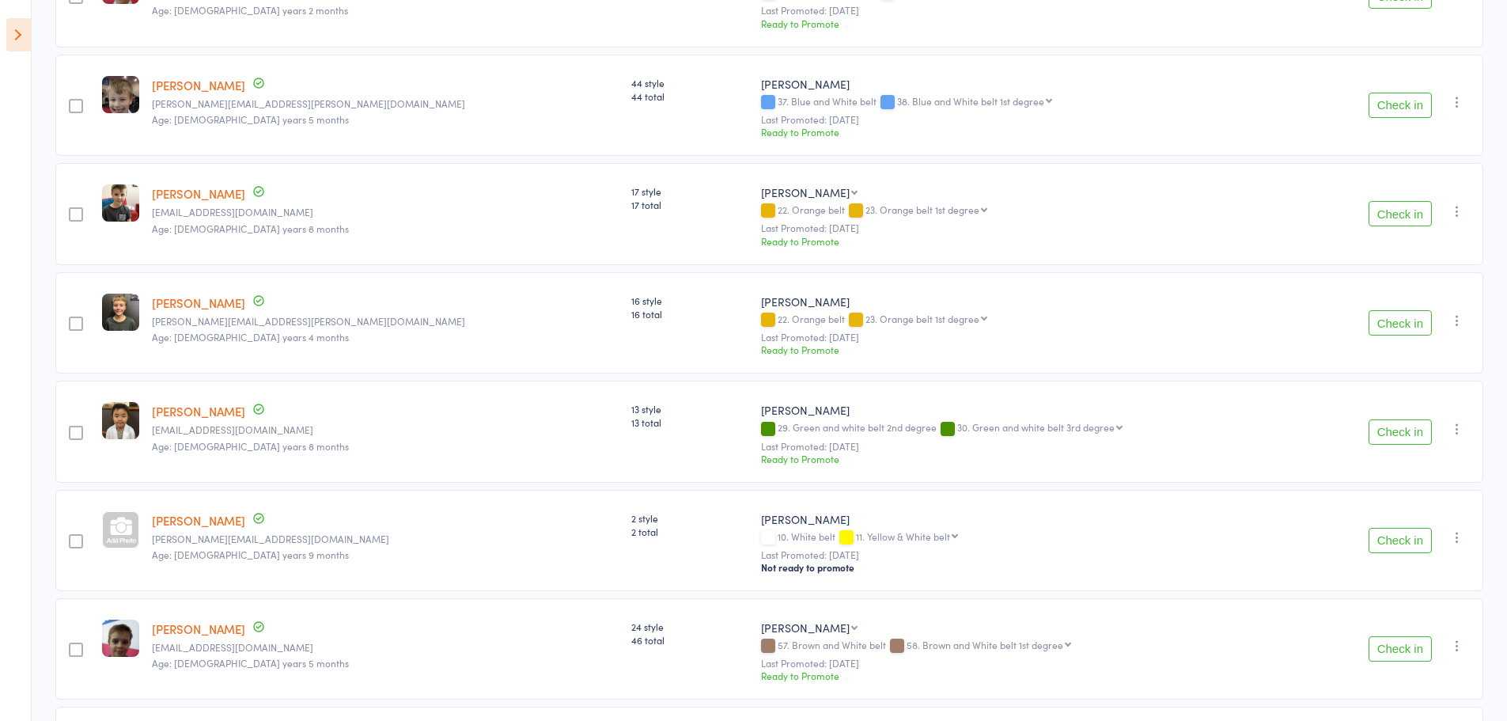
click at [1396, 532] on button "Check in" at bounding box center [1400, 540] width 63 height 25
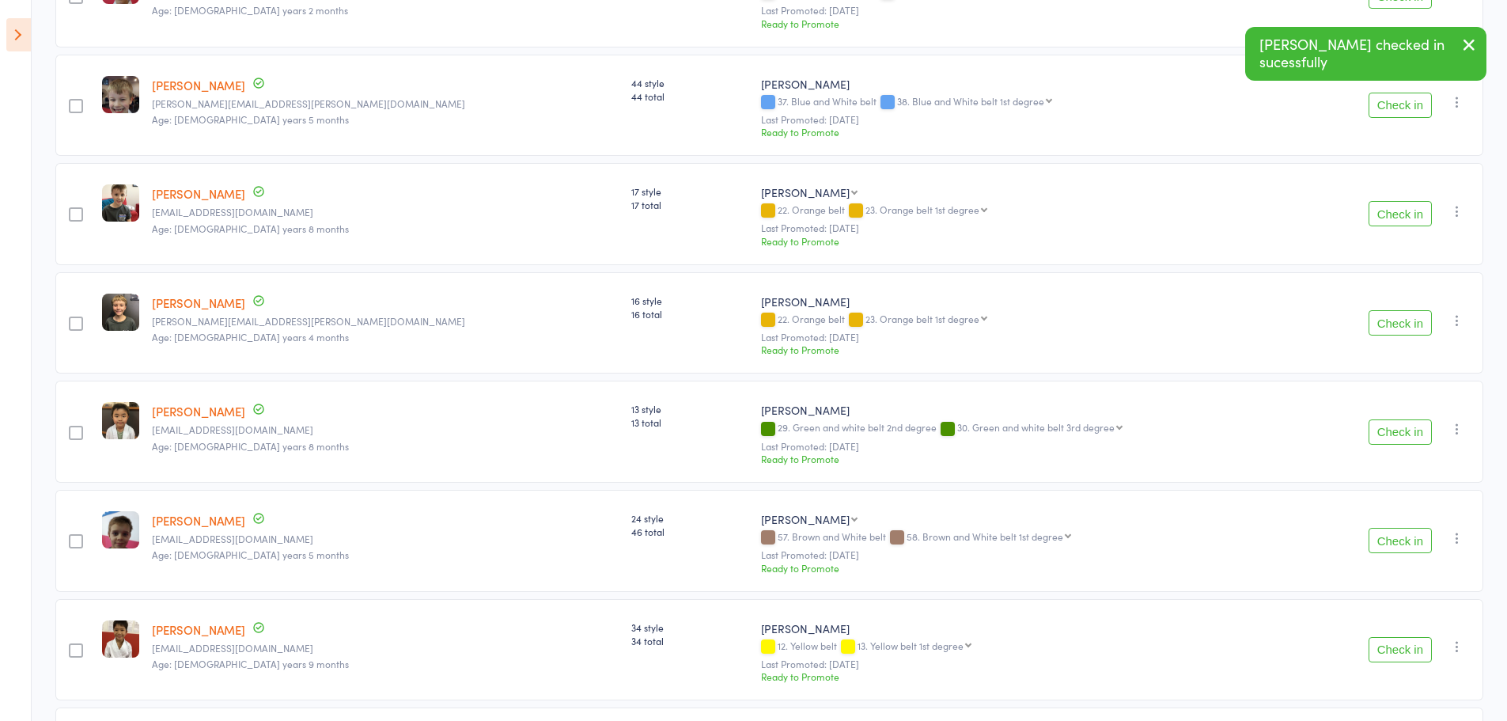
click at [1396, 532] on button "Check in" at bounding box center [1400, 540] width 63 height 25
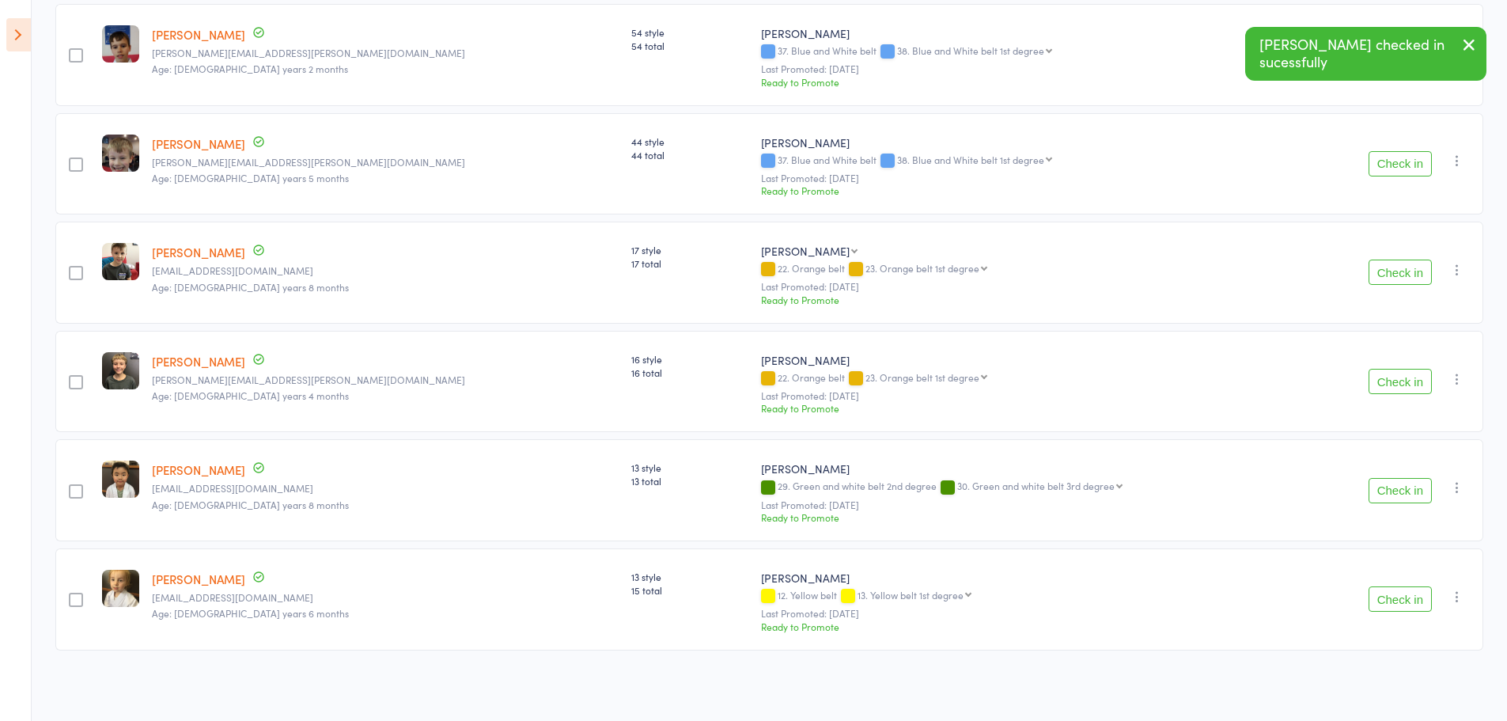
scroll to position [258, 0]
click at [1409, 603] on button "Check in" at bounding box center [1400, 598] width 63 height 25
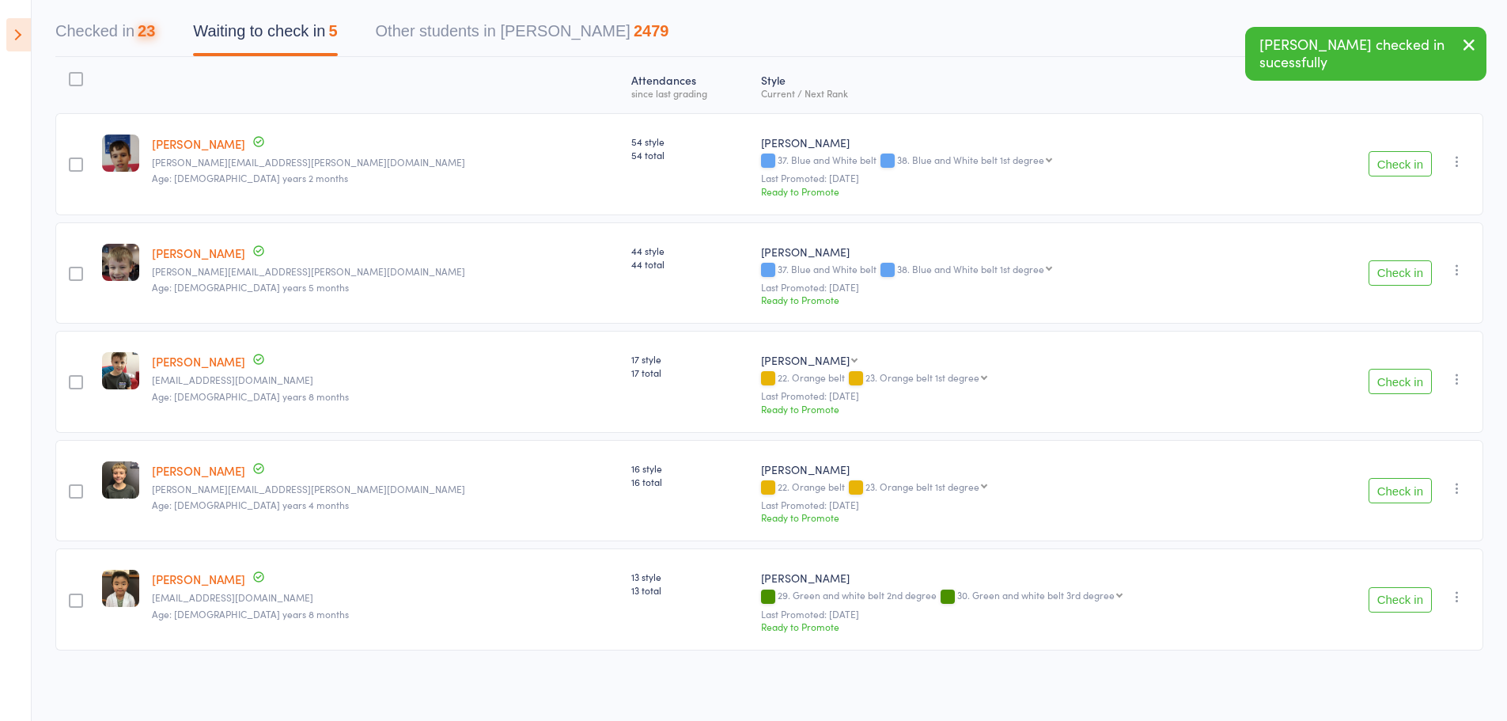
scroll to position [149, 0]
click at [1393, 597] on button "Check in" at bounding box center [1400, 599] width 63 height 25
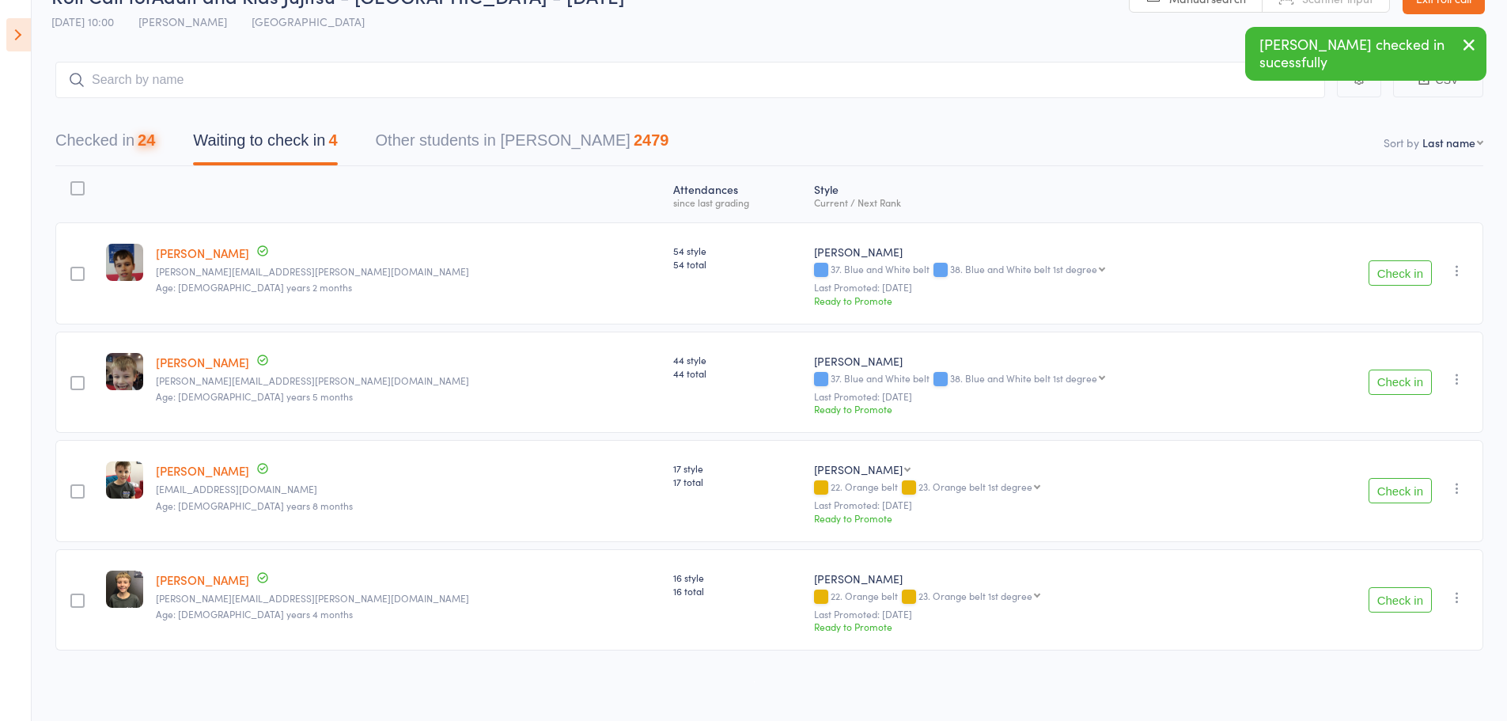
scroll to position [40, 0]
click at [1400, 593] on button "Check in" at bounding box center [1400, 599] width 63 height 25
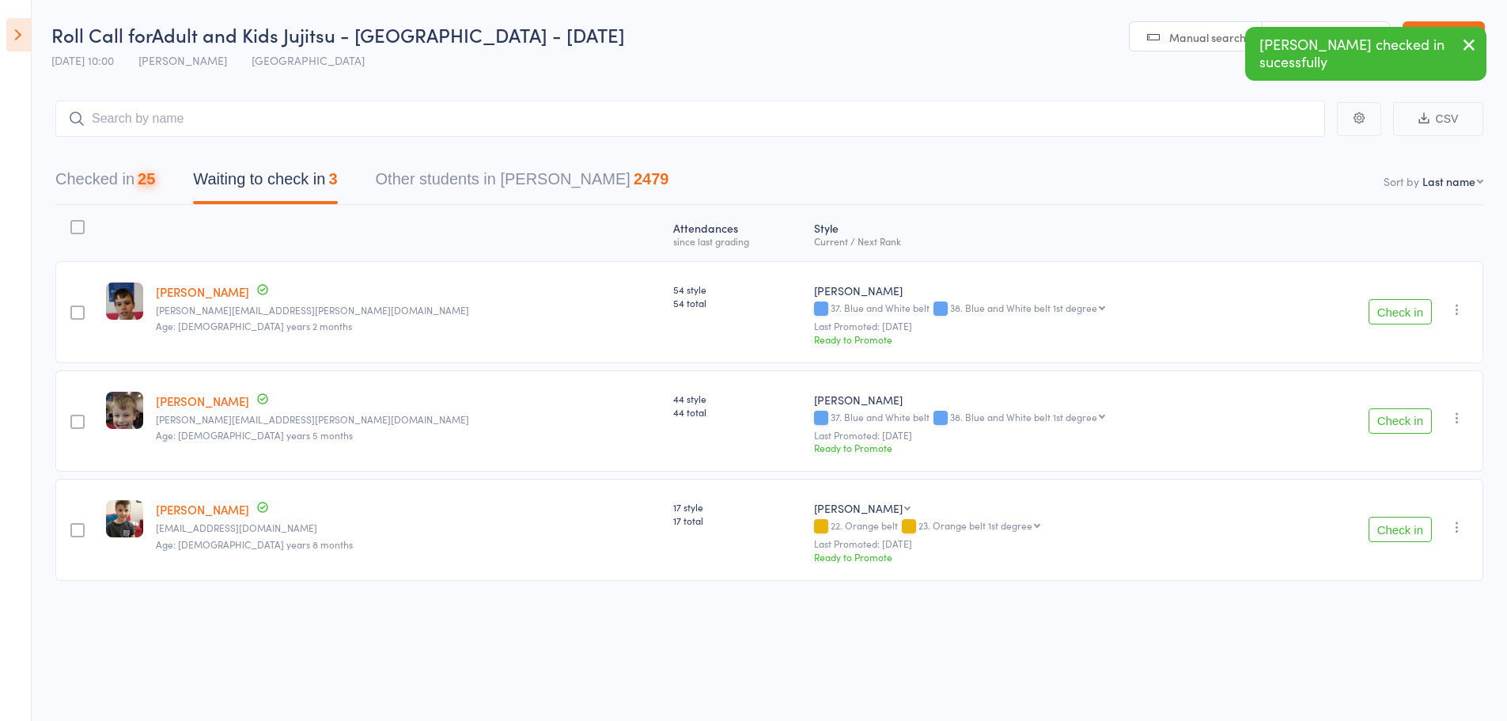
scroll to position [1, 0]
click at [186, 112] on input "search" at bounding box center [690, 118] width 1270 height 36
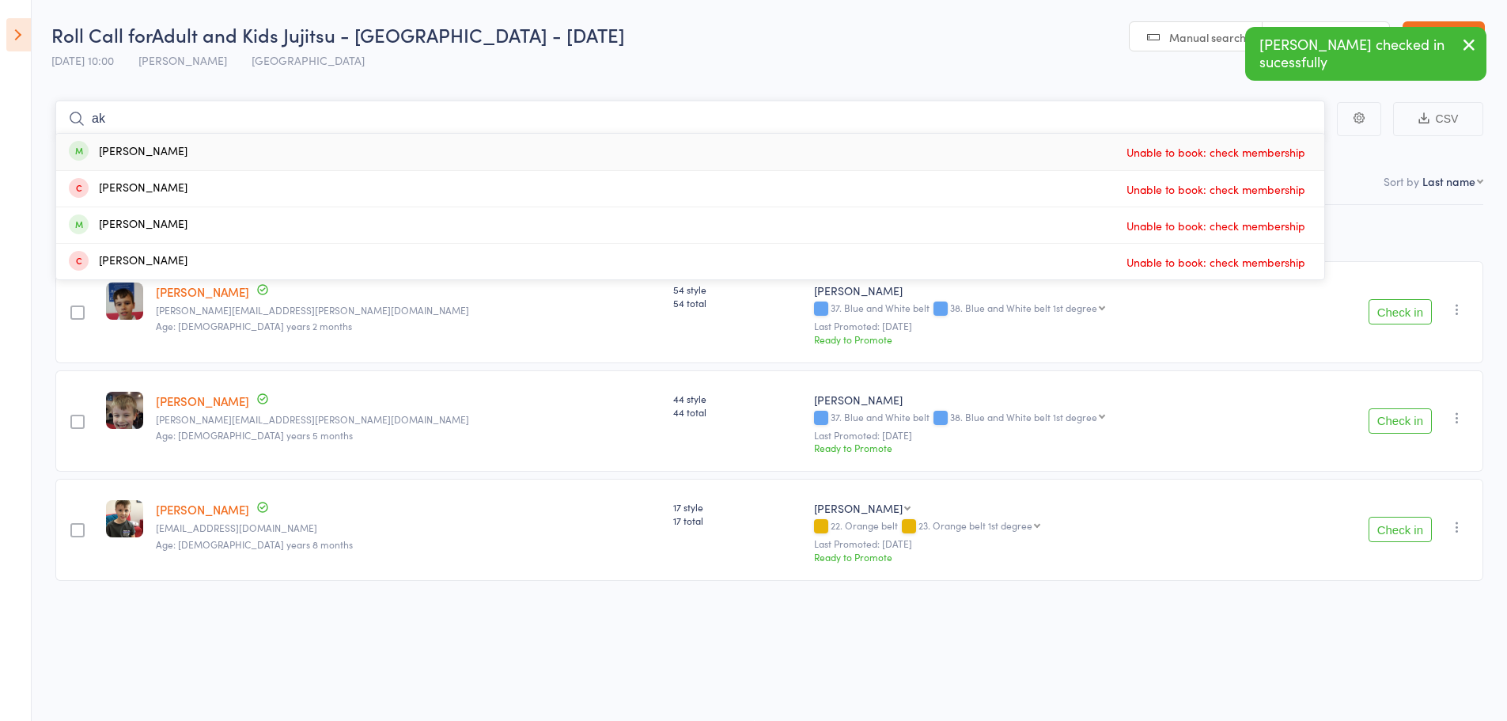
type input "a"
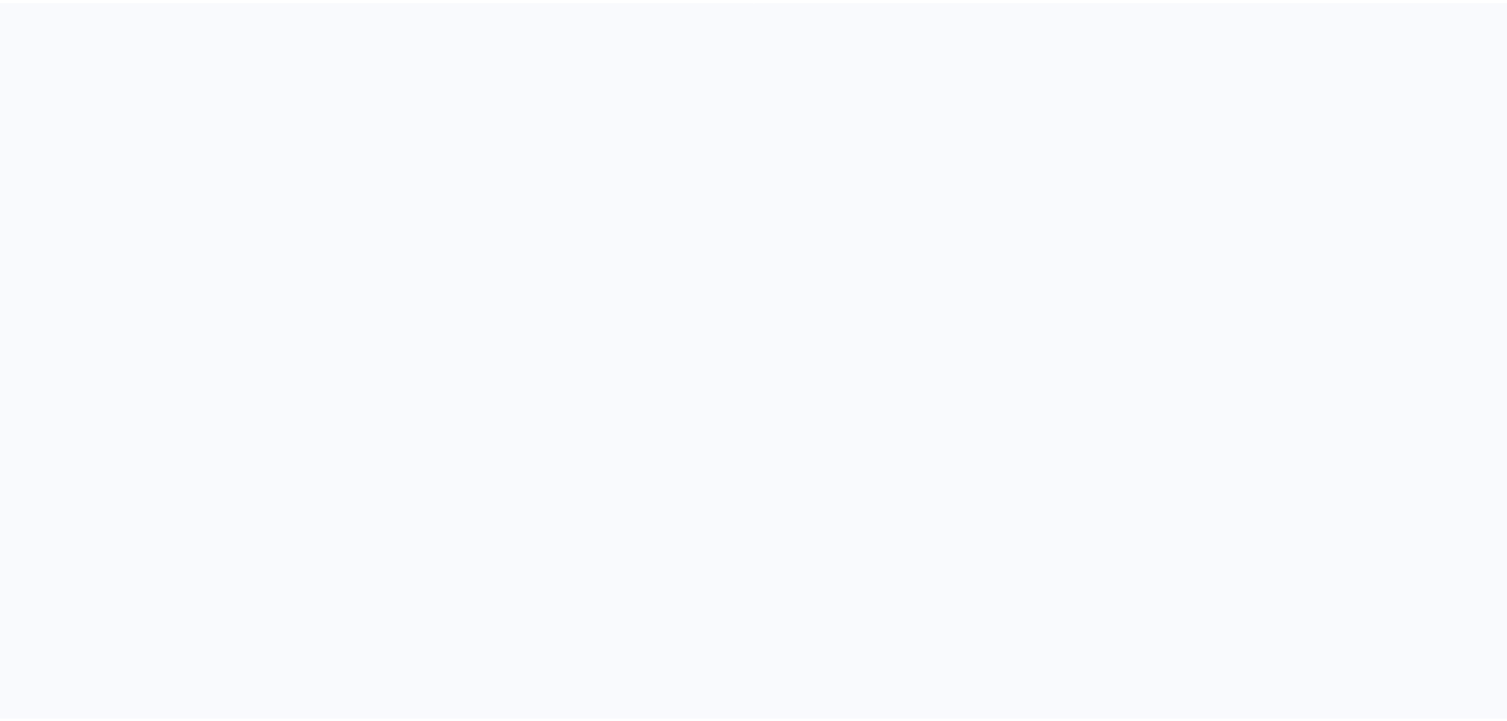
scroll to position [1, 0]
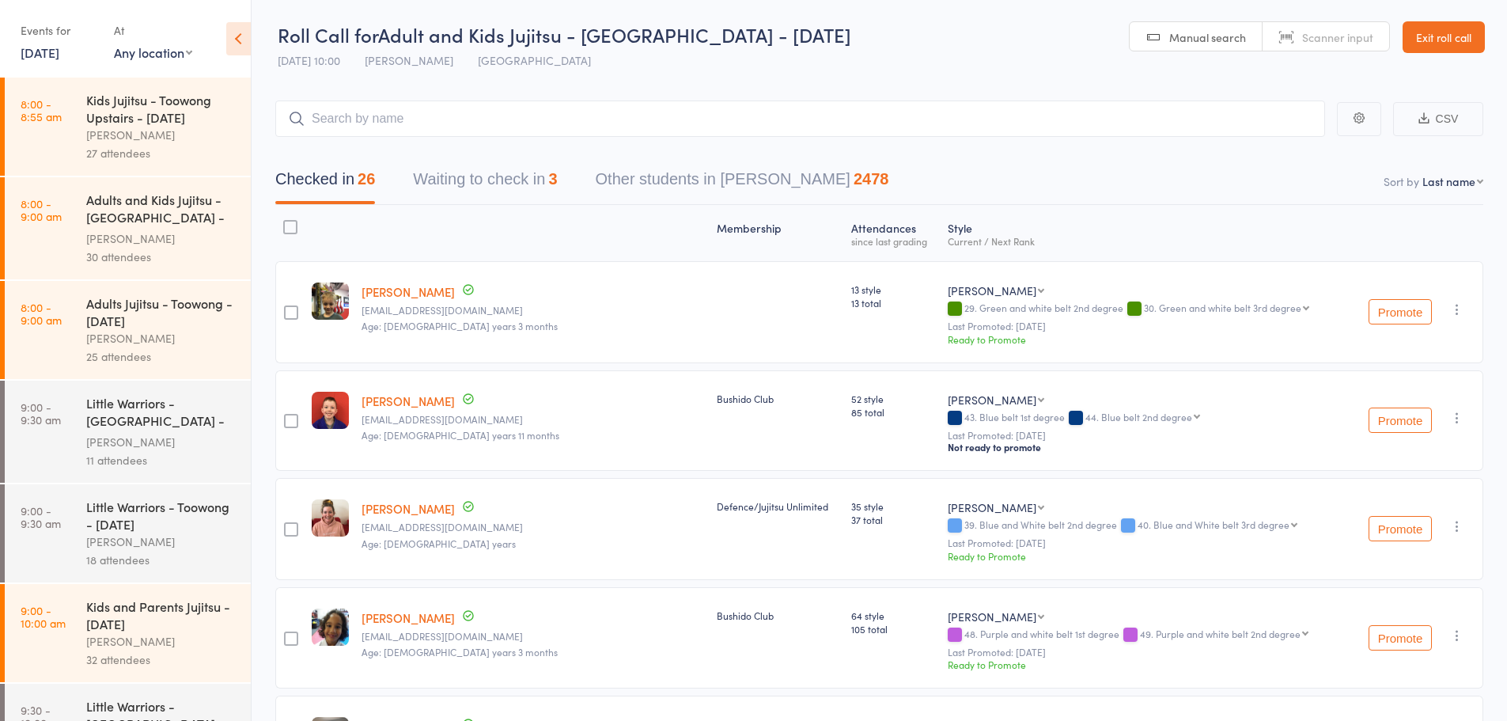
click at [241, 44] on icon at bounding box center [238, 38] width 25 height 33
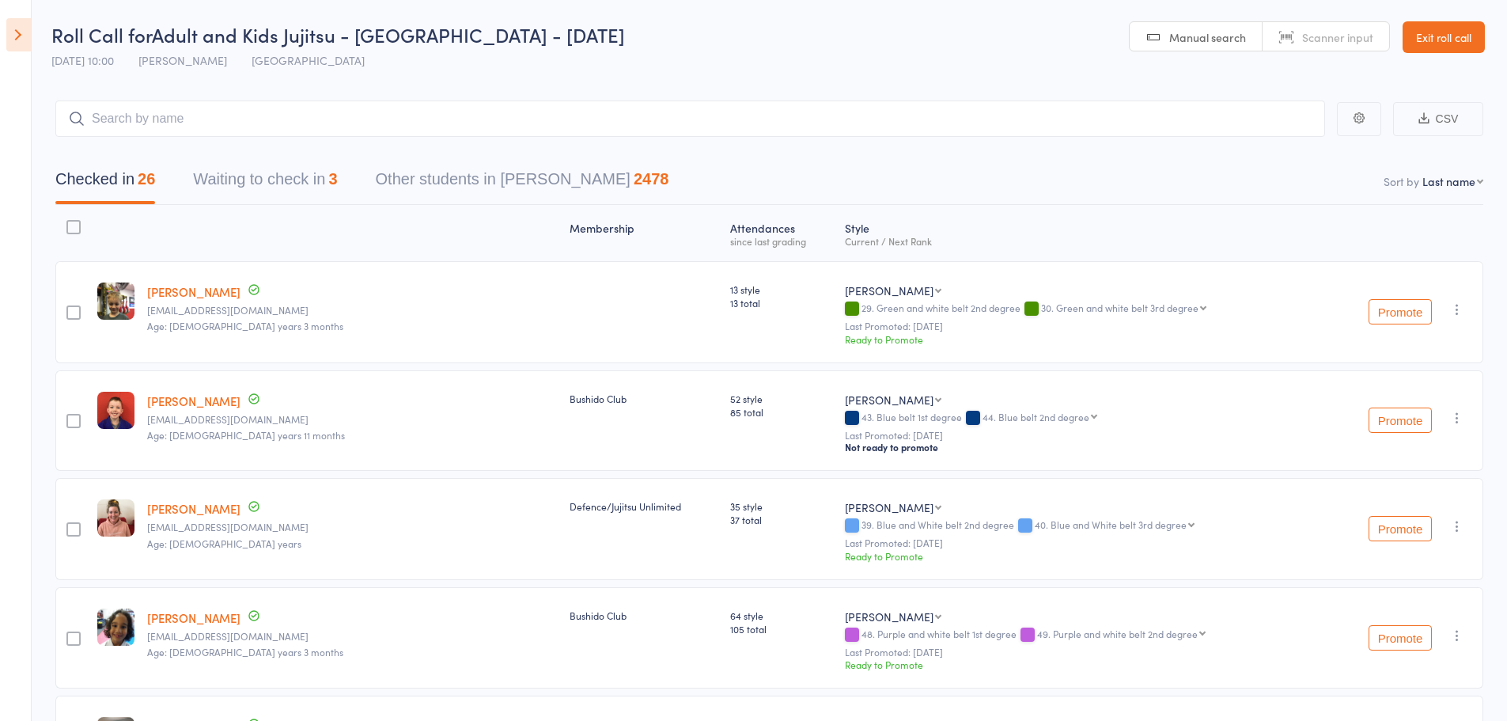
click at [277, 184] on button "Waiting to check in 3" at bounding box center [265, 183] width 144 height 42
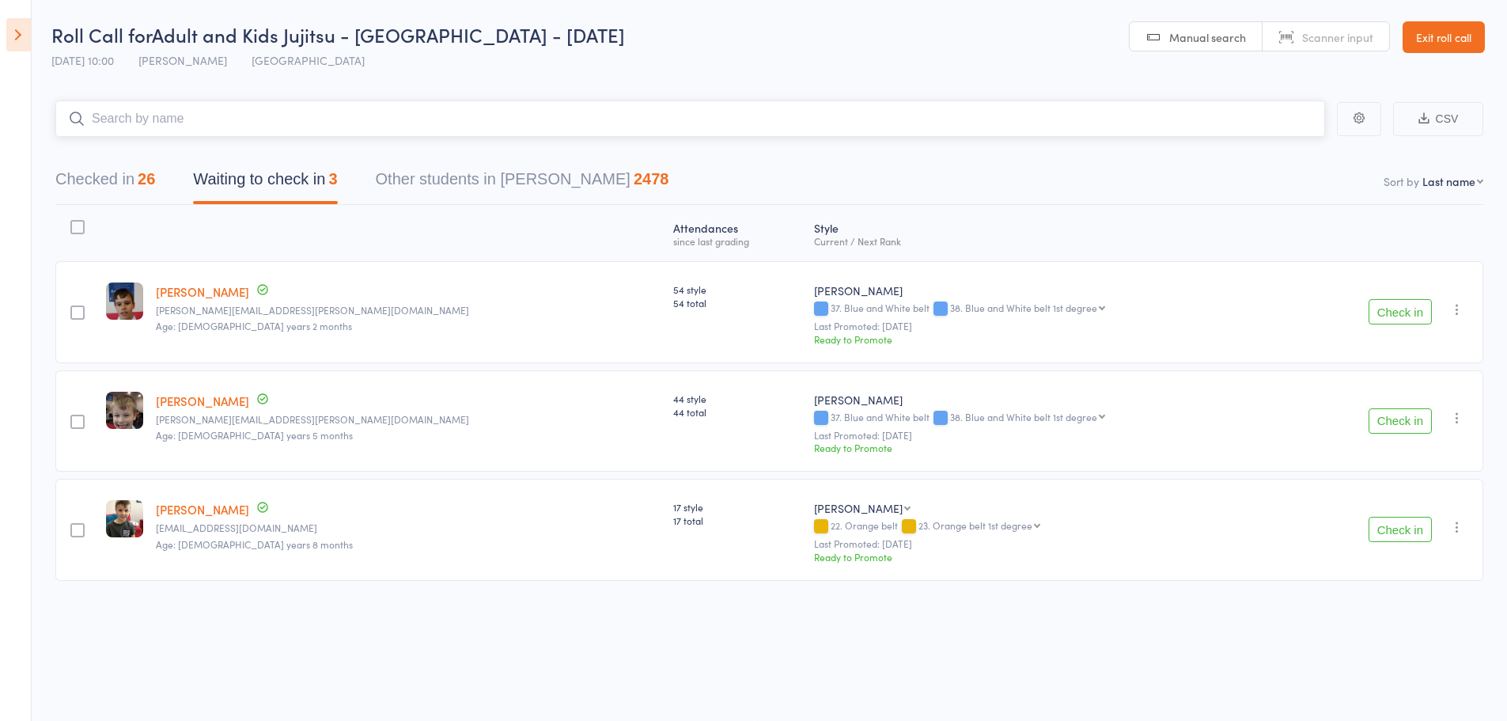
click at [202, 124] on input "search" at bounding box center [690, 118] width 1270 height 36
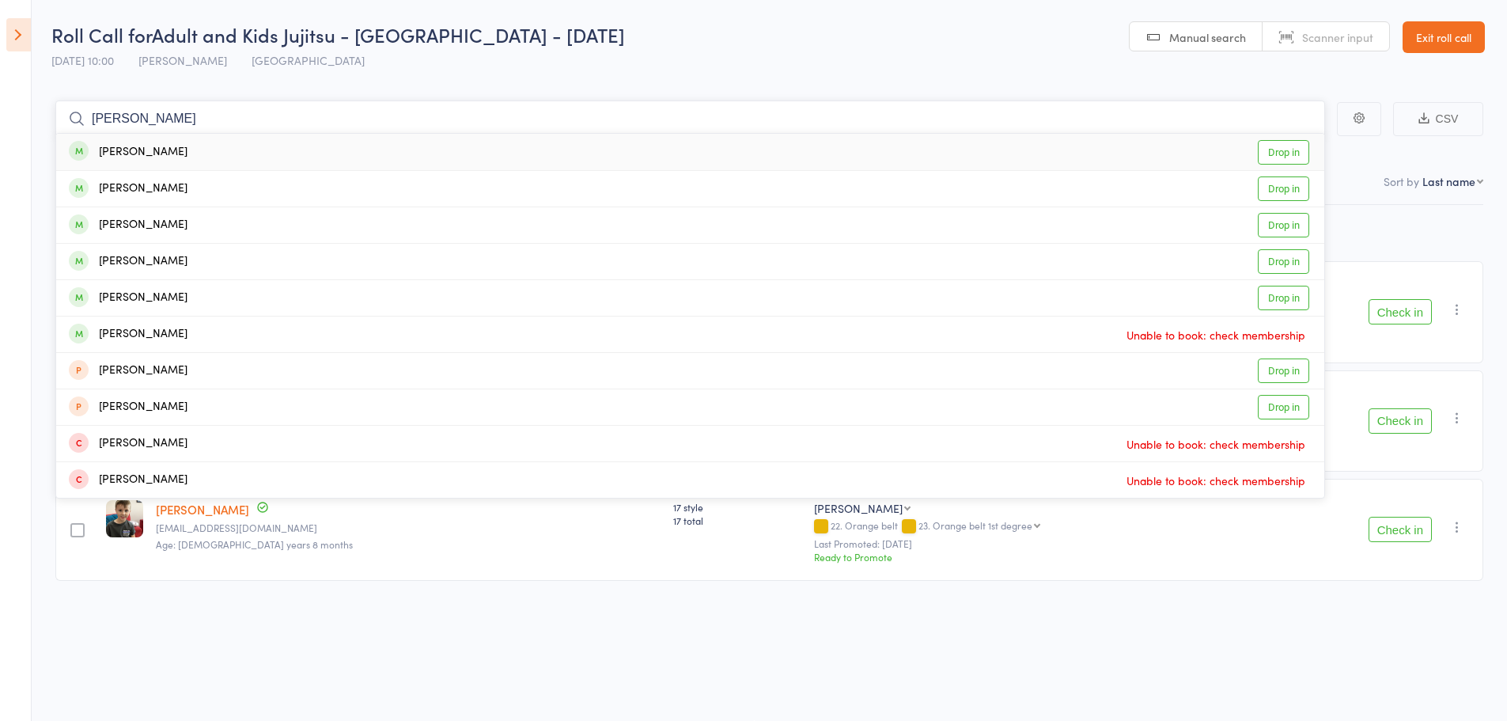
type input "[PERSON_NAME]"
click at [142, 148] on div "[PERSON_NAME]" at bounding box center [128, 152] width 119 height 18
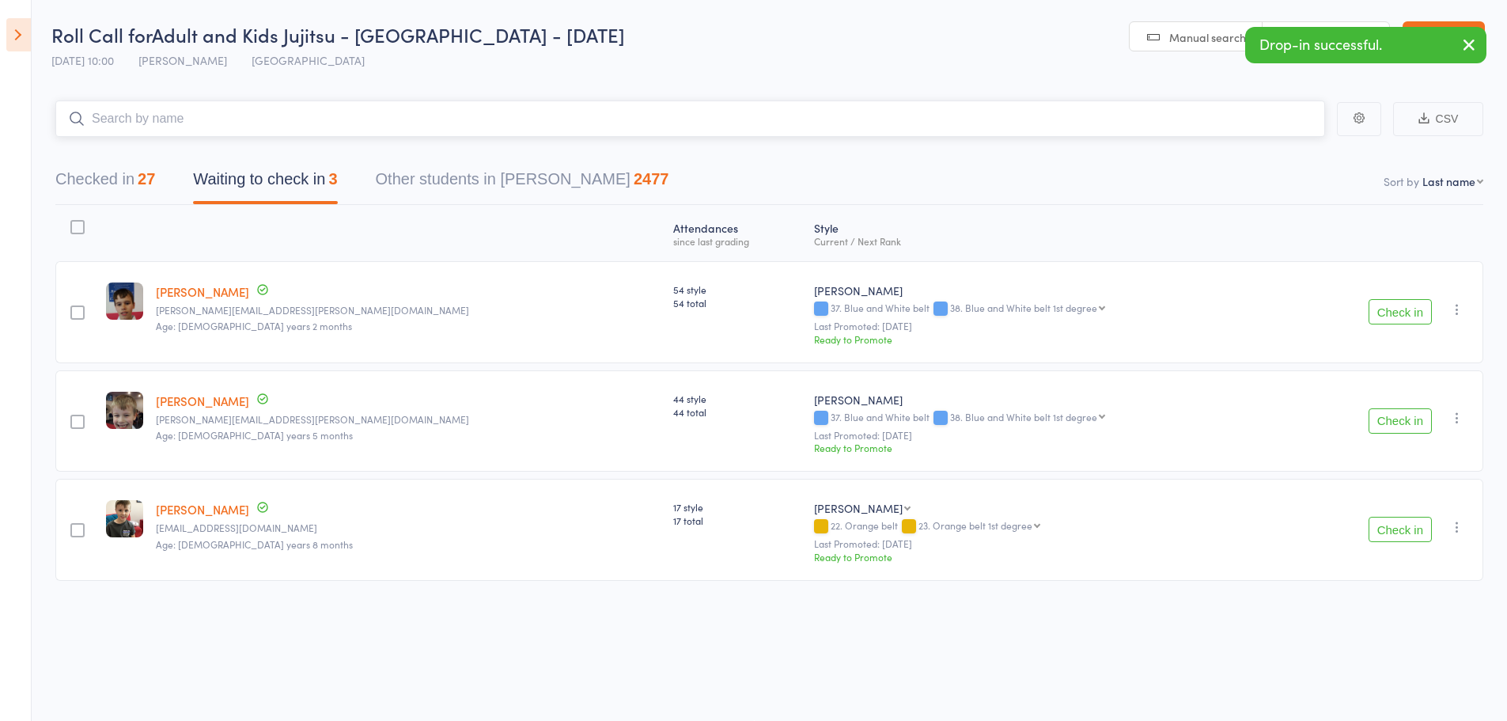
click at [130, 191] on button "Checked in 27" at bounding box center [105, 183] width 100 height 42
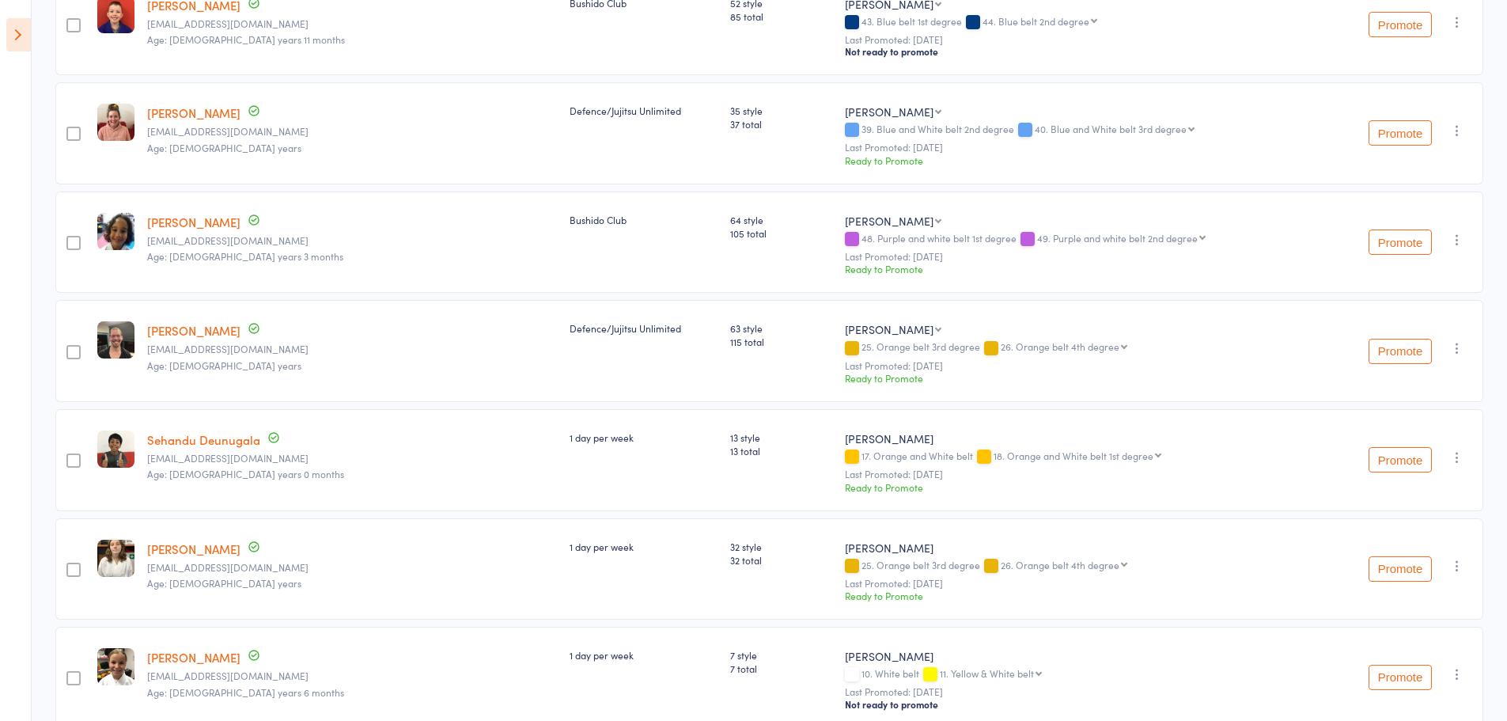
scroll to position [0, 0]
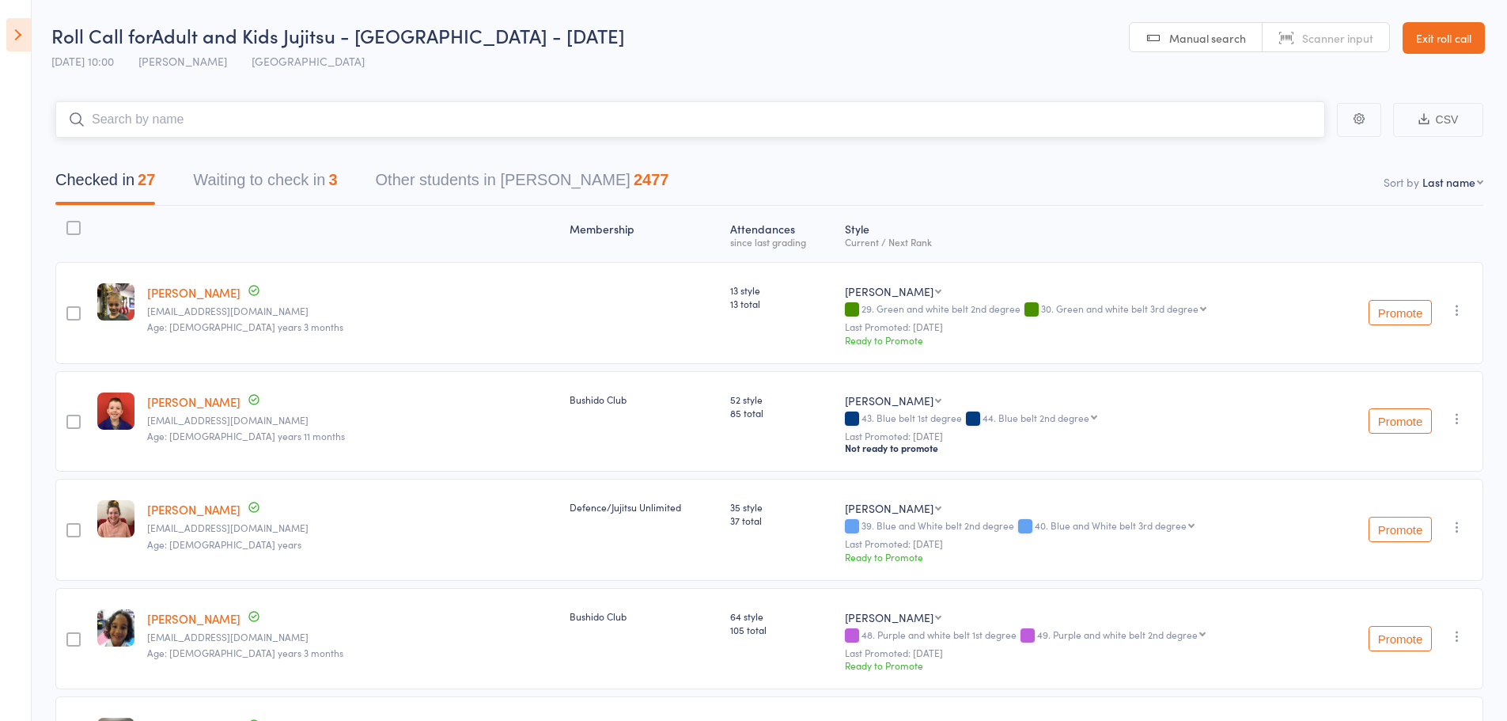
click at [161, 106] on input "search" at bounding box center [690, 119] width 1270 height 36
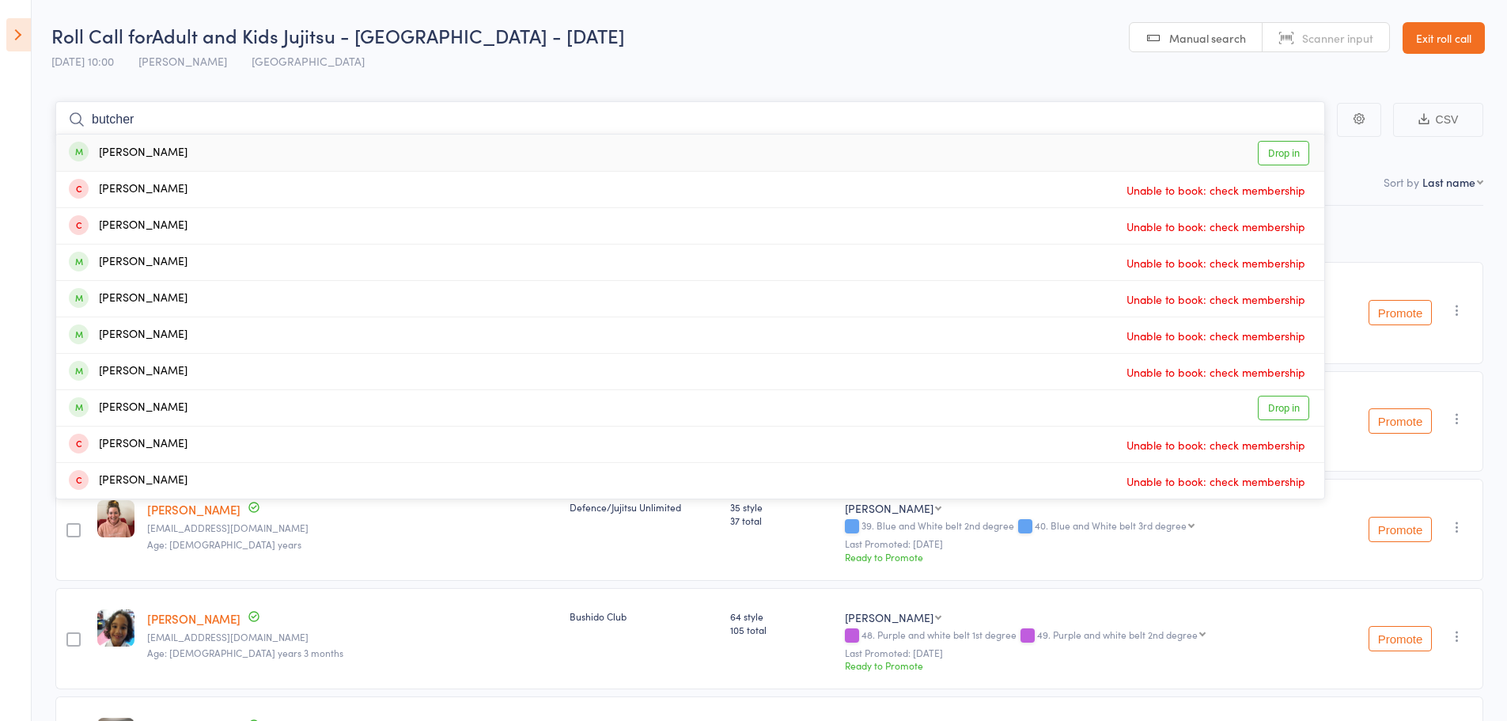
type input "butcher"
click at [129, 150] on div "[PERSON_NAME]" at bounding box center [128, 153] width 119 height 18
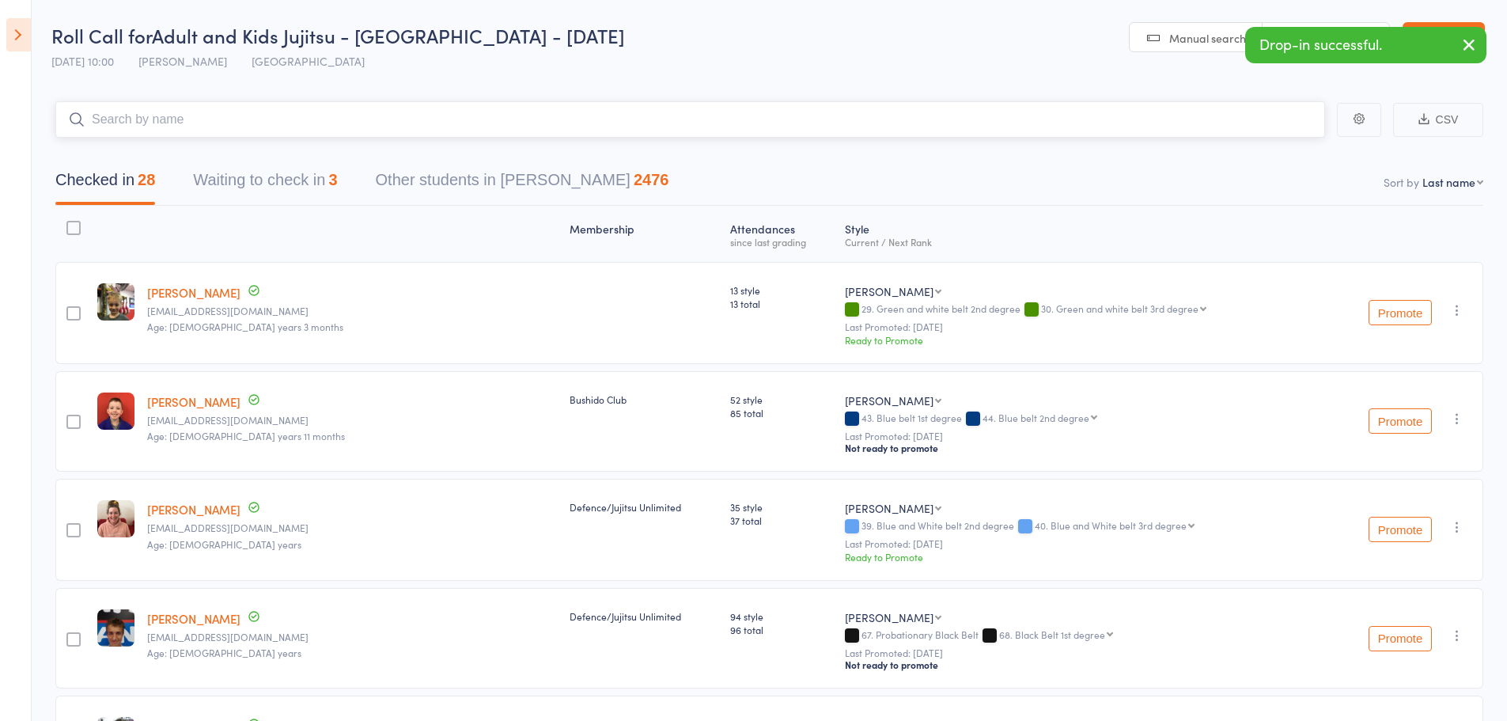
click at [180, 113] on input "search" at bounding box center [690, 119] width 1270 height 36
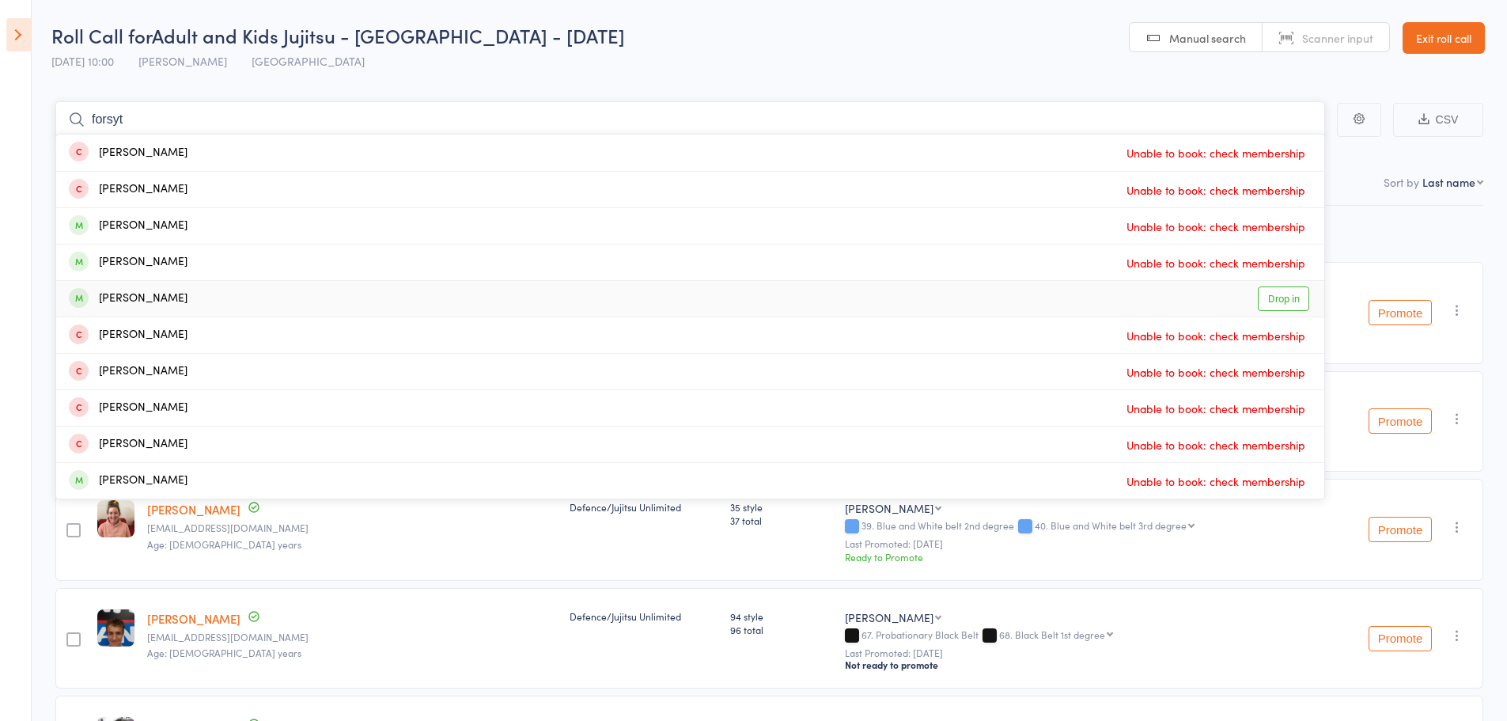
type input "forsyt"
click at [129, 299] on div "[PERSON_NAME]" at bounding box center [128, 299] width 119 height 18
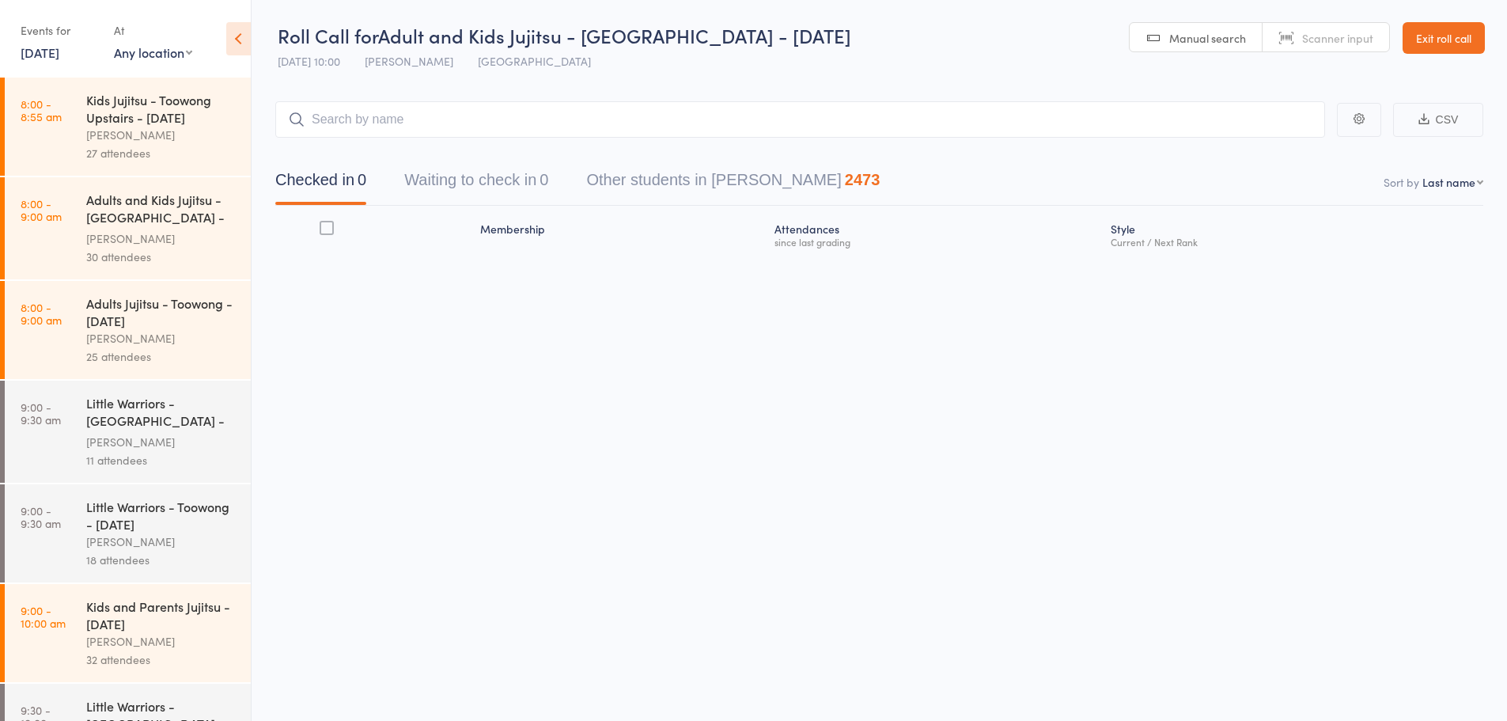
click at [240, 45] on icon at bounding box center [238, 38] width 25 height 33
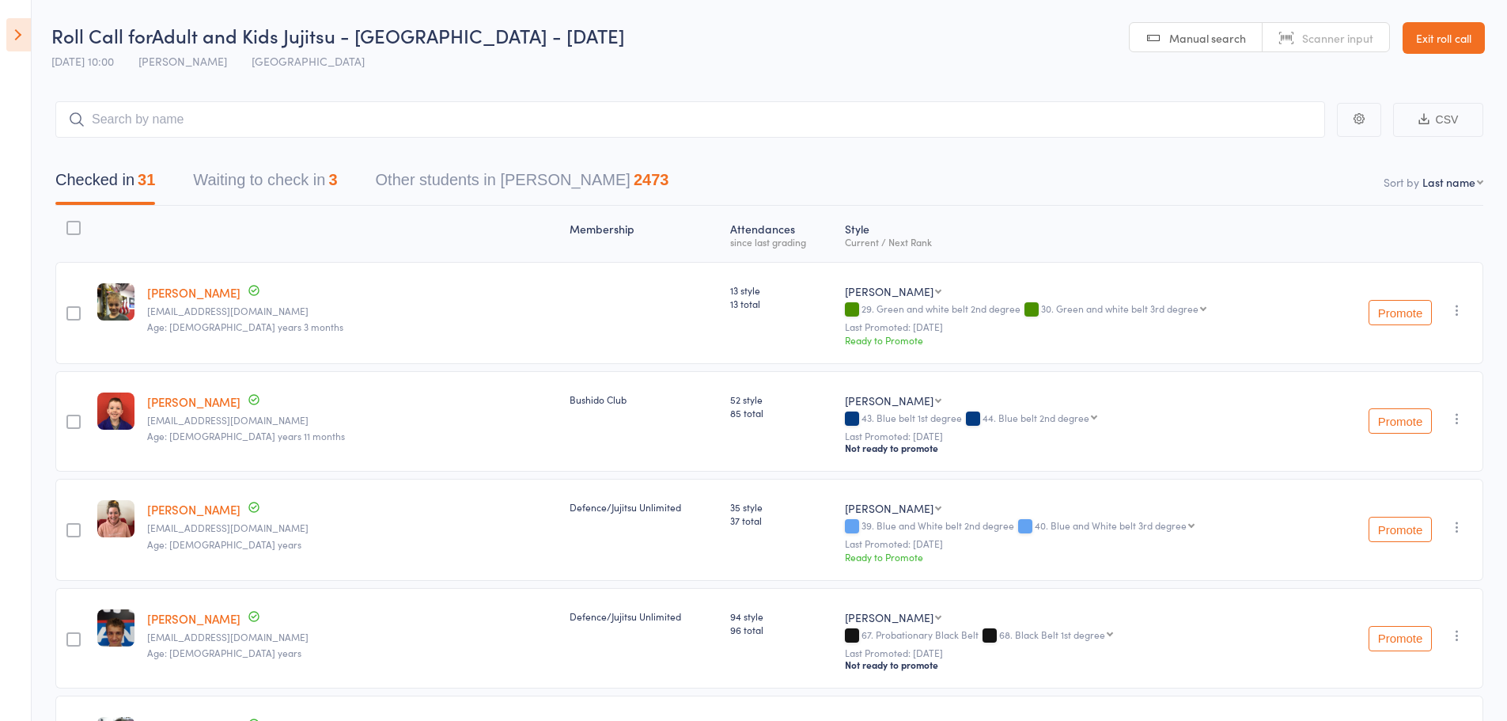
click at [243, 184] on button "Waiting to check in 3" at bounding box center [265, 184] width 144 height 42
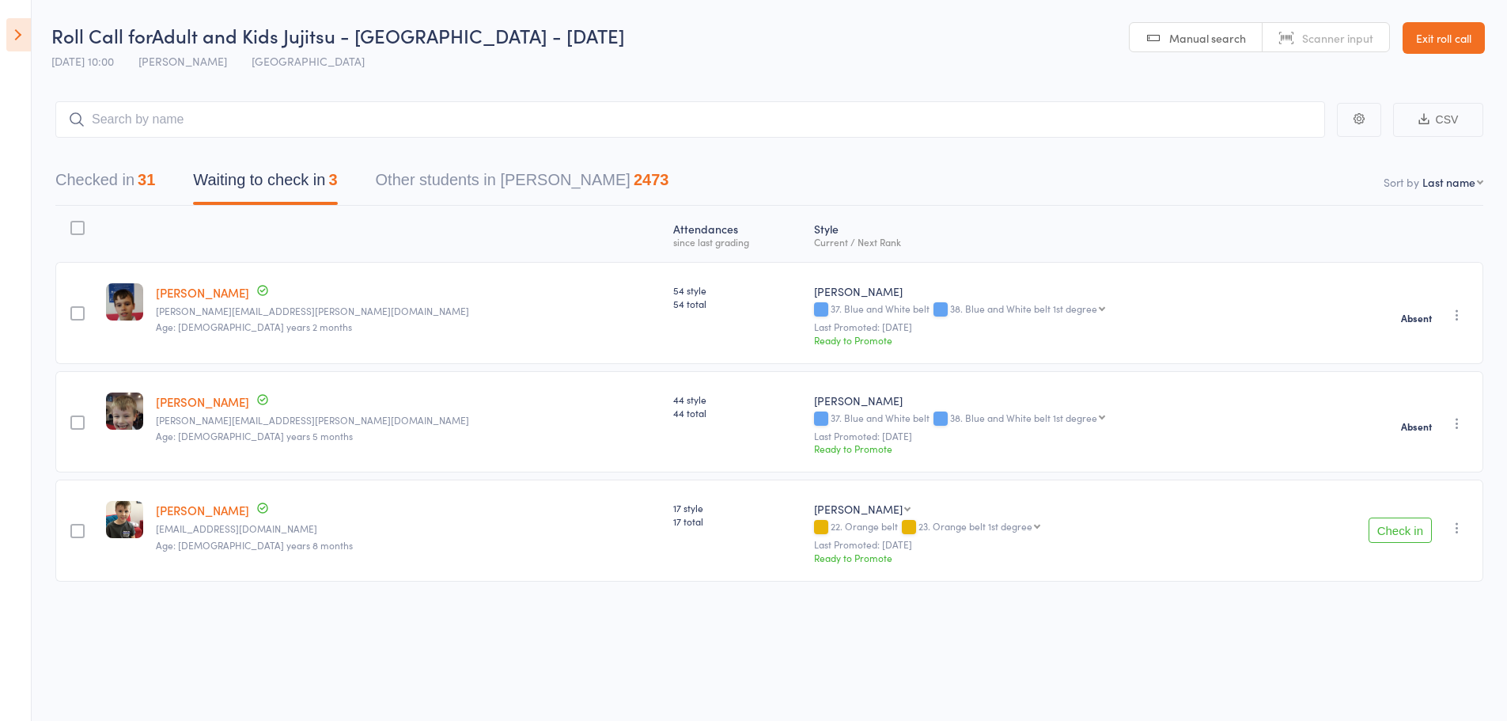
click at [1451, 527] on icon "button" at bounding box center [1458, 528] width 16 height 16
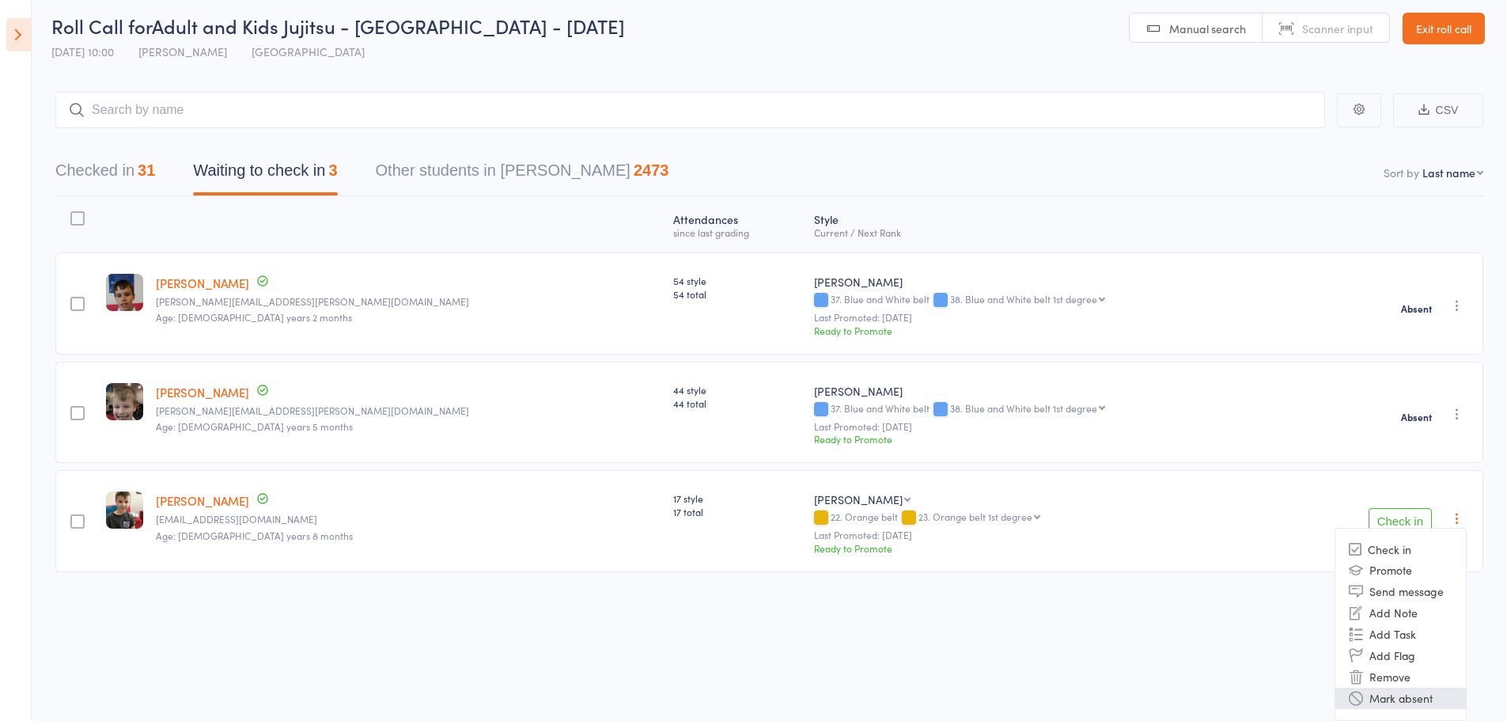
click at [1431, 694] on li "Mark absent" at bounding box center [1401, 698] width 131 height 21
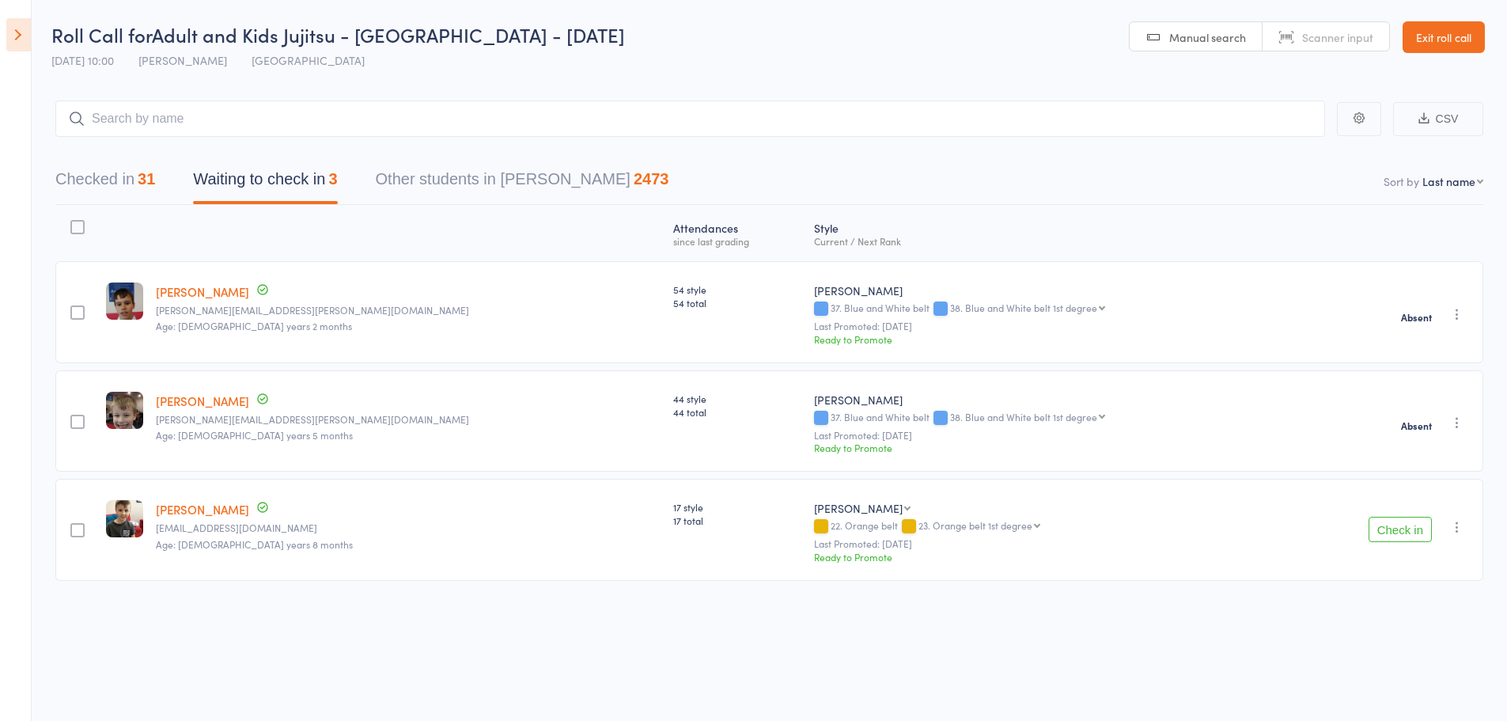
scroll to position [1, 0]
